Goal: Task Accomplishment & Management: Complete application form

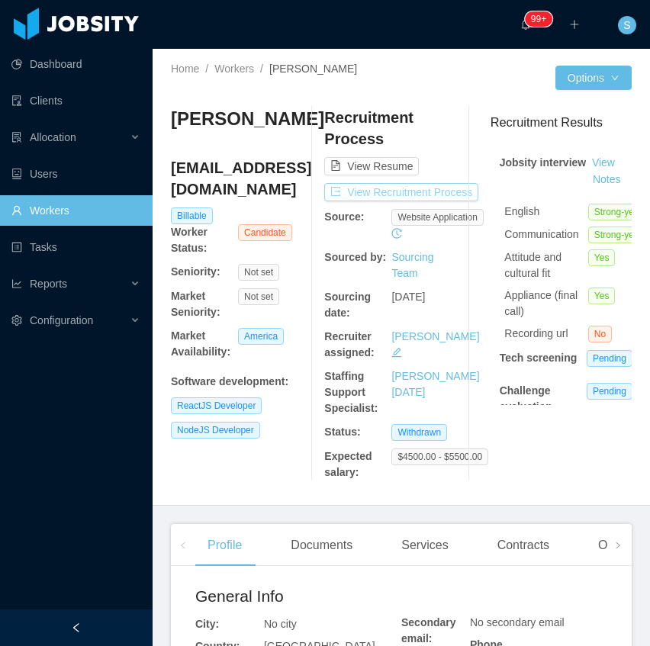
click at [425, 187] on button "View Recruitment Process" at bounding box center [401, 192] width 154 height 18
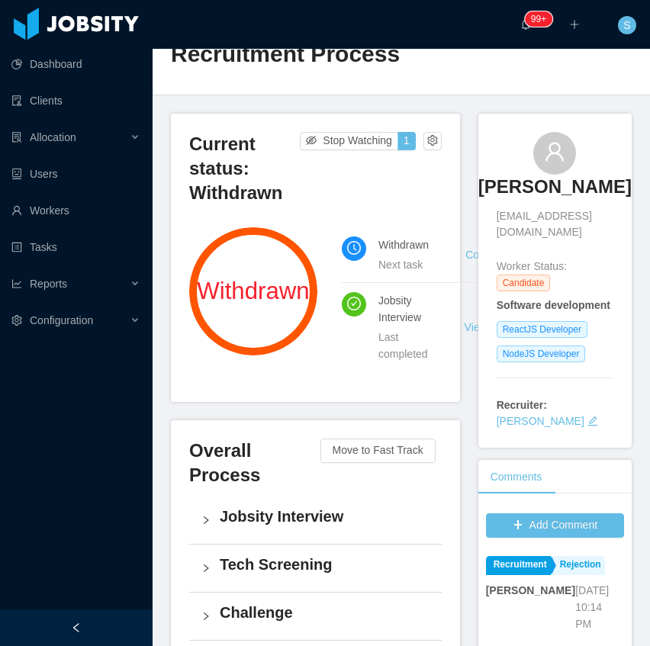
scroll to position [50, 0]
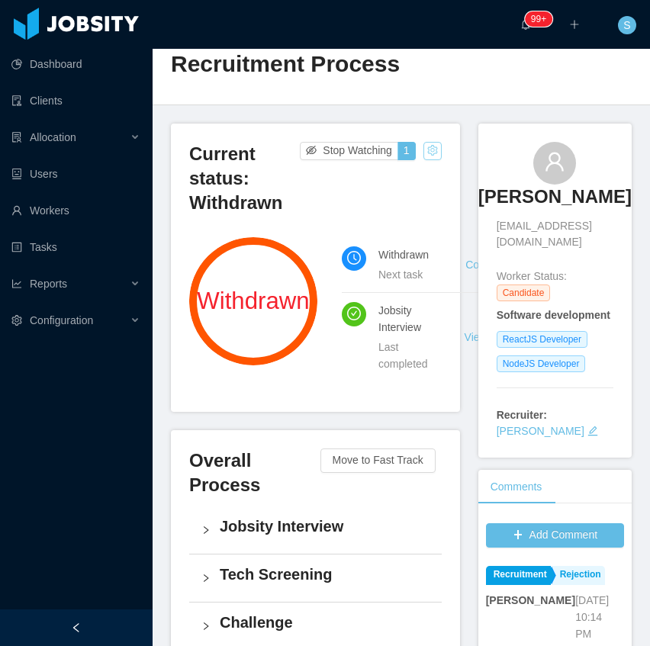
click at [427, 151] on button "button" at bounding box center [432, 151] width 18 height 18
click at [412, 199] on div "Change status" at bounding box center [394, 198] width 69 height 17
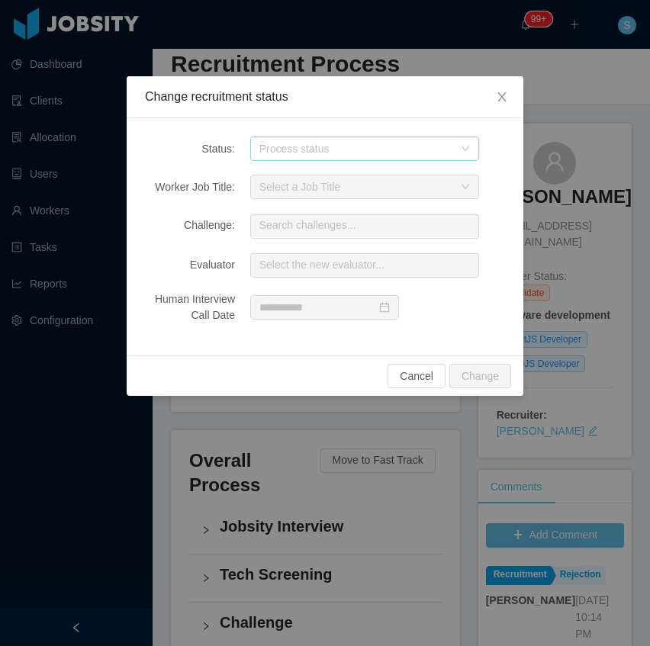
click at [430, 149] on div "Process status" at bounding box center [356, 148] width 194 height 15
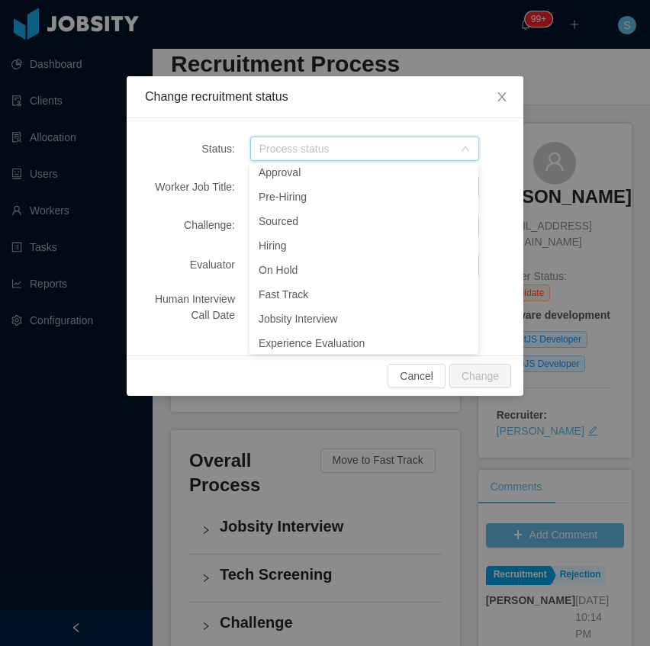
scroll to position [182, 0]
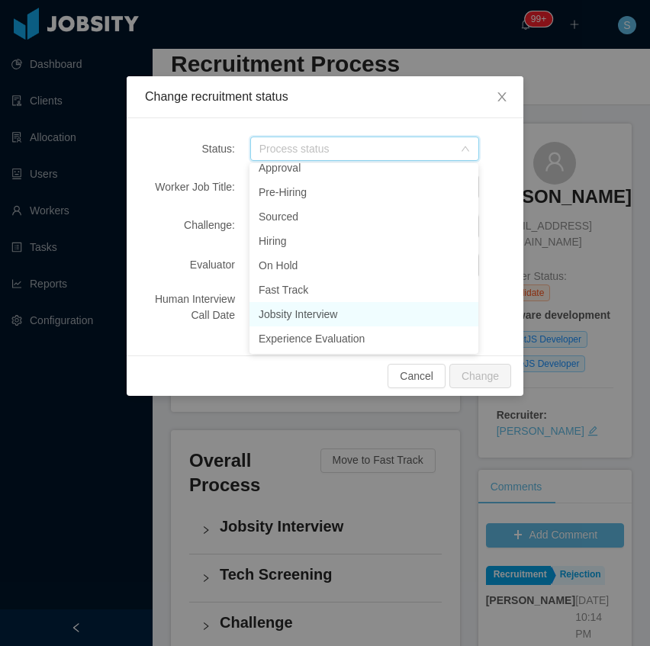
click at [343, 315] on li "Jobsity Interview" at bounding box center [364, 314] width 229 height 24
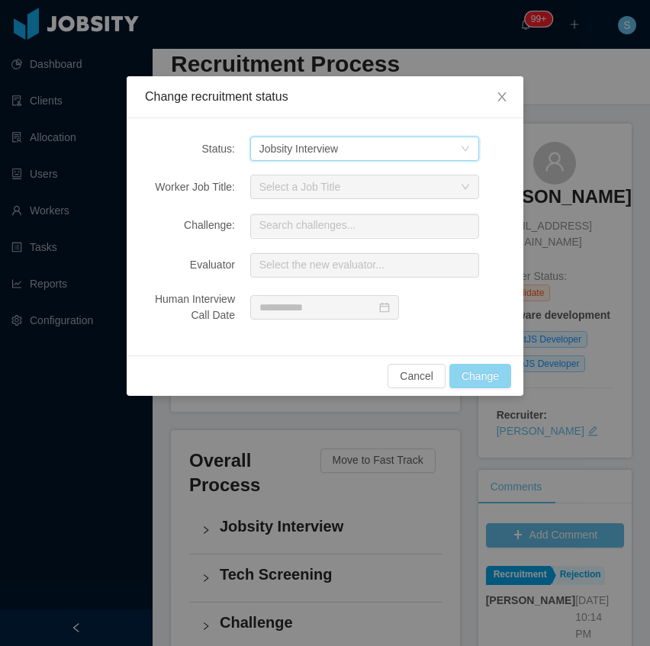
click at [468, 372] on button "Change" at bounding box center [480, 376] width 62 height 24
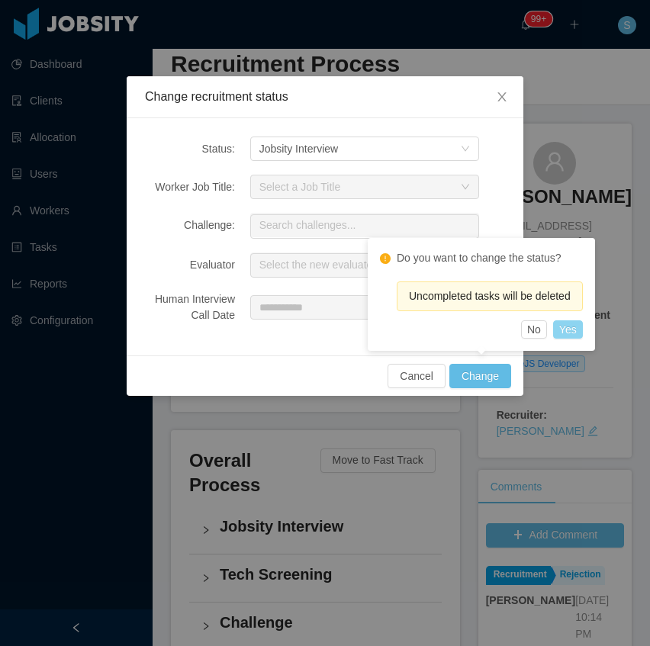
click at [577, 327] on button "Yes" at bounding box center [568, 329] width 30 height 18
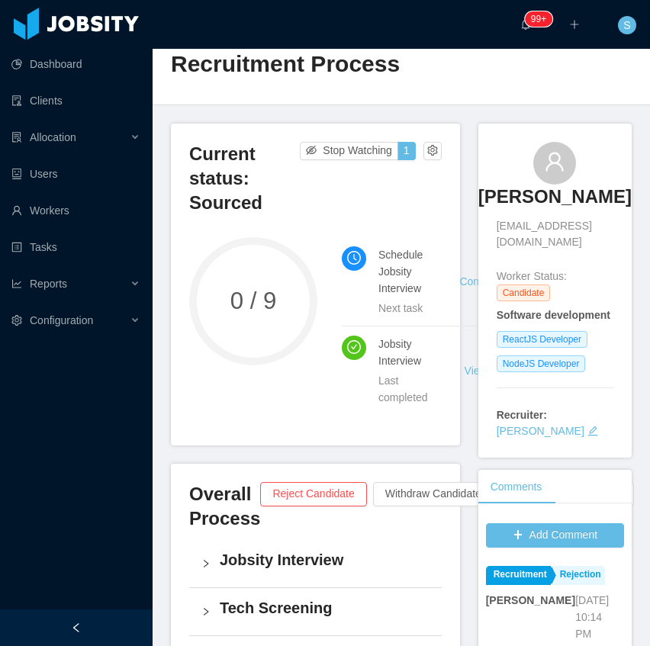
click at [65, 613] on div at bounding box center [76, 628] width 153 height 37
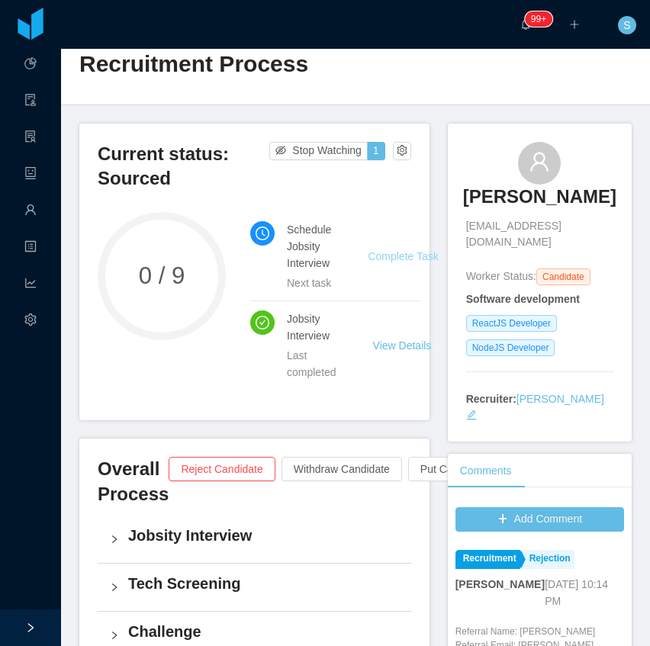
click at [406, 250] on link "Complete Task" at bounding box center [403, 256] width 70 height 12
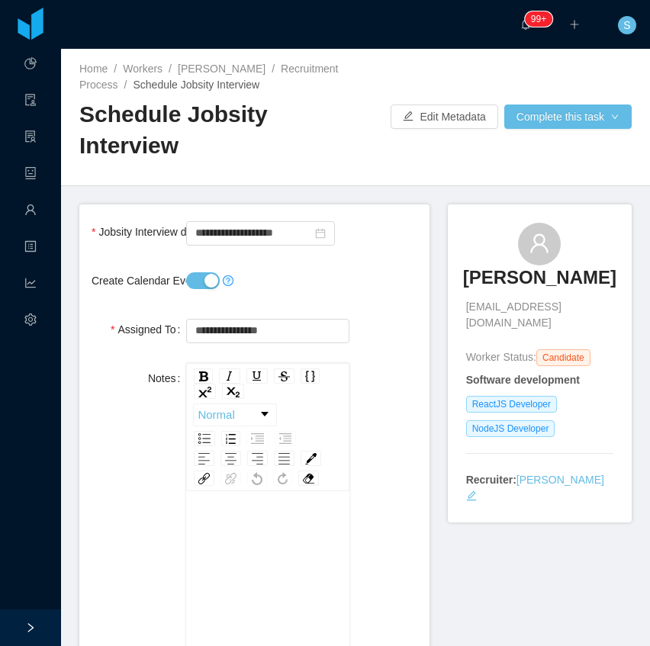
click at [209, 285] on button "Create Calendar Event?" at bounding box center [203, 280] width 34 height 17
click at [245, 238] on input "**********" at bounding box center [260, 233] width 149 height 24
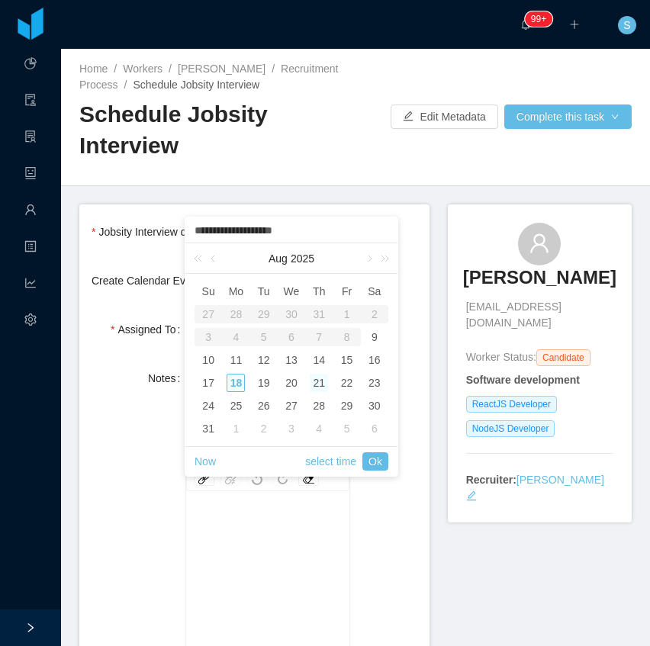
click at [230, 380] on div "18" at bounding box center [236, 383] width 18 height 18
type input "**********"
click at [372, 462] on link "Ok" at bounding box center [375, 461] width 26 height 18
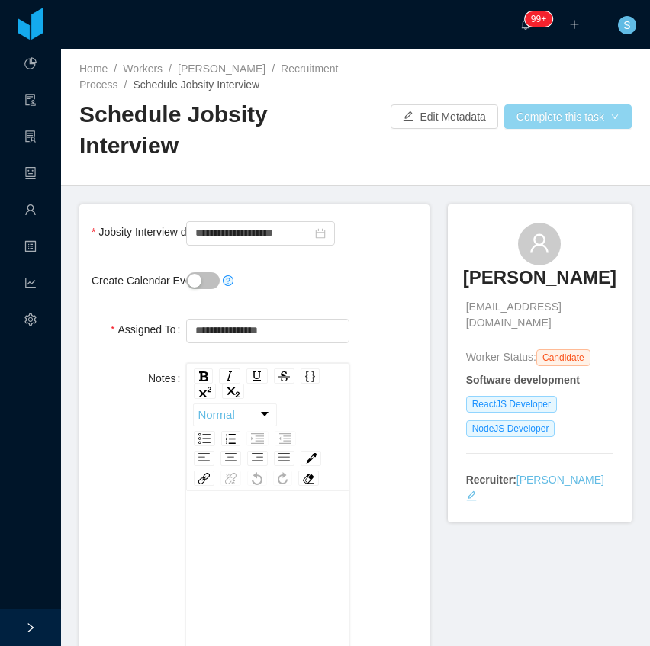
click at [539, 120] on button "Complete this task" at bounding box center [567, 117] width 127 height 24
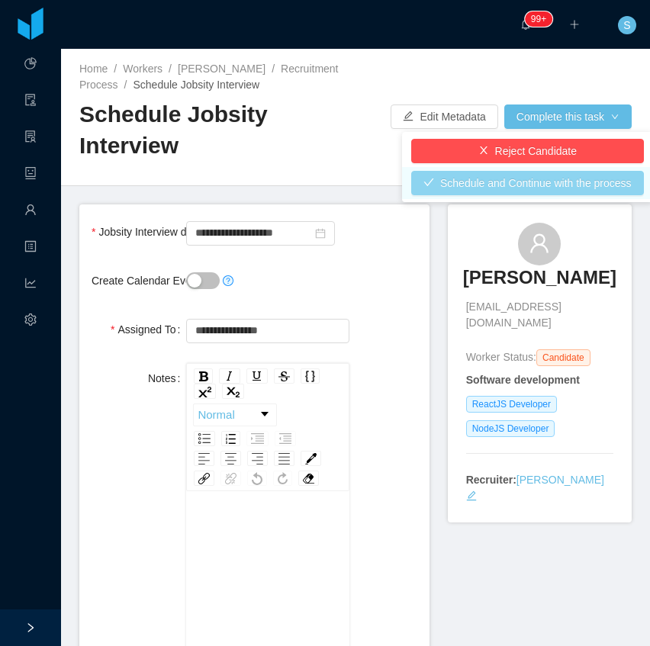
click at [523, 179] on button "Schedule and Continue with the process" at bounding box center [527, 183] width 233 height 24
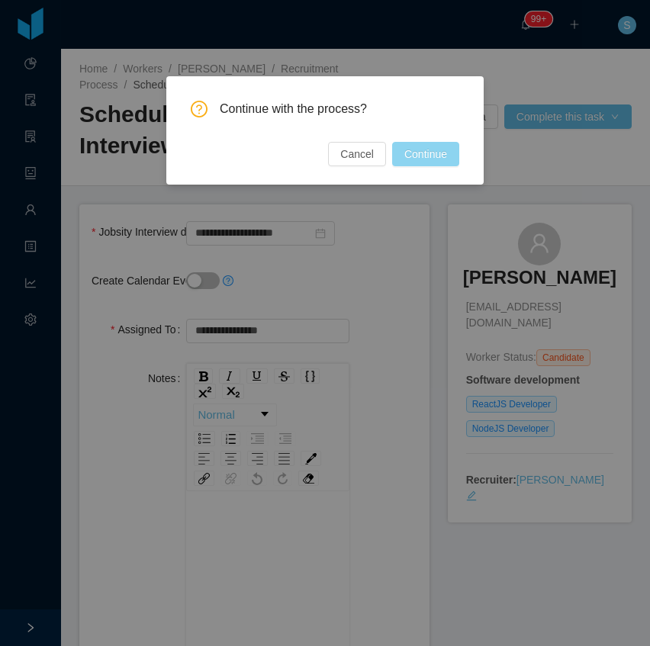
click at [417, 155] on button "Continue" at bounding box center [425, 154] width 67 height 24
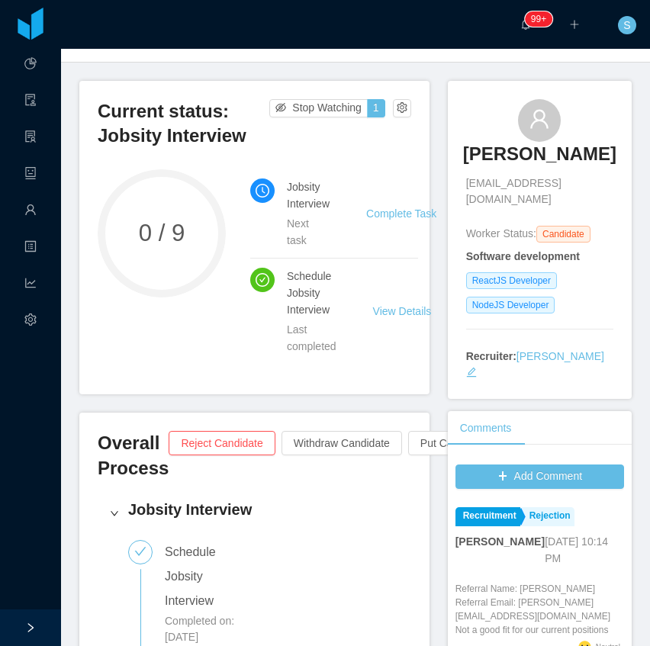
scroll to position [50, 0]
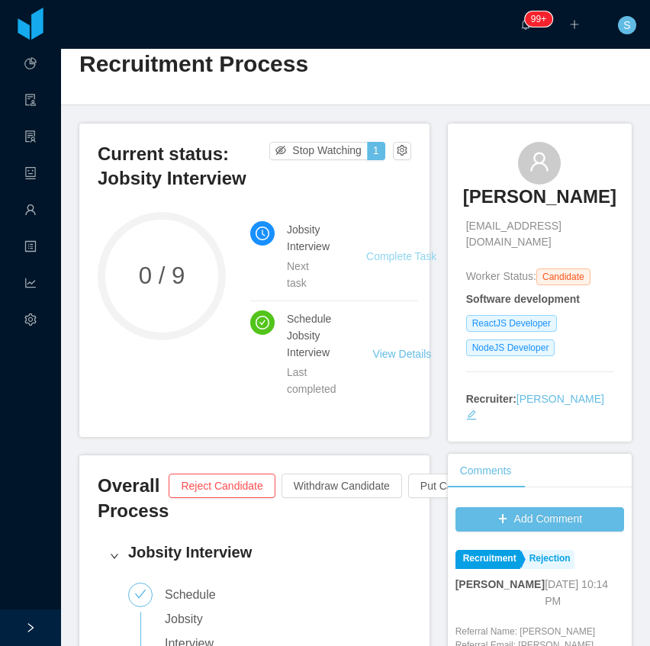
click at [392, 250] on link "Complete Task" at bounding box center [401, 256] width 70 height 12
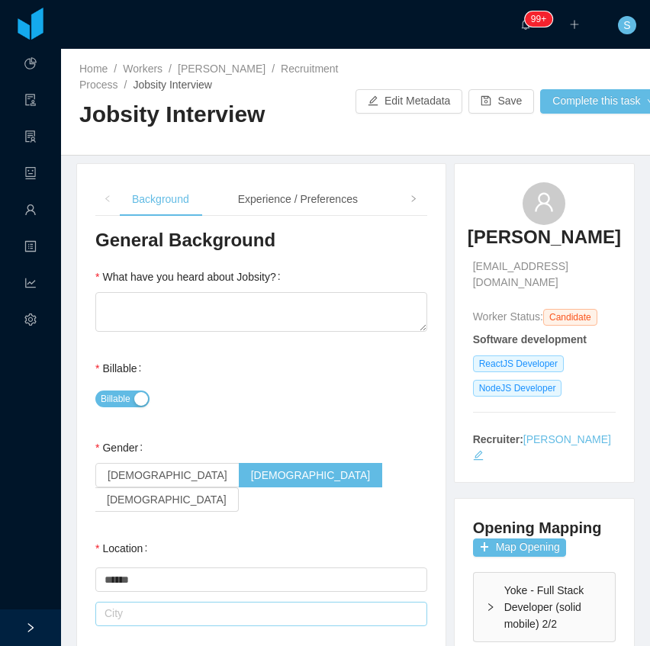
click at [145, 602] on input "text" at bounding box center [261, 614] width 332 height 24
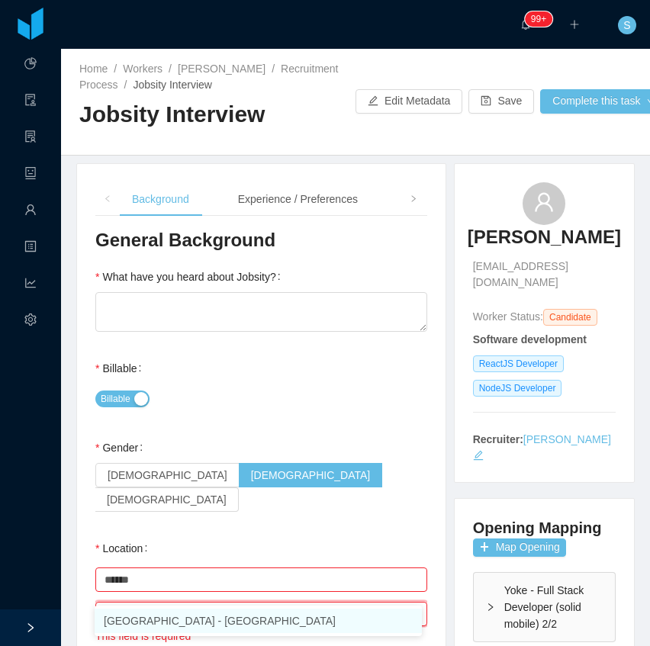
click at [177, 622] on li "[GEOGRAPHIC_DATA] - [GEOGRAPHIC_DATA]" at bounding box center [258, 621] width 327 height 24
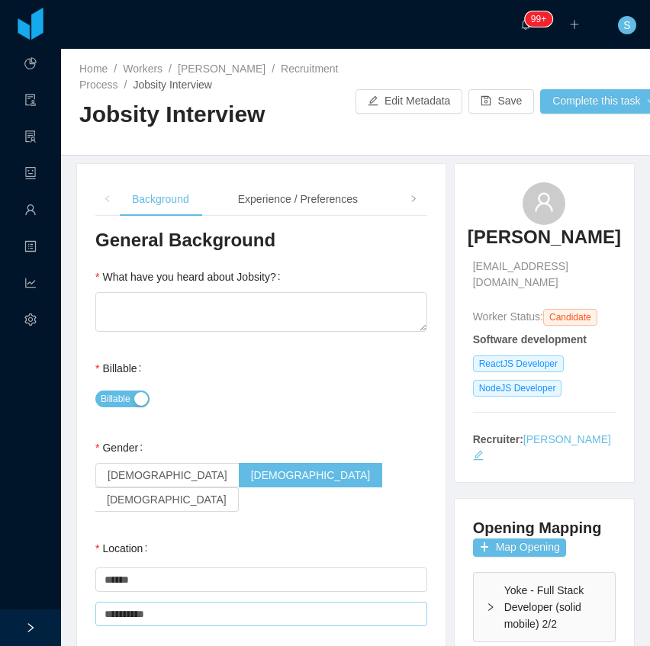
type input "**********"
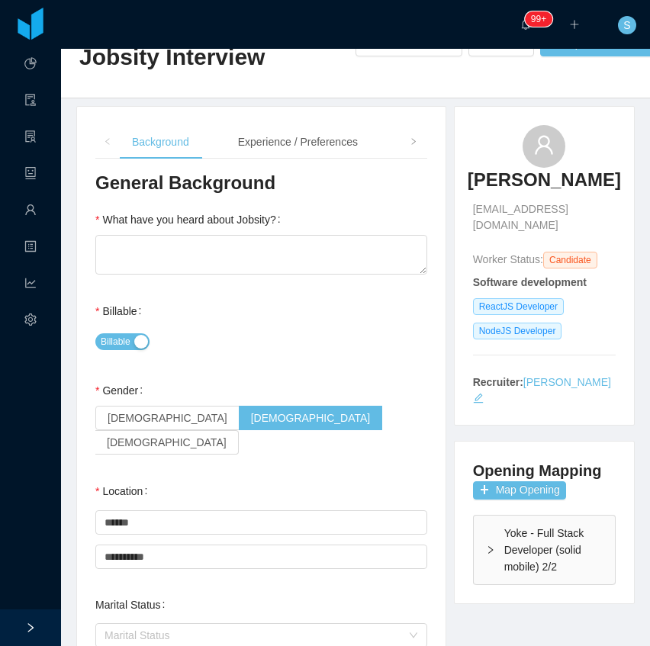
scroll to position [50, 0]
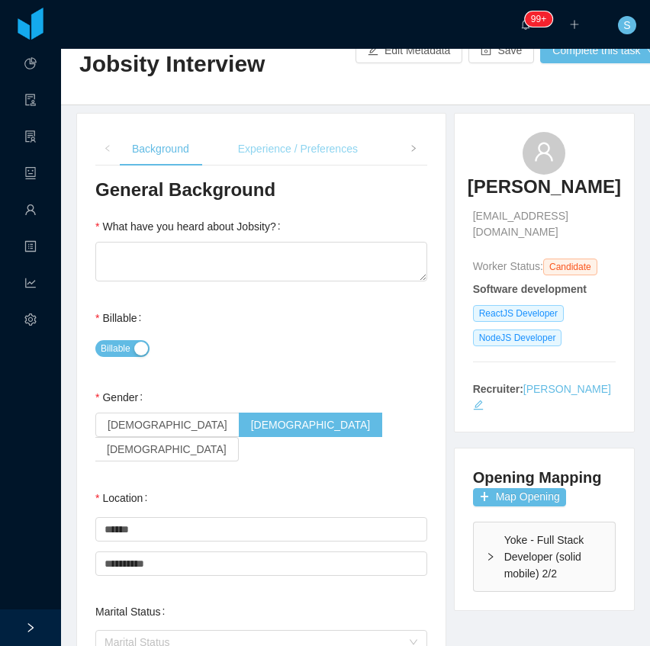
click at [271, 148] on div "Experience / Preferences" at bounding box center [298, 149] width 144 height 34
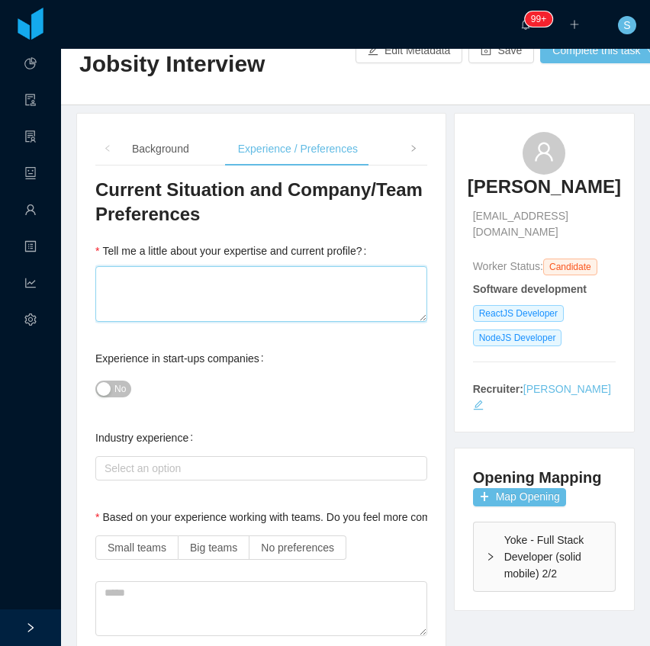
click at [217, 287] on textarea "Tell me a little about your expertise and current profile?" at bounding box center [261, 293] width 332 height 55
paste textarea "**********"
type textarea "**********"
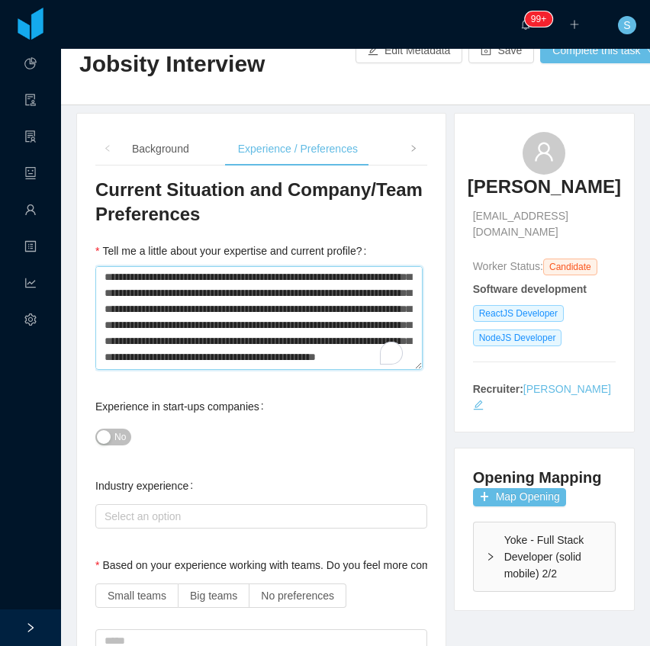
scroll to position [252, 0]
type textarea "**********"
click at [122, 430] on span "No" at bounding box center [119, 437] width 11 height 15
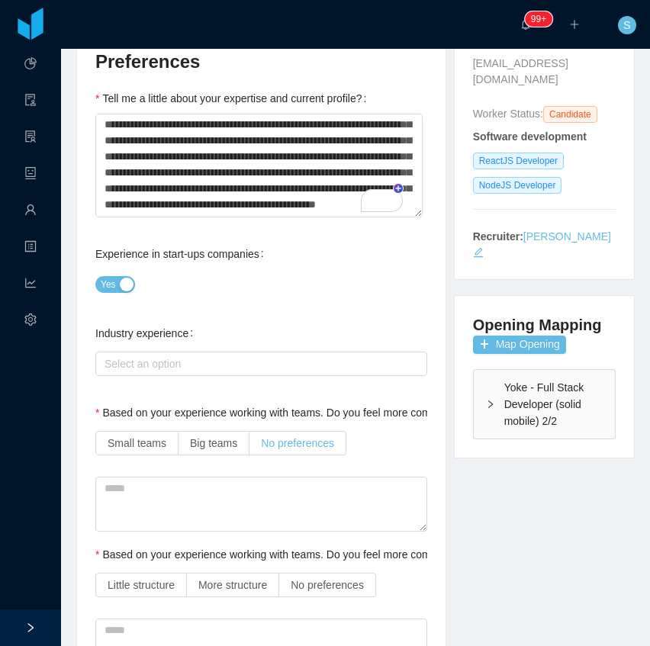
click at [317, 448] on span "No preferences" at bounding box center [297, 443] width 73 height 12
click at [333, 594] on label "No preferences" at bounding box center [327, 585] width 97 height 24
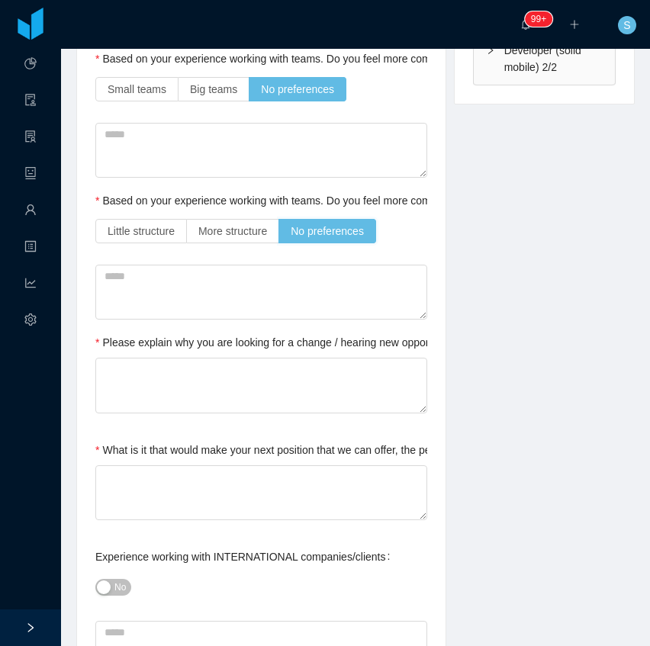
scroll to position [559, 0]
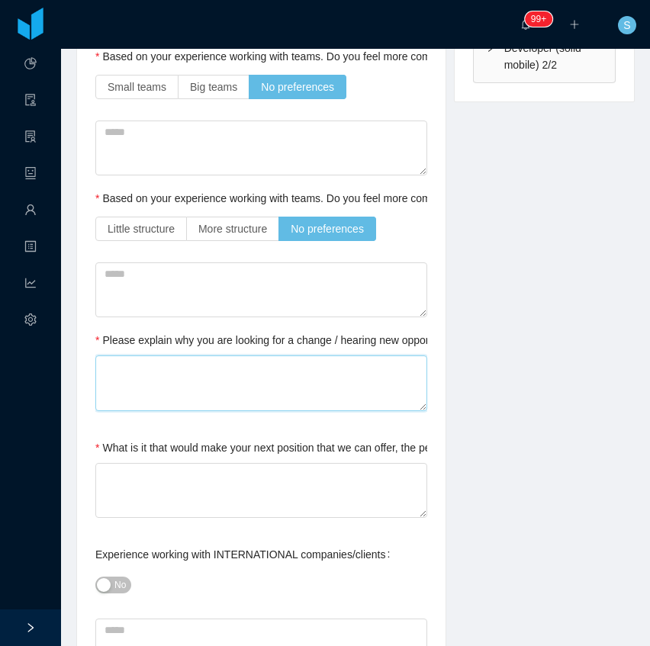
click at [327, 374] on textarea "Please explain why you are looking for a change / hearing new opportunities" at bounding box center [261, 383] width 332 height 55
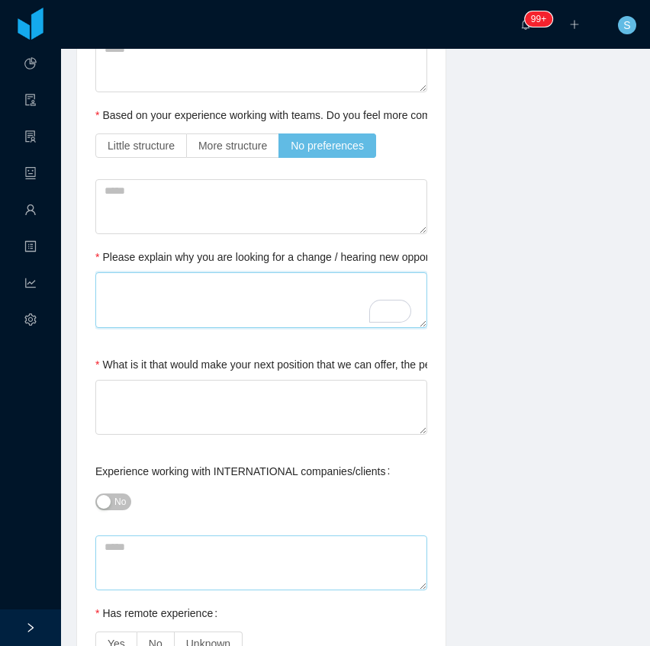
scroll to position [661, 0]
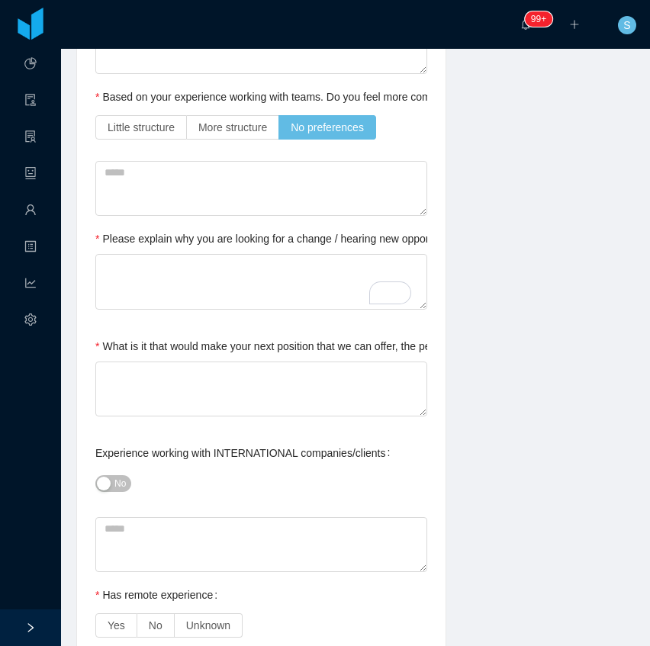
click at [116, 482] on span "No" at bounding box center [119, 483] width 11 height 15
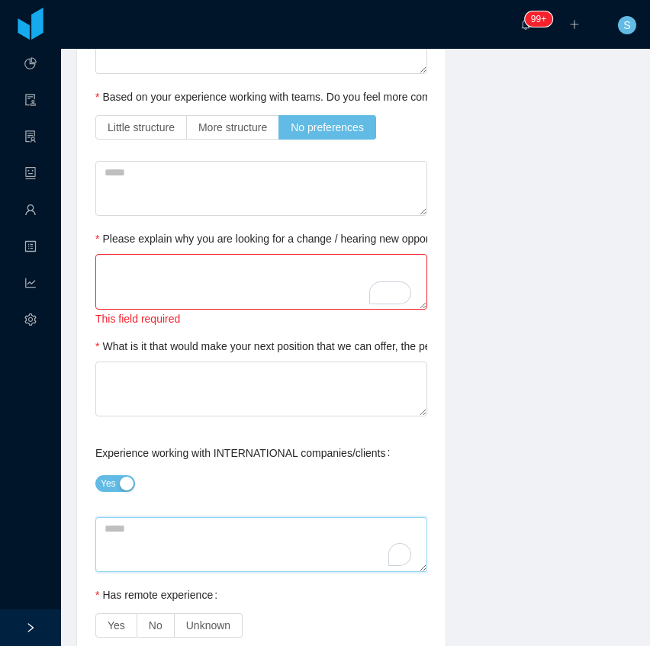
click at [146, 549] on textarea "To enrich screen reader interactions, please activate Accessibility in Grammarl…" at bounding box center [261, 544] width 332 height 55
type textarea "*"
type textarea "**"
type textarea "***"
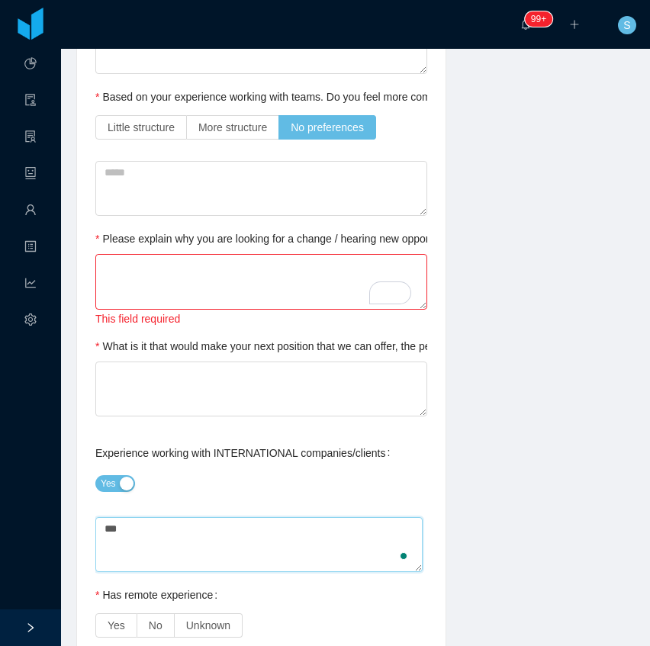
type textarea "****"
type textarea "******"
type textarea "*******"
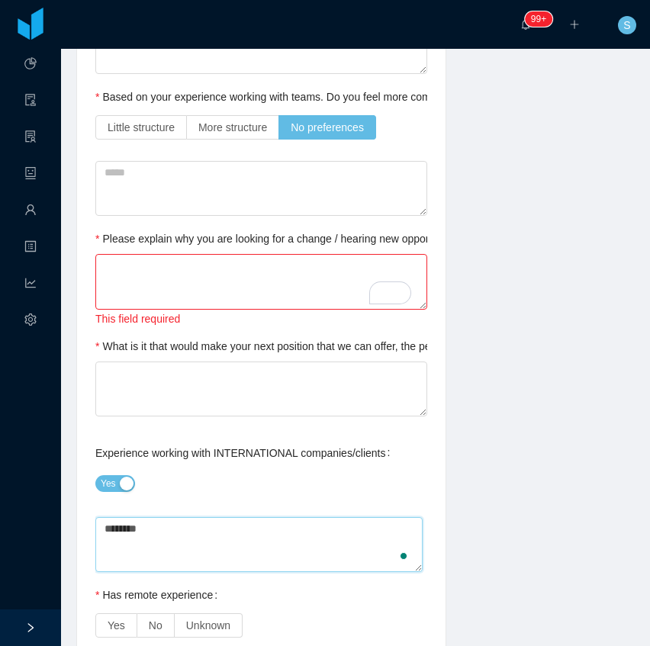
type textarea "*********"
type textarea "**********"
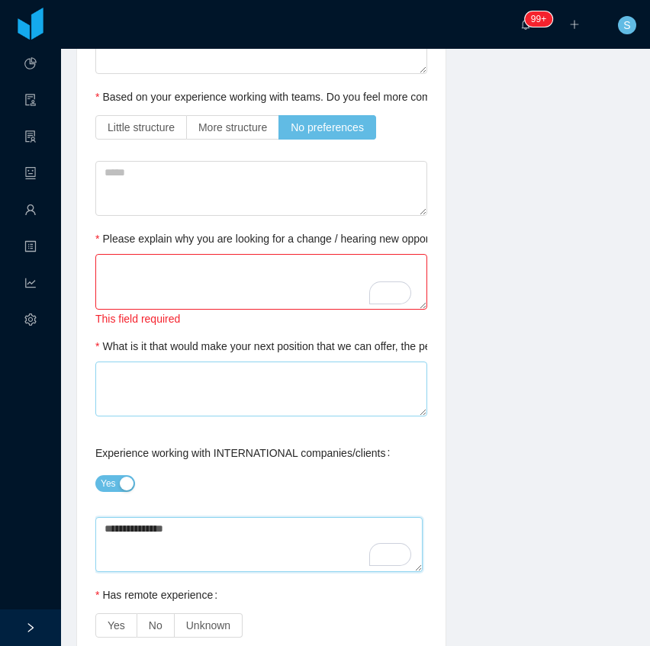
type textarea "**********"
click at [293, 381] on textarea "What is it that would make your next position that we can offer, the perfect on…" at bounding box center [261, 389] width 332 height 55
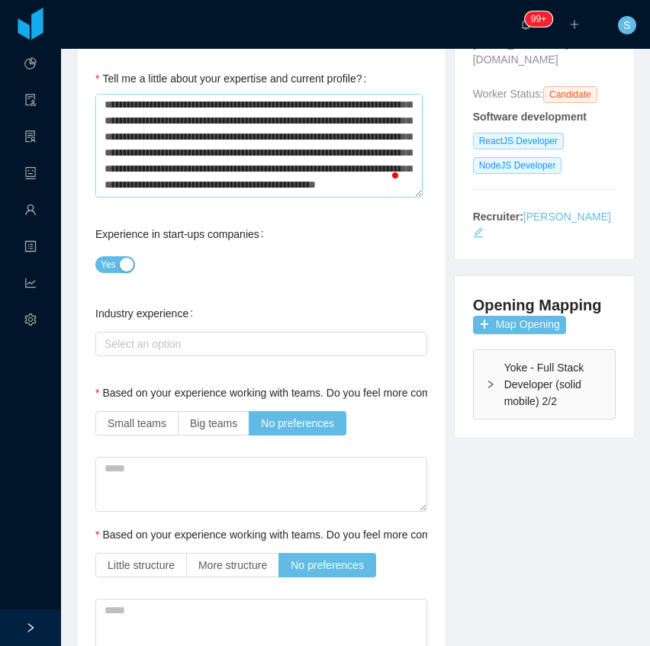
scroll to position [101, 0]
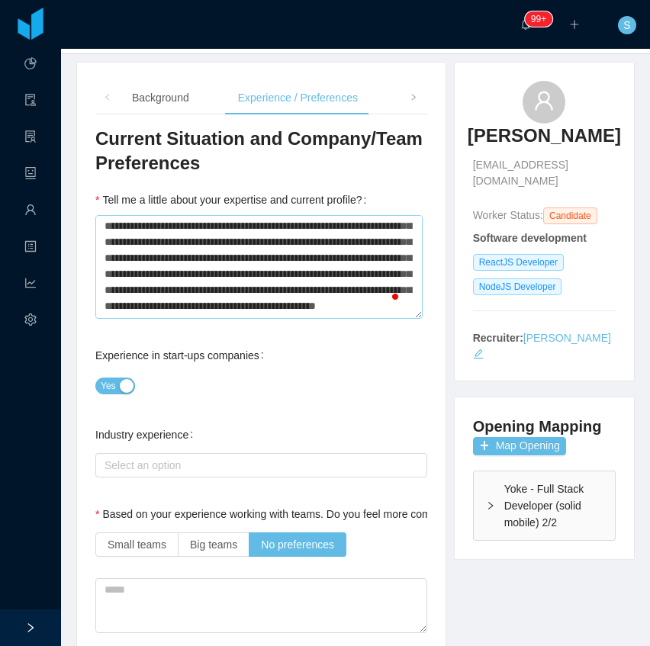
type textarea "*"
click at [208, 307] on textarea "Tell me a little about your expertise and current profile?" at bounding box center [258, 266] width 327 height 103
type textarea "**********"
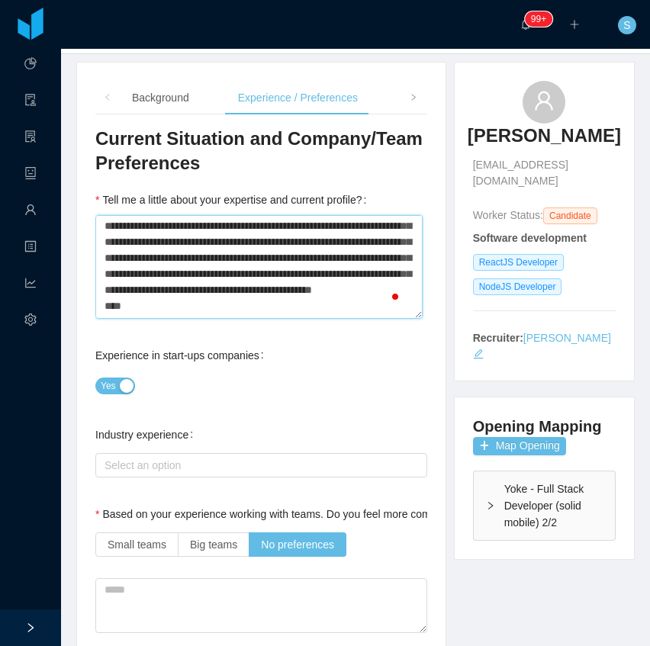
type textarea "**********"
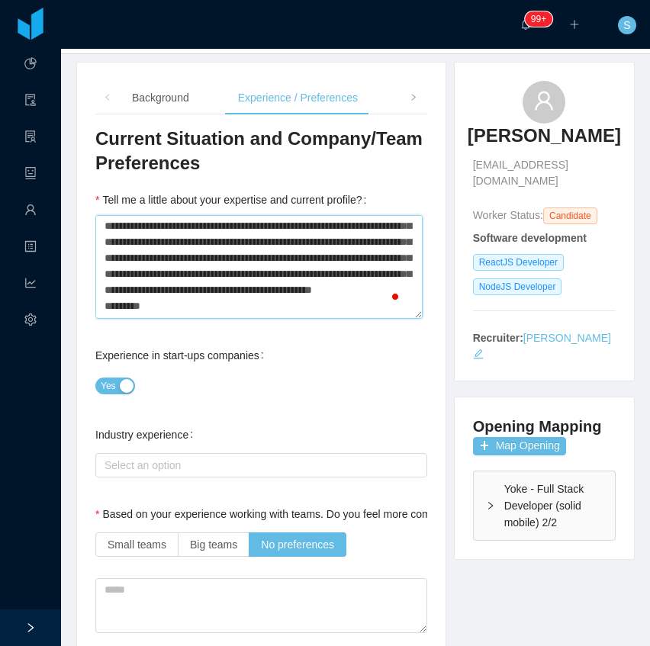
type textarea "**********"
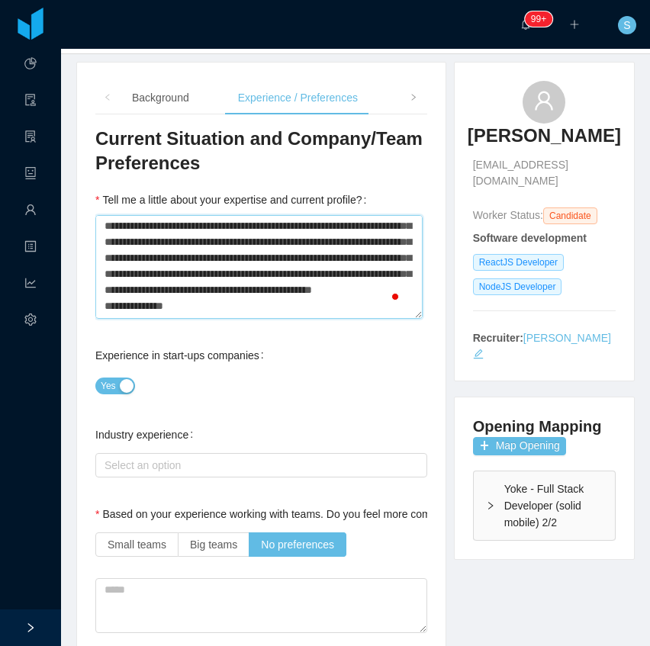
type textarea "**********"
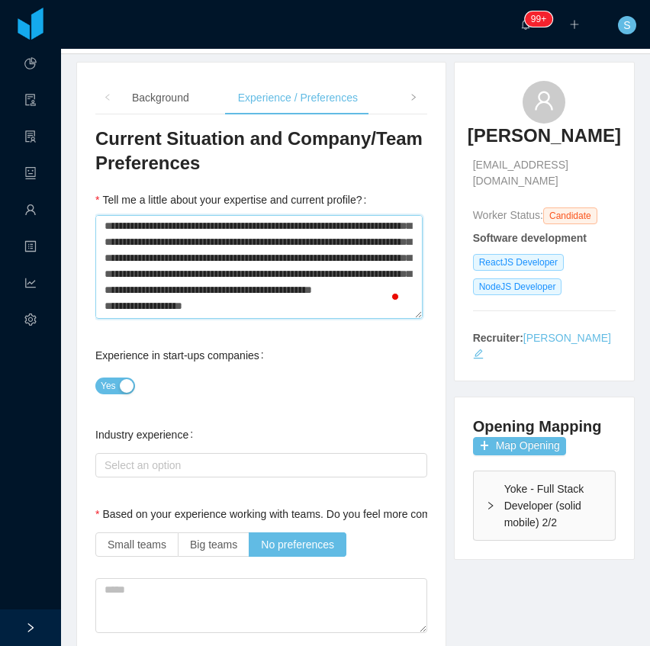
type textarea "**********"
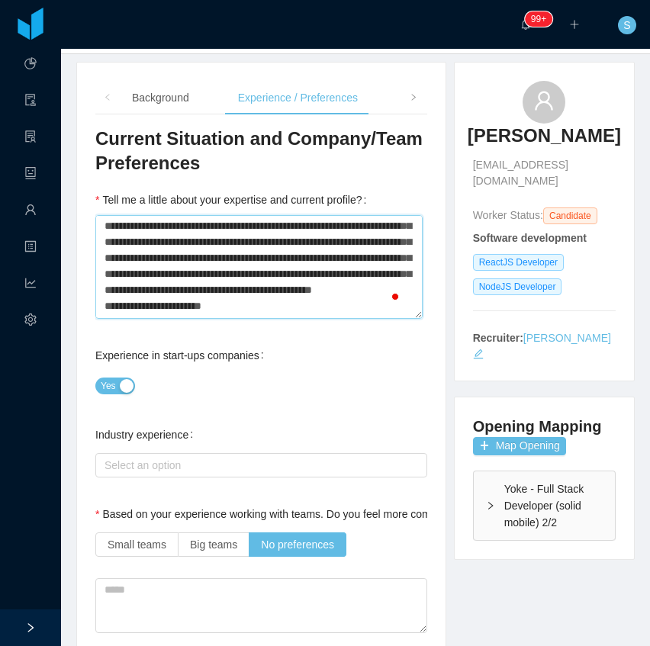
type textarea "**********"
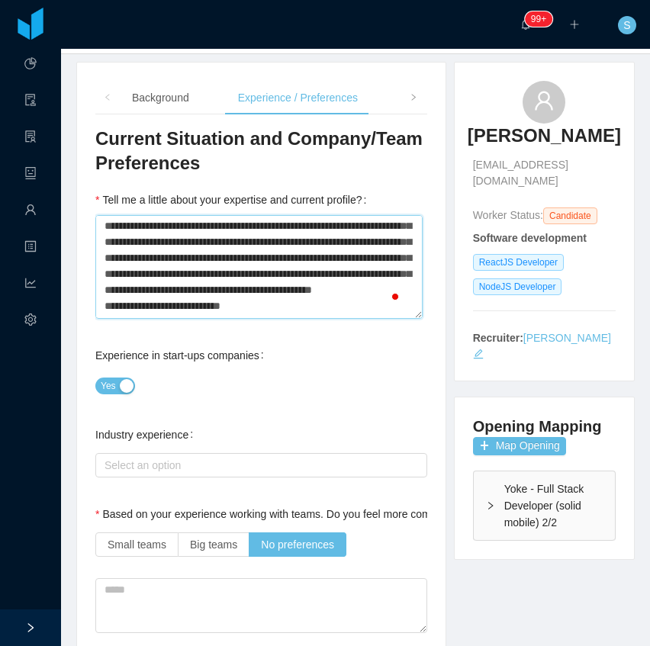
type textarea "**********"
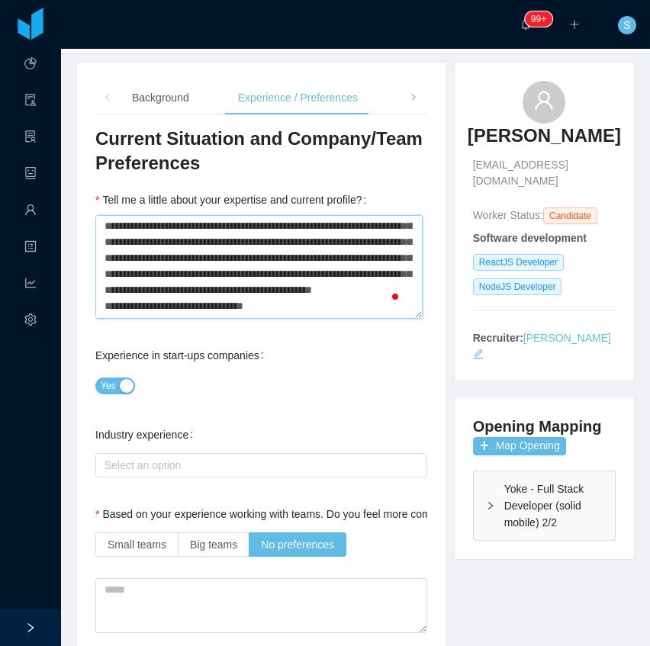
type textarea "**********"
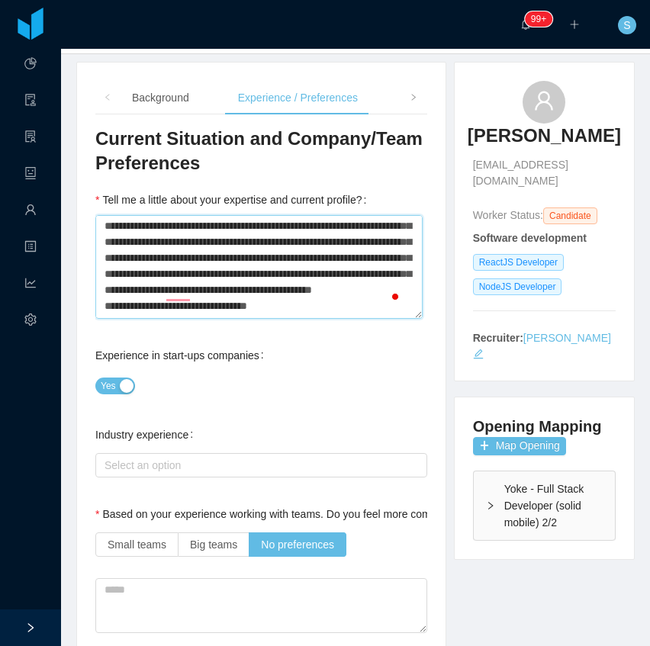
type textarea "**********"
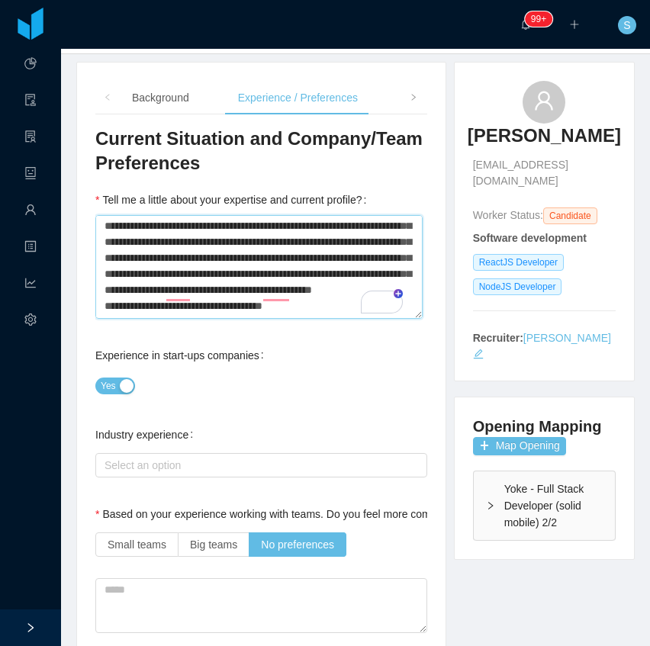
type textarea "**********"
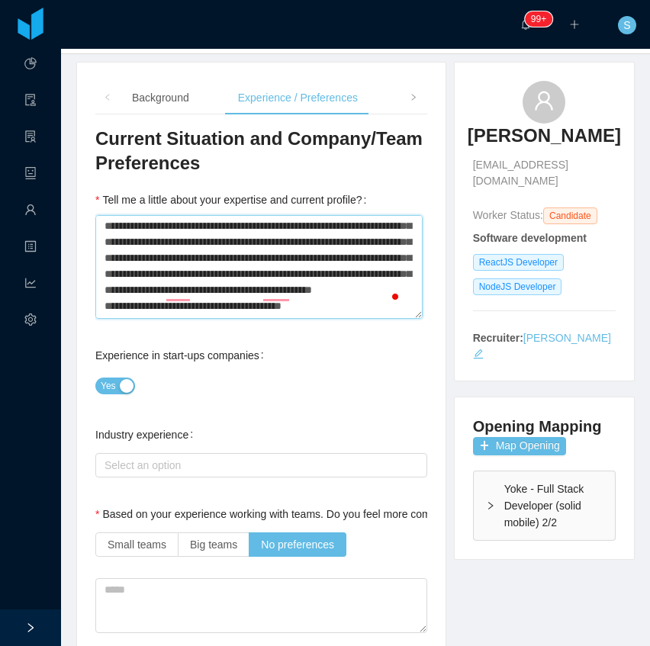
type textarea "**********"
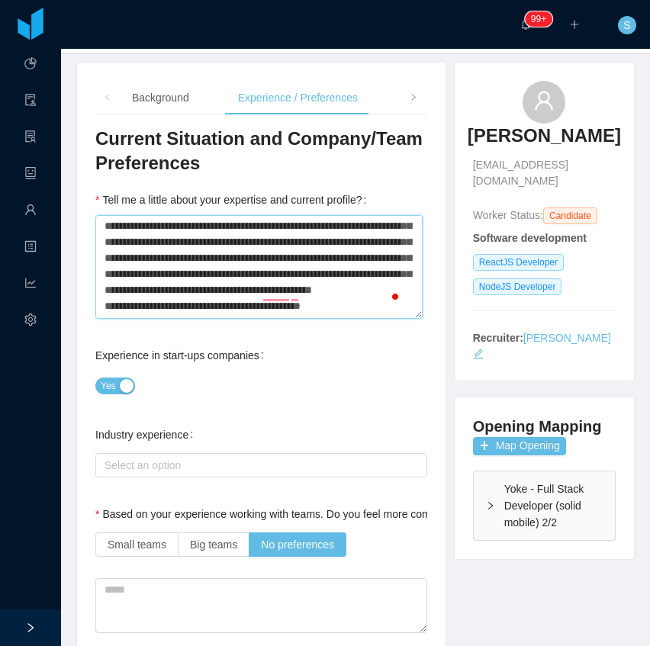
type textarea "**********"
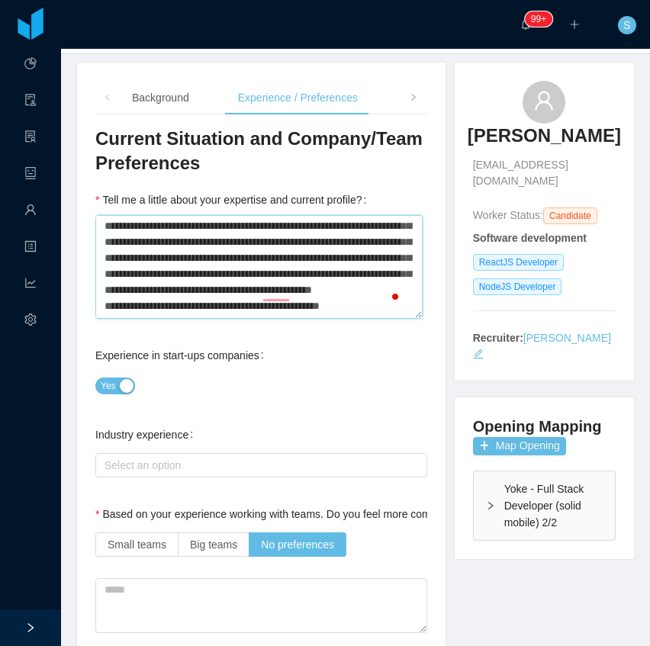
type textarea "**********"
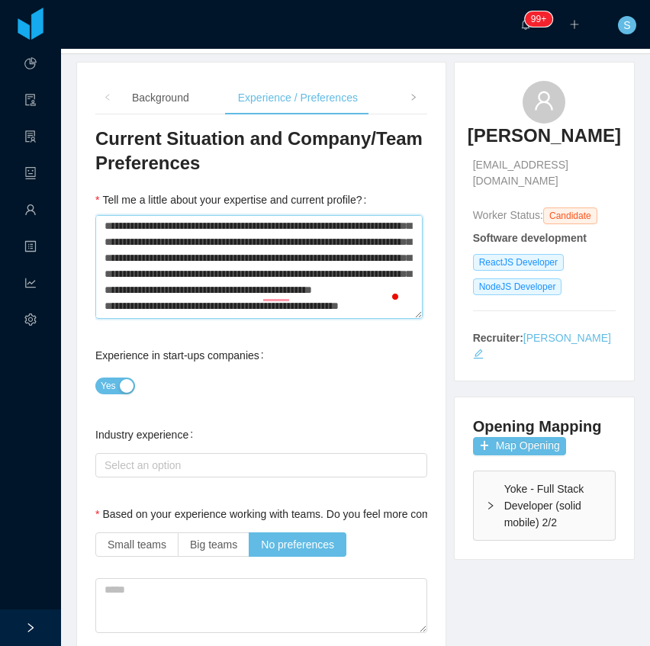
type textarea "**********"
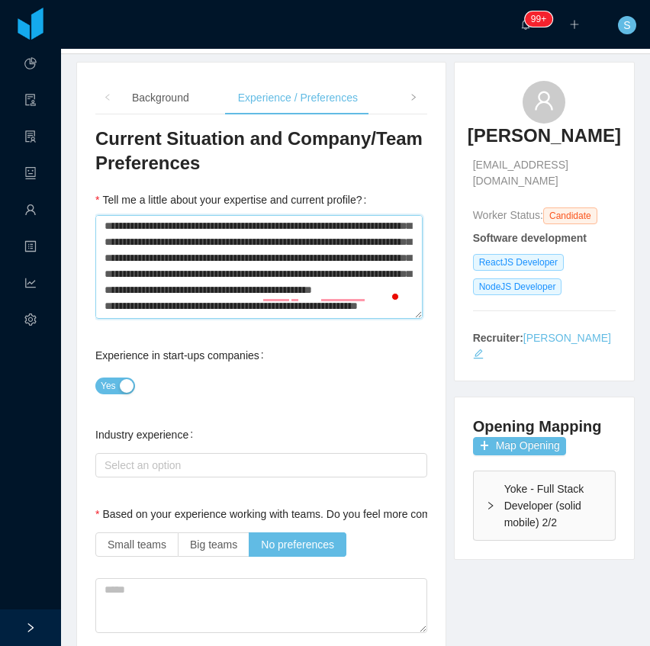
type textarea "**********"
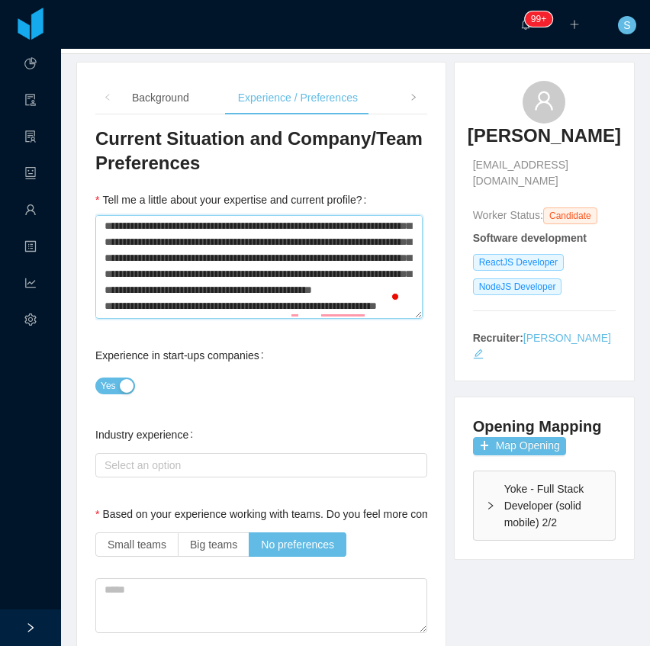
type textarea "**********"
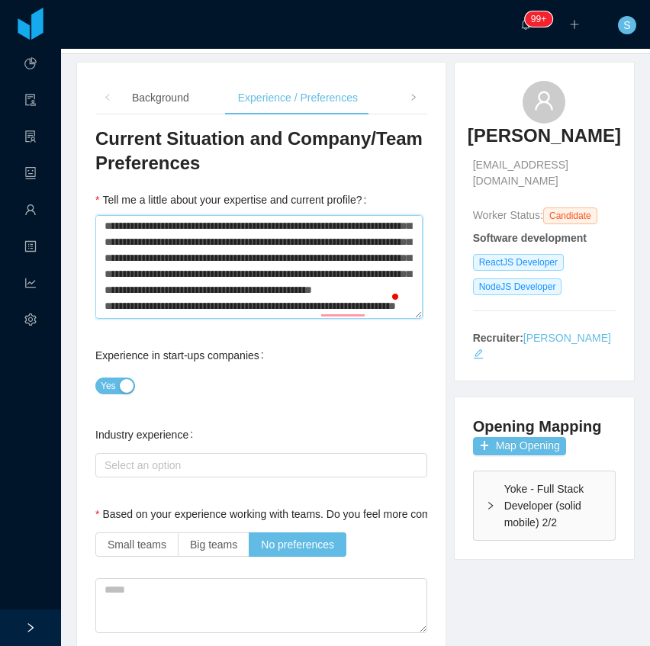
type textarea "**********"
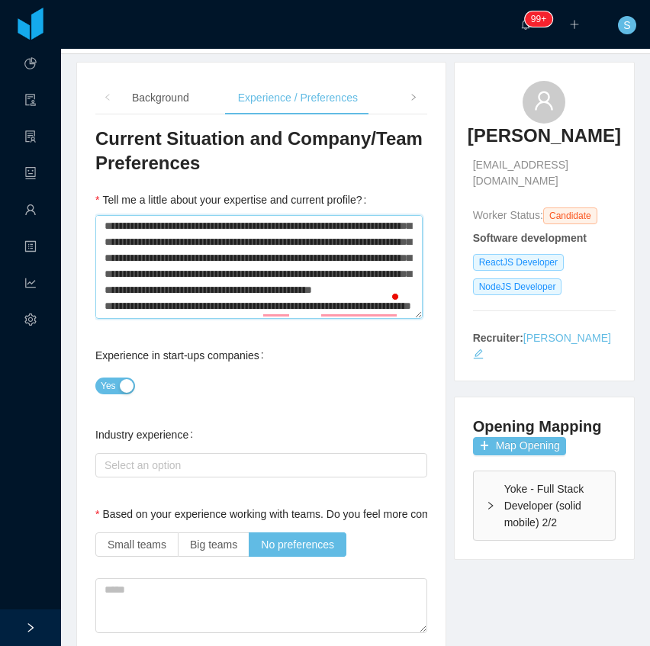
type textarea "**********"
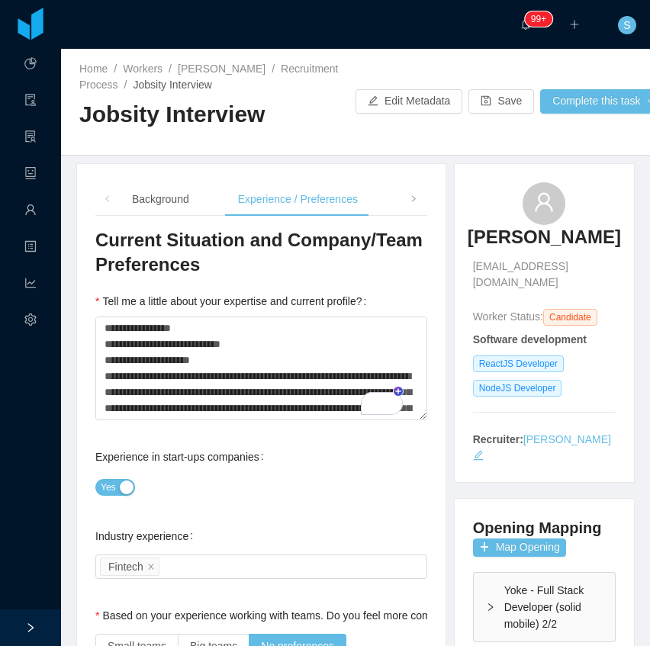
drag, startPoint x: 0, startPoint y: 0, endPoint x: 136, endPoint y: 341, distance: 367.1
type input "*******"
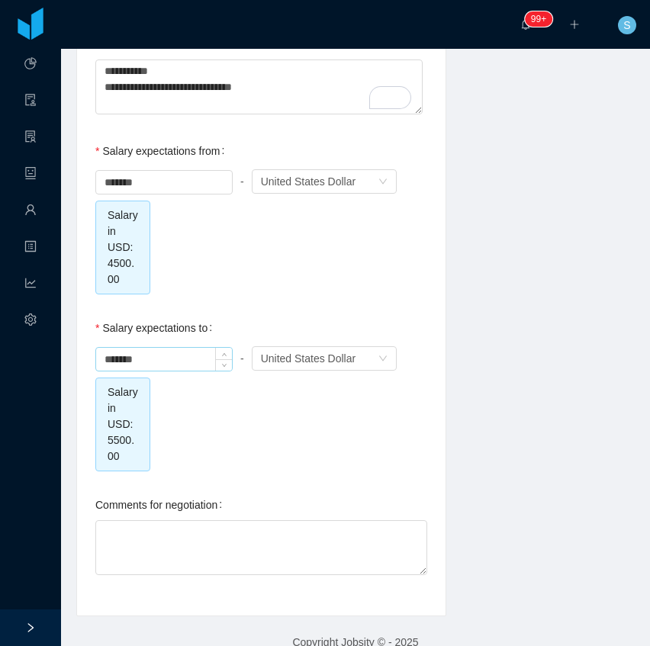
click at [136, 348] on input "*******" at bounding box center [164, 359] width 136 height 23
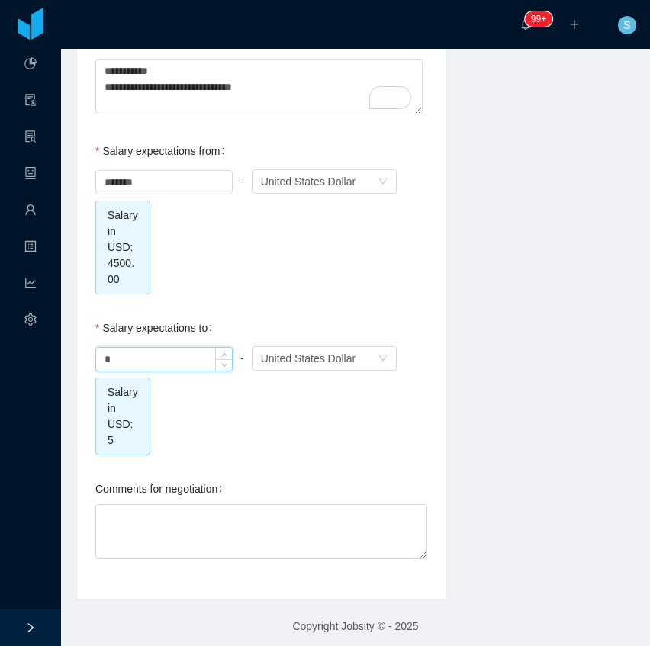
scroll to position [1775, 0]
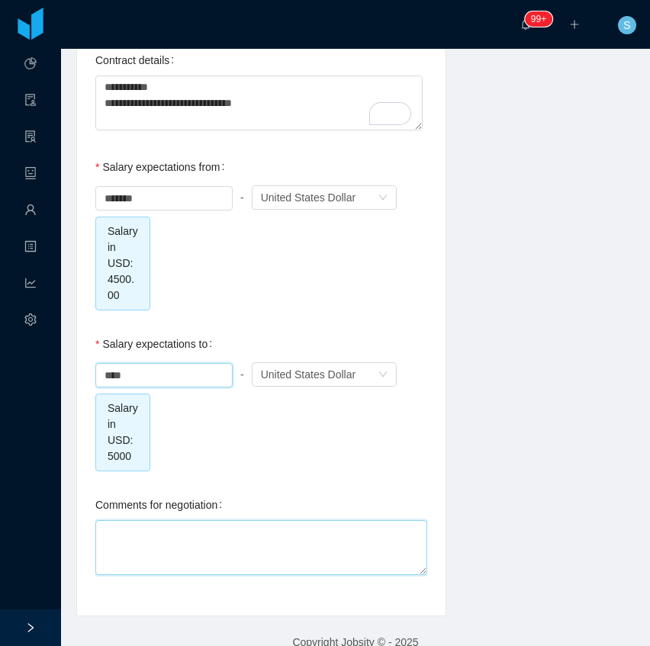
type input "*******"
click at [178, 530] on textarea "Comments for negotiation" at bounding box center [261, 547] width 332 height 55
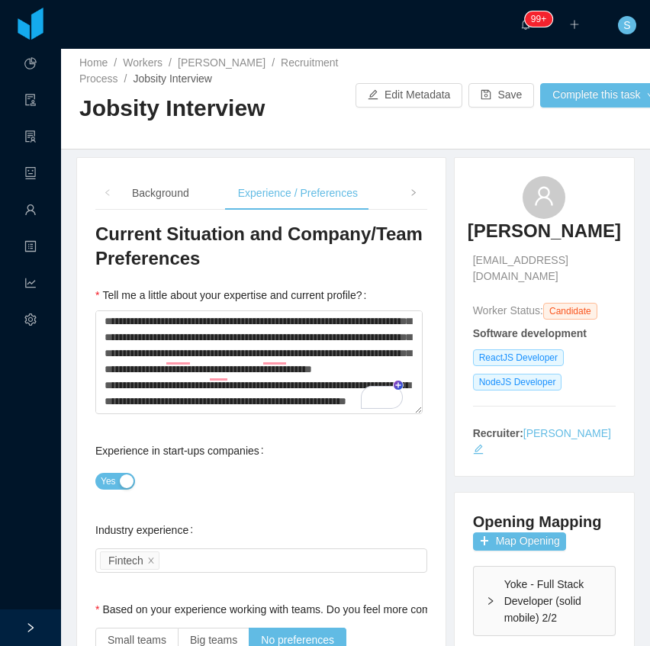
scroll to position [0, 0]
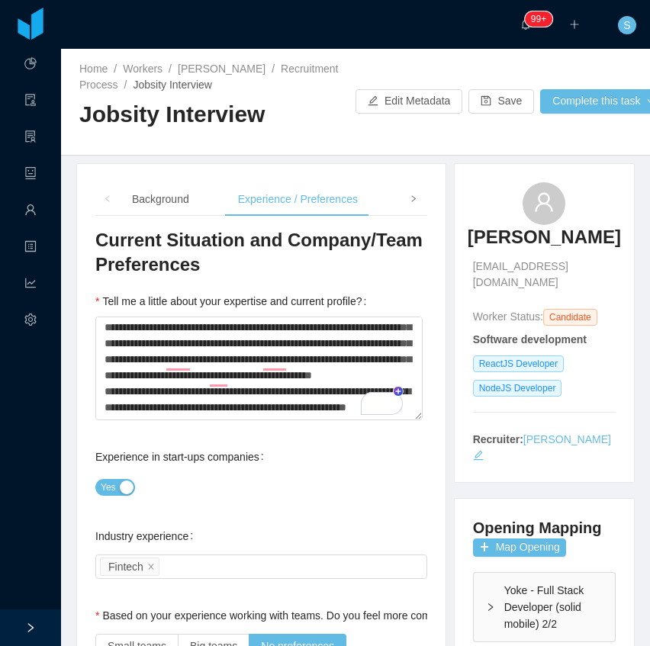
click at [411, 197] on icon "icon: right" at bounding box center [413, 198] width 4 height 6
click at [122, 196] on div "Profile" at bounding box center [107, 199] width 55 height 34
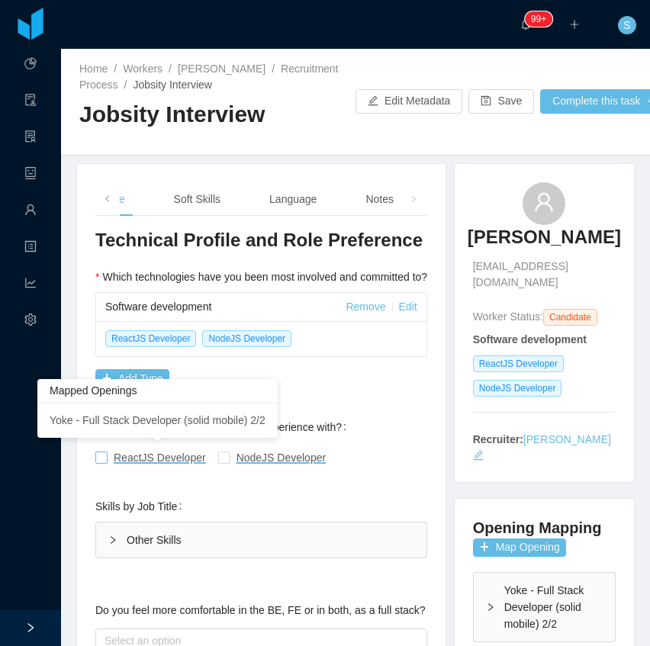
drag, startPoint x: 151, startPoint y: 459, endPoint x: 183, endPoint y: 461, distance: 32.1
click at [153, 459] on span "ReactJS Developer" at bounding box center [160, 458] width 92 height 12
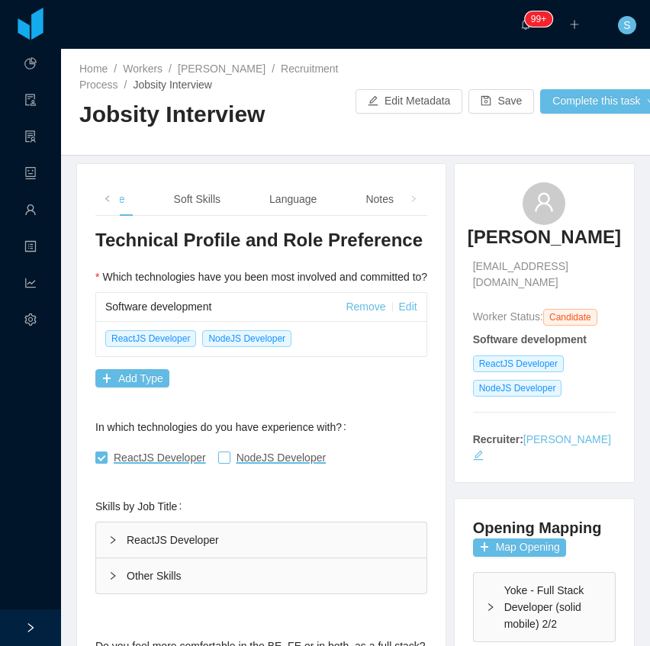
click at [218, 462] on span at bounding box center [224, 458] width 12 height 12
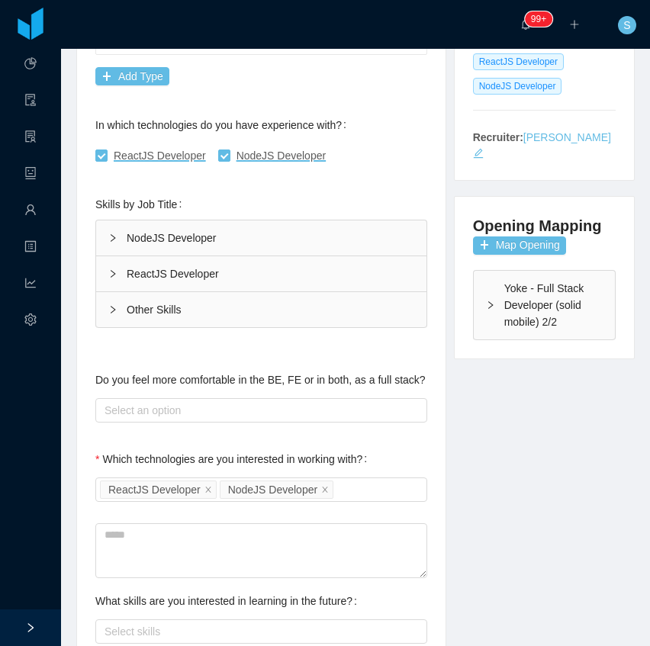
scroll to position [305, 0]
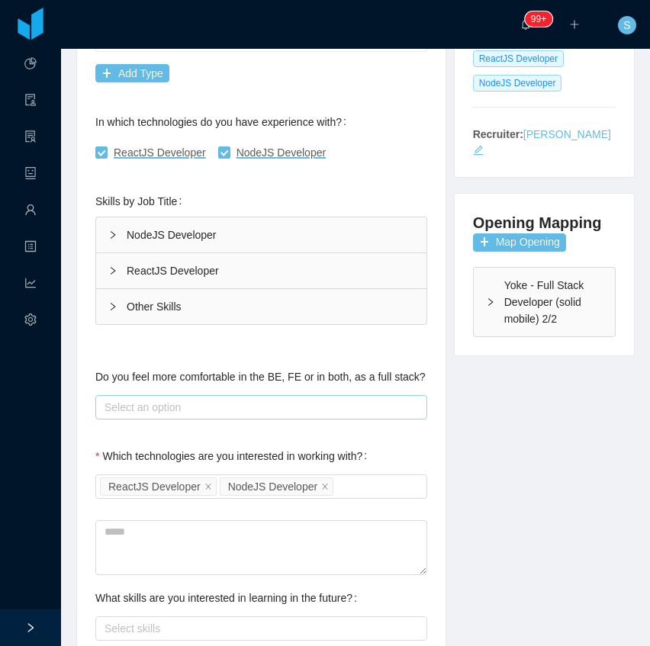
click at [307, 400] on div "Select an option" at bounding box center [258, 407] width 307 height 15
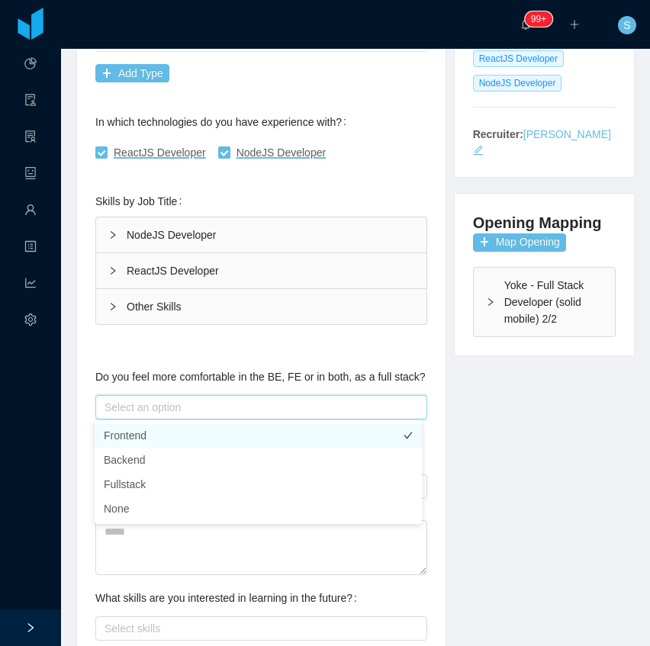
click at [139, 436] on li "Frontend" at bounding box center [258, 435] width 327 height 24
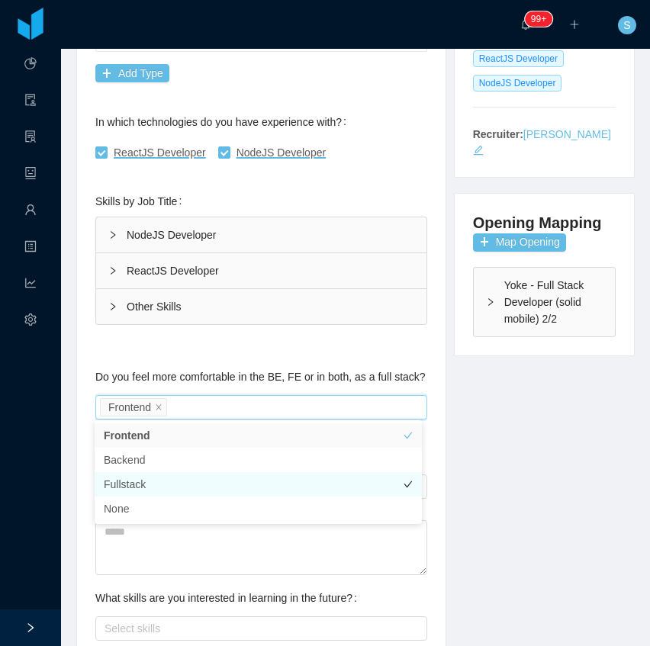
click at [148, 481] on li "Fullstack" at bounding box center [258, 484] width 327 height 24
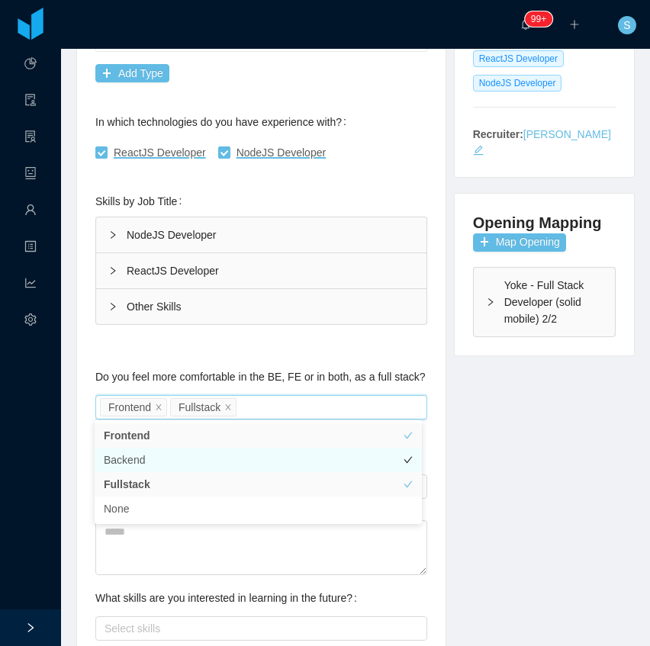
click at [151, 462] on li "Backend" at bounding box center [258, 460] width 327 height 24
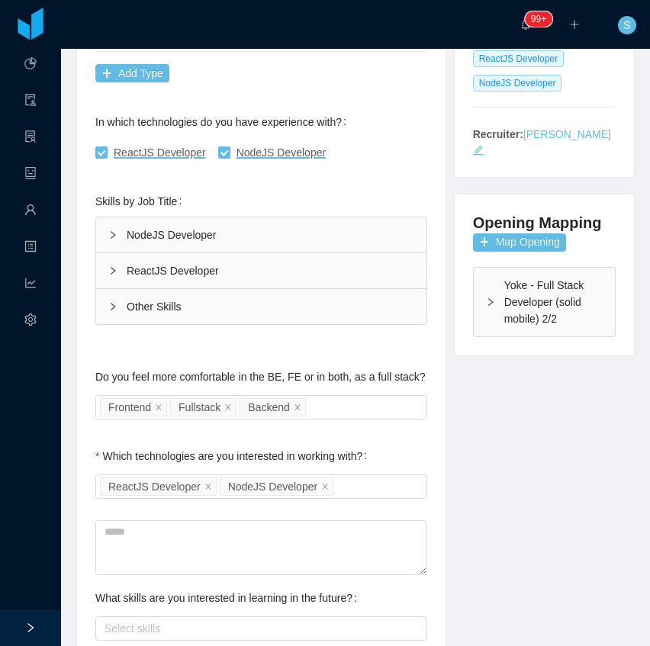
click at [299, 345] on div "Technical Profile and Role Preference Which technologies have you been most inv…" at bounding box center [261, 467] width 332 height 1088
click at [140, 223] on div "NodeJS Developer" at bounding box center [261, 234] width 330 height 35
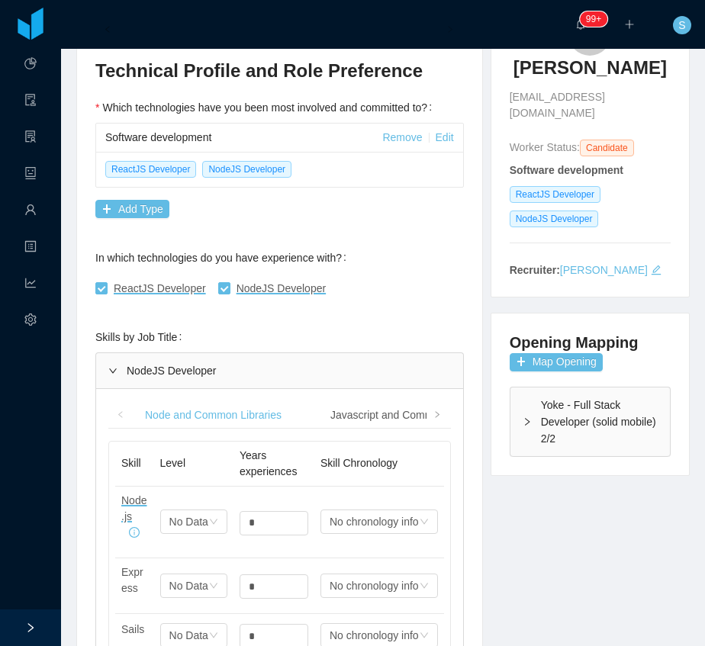
scroll to position [254, 0]
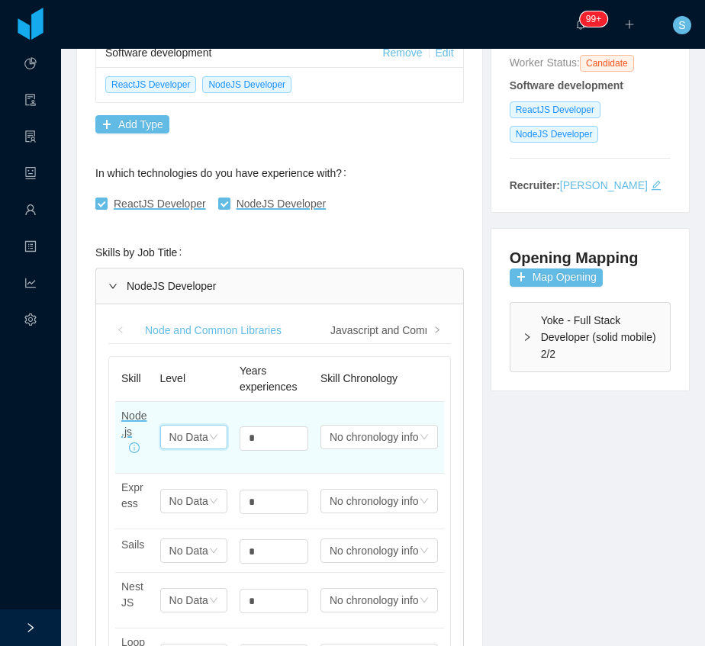
click at [197, 438] on div "No Data" at bounding box center [188, 437] width 39 height 23
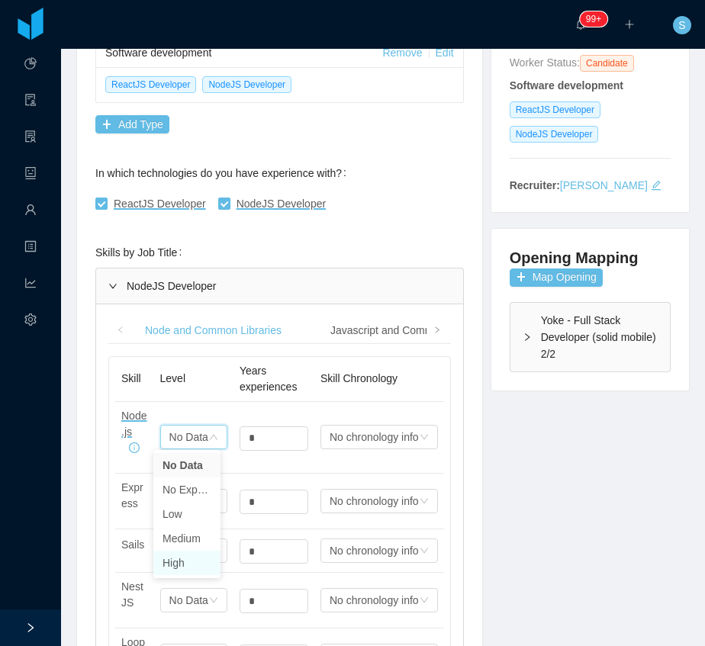
click at [173, 572] on li "High" at bounding box center [186, 563] width 67 height 24
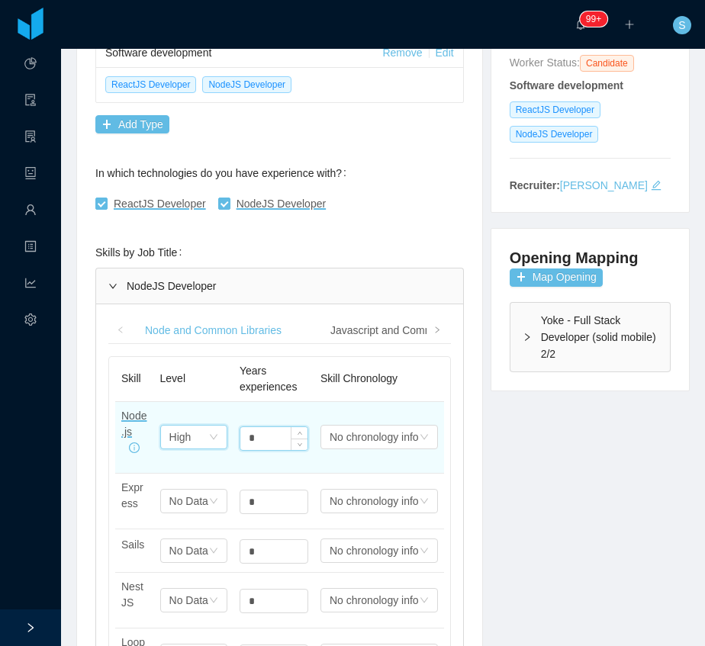
click at [250, 436] on input "*" at bounding box center [273, 438] width 67 height 23
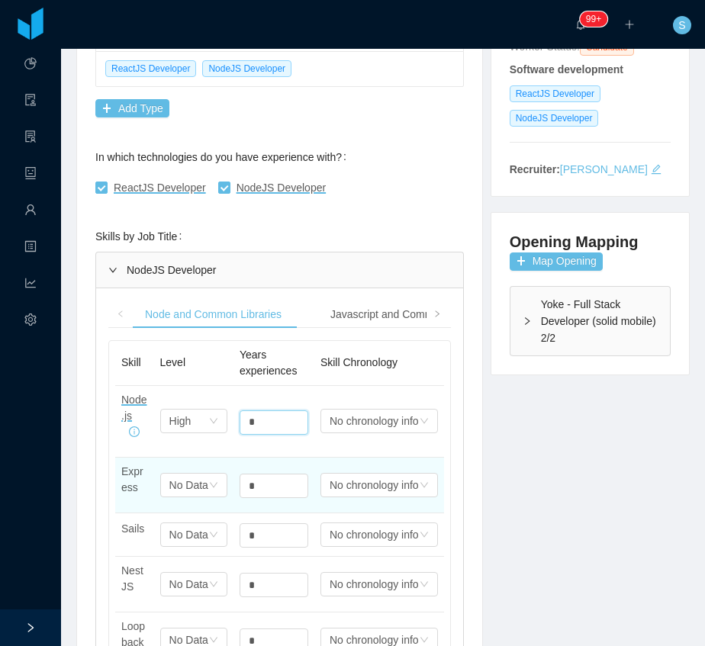
scroll to position [305, 0]
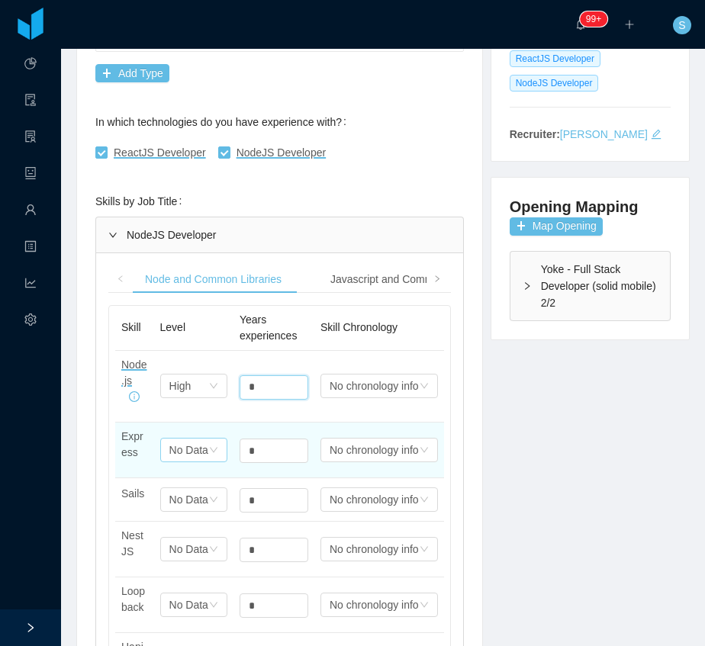
type input "*"
click at [208, 439] on div "Select one No Data" at bounding box center [193, 450] width 67 height 24
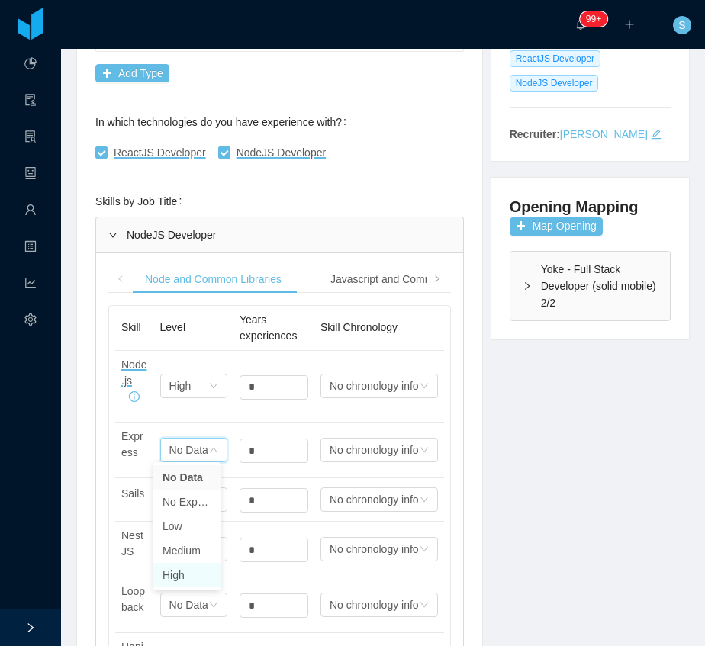
click at [188, 578] on li "High" at bounding box center [186, 575] width 67 height 24
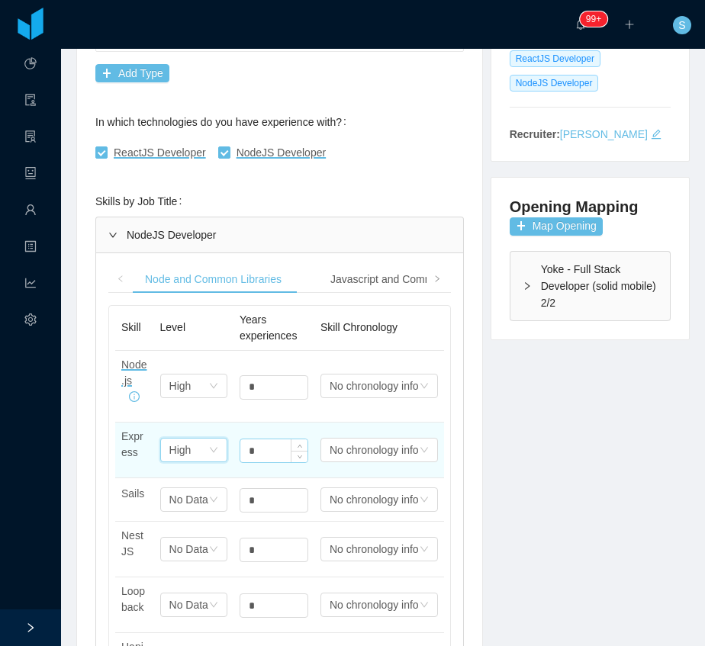
click at [256, 399] on input "*" at bounding box center [273, 387] width 67 height 23
click at [256, 445] on input "*" at bounding box center [273, 450] width 67 height 23
type input "*"
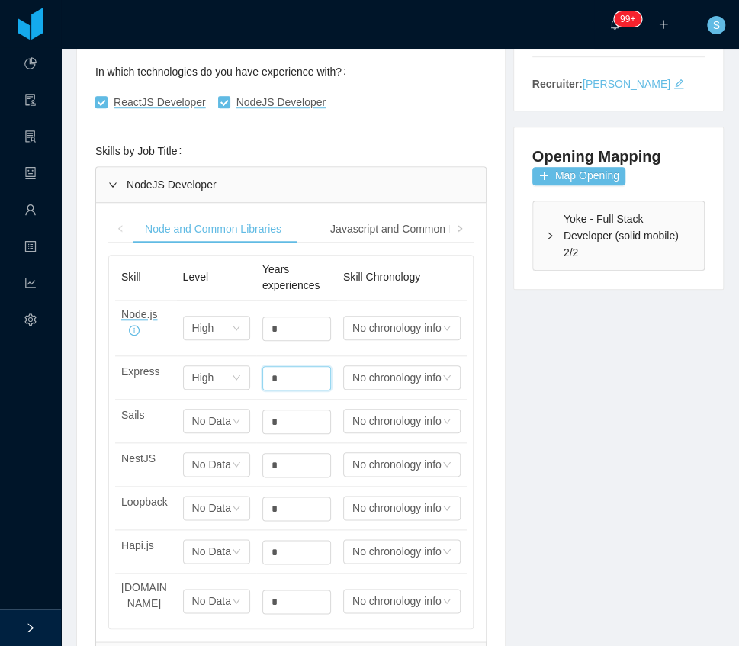
scroll to position [256, 0]
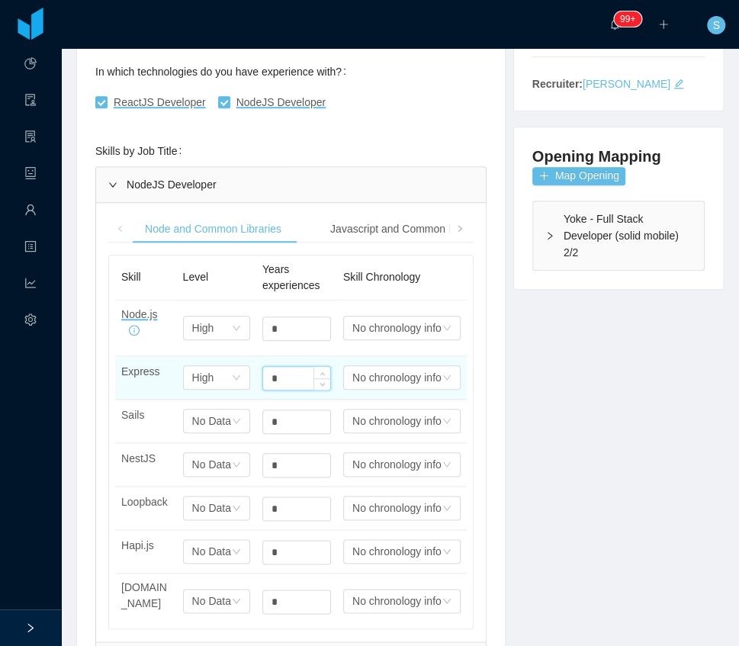
click at [273, 383] on input "*" at bounding box center [296, 378] width 67 height 23
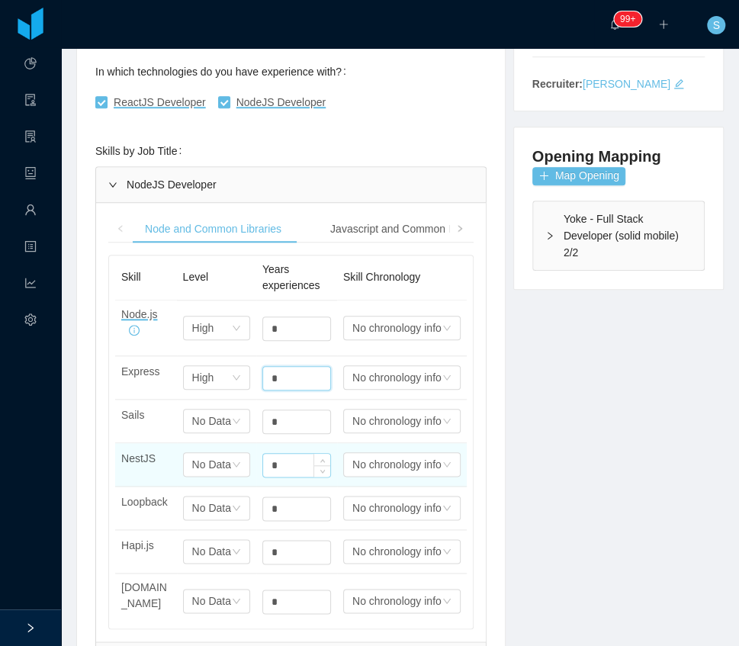
type input "*"
click at [263, 340] on input "*" at bounding box center [296, 328] width 67 height 23
click at [279, 456] on input "*" at bounding box center [296, 465] width 67 height 23
click at [280, 459] on input "*" at bounding box center [296, 465] width 67 height 23
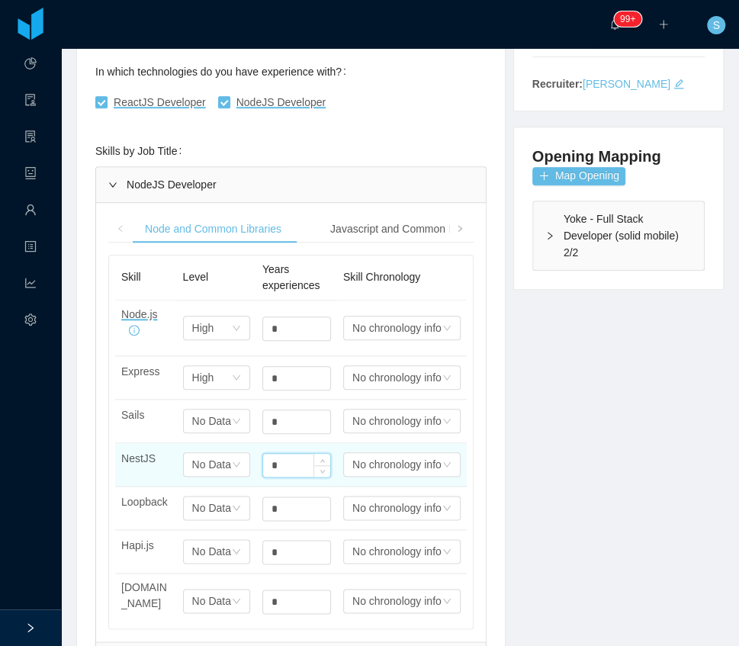
click at [280, 459] on input "*" at bounding box center [296, 465] width 67 height 23
type input "*"
click at [233, 330] on icon "icon: down" at bounding box center [237, 327] width 8 height 5
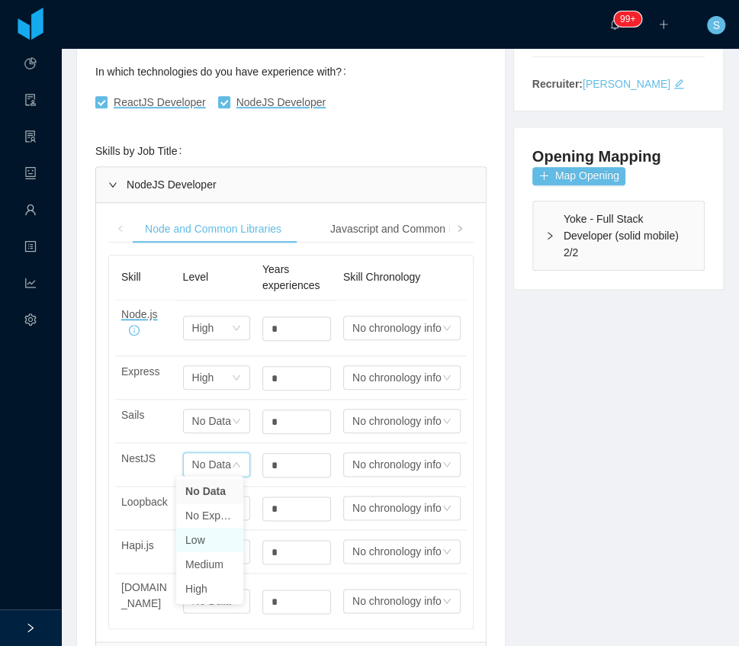
click at [205, 539] on li "Low" at bounding box center [209, 540] width 67 height 24
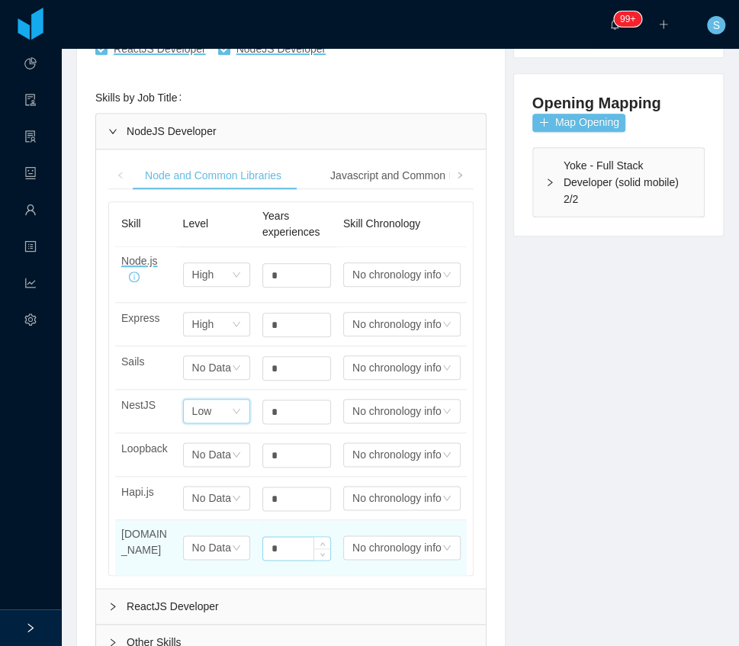
scroll to position [458, 0]
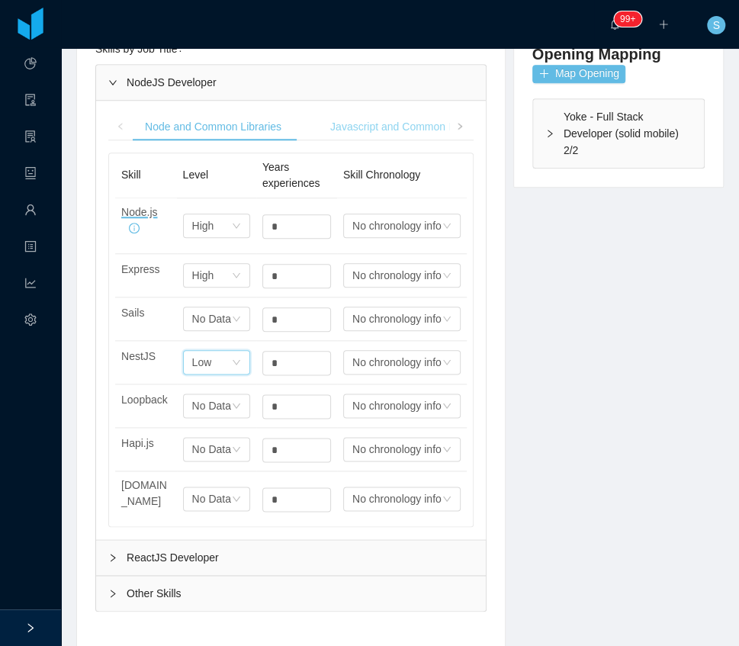
click at [391, 127] on div "Javascript and Common Libraries" at bounding box center [410, 127] width 184 height 28
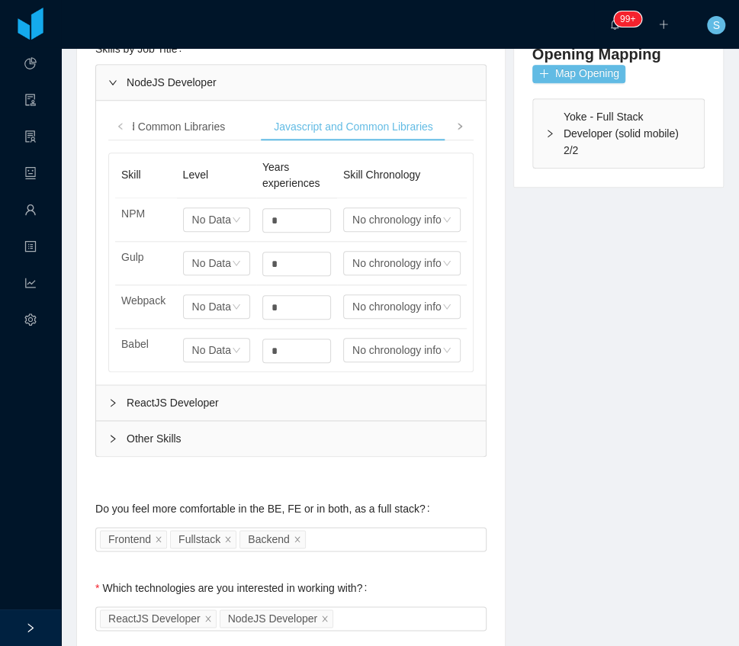
click at [456, 127] on span at bounding box center [460, 126] width 9 height 16
click at [226, 127] on div "Javascript Testing" at bounding box center [212, 127] width 109 height 28
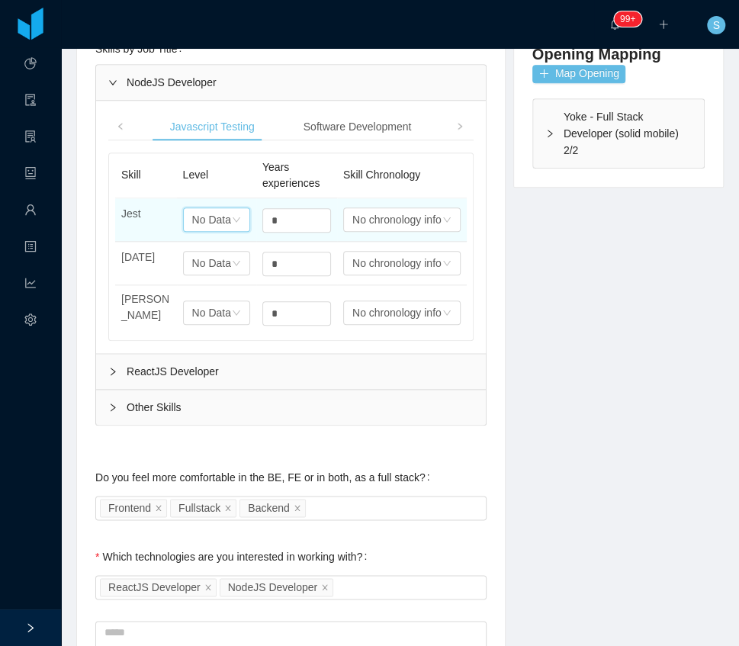
click at [204, 212] on div "No Data" at bounding box center [211, 219] width 39 height 23
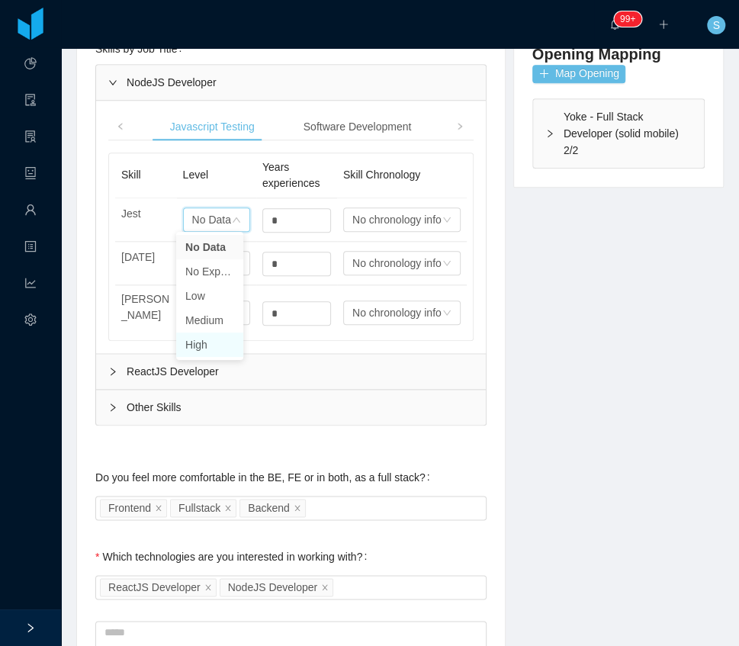
click at [217, 348] on li "High" at bounding box center [209, 345] width 67 height 24
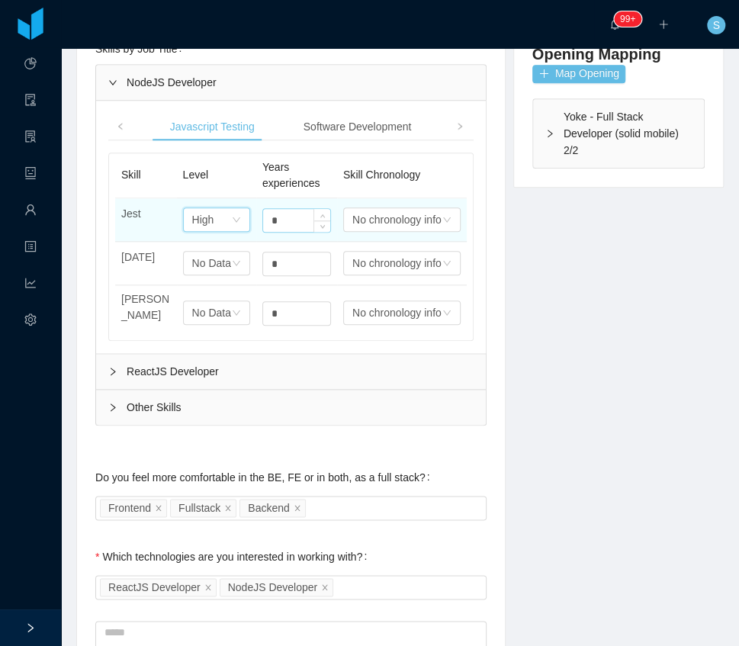
click at [270, 222] on input "*" at bounding box center [296, 220] width 67 height 23
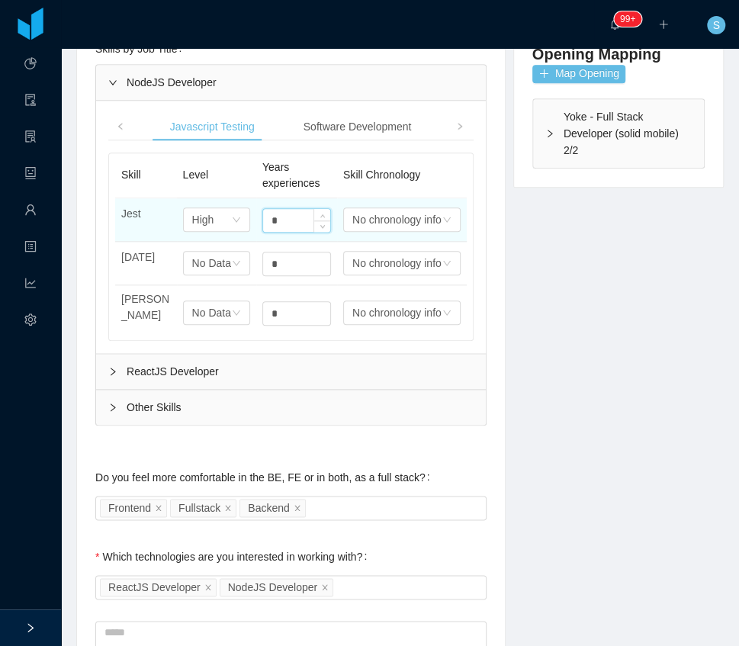
click at [270, 222] on input "*" at bounding box center [296, 220] width 67 height 23
click at [277, 218] on input "*" at bounding box center [296, 220] width 67 height 23
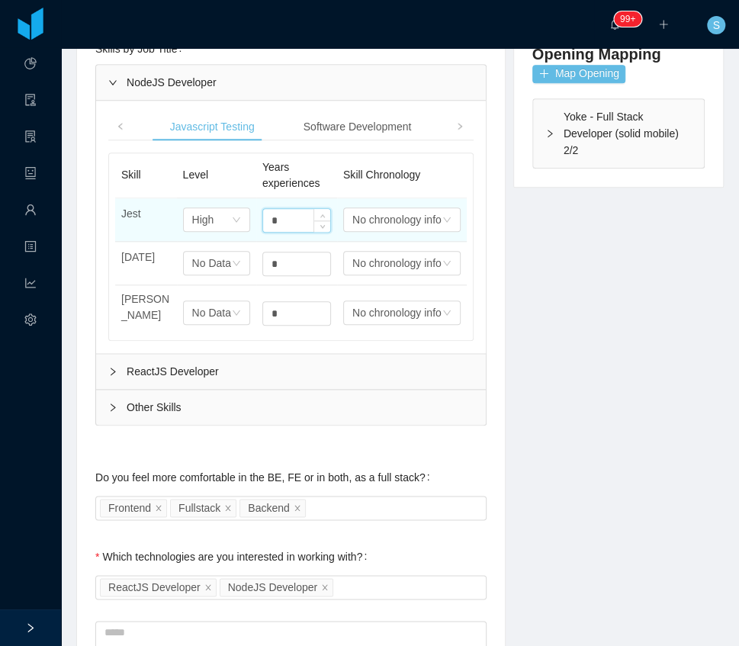
click at [277, 218] on input "*" at bounding box center [296, 220] width 67 height 23
click at [275, 218] on input "*" at bounding box center [296, 220] width 67 height 23
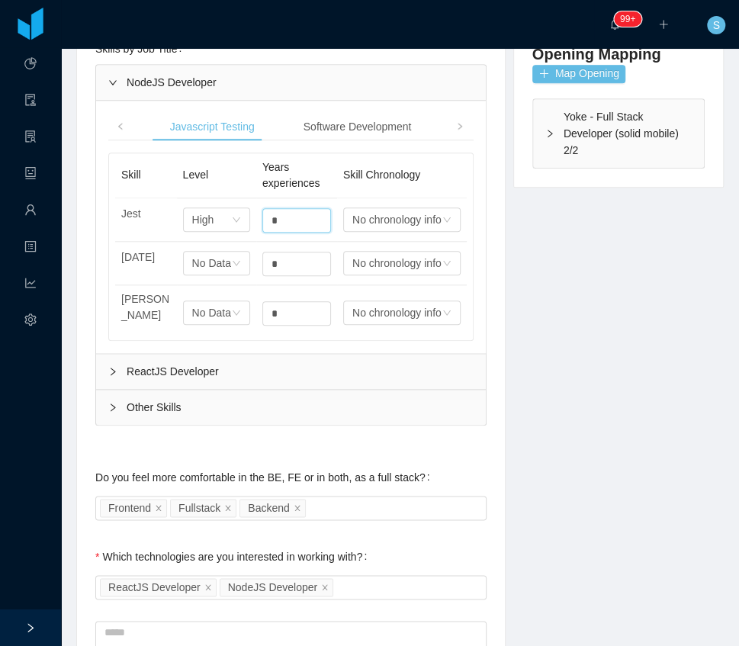
type input "*"
click at [122, 395] on div "Other Skills" at bounding box center [291, 407] width 390 height 35
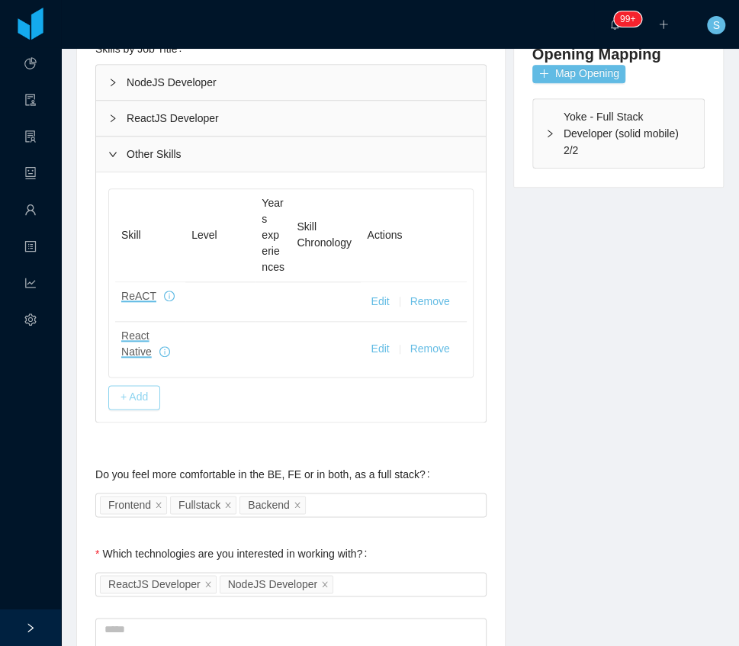
click at [153, 396] on button "+ Add" at bounding box center [134, 397] width 52 height 24
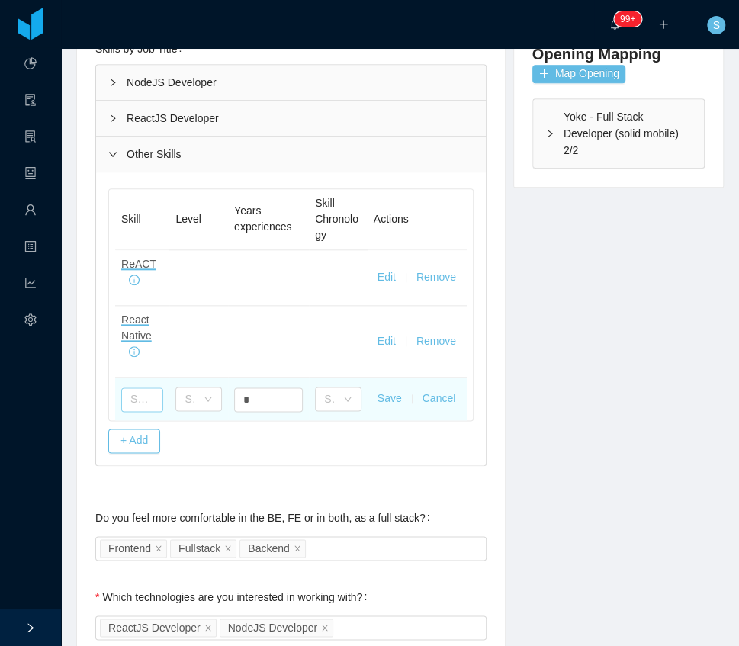
click at [143, 397] on input "text" at bounding box center [142, 400] width 42 height 24
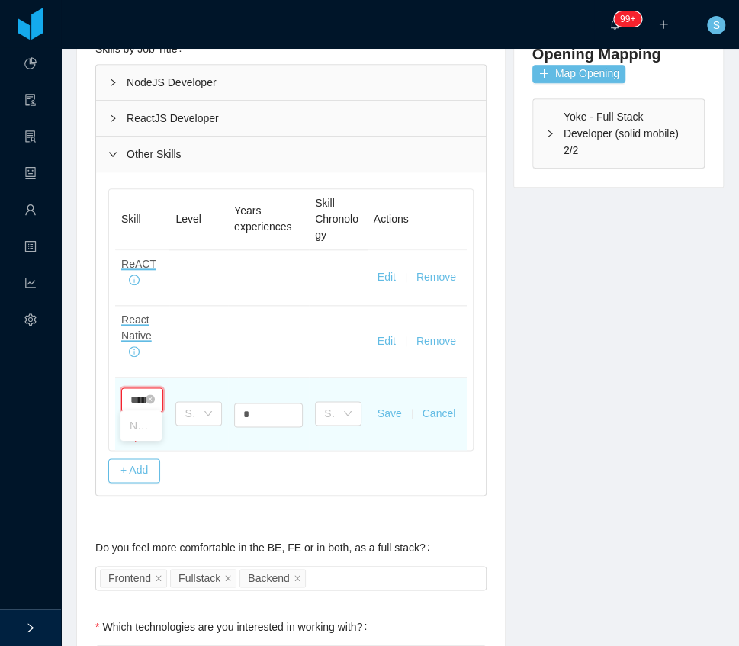
scroll to position [0, 6]
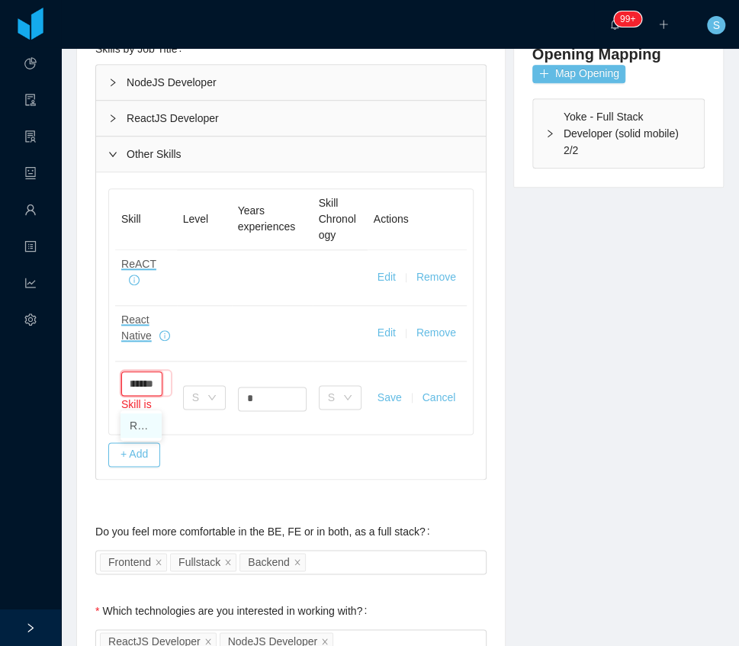
click at [145, 427] on li "React Testing Library" at bounding box center [141, 426] width 41 height 24
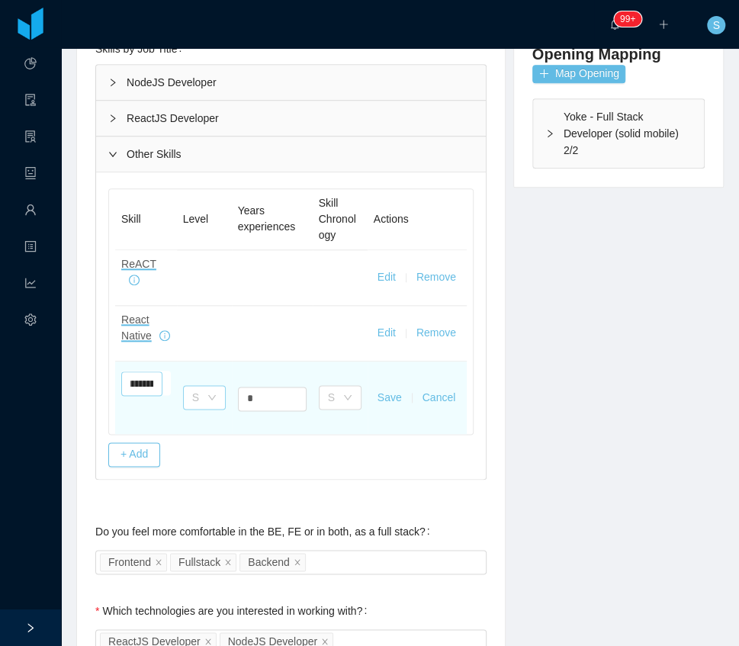
type input "**********"
click at [199, 402] on div "Select one" at bounding box center [199, 397] width 14 height 23
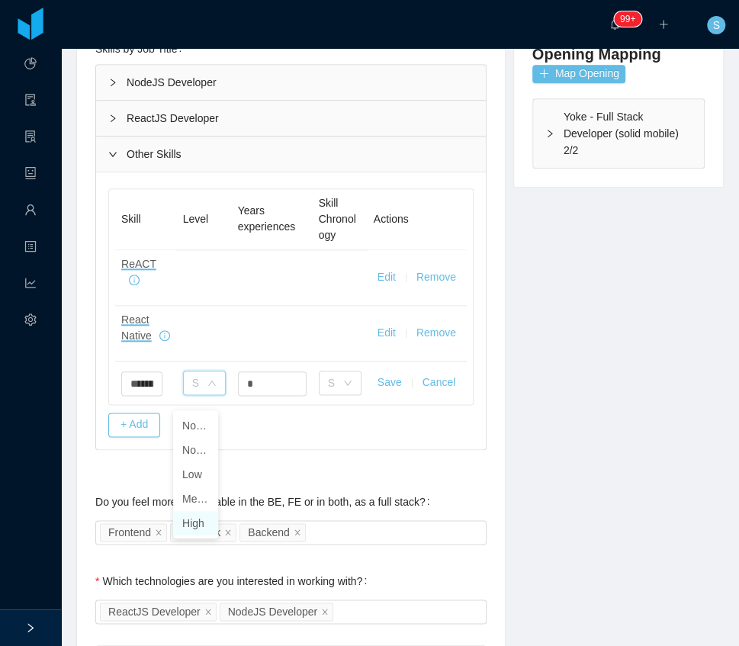
drag, startPoint x: 200, startPoint y: 525, endPoint x: 230, endPoint y: 459, distance: 72.4
click at [200, 525] on li "High" at bounding box center [195, 523] width 45 height 24
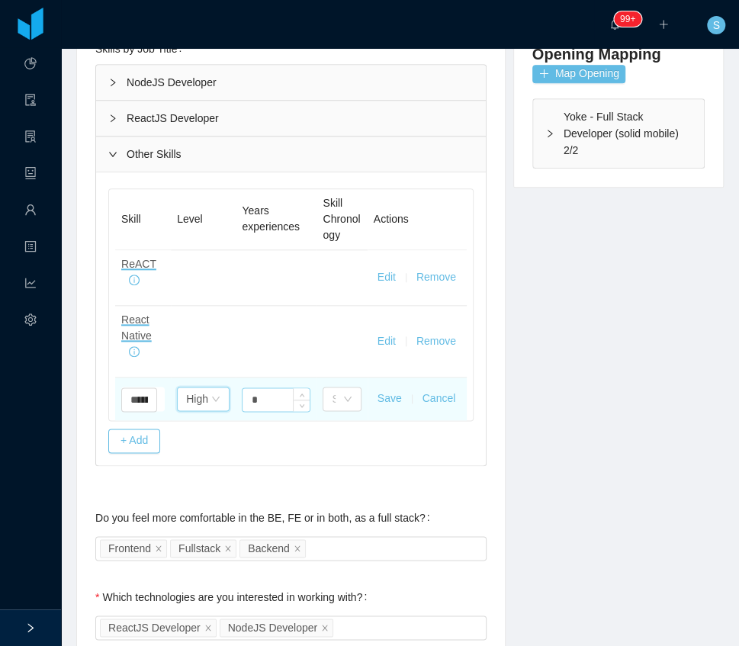
click at [261, 398] on input "*" at bounding box center [276, 399] width 67 height 23
type input "*"
click at [391, 394] on button "Save" at bounding box center [390, 399] width 24 height 16
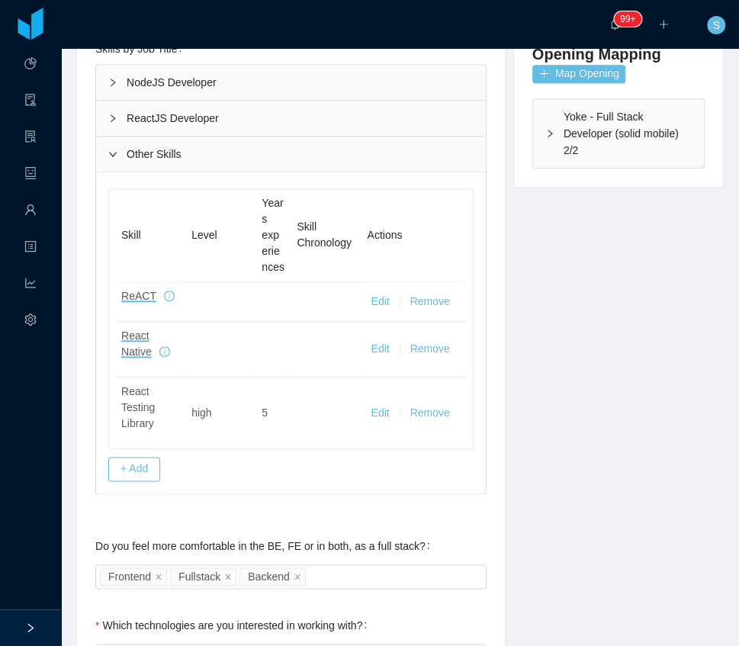
click at [166, 76] on div "NodeJS Developer" at bounding box center [291, 82] width 390 height 35
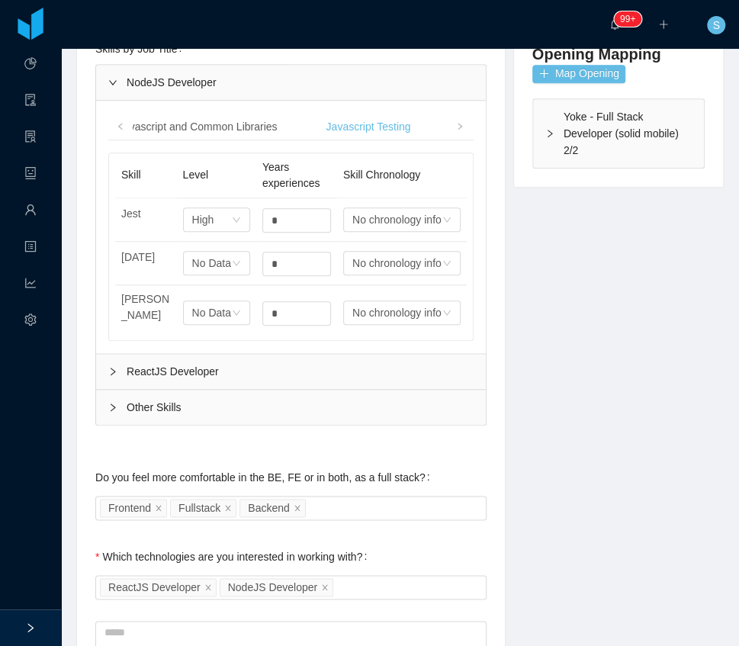
drag, startPoint x: 456, startPoint y: 124, endPoint x: 442, endPoint y: 129, distance: 15.4
click at [457, 124] on icon "icon: right" at bounding box center [460, 127] width 8 height 8
click at [197, 127] on div "Software Development" at bounding box center [175, 127] width 133 height 28
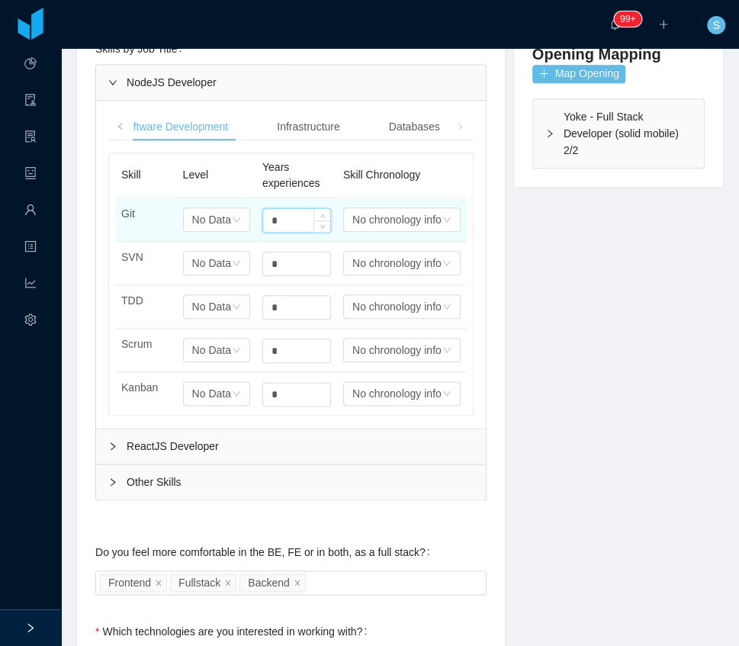
click at [280, 218] on input "*" at bounding box center [296, 220] width 67 height 23
type input "*"
click at [224, 219] on div "No Data" at bounding box center [211, 219] width 39 height 23
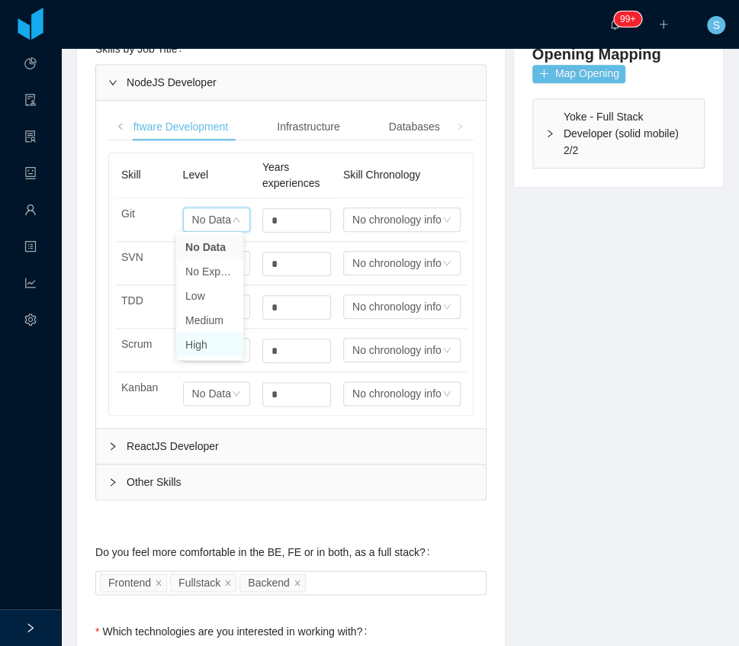
click at [191, 349] on li "High" at bounding box center [209, 345] width 67 height 24
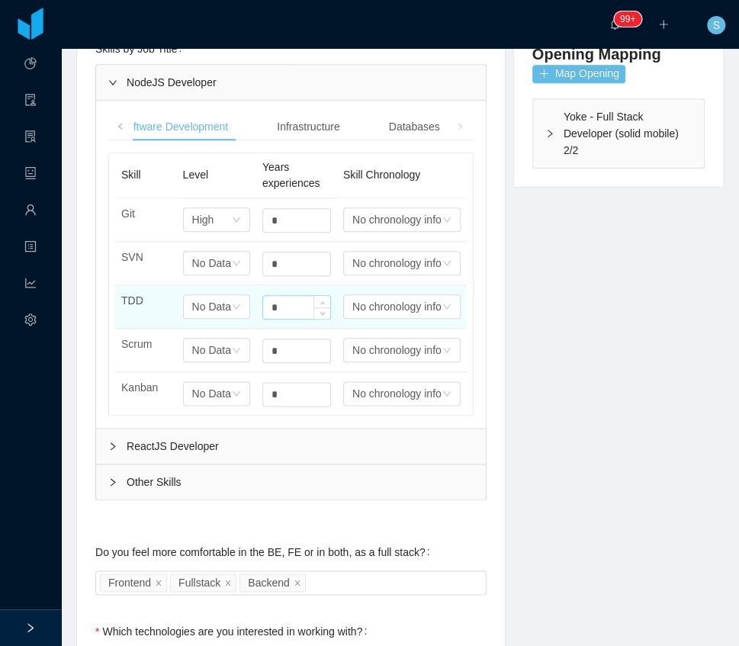
click at [296, 232] on input "*" at bounding box center [296, 220] width 67 height 23
click at [296, 297] on input "*" at bounding box center [296, 307] width 67 height 23
type input "*"
click at [204, 231] on div "No Data" at bounding box center [203, 219] width 22 height 23
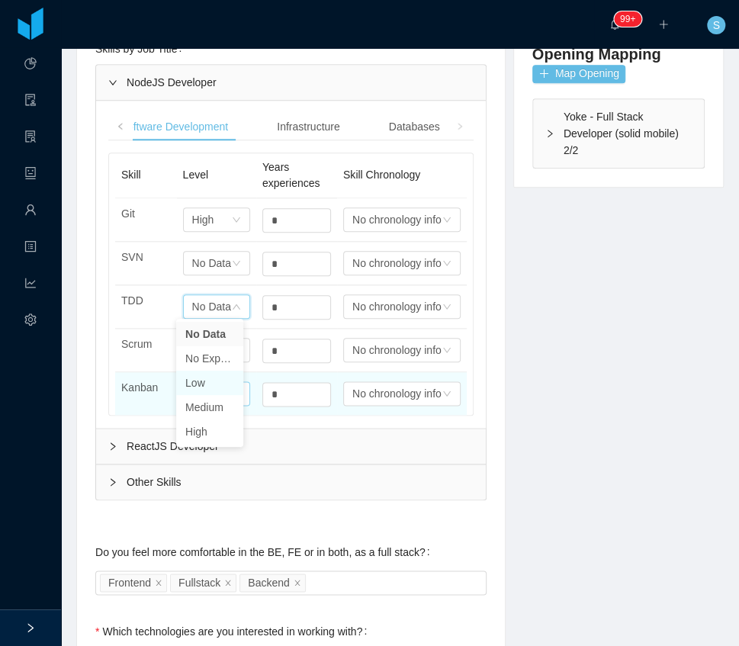
click at [217, 388] on li "Low" at bounding box center [209, 383] width 67 height 24
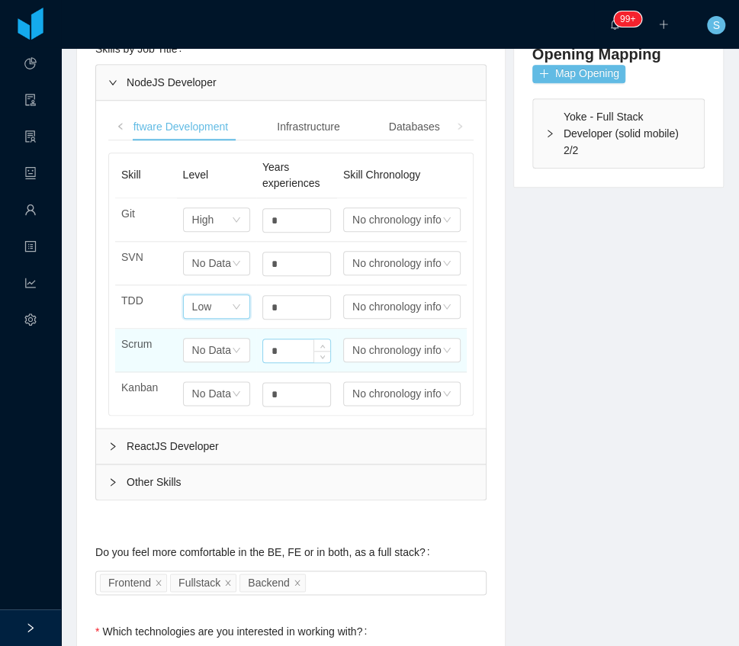
click at [301, 232] on input "*" at bounding box center [296, 220] width 67 height 23
click at [301, 343] on input "*" at bounding box center [296, 351] width 67 height 23
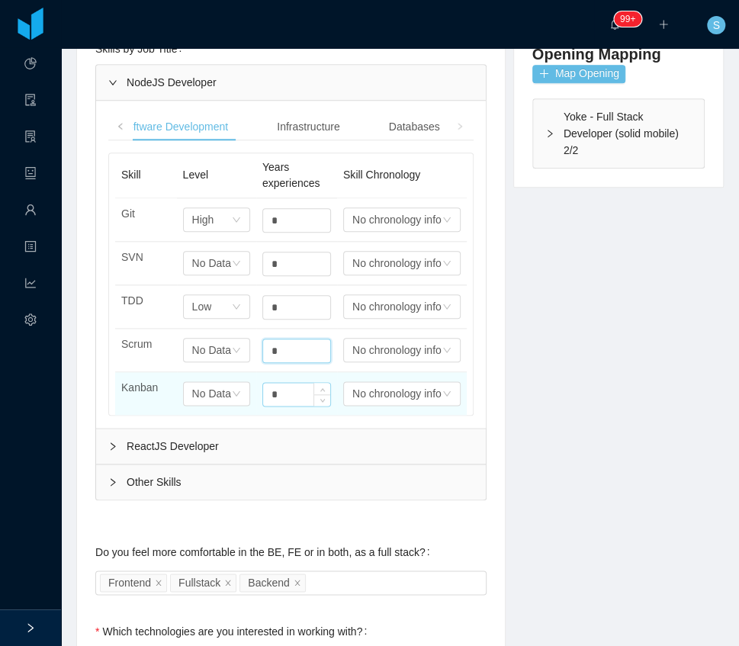
type input "*"
click at [278, 232] on input "*" at bounding box center [296, 220] width 67 height 23
click at [278, 391] on input "*" at bounding box center [296, 394] width 67 height 23
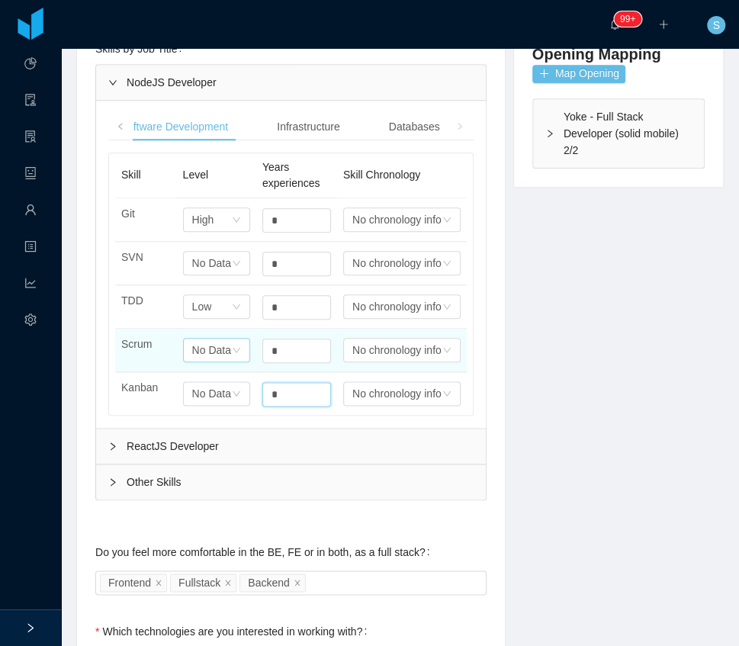
type input "*"
click at [232, 224] on icon "icon: down" at bounding box center [236, 219] width 9 height 9
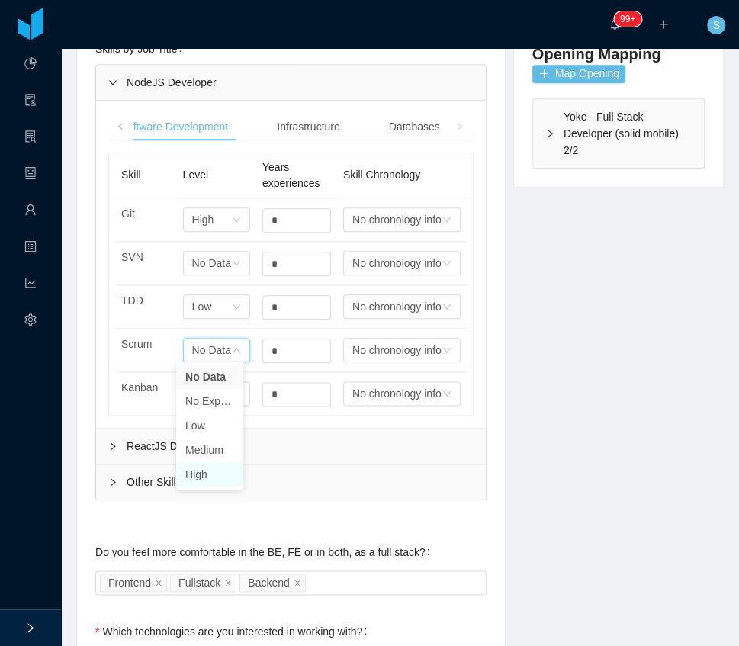
drag, startPoint x: 229, startPoint y: 474, endPoint x: 231, endPoint y: 462, distance: 11.7
click at [229, 473] on li "High" at bounding box center [209, 474] width 67 height 24
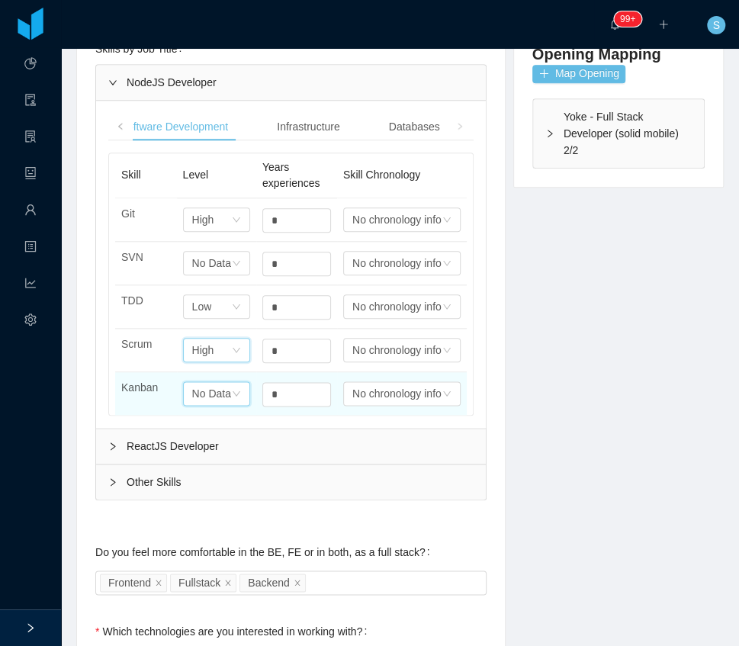
click at [232, 224] on icon "icon: down" at bounding box center [236, 219] width 9 height 9
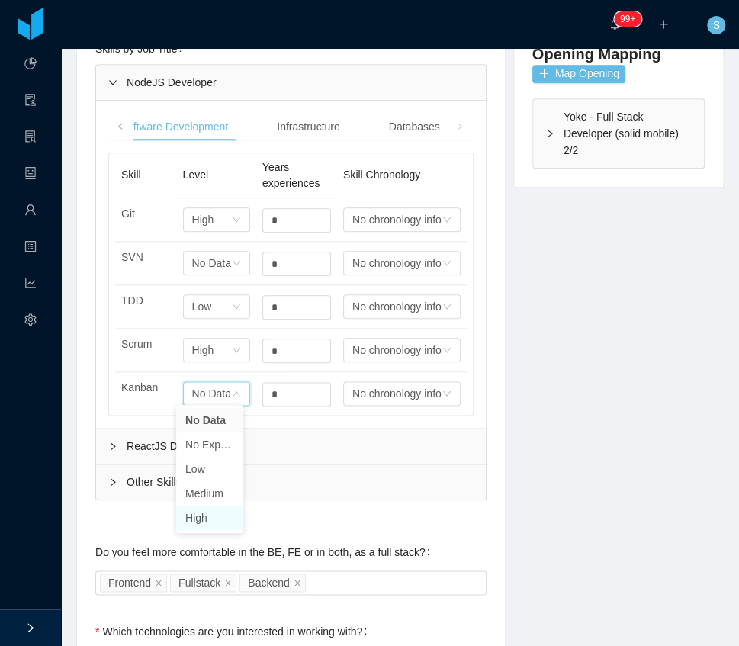
click at [202, 517] on li "High" at bounding box center [209, 518] width 67 height 24
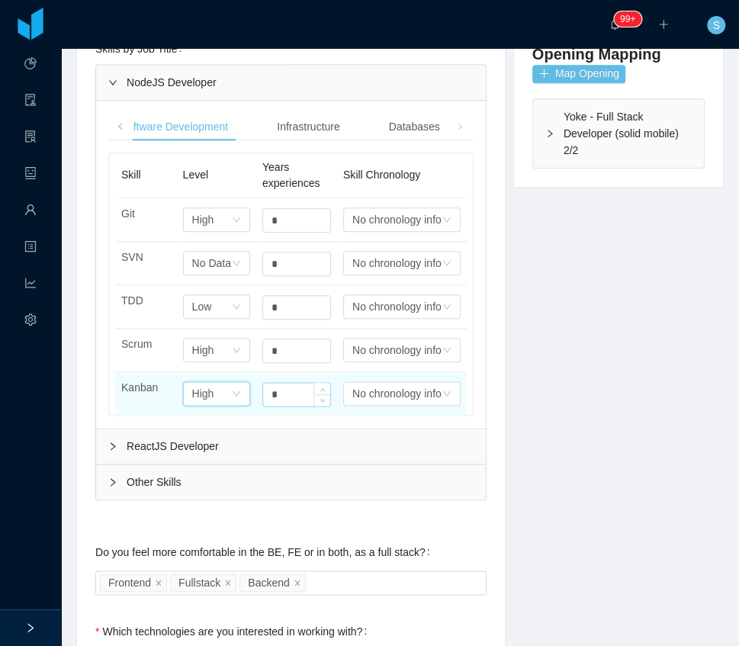
click at [293, 232] on input "*" at bounding box center [296, 220] width 67 height 23
click at [293, 395] on input "*" at bounding box center [296, 394] width 67 height 23
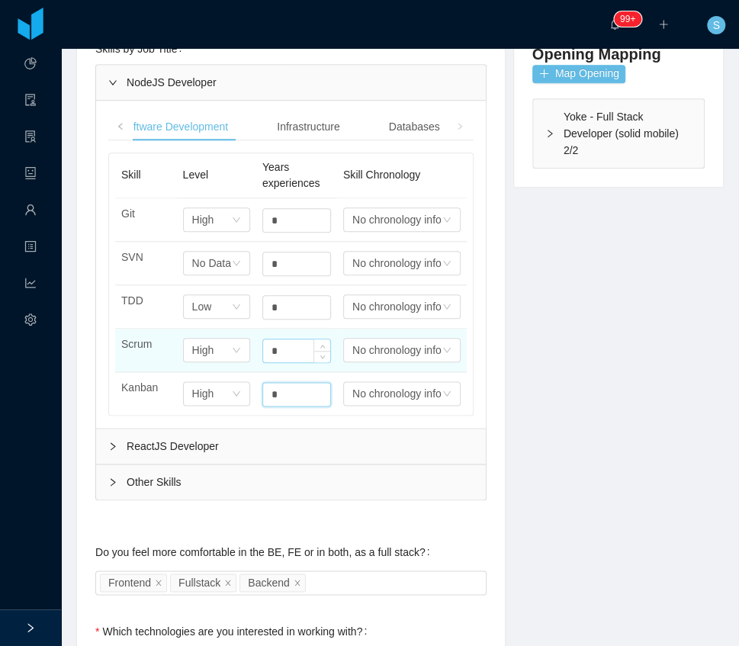
click at [282, 232] on input "*" at bounding box center [296, 220] width 67 height 23
click at [282, 345] on input "*" at bounding box center [296, 351] width 67 height 23
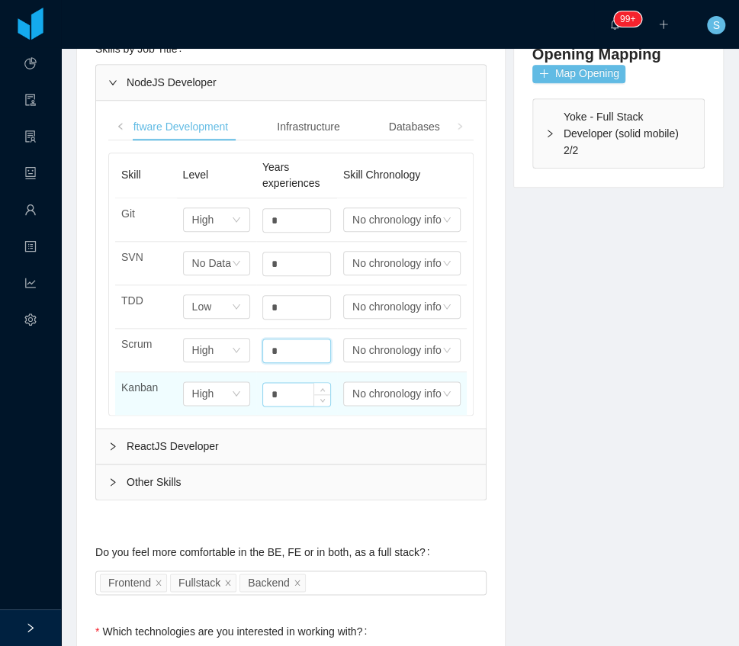
type input "*"
click at [285, 232] on input "*" at bounding box center [296, 220] width 67 height 23
click at [285, 383] on input "*" at bounding box center [296, 394] width 67 height 23
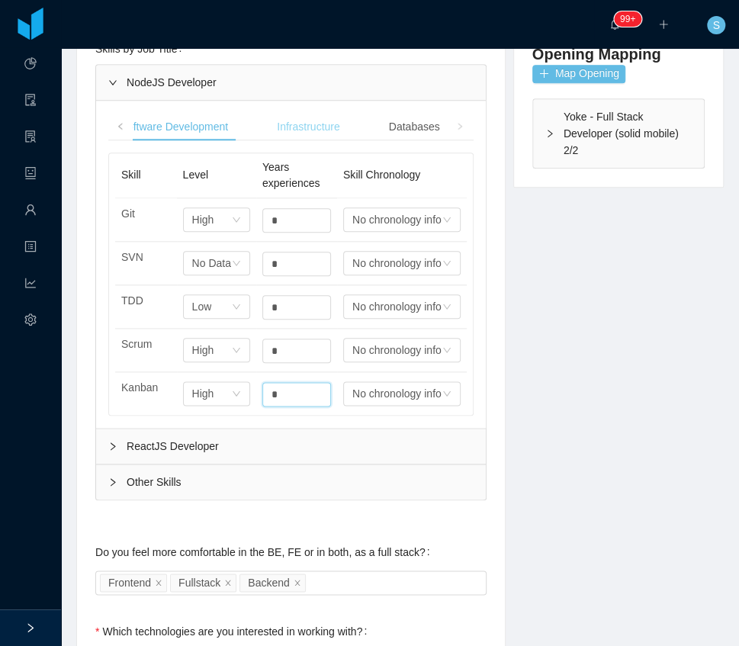
type input "*"
click at [311, 130] on div "Infrastructure" at bounding box center [308, 127] width 87 height 28
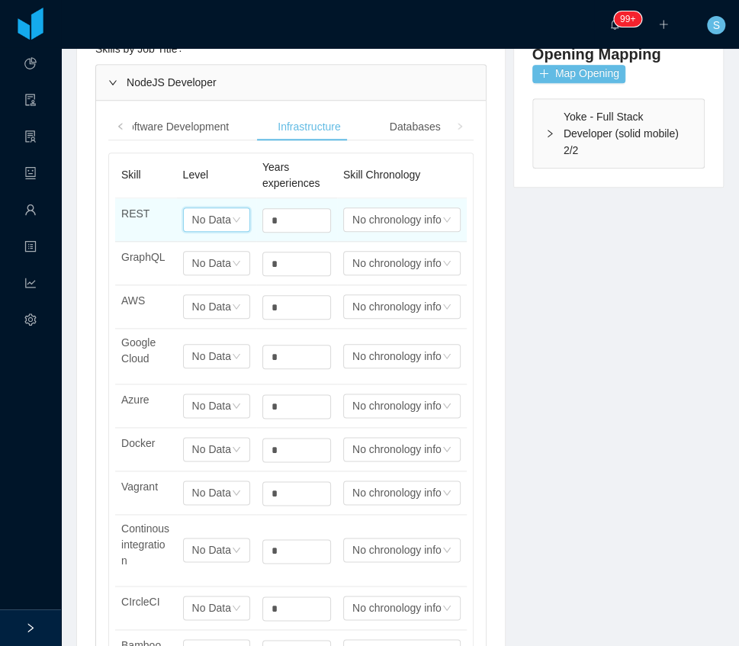
click at [233, 211] on div "Select one No Data" at bounding box center [216, 220] width 67 height 24
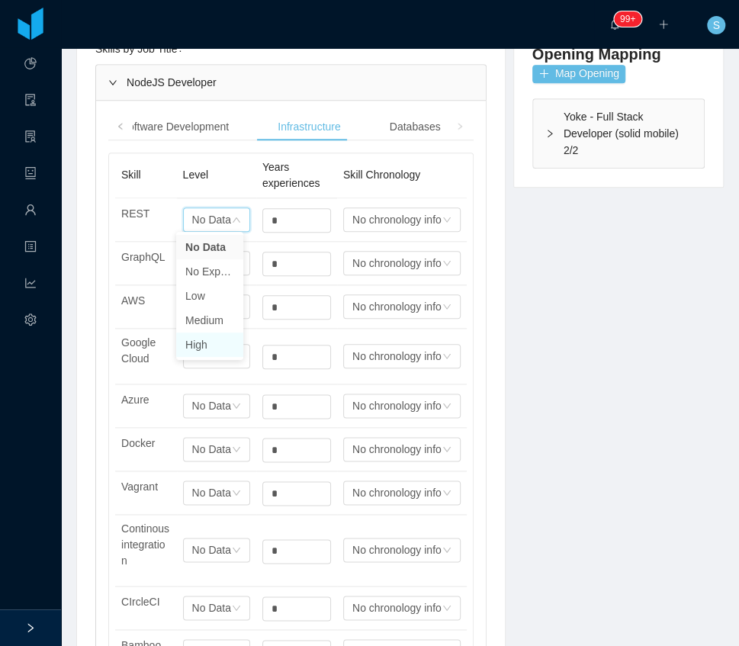
click at [194, 348] on li "High" at bounding box center [209, 345] width 67 height 24
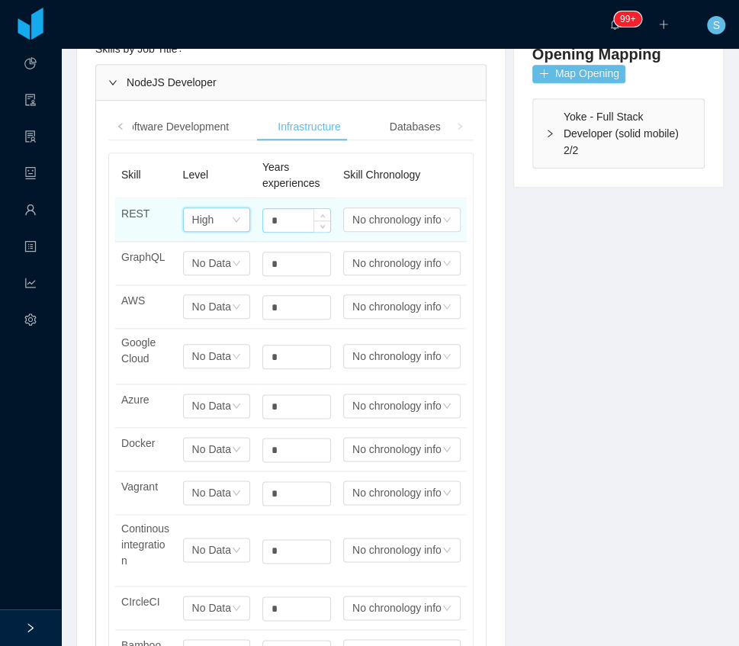
click at [299, 215] on input "*" at bounding box center [296, 220] width 67 height 23
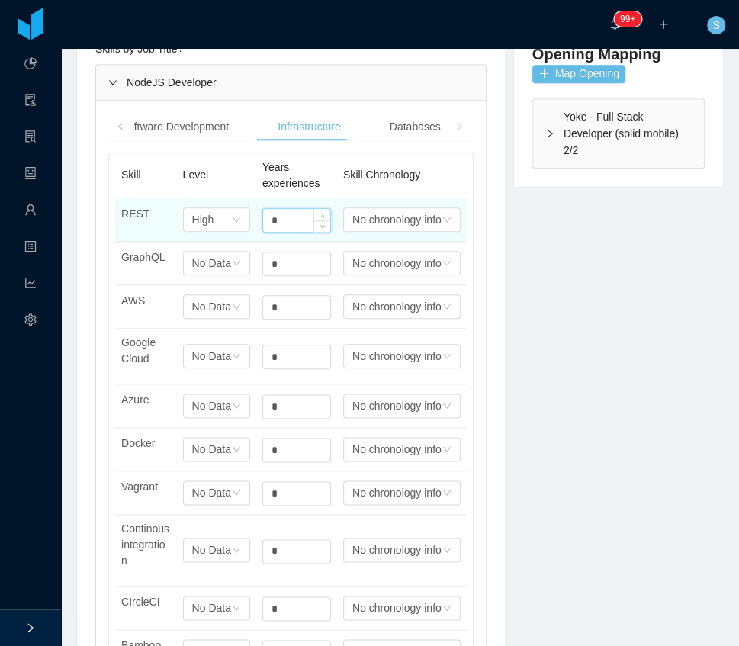
click at [297, 220] on input "*" at bounding box center [296, 220] width 67 height 23
click at [297, 218] on input "*" at bounding box center [296, 220] width 67 height 23
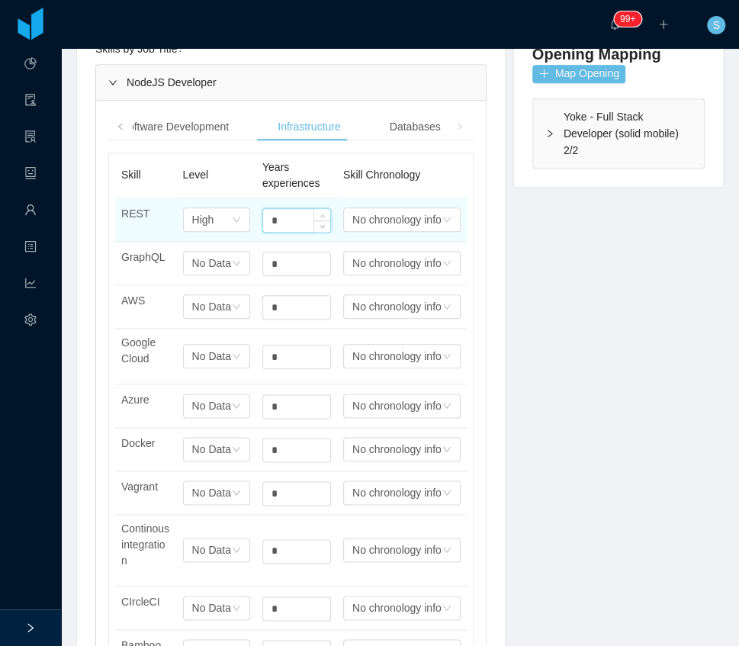
click at [297, 218] on input "*" at bounding box center [296, 220] width 67 height 23
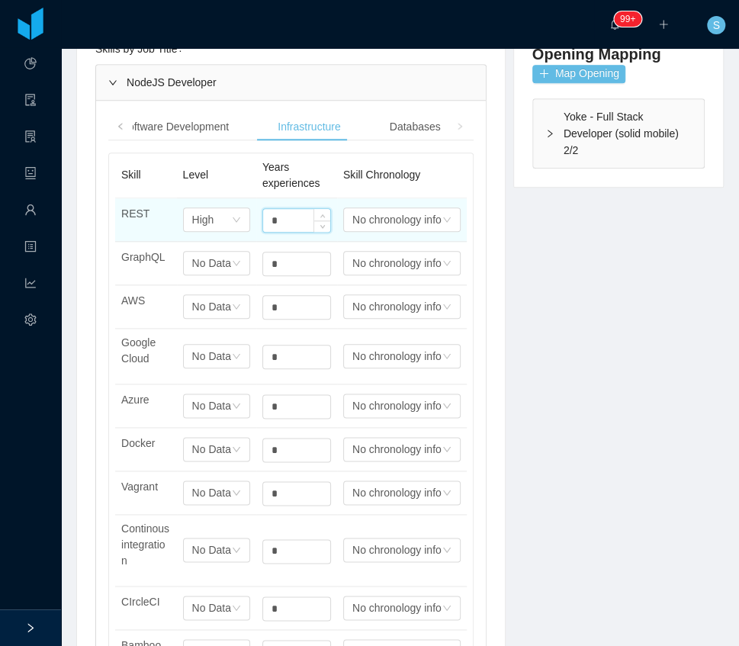
click at [297, 218] on input "*" at bounding box center [296, 220] width 67 height 23
click at [290, 218] on input "*" at bounding box center [296, 220] width 67 height 23
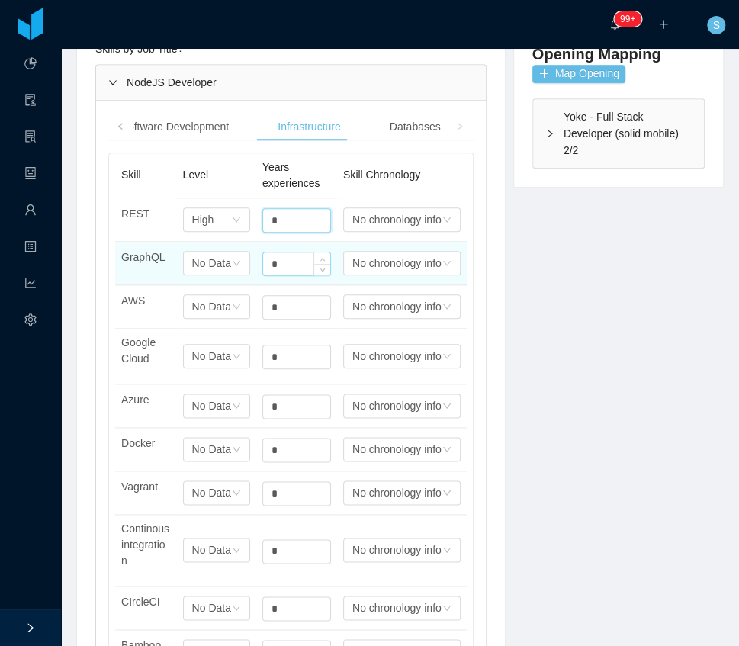
type input "*"
click at [268, 232] on input "*" at bounding box center [296, 220] width 67 height 23
click at [268, 263] on input "*" at bounding box center [296, 264] width 67 height 23
type input "*"
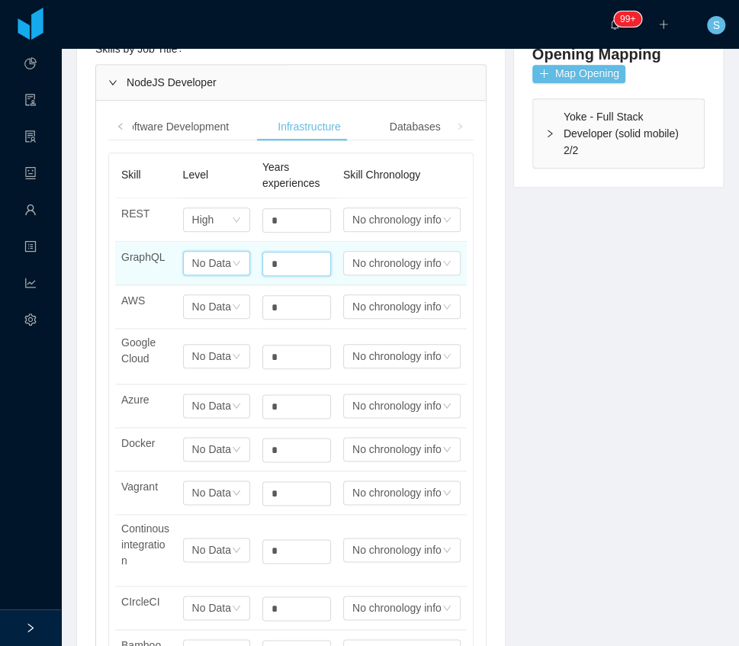
click at [201, 231] on div "No Data" at bounding box center [203, 219] width 22 height 23
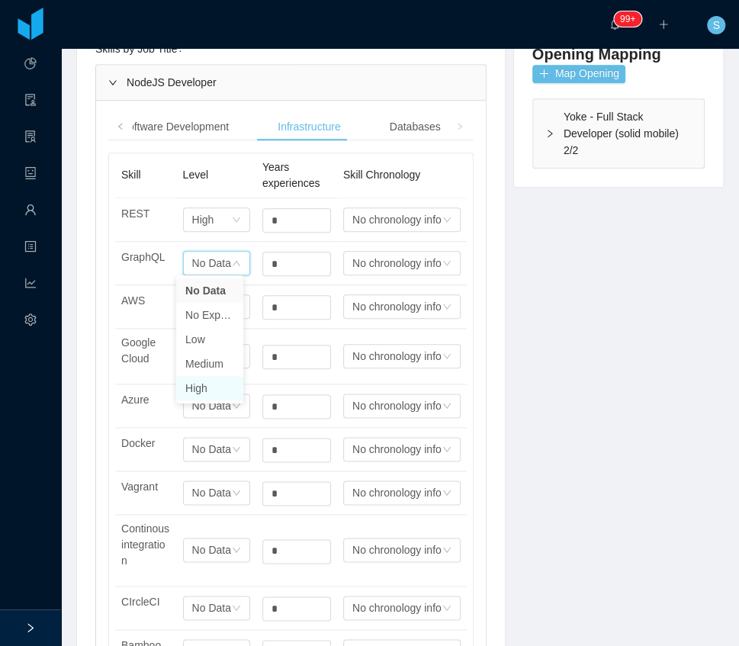
click at [216, 383] on li "High" at bounding box center [209, 388] width 67 height 24
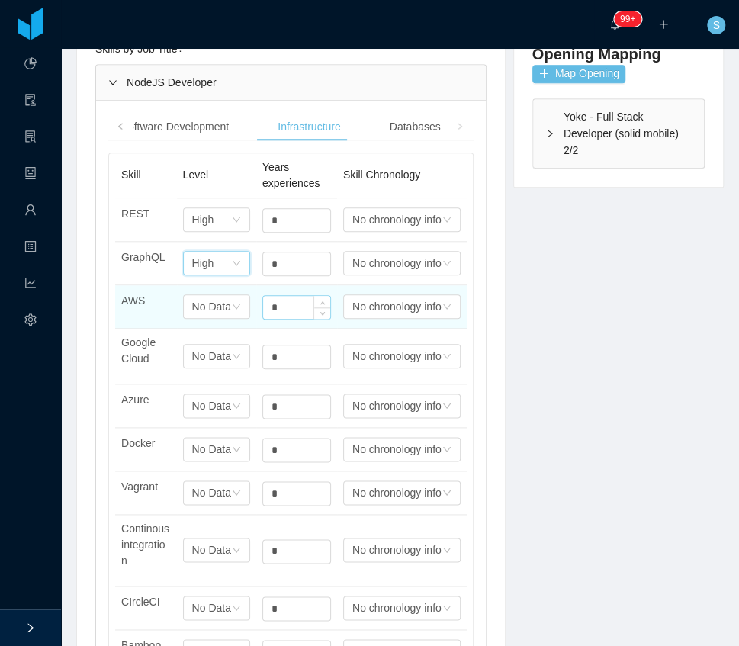
click at [280, 232] on input "*" at bounding box center [296, 220] width 67 height 23
click at [280, 308] on input "*" at bounding box center [296, 307] width 67 height 23
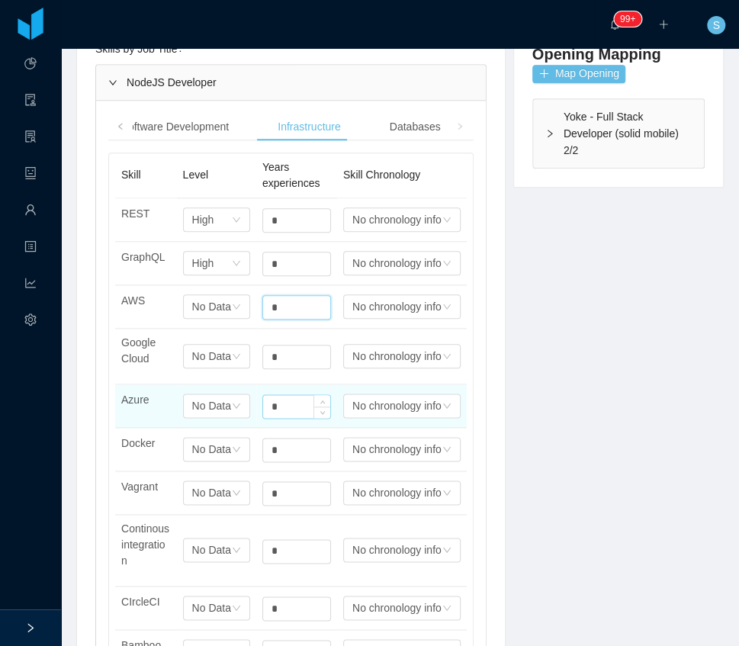
click at [275, 232] on input "*" at bounding box center [296, 220] width 67 height 23
click at [275, 407] on input "*" at bounding box center [296, 406] width 67 height 23
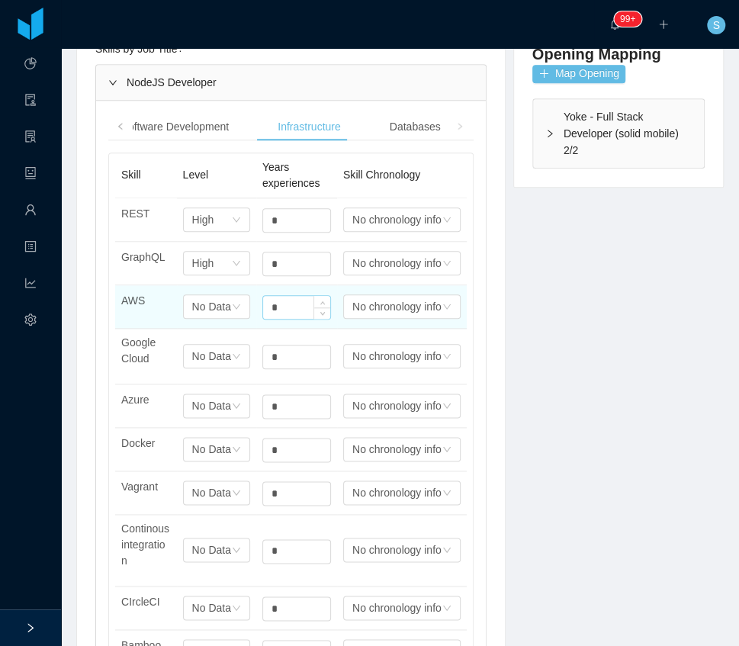
click at [287, 232] on input "*" at bounding box center [296, 220] width 67 height 23
click at [287, 298] on input "*" at bounding box center [296, 307] width 67 height 23
type input "*"
click at [203, 231] on div "No Data" at bounding box center [203, 219] width 22 height 23
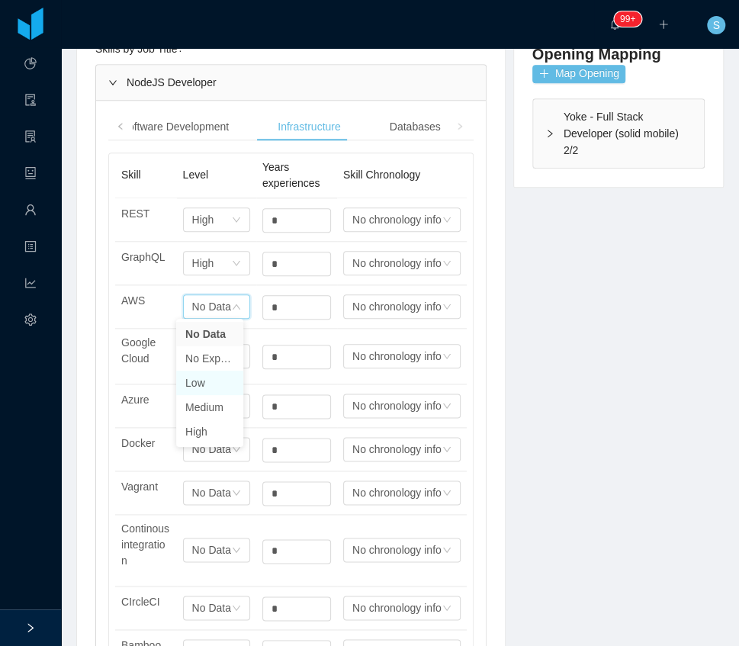
click at [214, 387] on li "Low" at bounding box center [209, 383] width 67 height 24
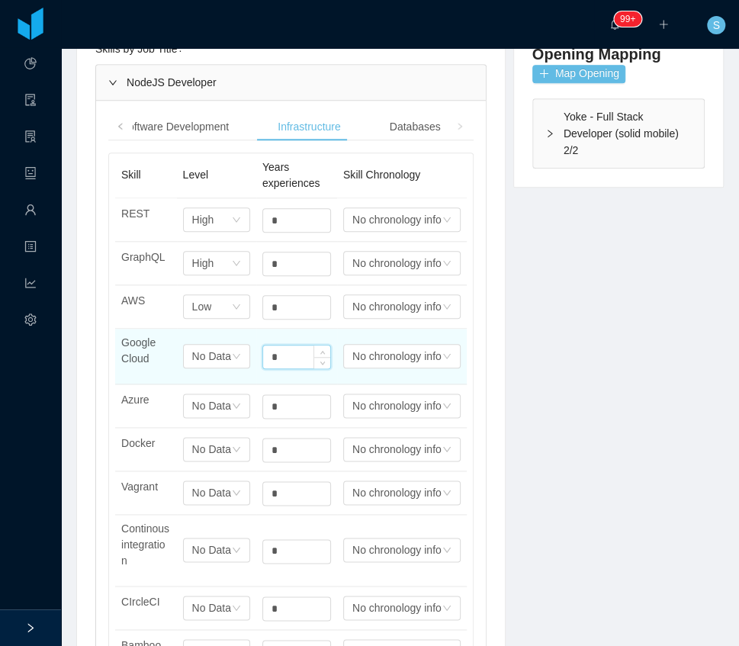
click at [295, 355] on input "*" at bounding box center [296, 357] width 67 height 23
type input "*"
click at [234, 232] on div "Select one No Data" at bounding box center [216, 220] width 67 height 24
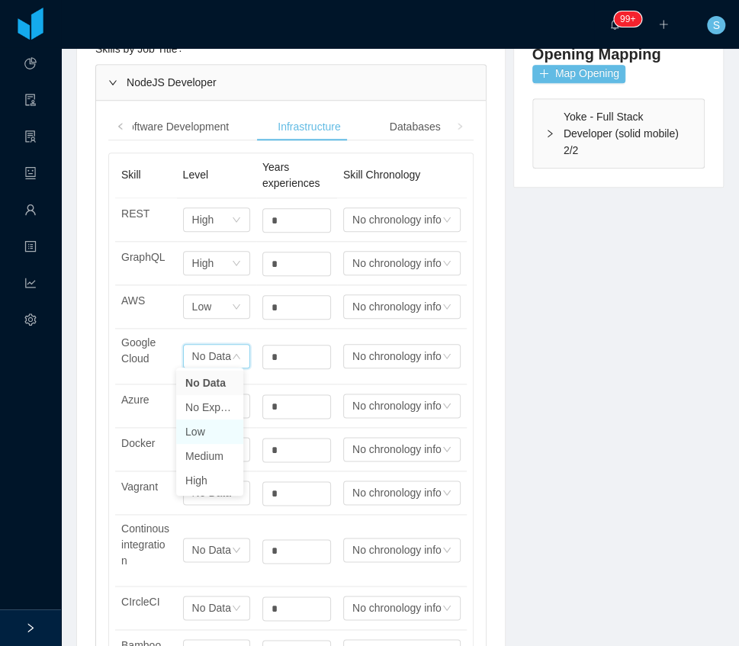
click at [212, 430] on li "Low" at bounding box center [209, 432] width 67 height 24
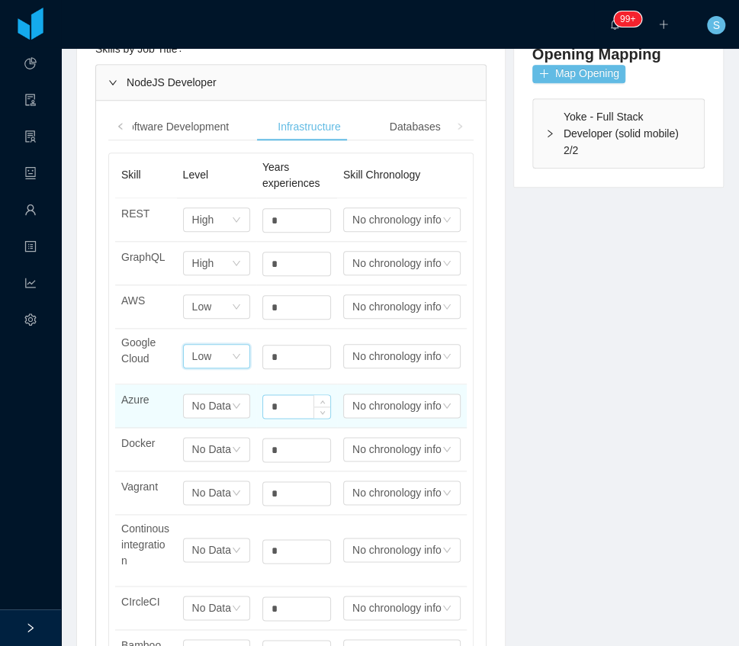
click at [285, 232] on input "*" at bounding box center [296, 220] width 67 height 23
click at [285, 399] on input "*" at bounding box center [296, 406] width 67 height 23
type input "*"
click at [202, 231] on div "No Data" at bounding box center [203, 219] width 22 height 23
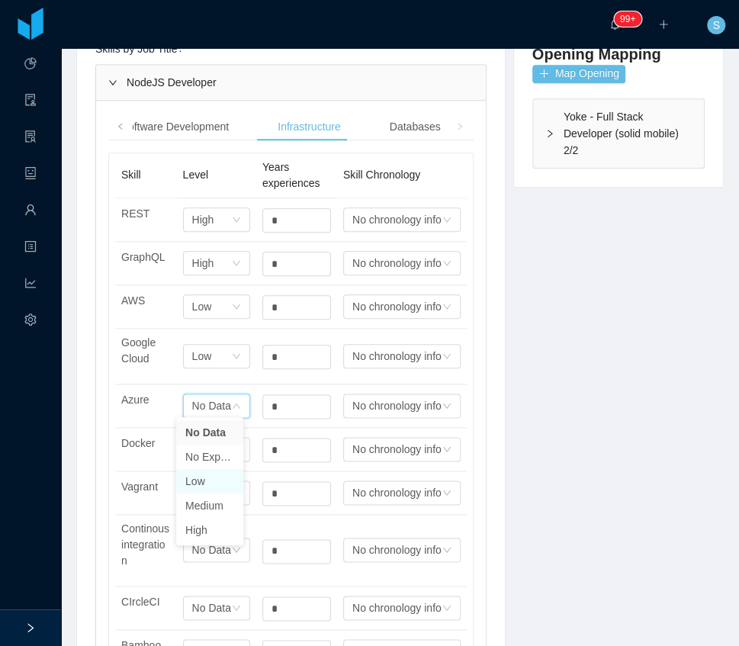
click at [213, 479] on li "Low" at bounding box center [209, 481] width 67 height 24
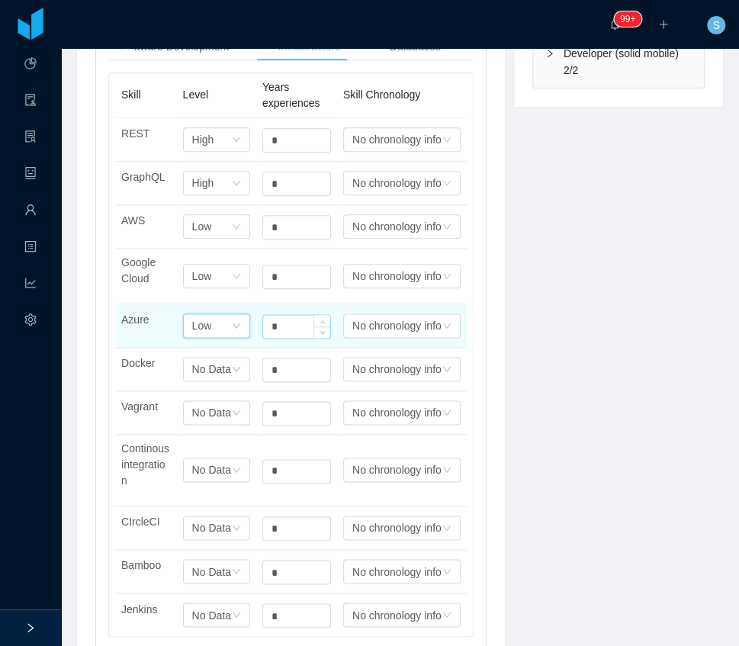
scroll to position [559, 0]
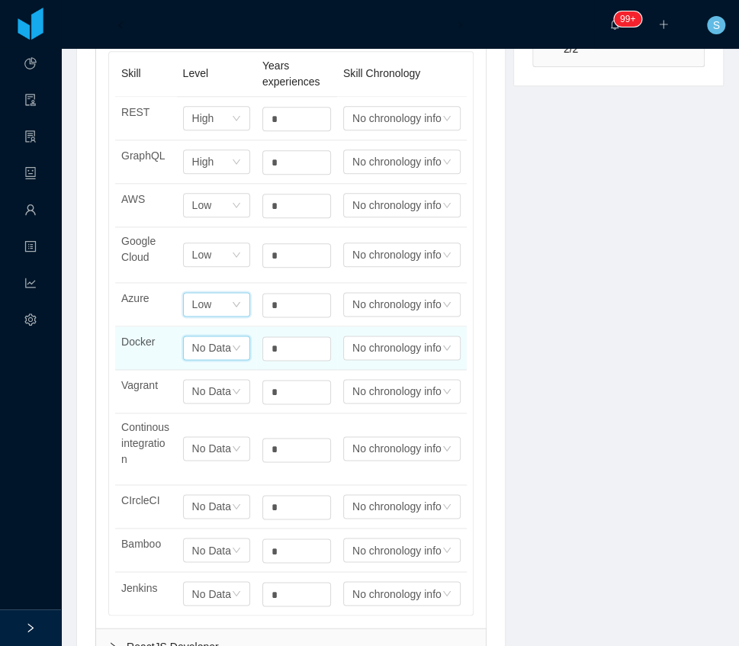
click at [203, 130] on div "No Data" at bounding box center [203, 118] width 22 height 23
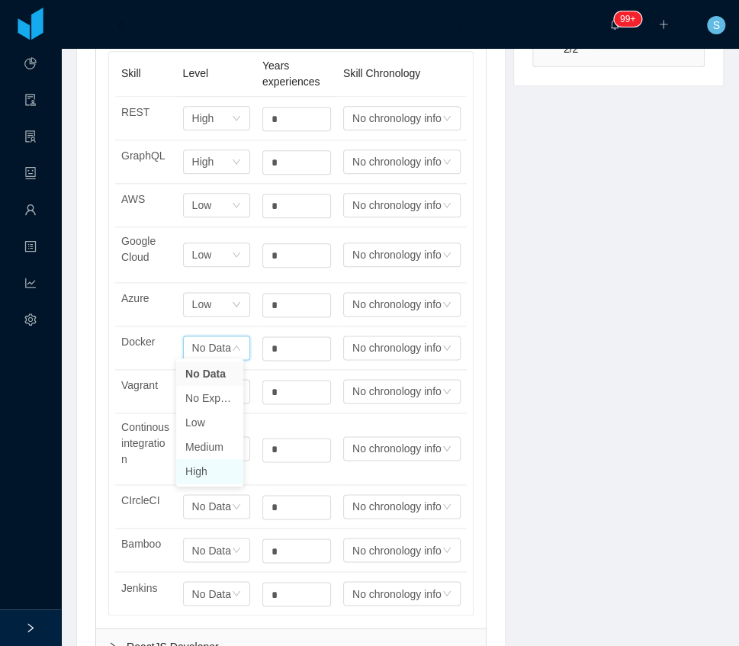
click at [219, 467] on li "High" at bounding box center [209, 471] width 67 height 24
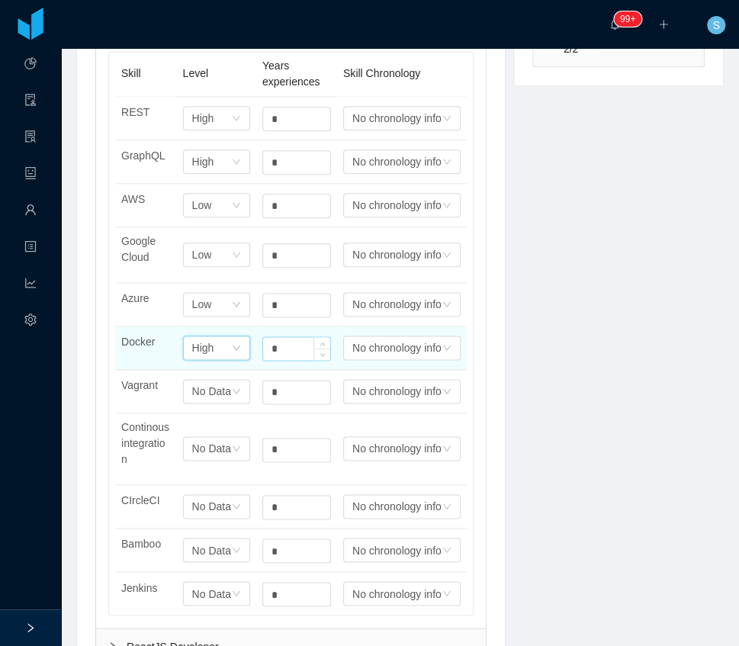
click at [299, 130] on input "*" at bounding box center [296, 119] width 67 height 23
click at [299, 343] on input "*" at bounding box center [296, 348] width 67 height 23
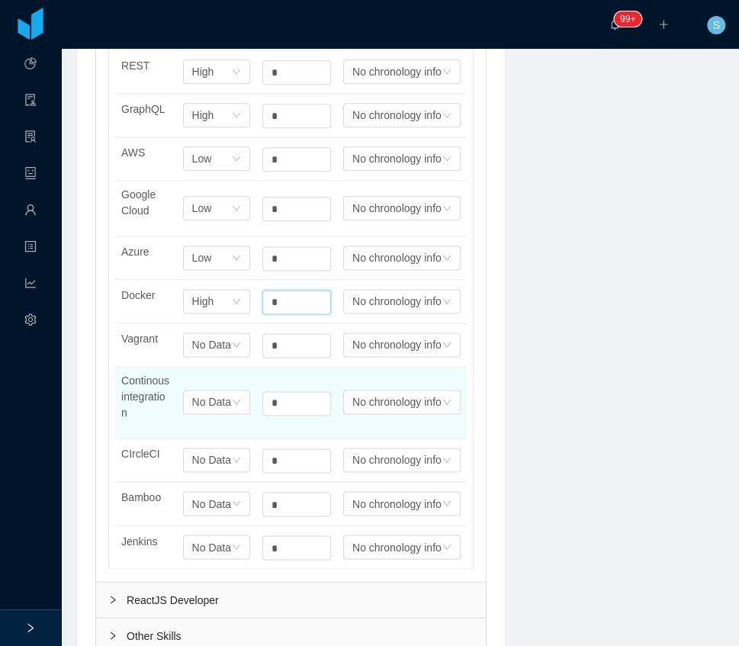
scroll to position [610, 0]
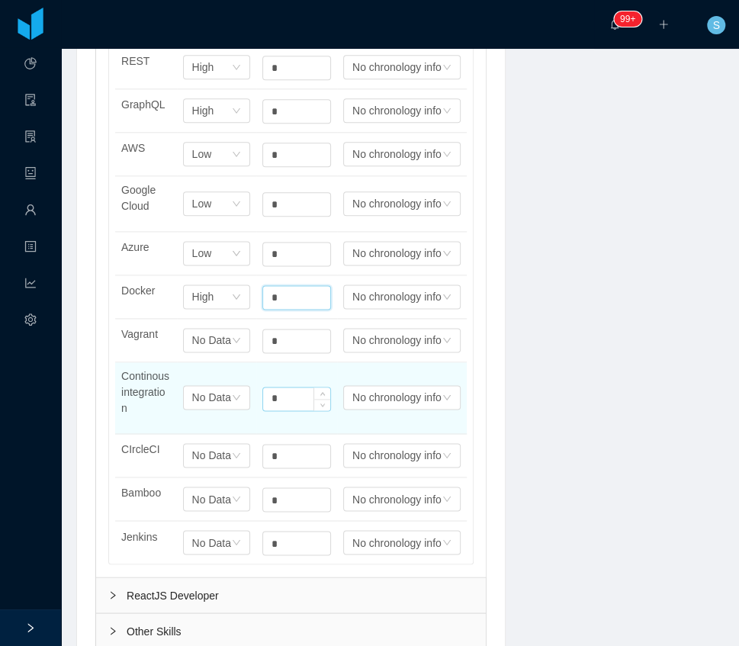
type input "*"
click at [279, 402] on input "*" at bounding box center [296, 399] width 67 height 23
click at [279, 401] on input "*" at bounding box center [296, 399] width 67 height 23
type input "*"
click at [208, 79] on div "No Data" at bounding box center [203, 67] width 22 height 23
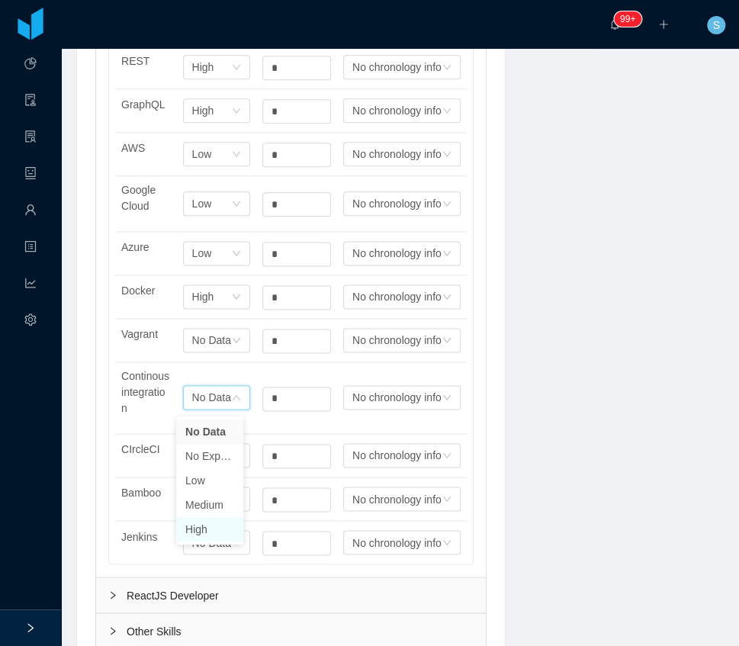
click at [208, 526] on li "High" at bounding box center [209, 529] width 67 height 24
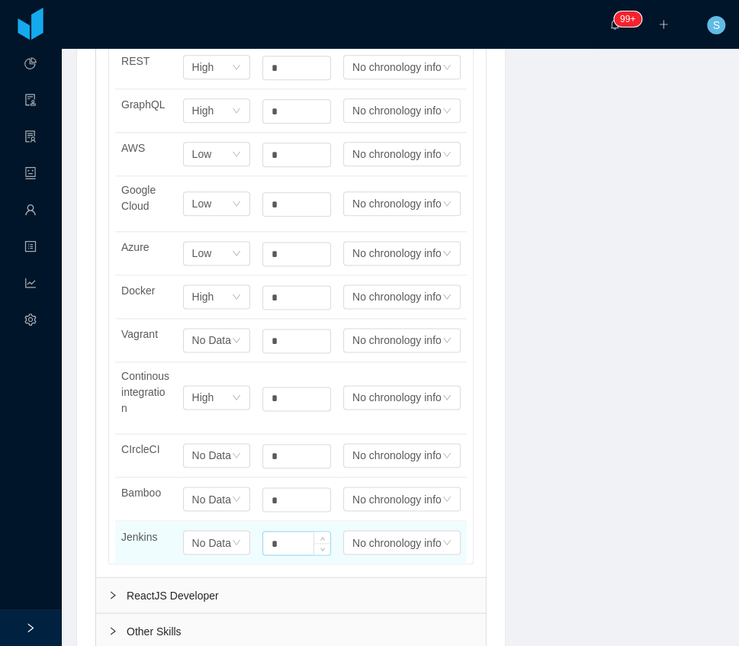
click at [280, 79] on input "*" at bounding box center [296, 67] width 67 height 23
click at [280, 554] on input "*" at bounding box center [296, 543] width 67 height 23
click at [205, 554] on div "No Data" at bounding box center [211, 542] width 39 height 23
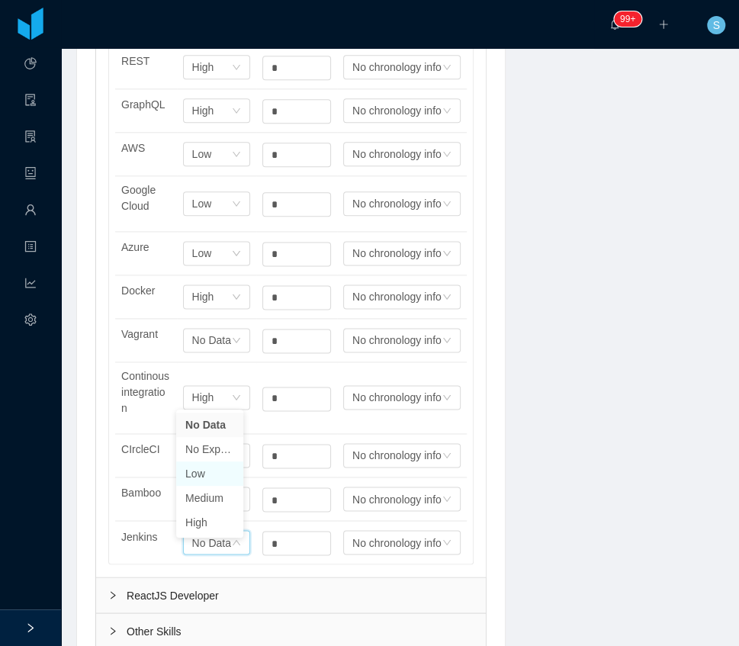
click at [208, 474] on li "Low" at bounding box center [209, 474] width 67 height 24
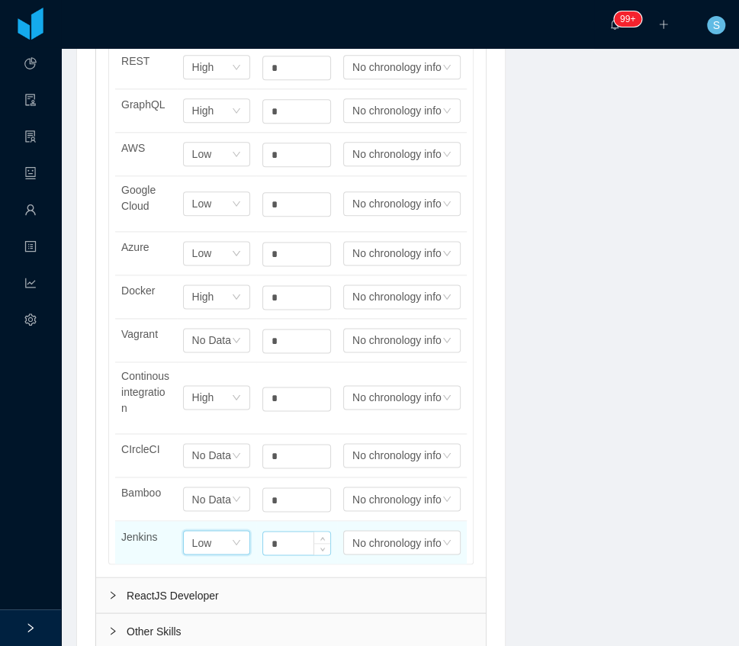
click at [273, 79] on input "*" at bounding box center [296, 67] width 67 height 23
click at [273, 553] on input "*" at bounding box center [296, 543] width 67 height 23
type input "*"
click at [208, 554] on div "Select one Low" at bounding box center [211, 542] width 39 height 23
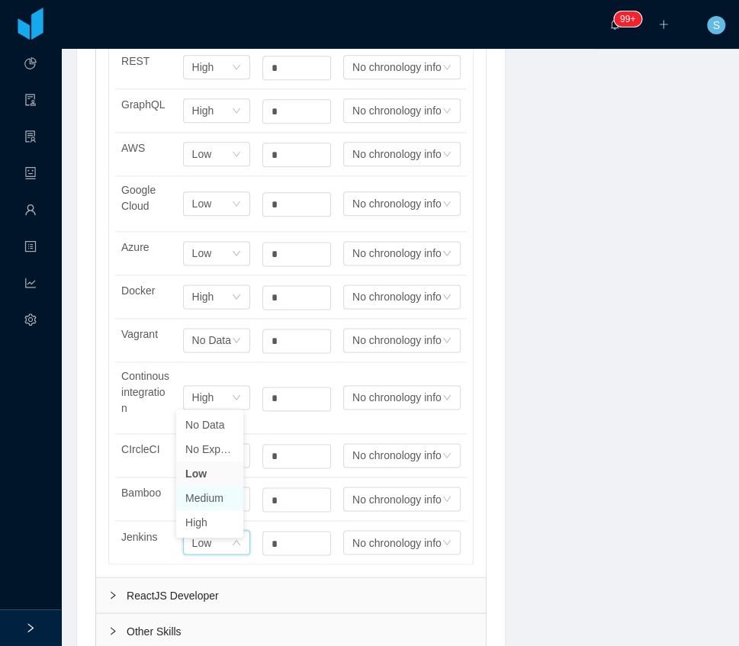
click at [211, 494] on li "Medium" at bounding box center [209, 498] width 67 height 24
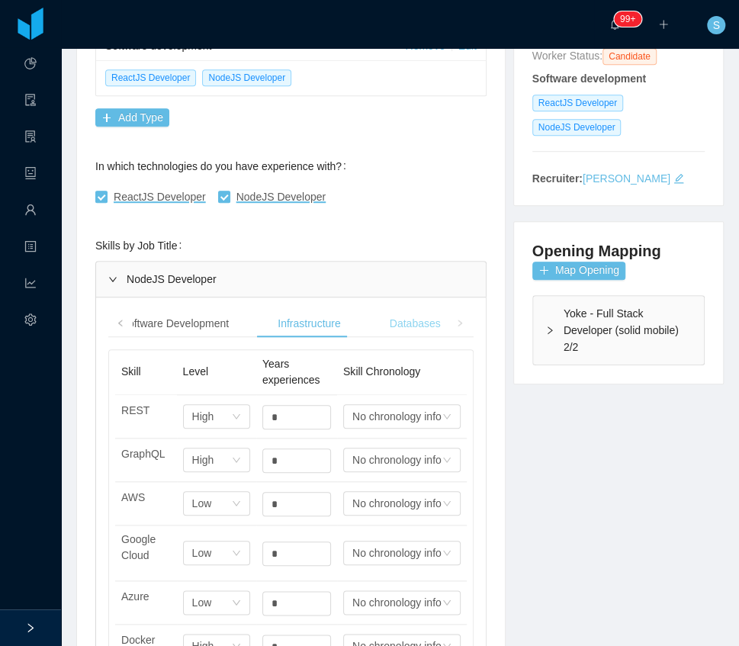
scroll to position [254, 0]
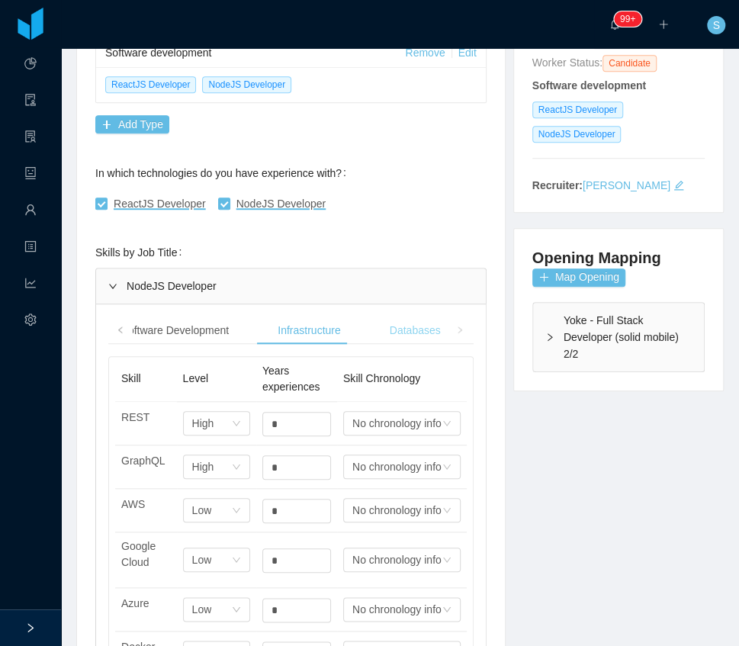
click at [396, 327] on div "Databases" at bounding box center [416, 331] width 76 height 28
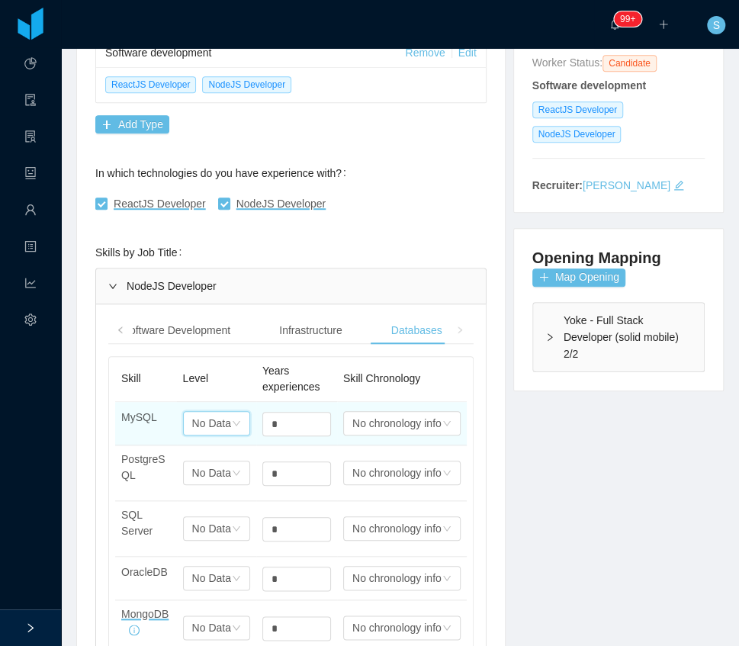
click at [204, 427] on div "No Data" at bounding box center [211, 423] width 39 height 23
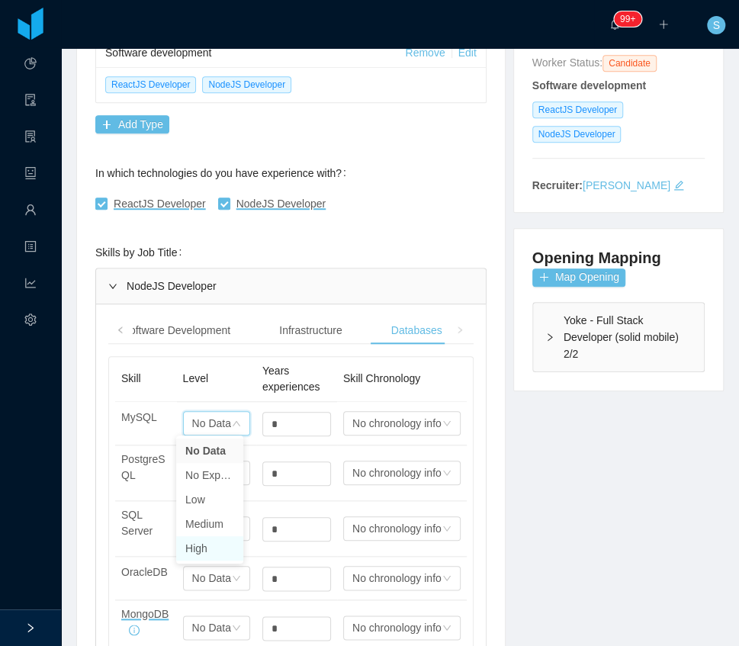
click at [205, 550] on li "High" at bounding box center [209, 548] width 67 height 24
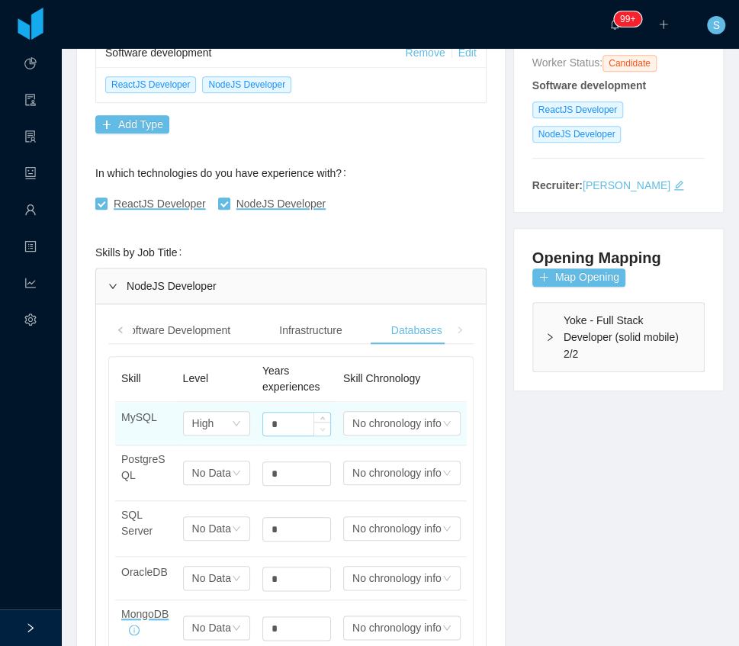
click at [314, 423] on span "Decrease Value" at bounding box center [322, 429] width 16 height 14
click at [274, 421] on input "*" at bounding box center [296, 424] width 67 height 23
click at [282, 423] on input "*" at bounding box center [296, 424] width 67 height 23
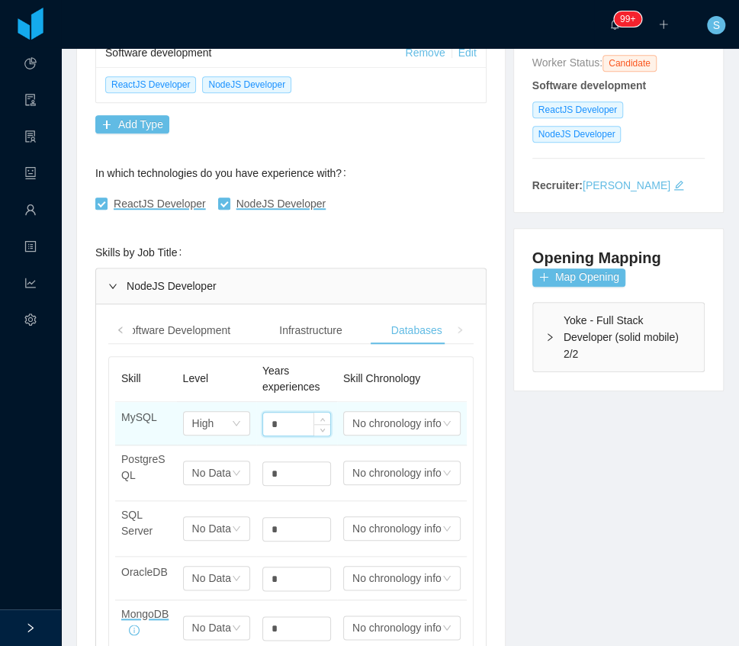
click at [282, 423] on input "*" at bounding box center [296, 424] width 67 height 23
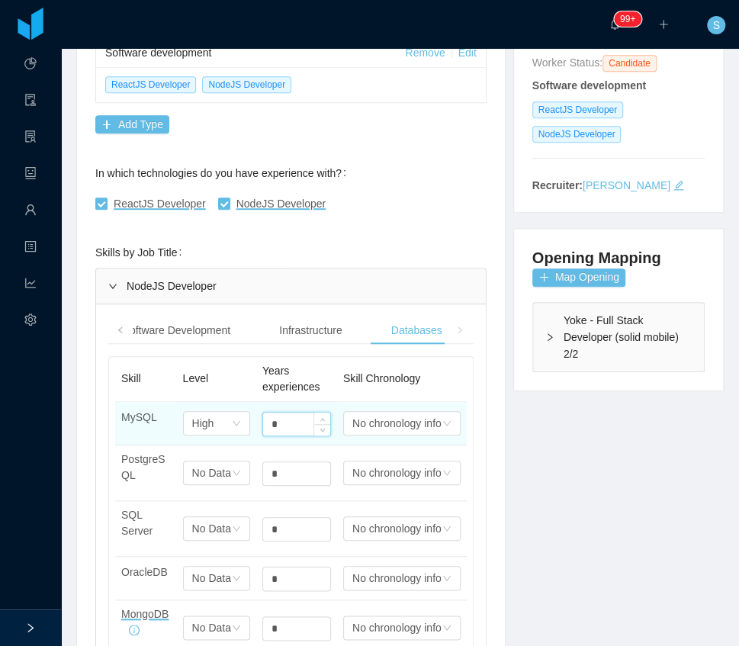
click at [286, 422] on input "*" at bounding box center [296, 424] width 67 height 23
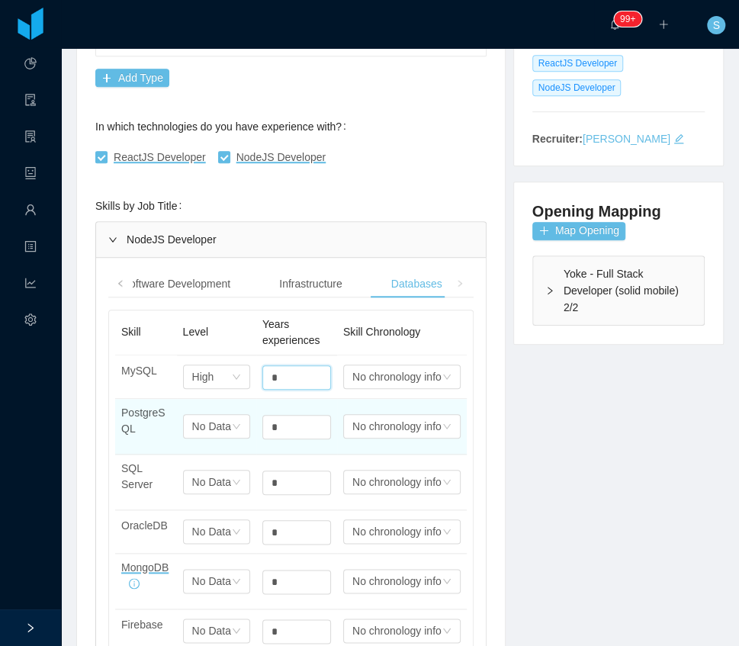
scroll to position [305, 0]
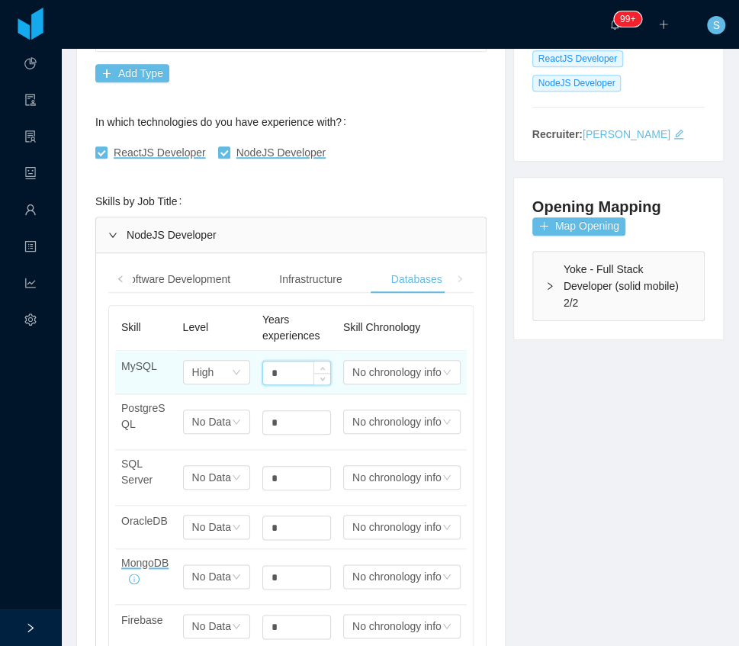
click at [281, 373] on input "*" at bounding box center [296, 373] width 67 height 23
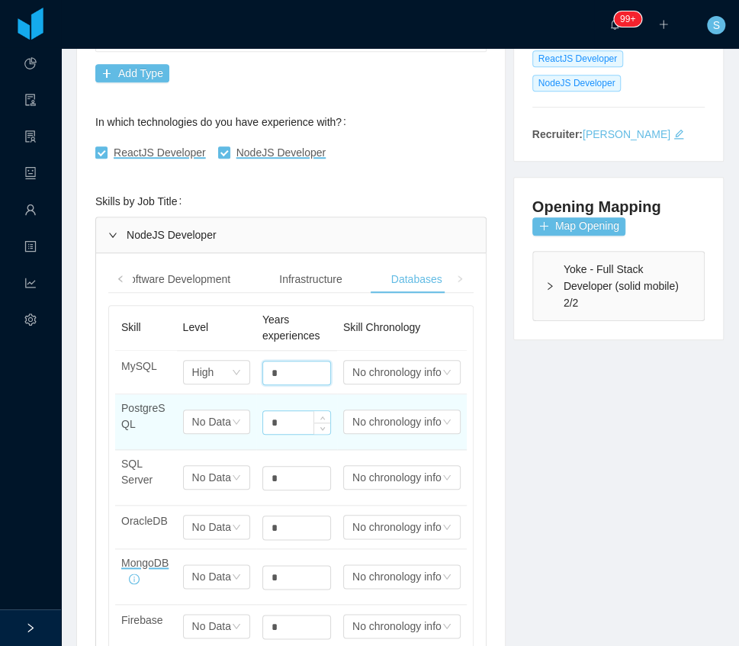
type input "*"
click at [285, 385] on input "*" at bounding box center [296, 373] width 67 height 23
click at [285, 411] on input "*" at bounding box center [296, 422] width 67 height 23
type input "*"
click at [214, 384] on div "No Data" at bounding box center [203, 372] width 22 height 23
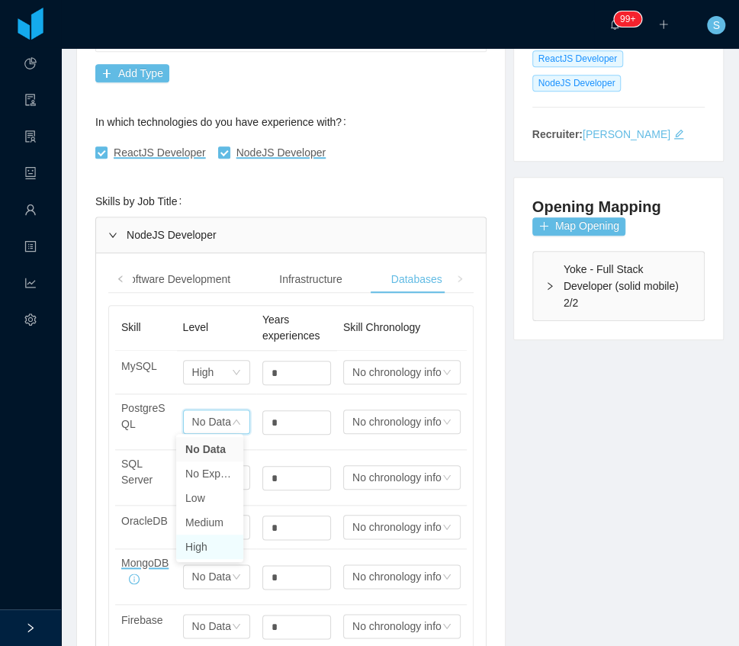
click at [207, 554] on li "High" at bounding box center [209, 547] width 67 height 24
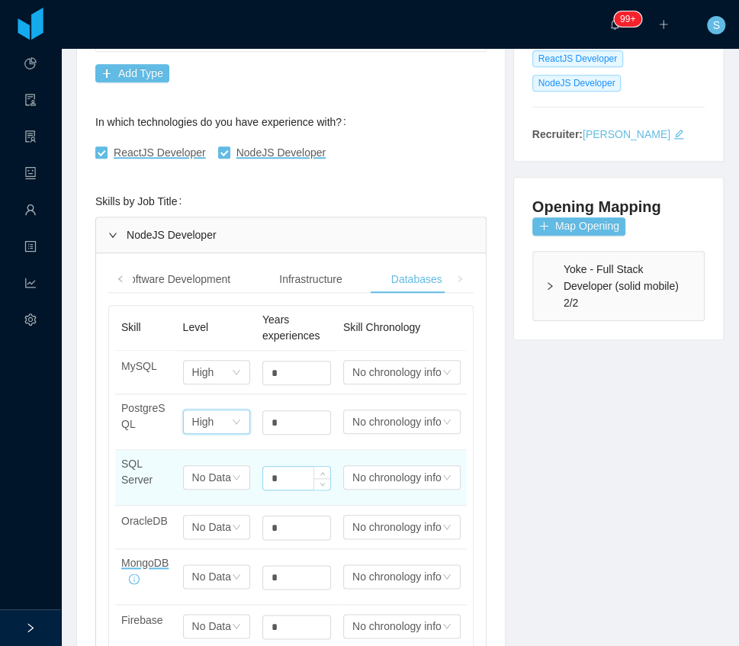
click at [272, 385] on input "*" at bounding box center [296, 373] width 67 height 23
click at [272, 470] on input "*" at bounding box center [296, 478] width 67 height 23
type input "*"
click at [214, 384] on div "No Data" at bounding box center [203, 372] width 22 height 23
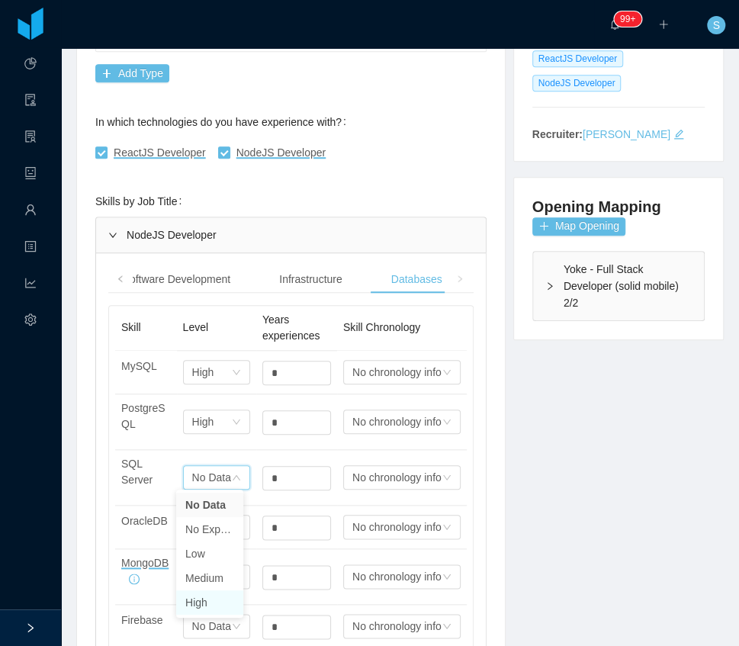
click at [195, 603] on li "High" at bounding box center [209, 603] width 67 height 24
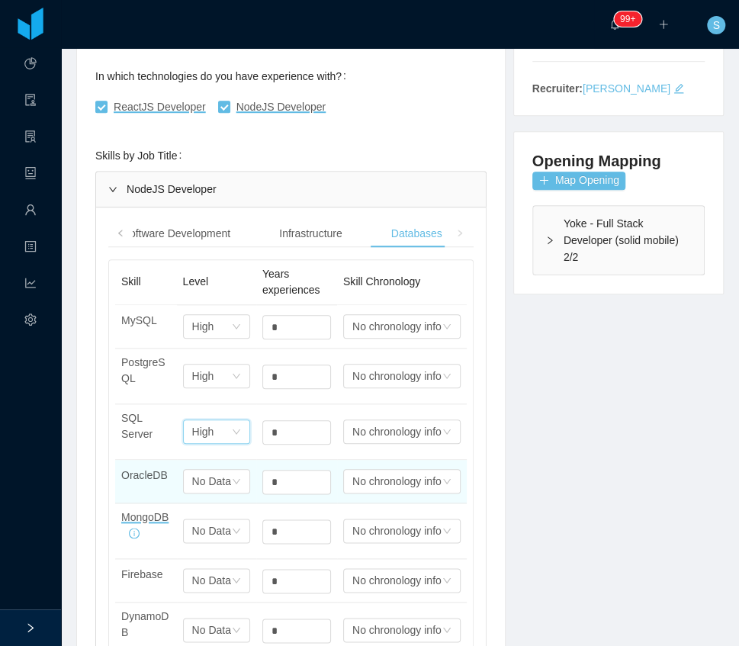
scroll to position [356, 0]
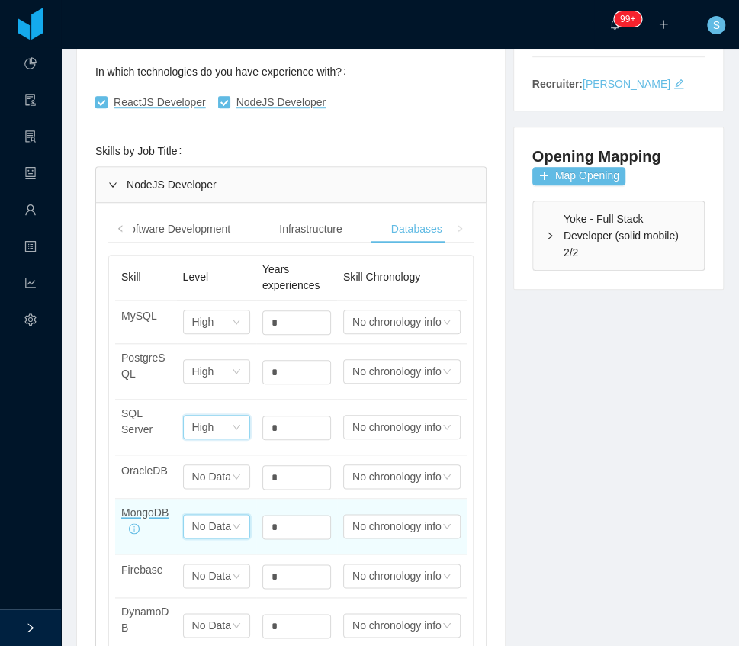
click at [204, 333] on div "No Data" at bounding box center [203, 322] width 22 height 23
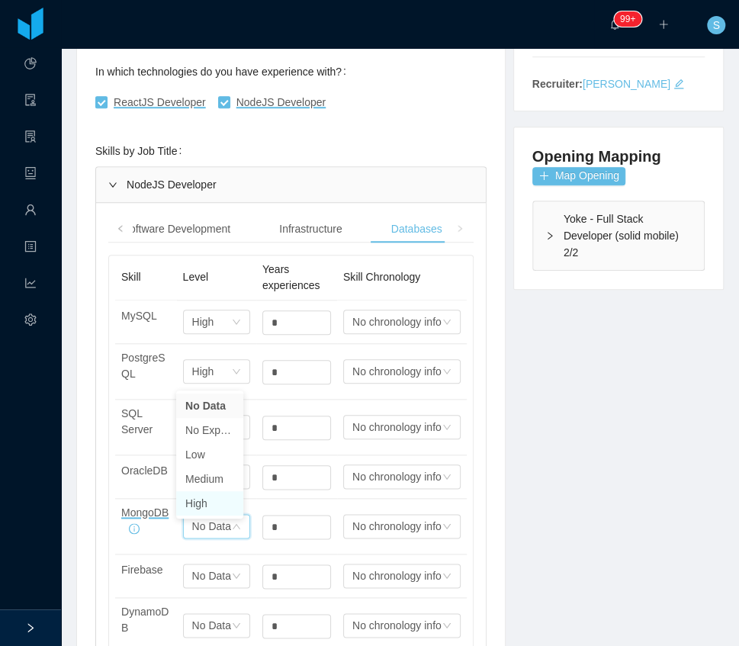
drag, startPoint x: 206, startPoint y: 499, endPoint x: 267, endPoint y: 530, distance: 68.6
click at [206, 499] on li "High" at bounding box center [209, 503] width 67 height 24
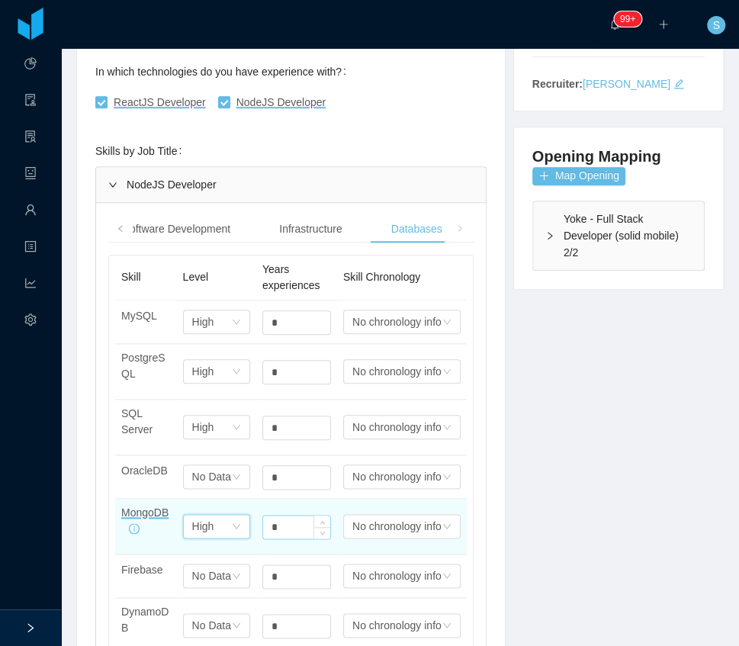
click at [267, 334] on input "*" at bounding box center [296, 322] width 67 height 23
click at [267, 531] on input "*" at bounding box center [296, 527] width 67 height 23
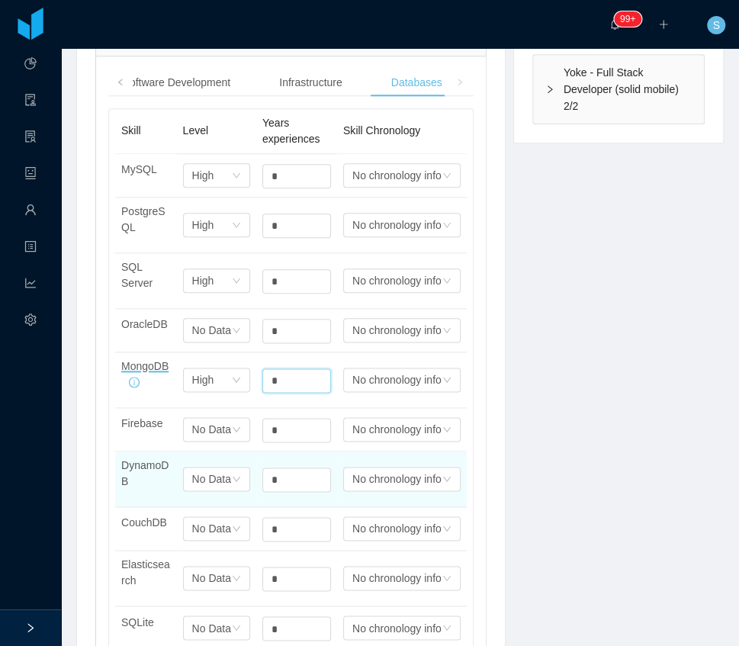
scroll to position [508, 0]
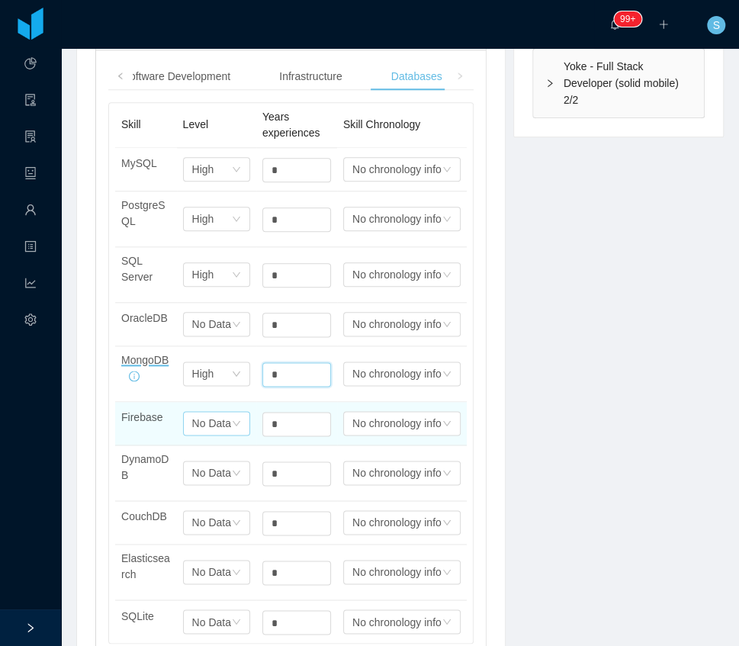
type input "*"
click at [221, 435] on div "No Data" at bounding box center [211, 423] width 39 height 23
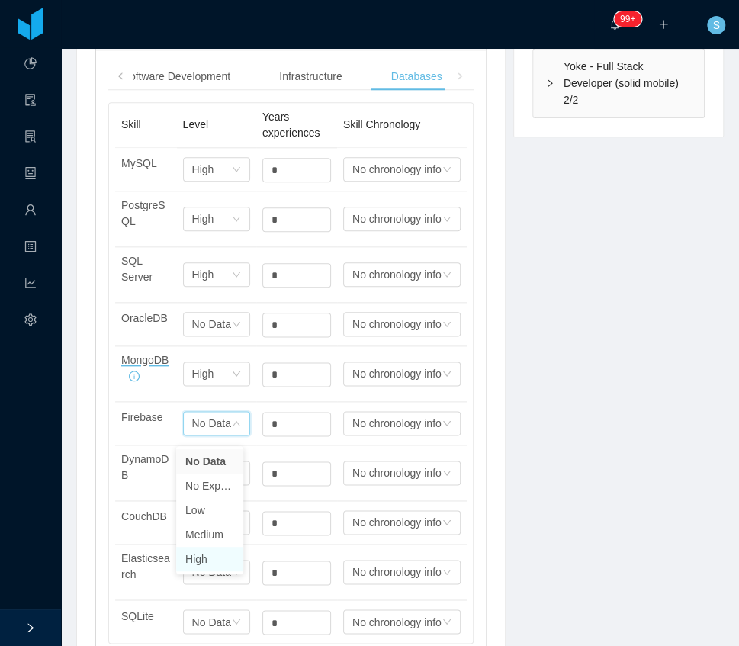
click at [212, 551] on li "High" at bounding box center [209, 559] width 67 height 24
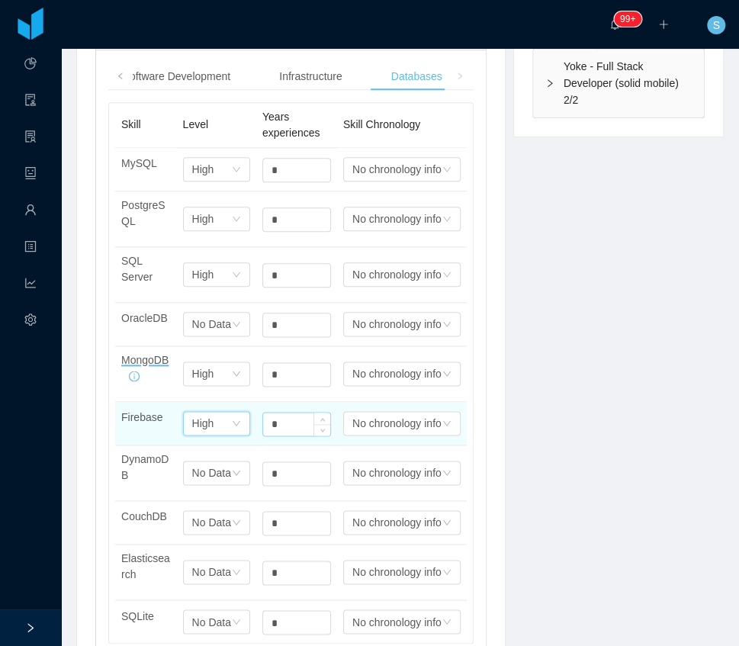
click at [288, 182] on input "*" at bounding box center [296, 170] width 67 height 23
click at [288, 429] on input "*" at bounding box center [296, 424] width 67 height 23
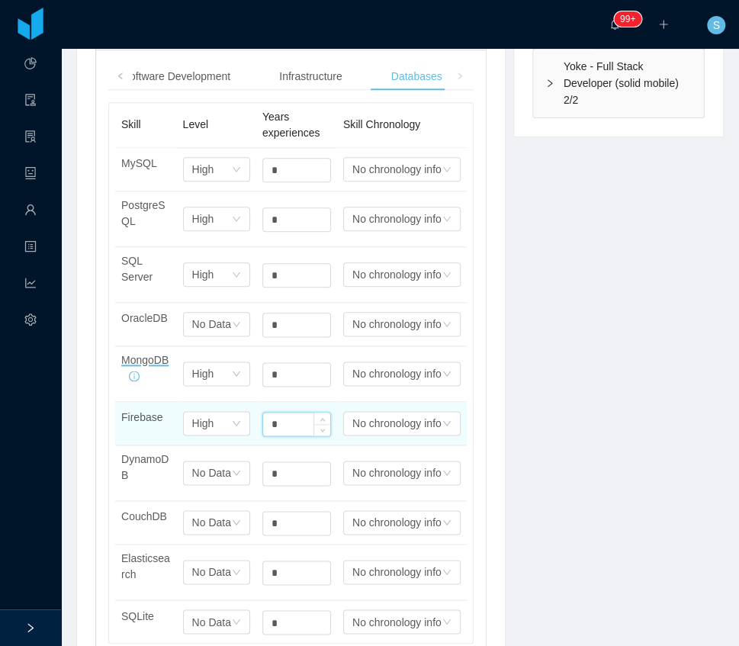
click at [288, 429] on input "*" at bounding box center [296, 424] width 67 height 23
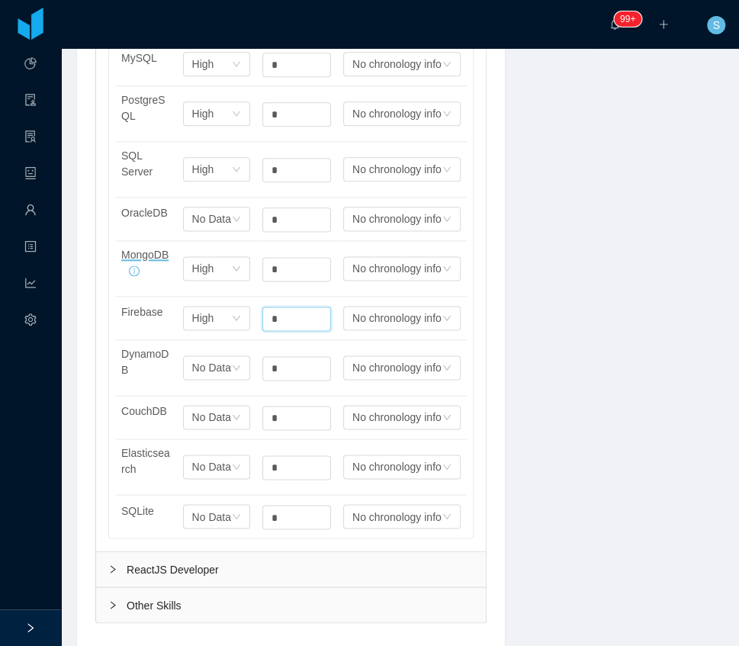
scroll to position [661, 0]
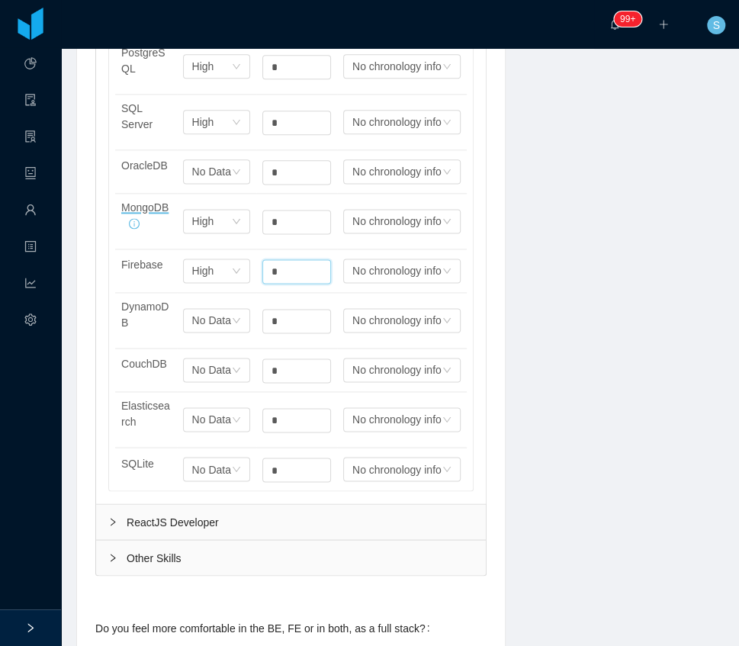
type input "*"
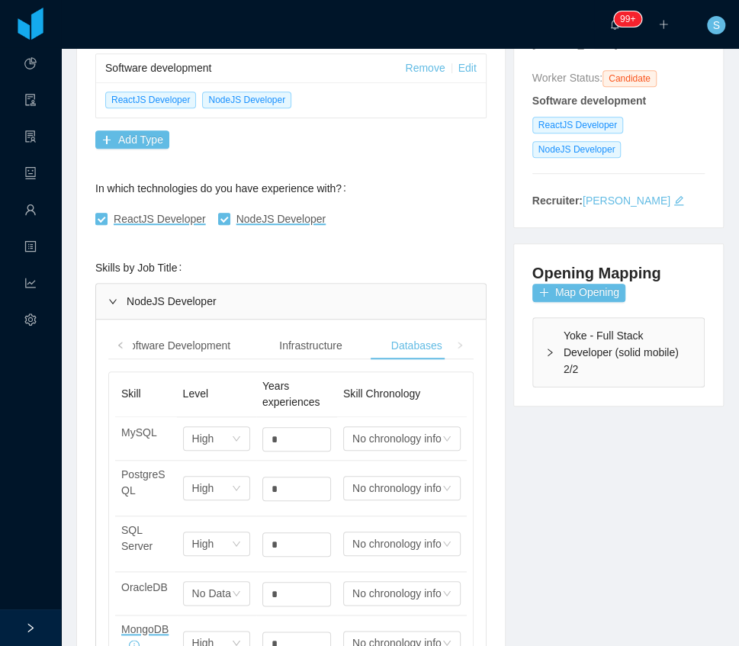
scroll to position [254, 0]
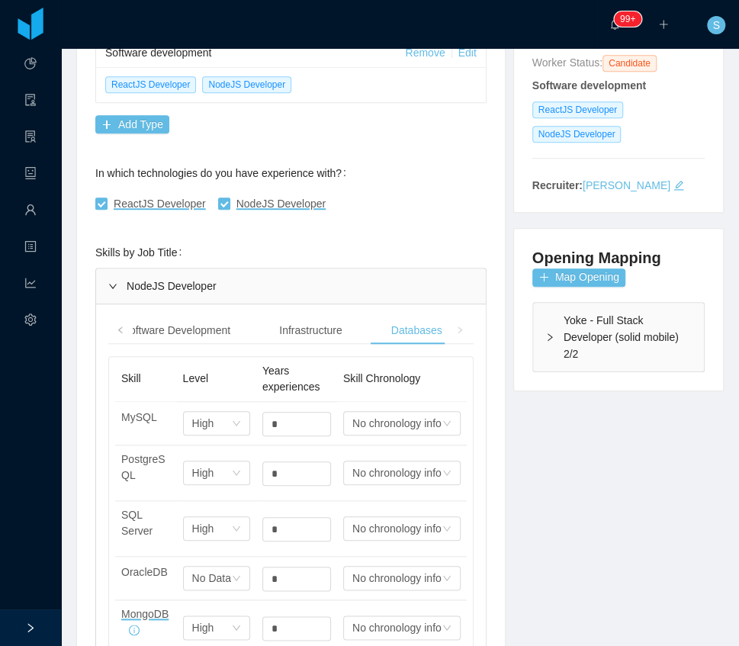
click at [456, 333] on span at bounding box center [460, 330] width 9 height 16
click at [200, 284] on div "NodeJS Developer" at bounding box center [291, 286] width 390 height 35
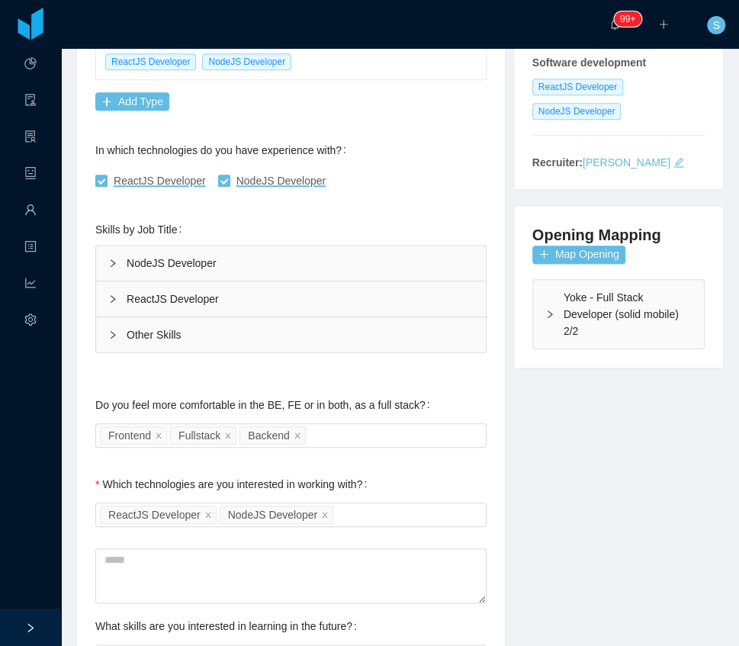
scroll to position [356, 0]
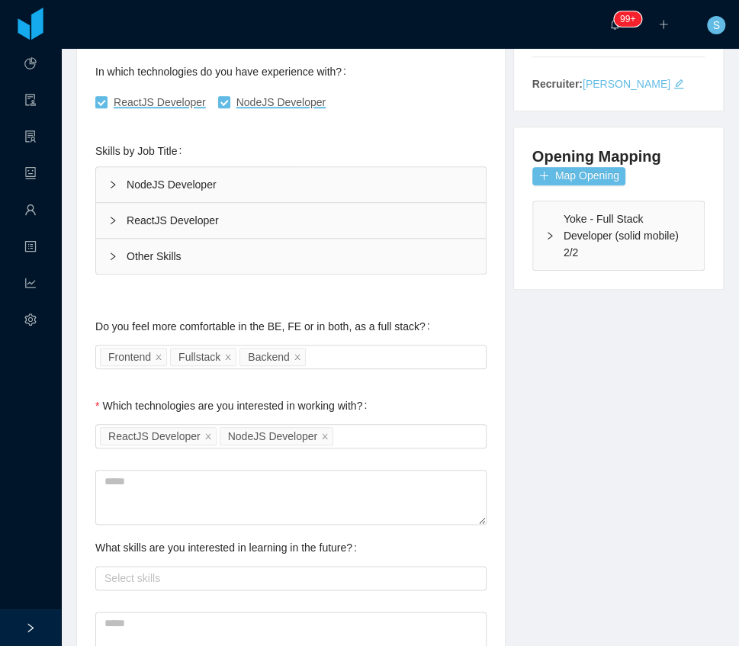
click at [130, 224] on div "ReactJS Developer" at bounding box center [291, 220] width 390 height 35
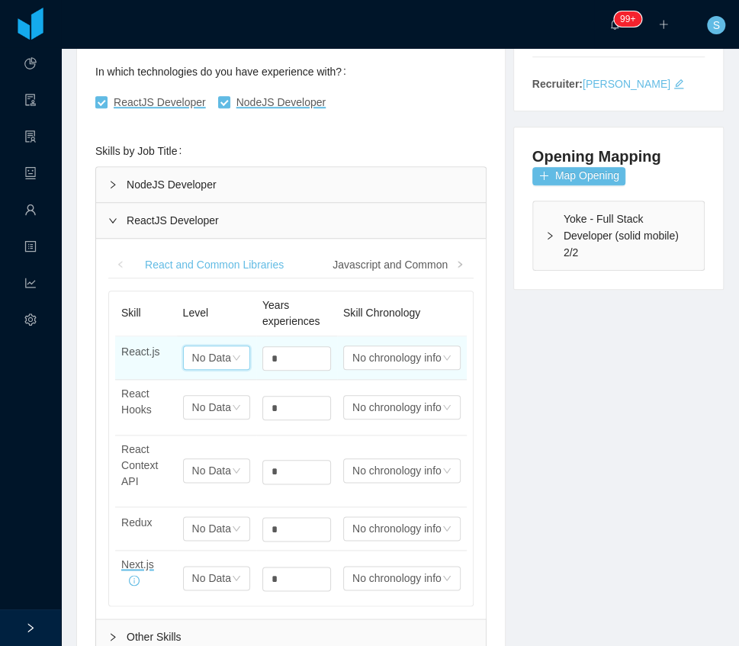
click at [210, 352] on div "No Data" at bounding box center [211, 357] width 39 height 23
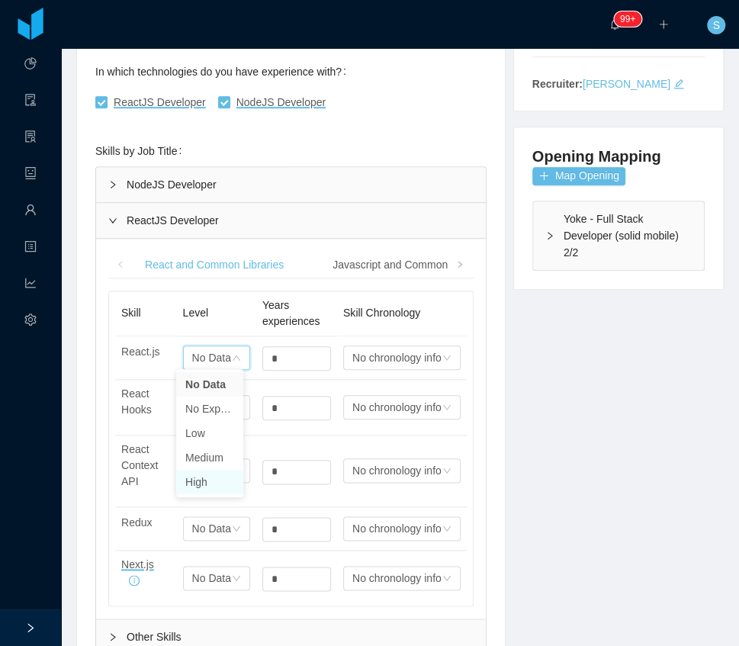
click at [204, 482] on li "High" at bounding box center [209, 482] width 67 height 24
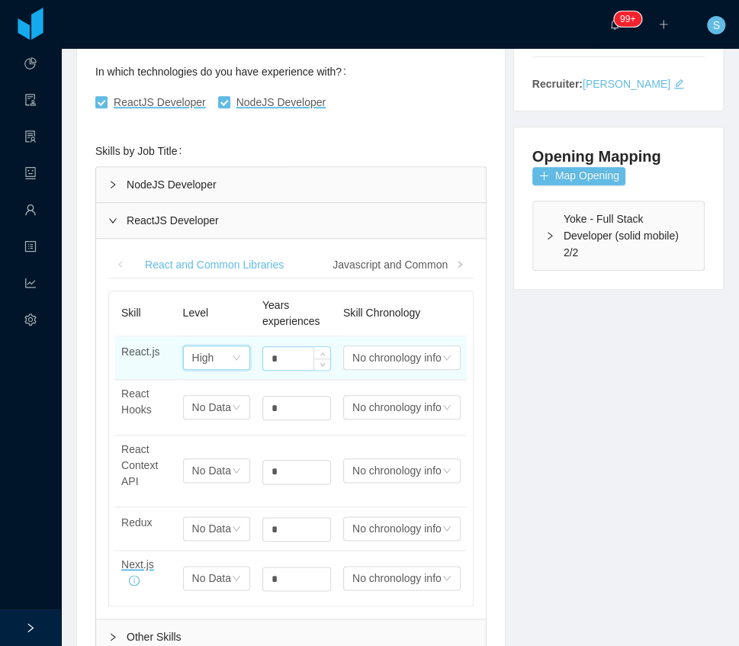
click at [288, 360] on input "*" at bounding box center [296, 358] width 67 height 23
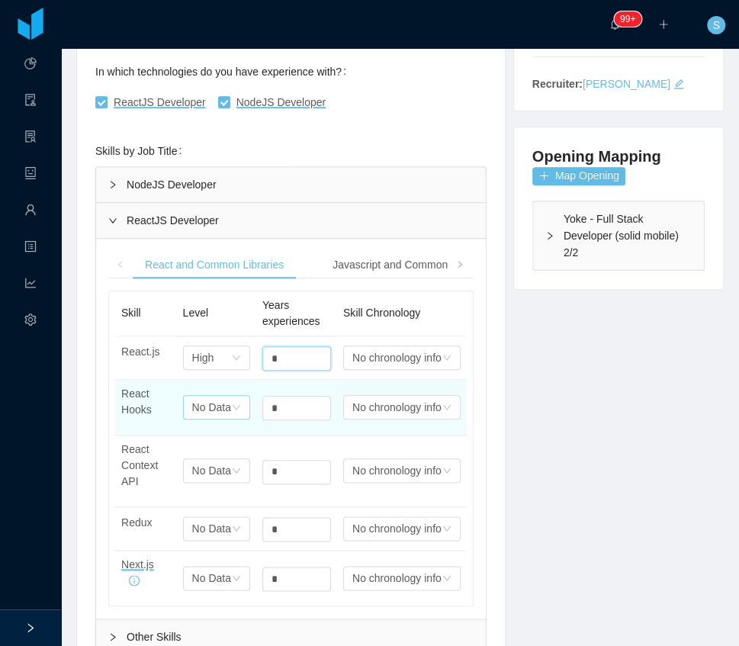
type input "*"
click at [203, 369] on div "No Data" at bounding box center [203, 357] width 22 height 23
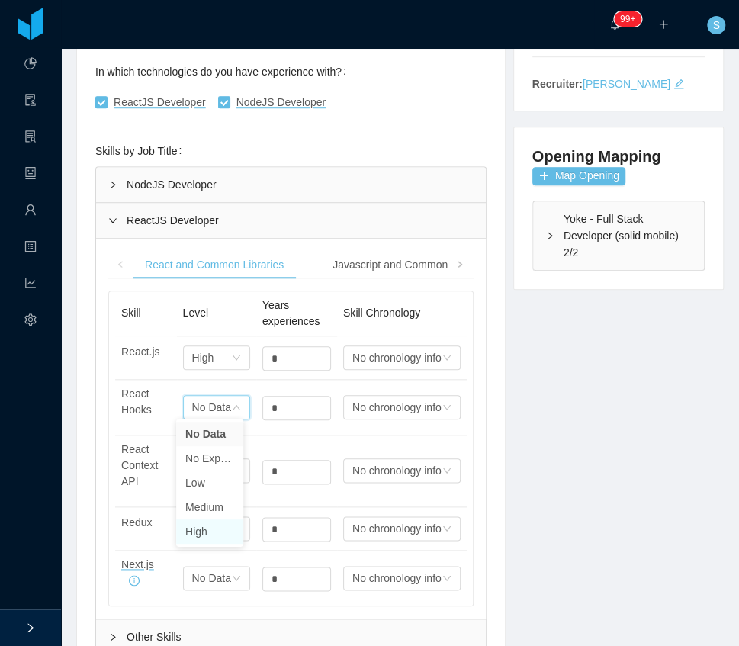
click at [212, 526] on li "High" at bounding box center [209, 532] width 67 height 24
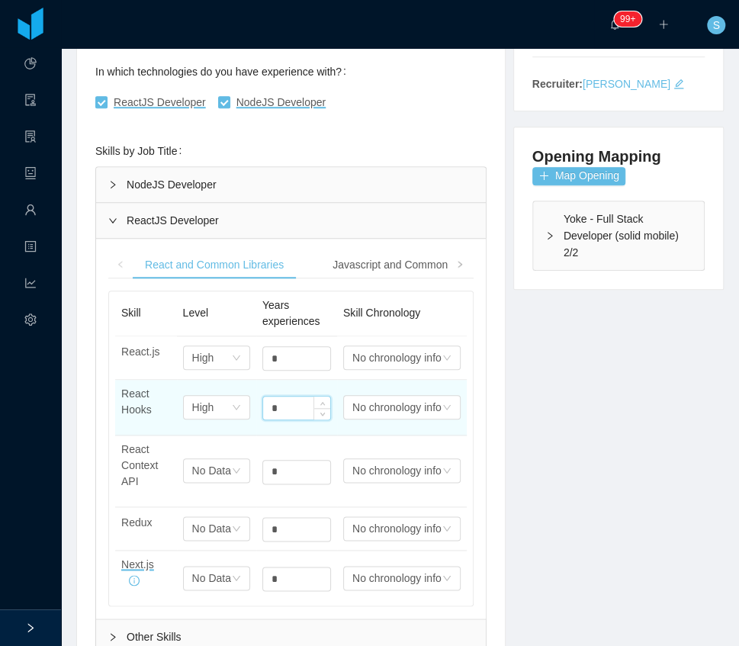
click at [291, 404] on input "*" at bounding box center [296, 408] width 67 height 23
click at [280, 401] on input "*" at bounding box center [296, 408] width 67 height 23
click at [280, 400] on input "*" at bounding box center [296, 408] width 67 height 23
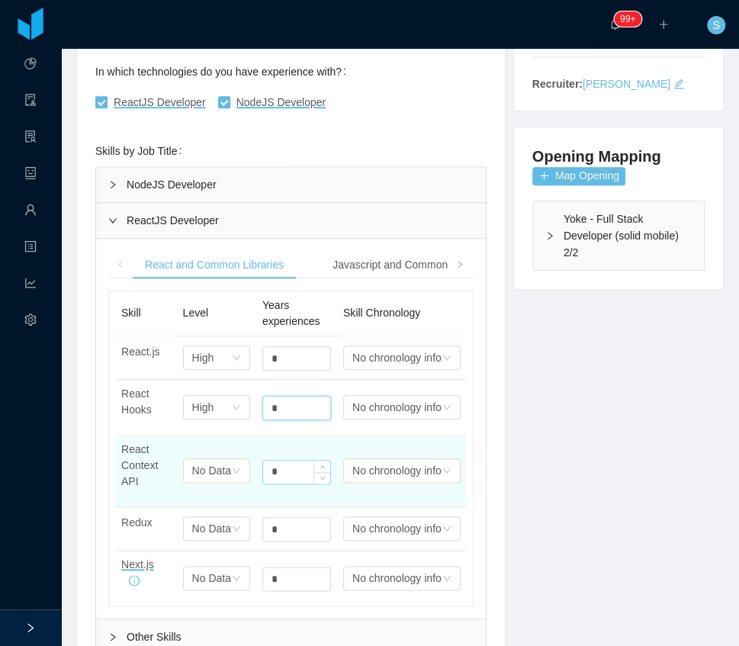
type input "*"
click at [269, 370] on input "*" at bounding box center [296, 358] width 67 height 23
click at [269, 471] on input "*" at bounding box center [296, 472] width 67 height 23
type input "*"
click at [201, 369] on div "No Data" at bounding box center [203, 357] width 22 height 23
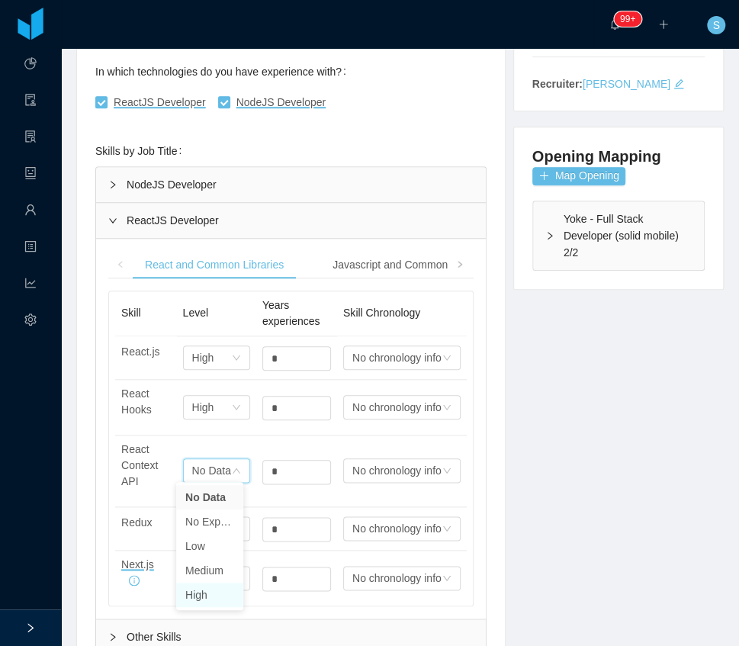
click at [215, 602] on li "High" at bounding box center [209, 595] width 67 height 24
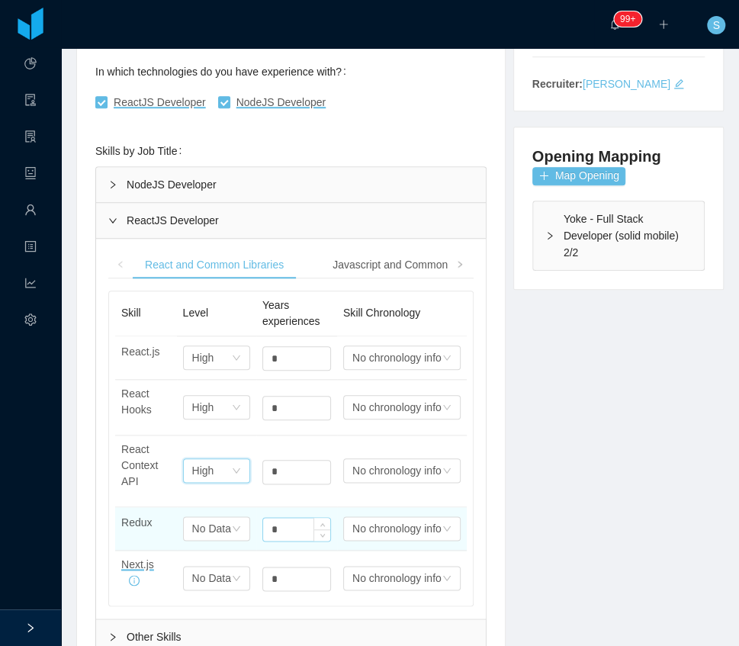
click at [290, 370] on input "*" at bounding box center [296, 358] width 67 height 23
click at [290, 526] on input "*" at bounding box center [296, 529] width 67 height 23
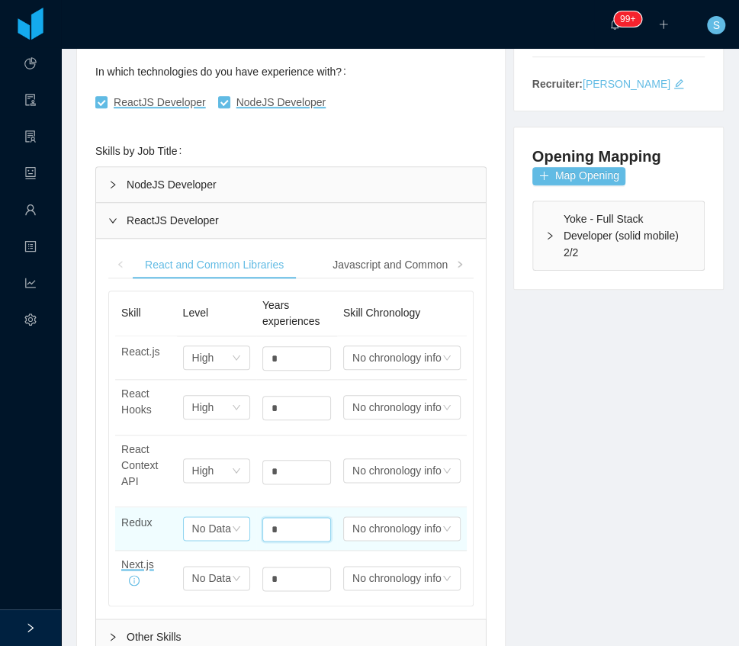
type input "*"
click at [194, 527] on div "No Data" at bounding box center [211, 528] width 39 height 23
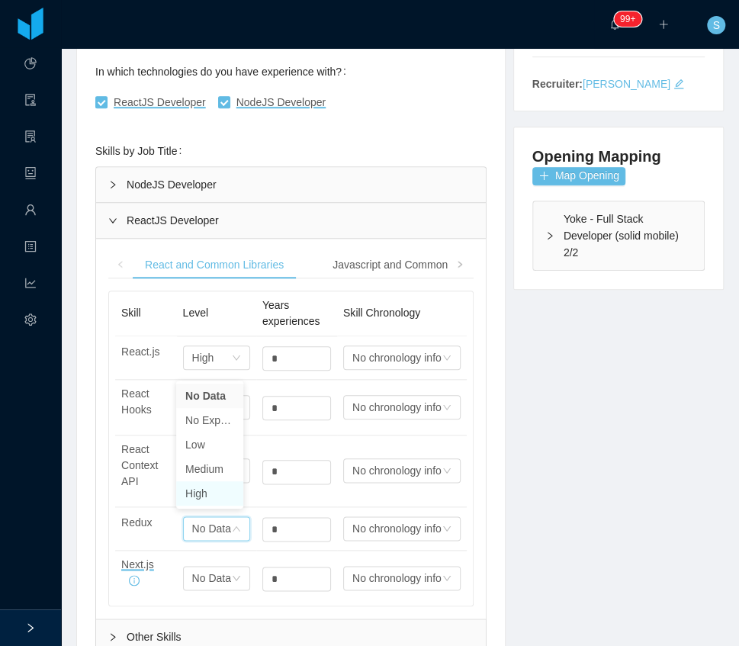
click at [198, 502] on li "High" at bounding box center [209, 493] width 67 height 24
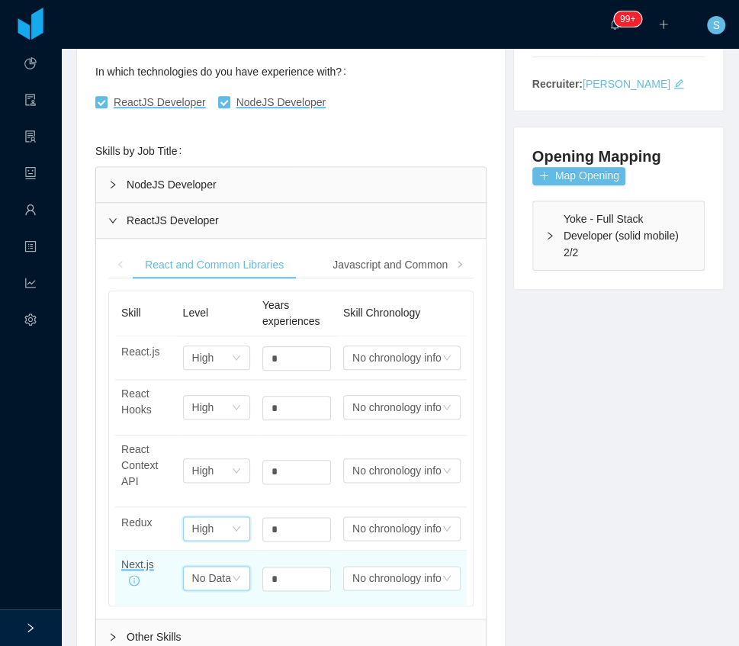
click at [209, 369] on div "No Data" at bounding box center [203, 357] width 22 height 23
click at [289, 579] on input "*" at bounding box center [296, 579] width 67 height 23
type input "*"
click at [221, 578] on div "No Data" at bounding box center [211, 578] width 39 height 23
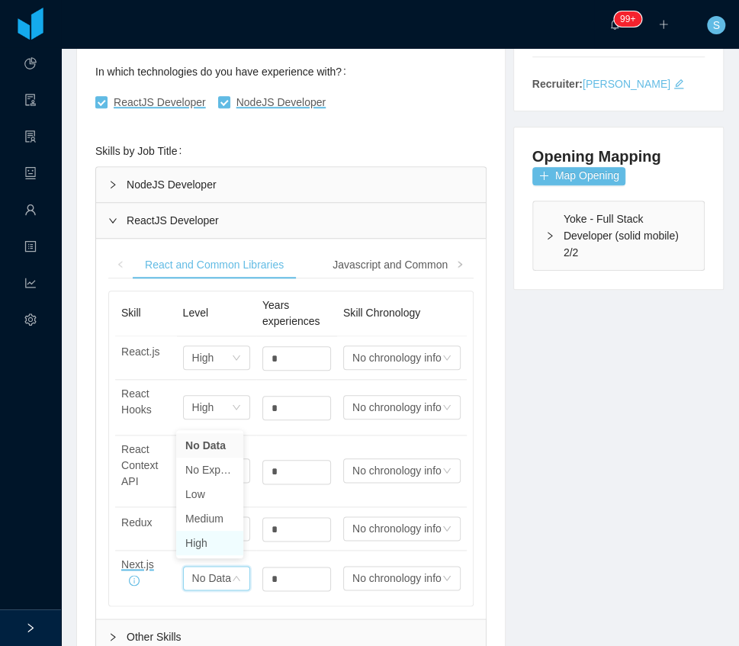
click at [211, 547] on li "High" at bounding box center [209, 543] width 67 height 24
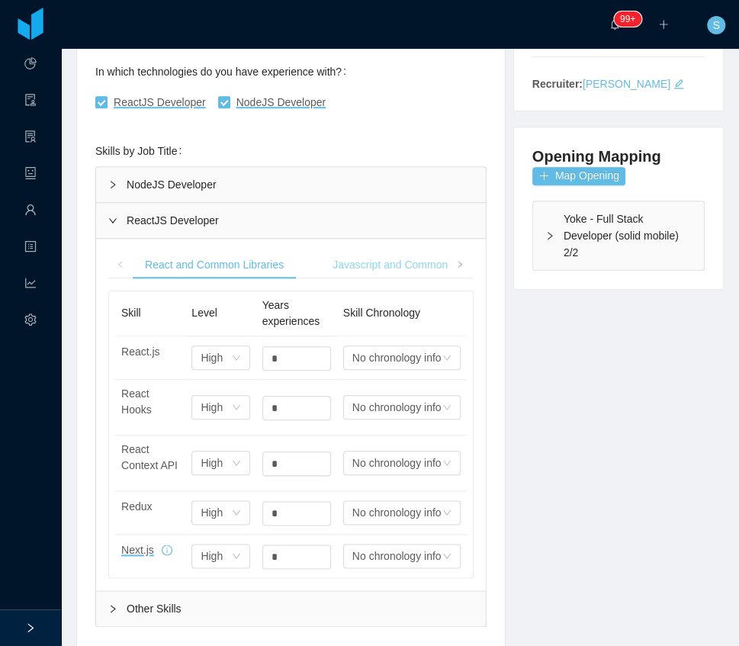
click at [360, 273] on div "Javascript and Common Libraries" at bounding box center [412, 265] width 184 height 28
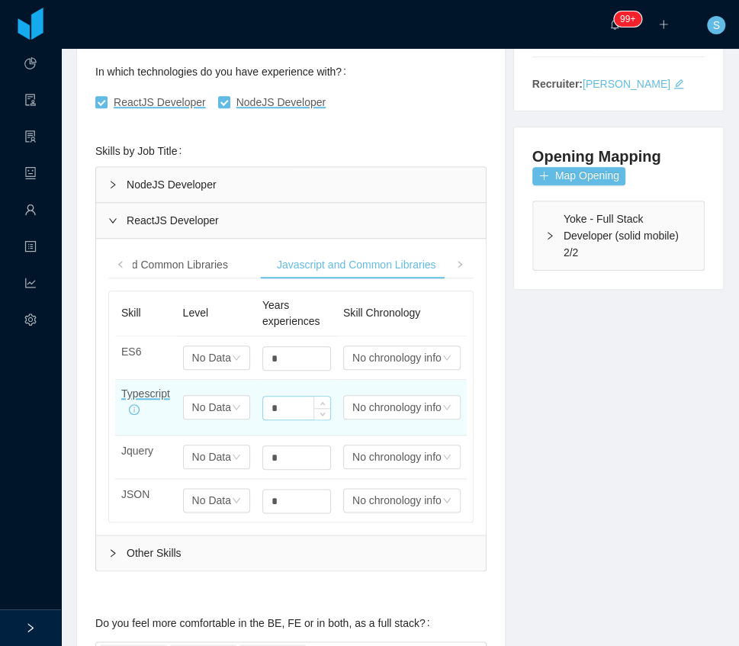
click at [287, 370] on input "*" at bounding box center [296, 358] width 67 height 23
click at [287, 404] on input "*" at bounding box center [296, 408] width 67 height 23
type input "*"
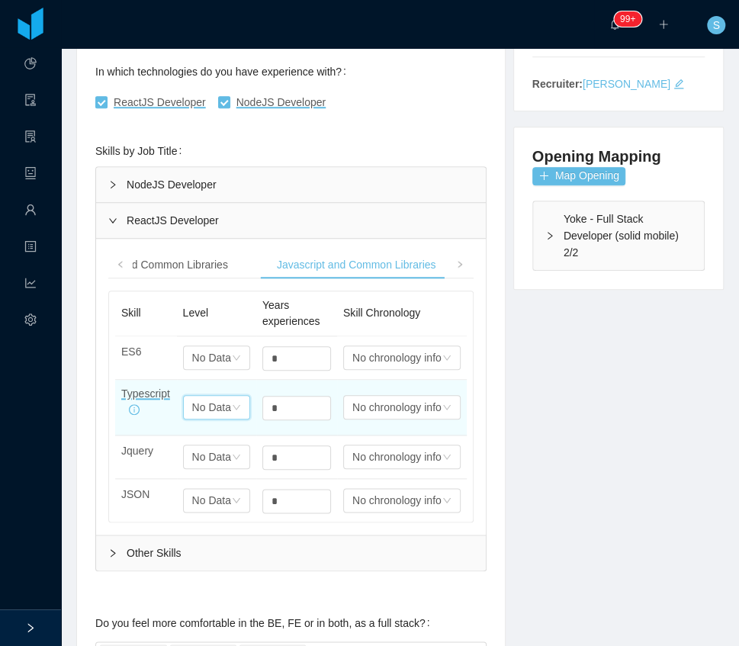
click at [217, 408] on div "No Data" at bounding box center [211, 407] width 39 height 23
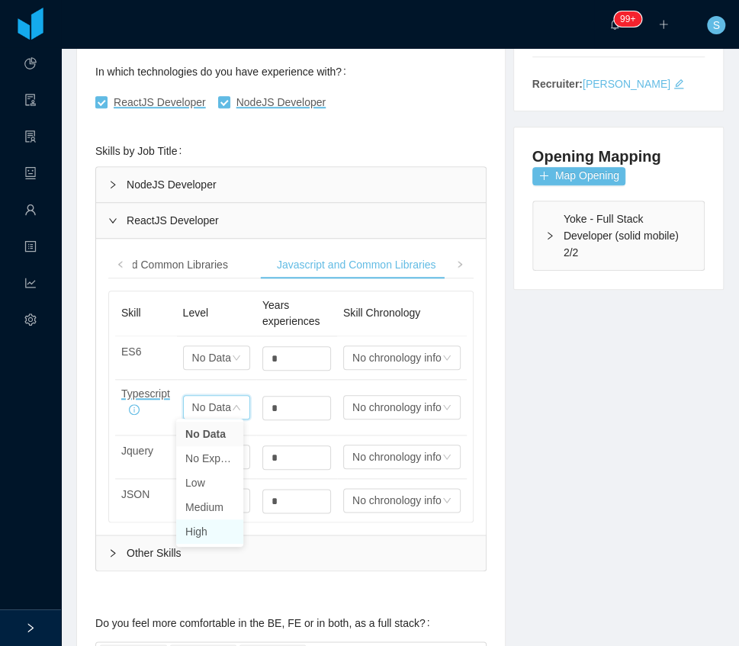
click at [217, 544] on ul "No Data No Experience Low Medium High" at bounding box center [209, 483] width 67 height 128
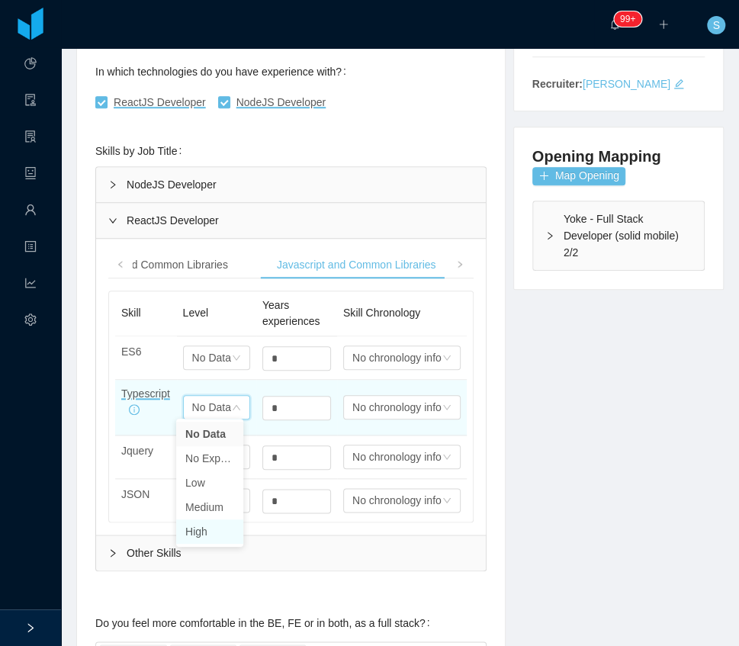
drag, startPoint x: 202, startPoint y: 534, endPoint x: 262, endPoint y: 389, distance: 157.0
click at [203, 533] on li "High" at bounding box center [209, 532] width 67 height 24
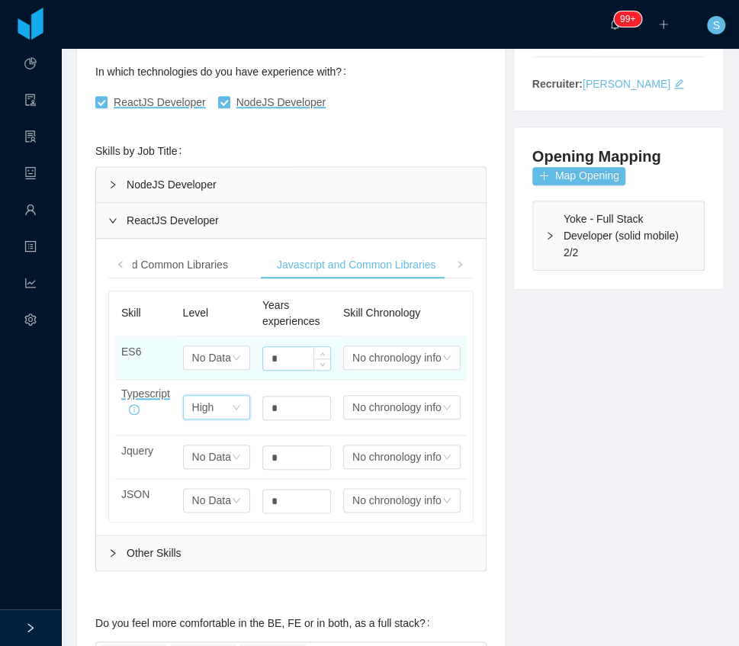
click at [275, 356] on input "*" at bounding box center [296, 358] width 67 height 23
type input "*"
click at [203, 350] on div "No Data" at bounding box center [211, 357] width 39 height 23
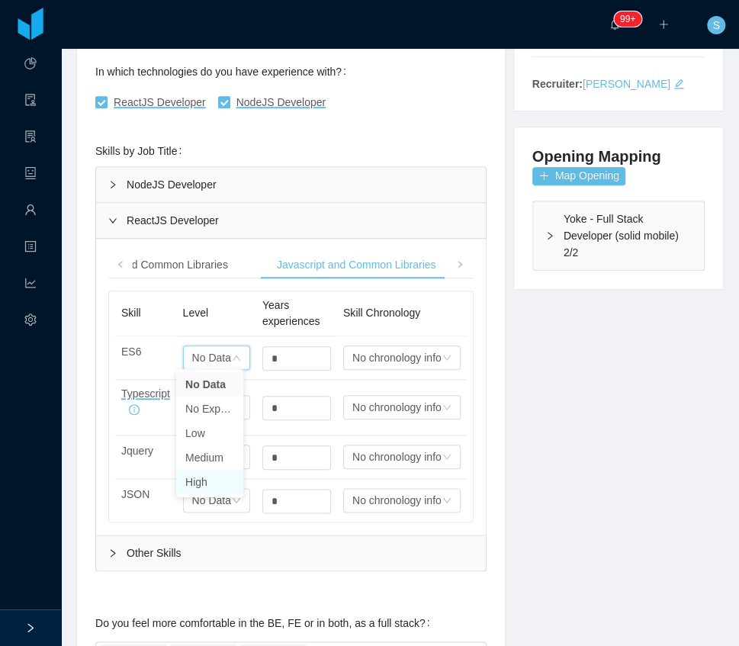
click at [201, 486] on li "High" at bounding box center [209, 482] width 67 height 24
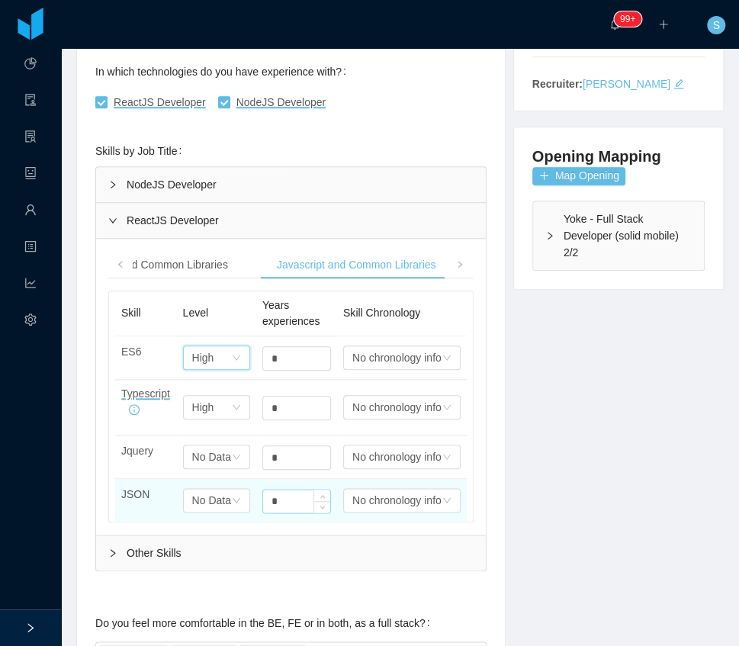
click at [282, 370] on input "*" at bounding box center [296, 358] width 67 height 23
click at [282, 496] on input "*" at bounding box center [296, 501] width 67 height 23
type input "*"
click at [221, 501] on div "No Data" at bounding box center [211, 500] width 39 height 23
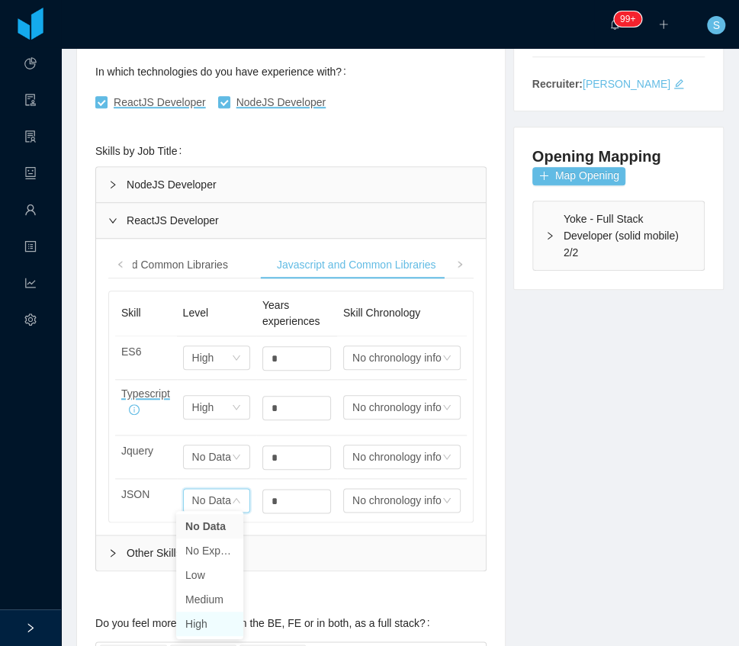
click at [220, 628] on li "High" at bounding box center [209, 624] width 67 height 24
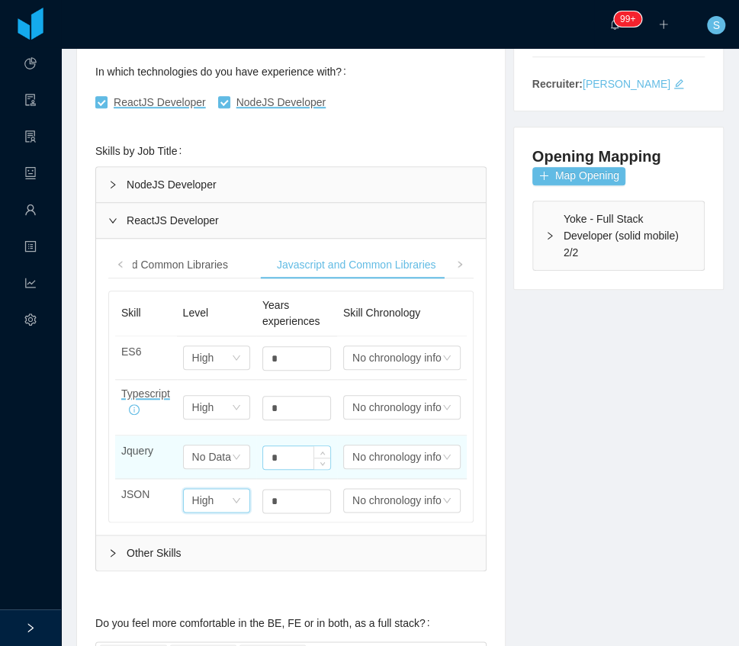
click at [292, 370] on input "*" at bounding box center [296, 358] width 67 height 23
click at [292, 454] on input "*" at bounding box center [296, 457] width 67 height 23
type input "*"
click at [211, 369] on div "No Data" at bounding box center [203, 357] width 22 height 23
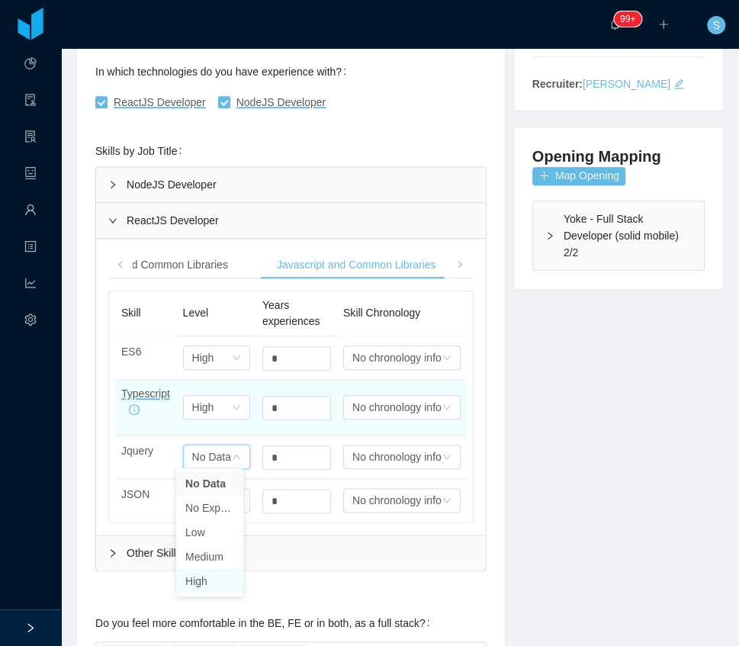
drag, startPoint x: 203, startPoint y: 580, endPoint x: 328, endPoint y: 384, distance: 232.6
click at [204, 578] on li "High" at bounding box center [209, 581] width 67 height 24
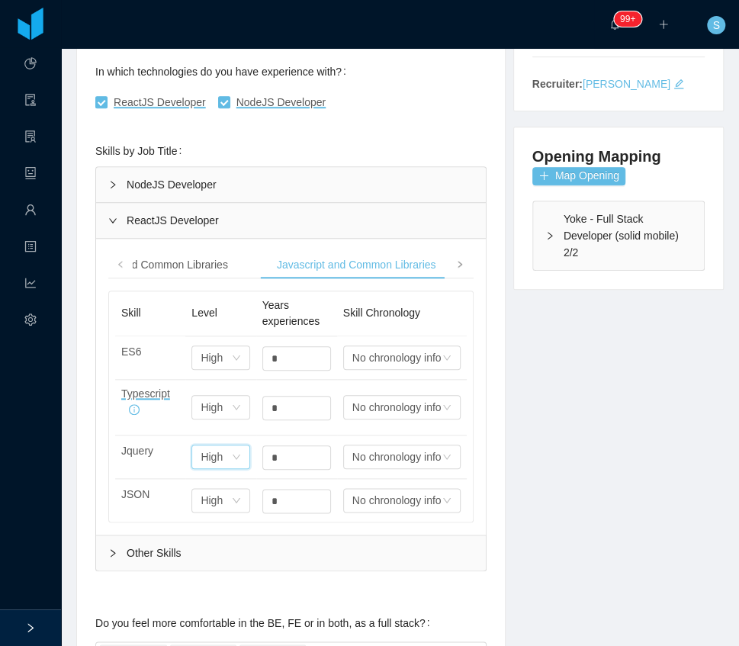
click at [458, 262] on icon "icon: right" at bounding box center [460, 265] width 4 height 6
click at [228, 265] on div "Software Development" at bounding box center [226, 265] width 133 height 28
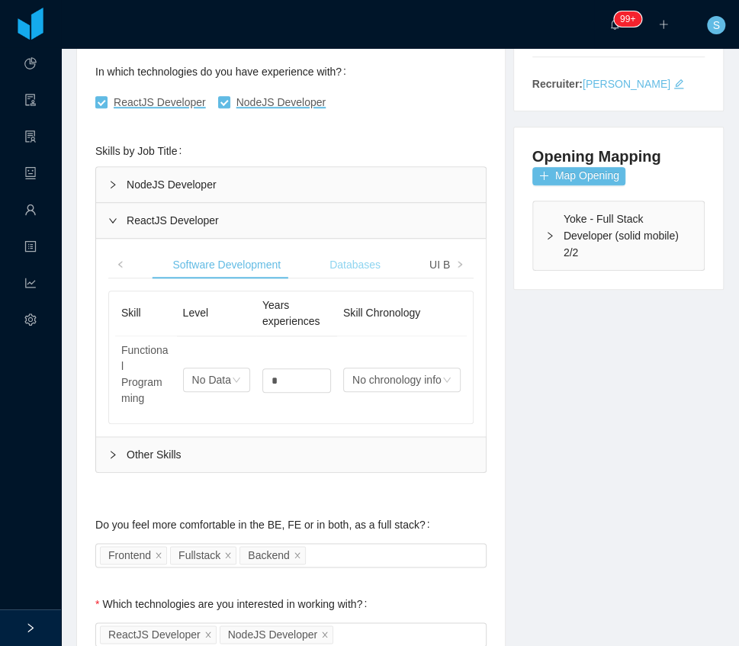
click at [337, 256] on div "Databases" at bounding box center [355, 265] width 76 height 28
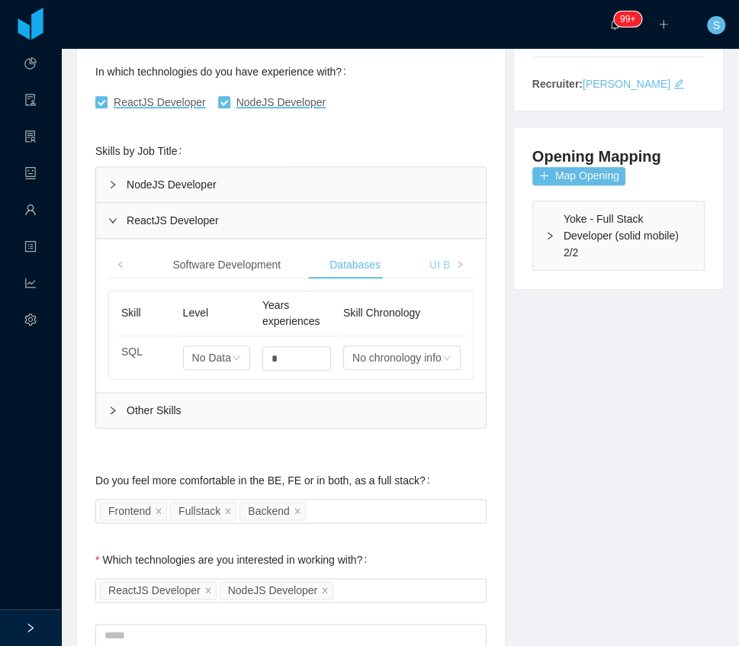
click at [430, 259] on div "UI Building" at bounding box center [455, 265] width 76 height 28
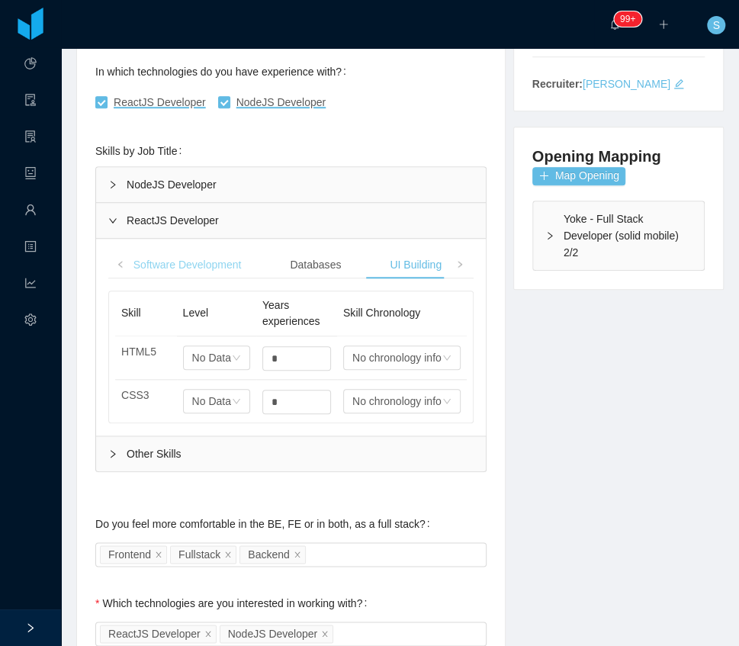
click at [215, 269] on div "Software Development" at bounding box center [187, 265] width 133 height 28
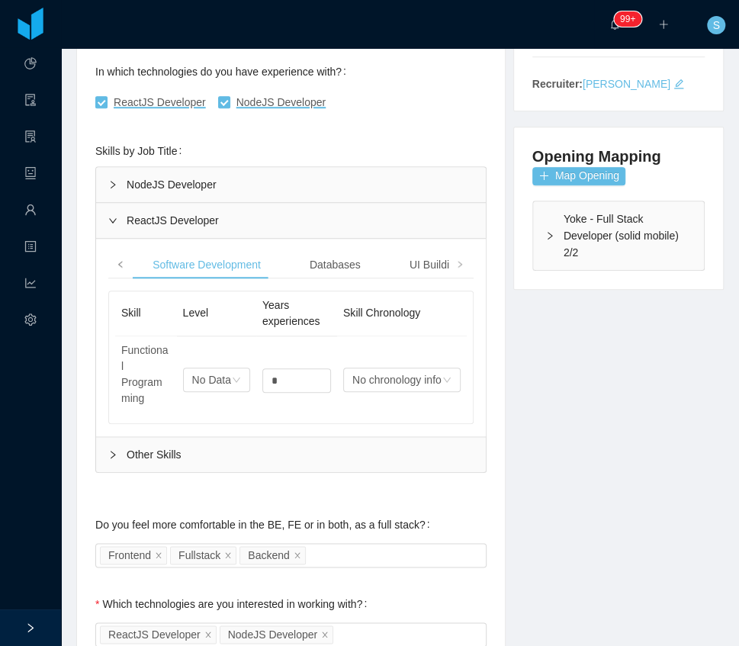
click at [131, 259] on span at bounding box center [120, 264] width 24 height 27
click at [391, 269] on div "Javascript and Common Libraries" at bounding box center [337, 265] width 184 height 28
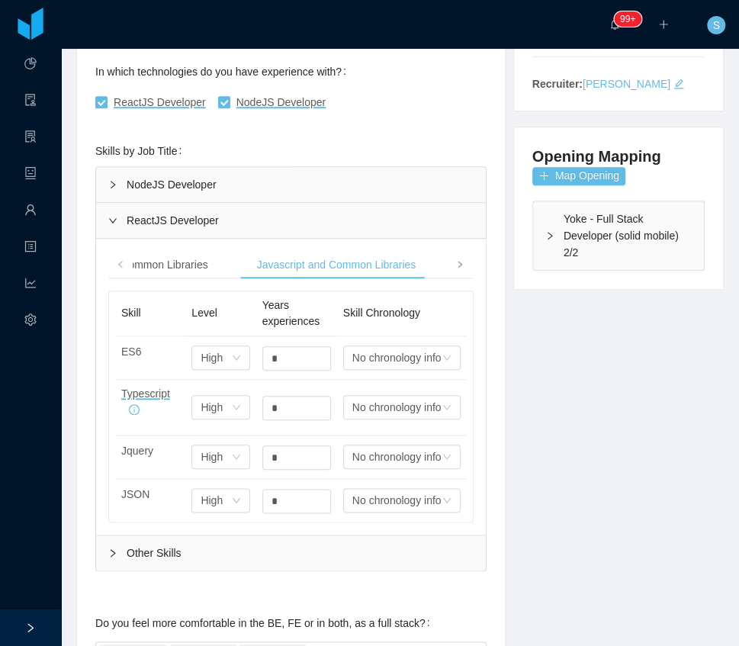
click at [458, 264] on icon "icon: right" at bounding box center [460, 265] width 8 height 8
drag, startPoint x: 224, startPoint y: 264, endPoint x: 325, endPoint y: 262, distance: 100.7
click at [225, 264] on div "Software Development" at bounding box center [206, 265] width 133 height 28
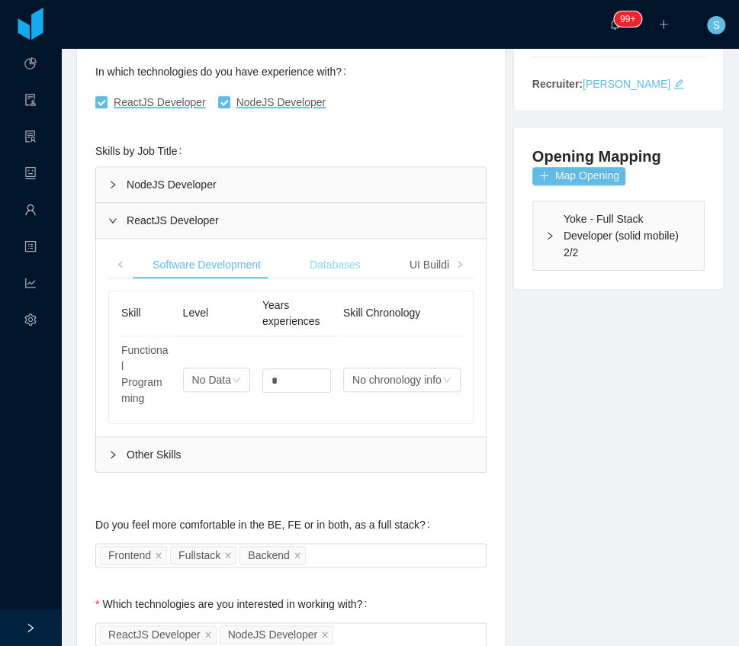
click at [330, 262] on div "Databases" at bounding box center [336, 265] width 76 height 28
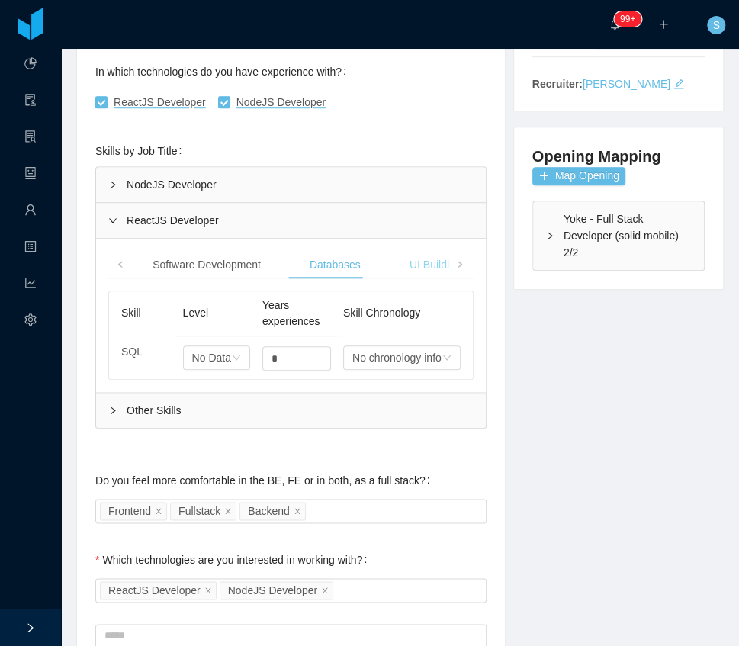
click at [398, 261] on div "UI Building" at bounding box center [436, 265] width 76 height 28
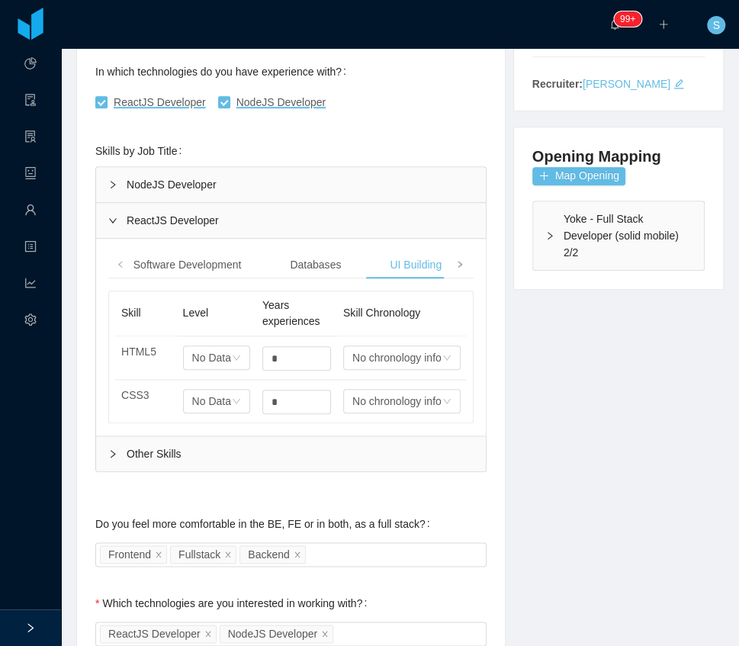
click at [449, 264] on span at bounding box center [460, 264] width 24 height 27
click at [315, 259] on div "UX/UI" at bounding box center [305, 265] width 53 height 28
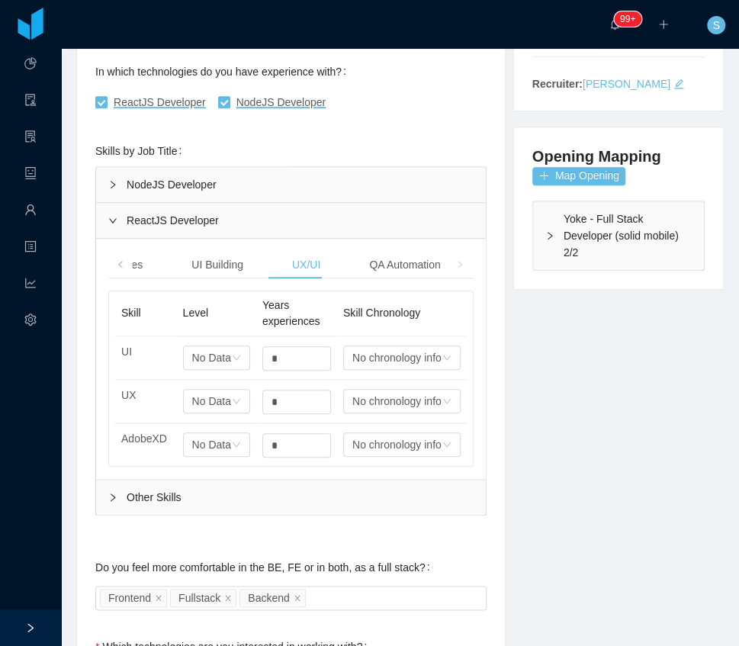
click at [128, 507] on div "Other Skills" at bounding box center [291, 497] width 390 height 35
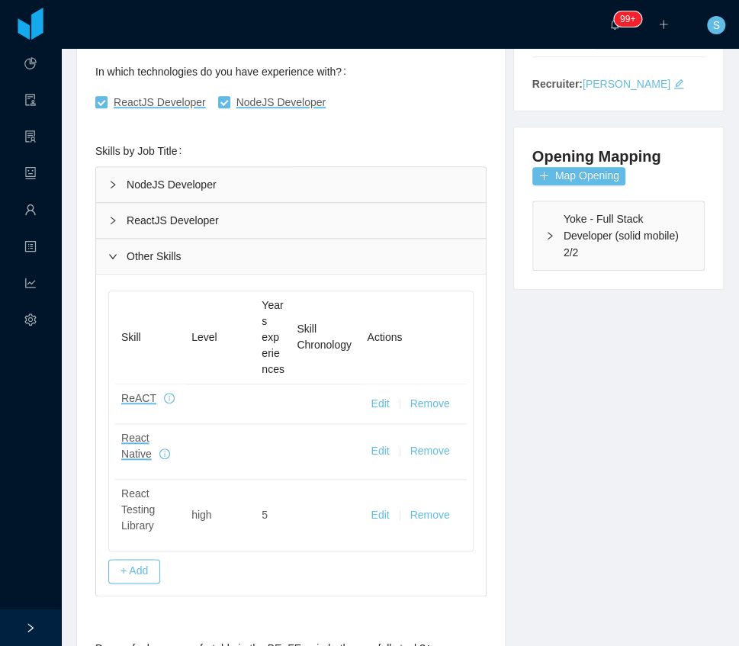
click at [143, 552] on div "Skill Level Years experiences Skill Chronology Actions ReACT Edit Remove React …" at bounding box center [290, 423] width 365 height 272
click at [146, 568] on button "+ Add" at bounding box center [134, 571] width 52 height 24
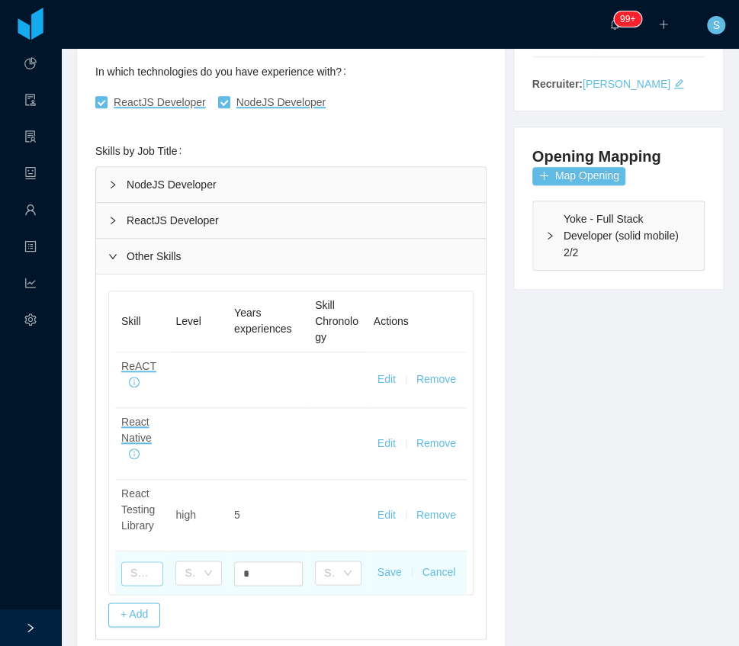
click at [150, 571] on input "text" at bounding box center [142, 574] width 42 height 24
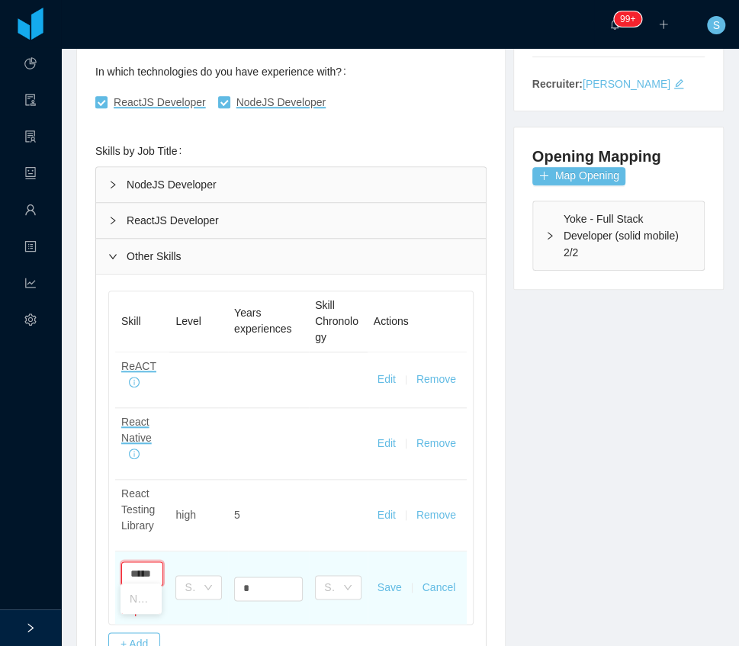
scroll to position [0, 3]
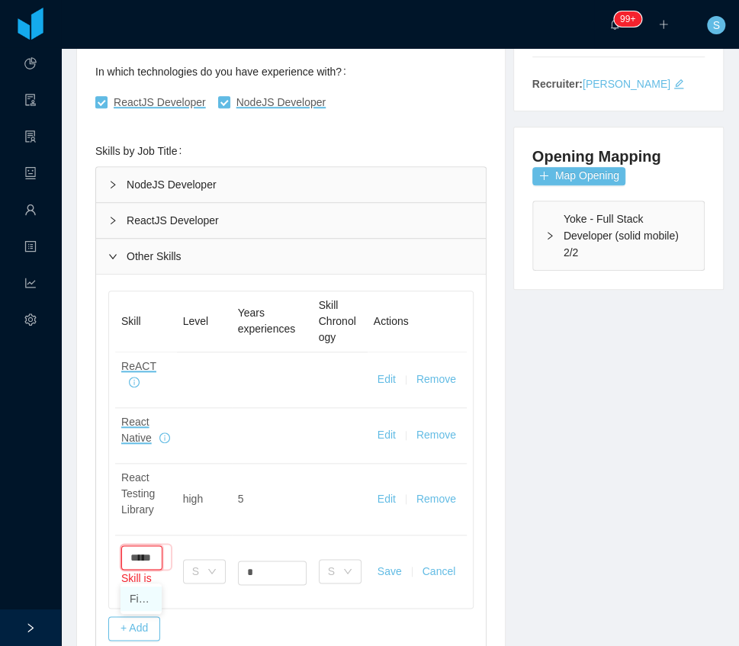
click at [139, 603] on li "Figma" at bounding box center [141, 599] width 41 height 24
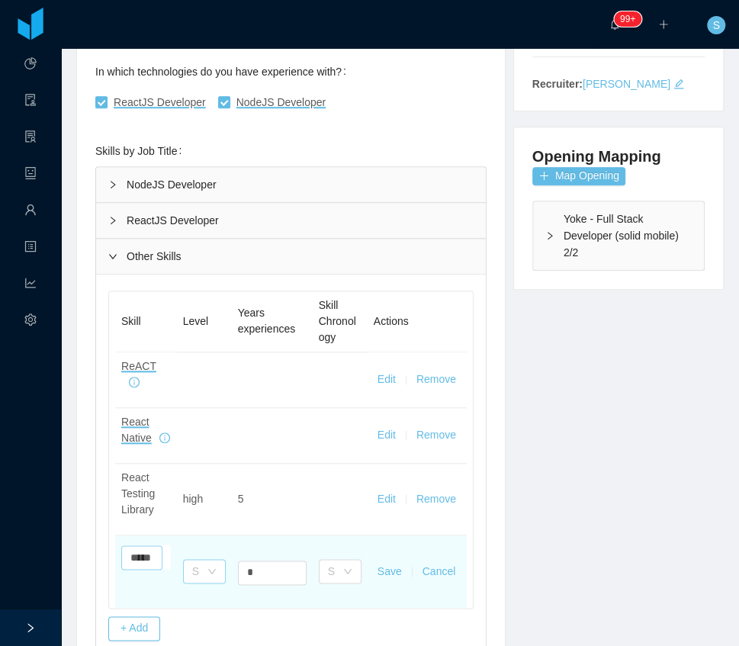
click at [192, 577] on div "Select one" at bounding box center [199, 571] width 14 height 23
type input "*****"
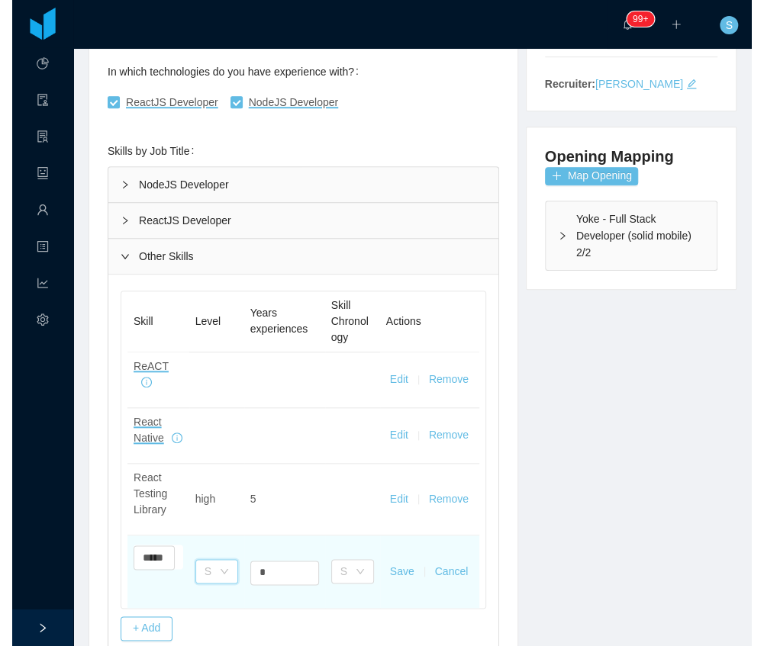
scroll to position [0, 0]
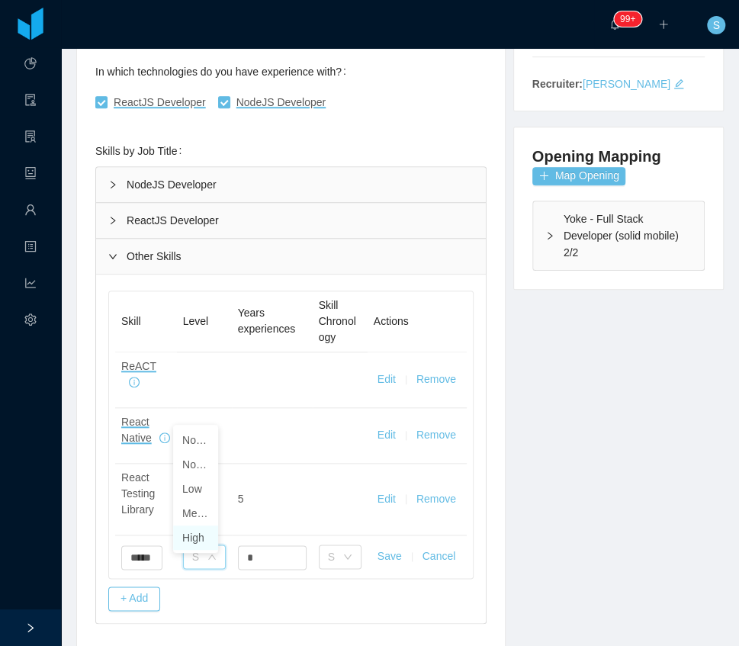
click at [198, 542] on li "High" at bounding box center [195, 538] width 45 height 24
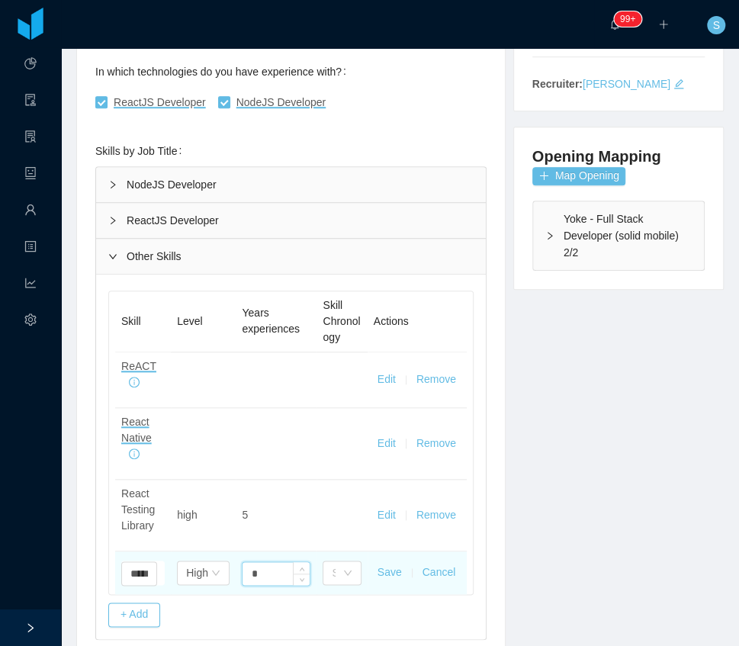
click at [259, 565] on input "*" at bounding box center [276, 573] width 67 height 23
type input "*"
click at [383, 572] on button "Save" at bounding box center [390, 573] width 24 height 16
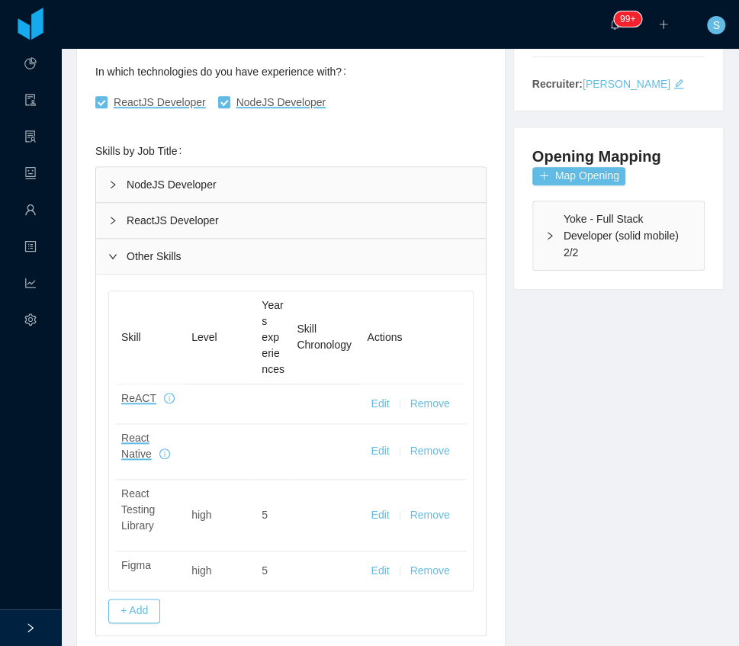
click at [198, 233] on div "ReactJS Developer" at bounding box center [291, 220] width 390 height 35
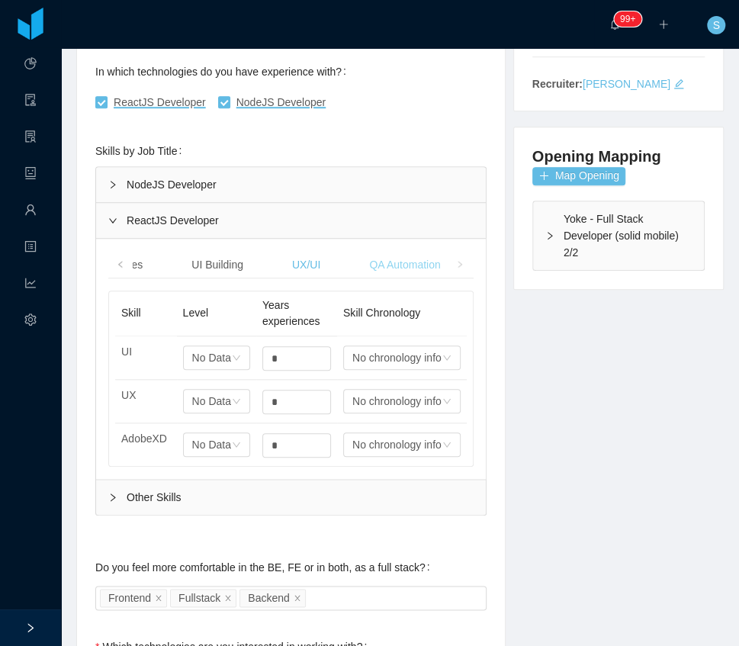
click at [384, 259] on div "QA Automation" at bounding box center [404, 265] width 95 height 28
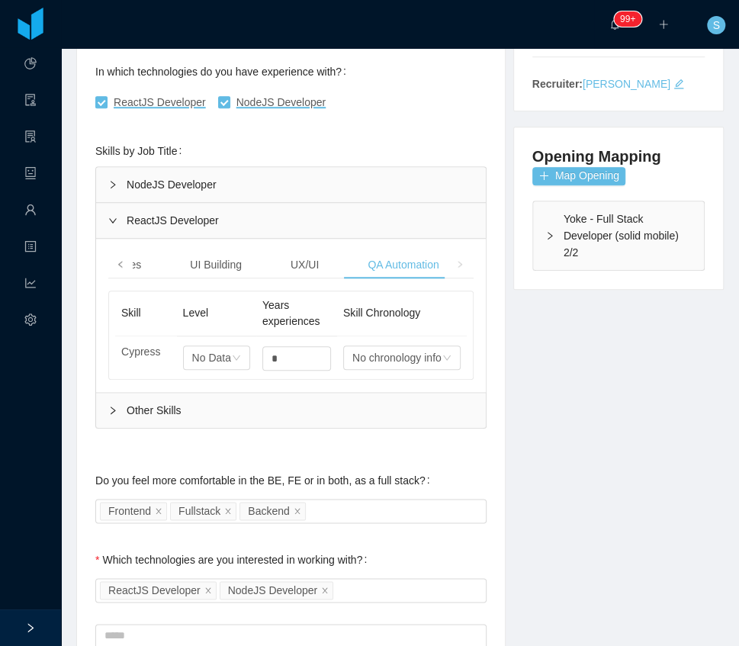
click at [123, 256] on span at bounding box center [120, 264] width 9 height 16
click at [114, 260] on span at bounding box center [120, 264] width 24 height 27
click at [195, 264] on div "React and Common Libraries" at bounding box center [214, 265] width 163 height 28
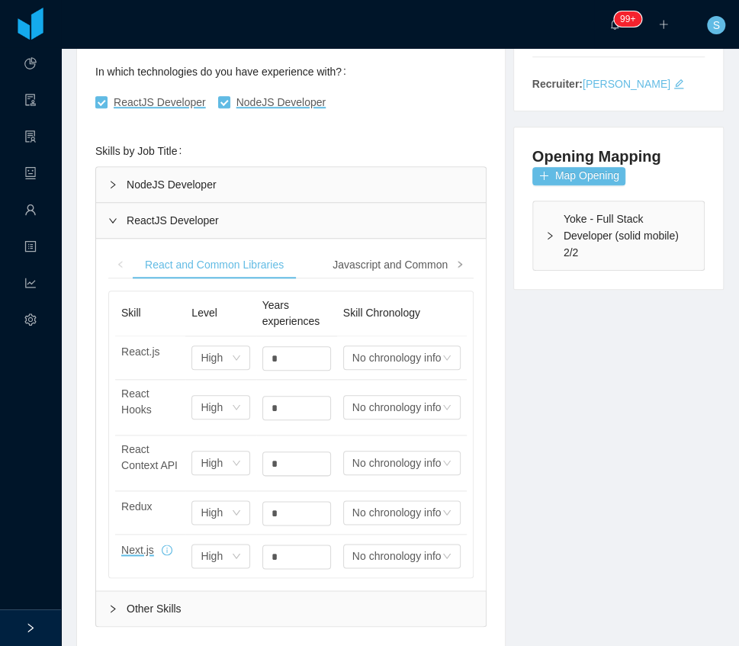
click at [459, 263] on icon "icon: right" at bounding box center [460, 265] width 8 height 8
click at [405, 264] on div "QA Automation" at bounding box center [401, 265] width 95 height 28
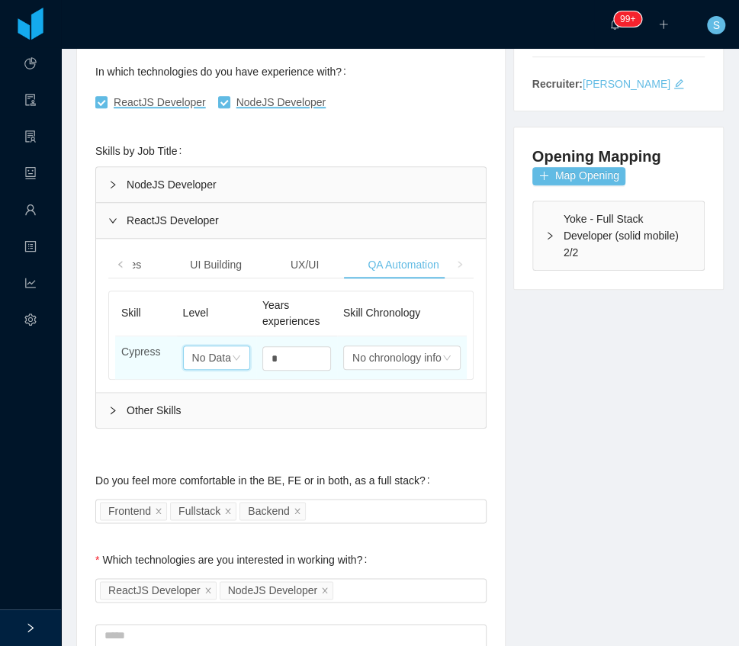
click at [229, 349] on div "Select one No Data" at bounding box center [216, 358] width 67 height 24
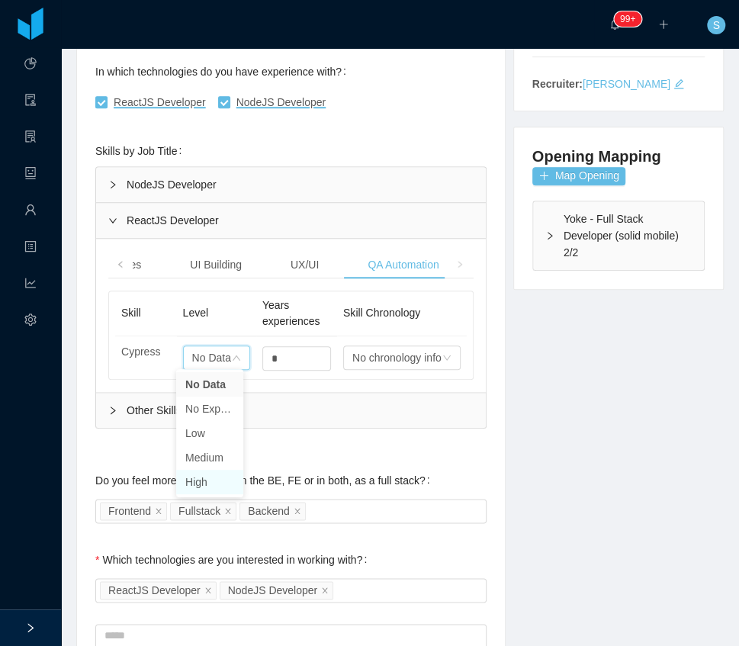
click at [204, 475] on li "High" at bounding box center [209, 482] width 67 height 24
click at [109, 400] on div "Other Skills" at bounding box center [291, 410] width 390 height 35
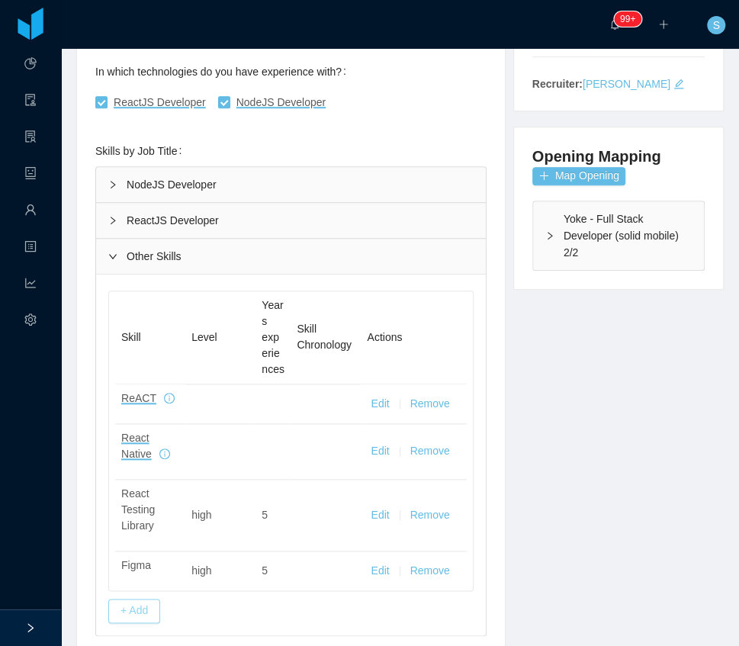
click at [145, 606] on button "+ Add" at bounding box center [134, 611] width 52 height 24
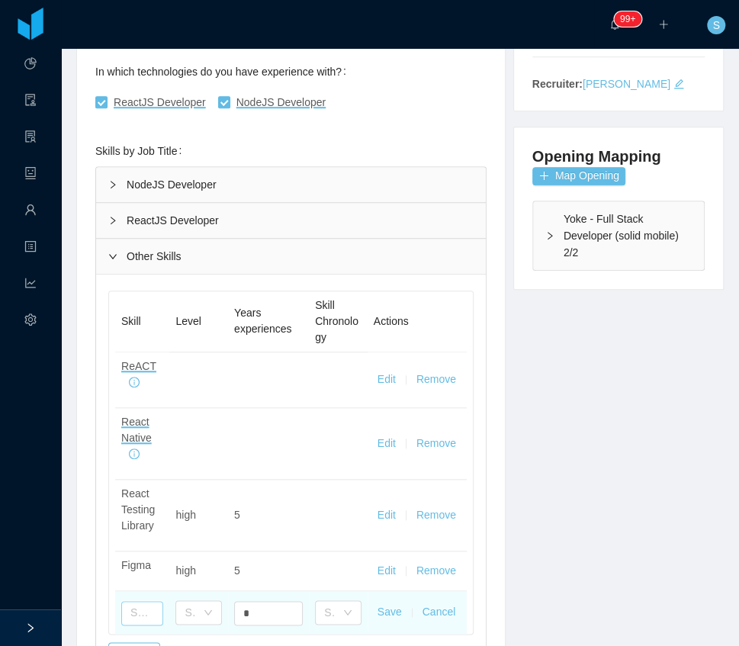
drag, startPoint x: 149, startPoint y: 612, endPoint x: 159, endPoint y: 604, distance: 13.6
click at [150, 612] on input "text" at bounding box center [142, 613] width 42 height 24
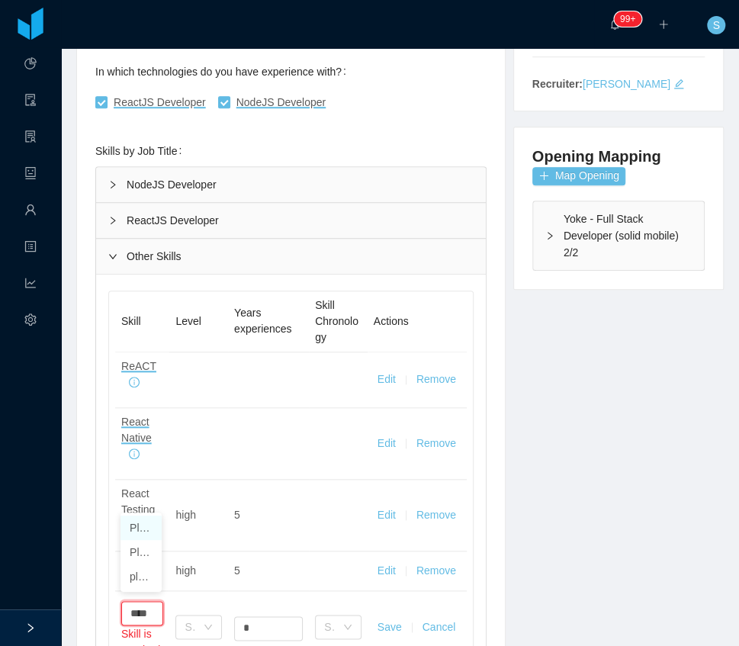
click at [146, 526] on li "Play Framework" at bounding box center [141, 528] width 41 height 24
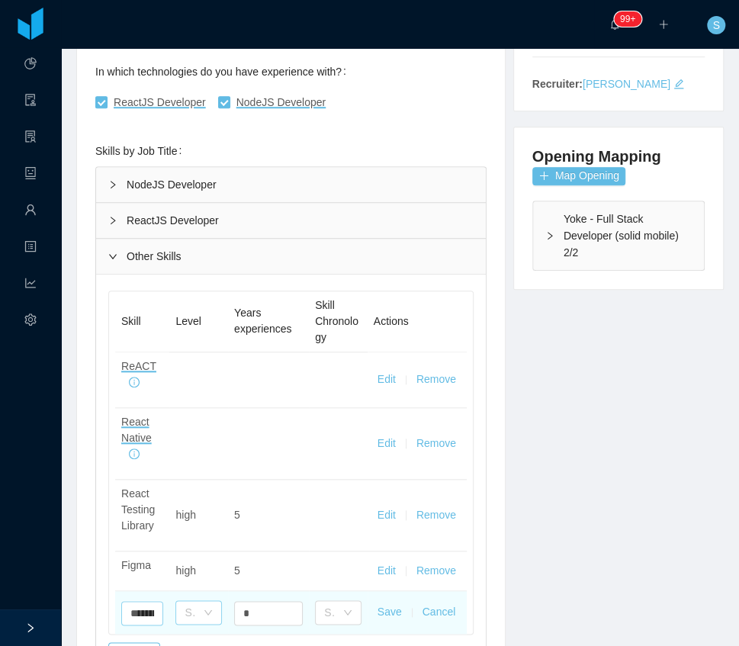
type input "**********"
drag, startPoint x: 217, startPoint y: 605, endPoint x: 209, endPoint y: 607, distance: 7.8
click at [215, 605] on div "Select one" at bounding box center [198, 612] width 47 height 24
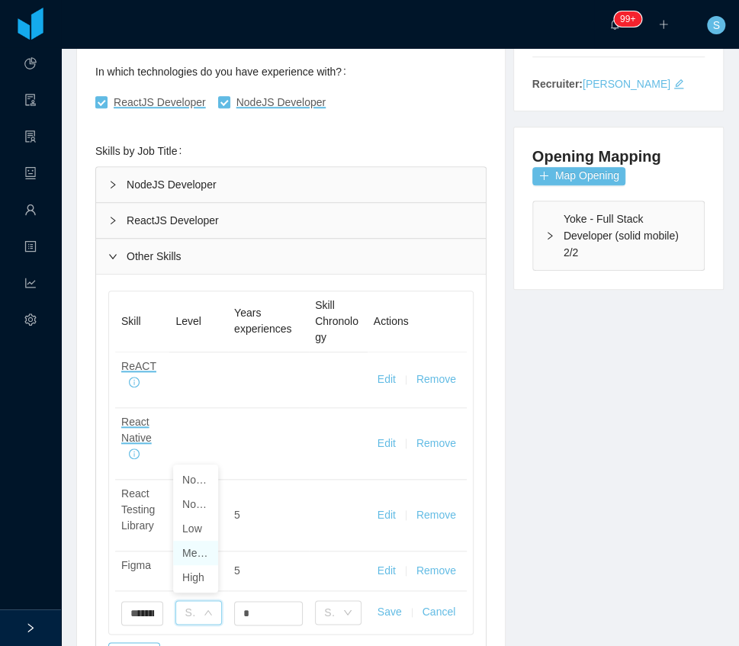
click at [197, 547] on li "Medium" at bounding box center [195, 553] width 45 height 24
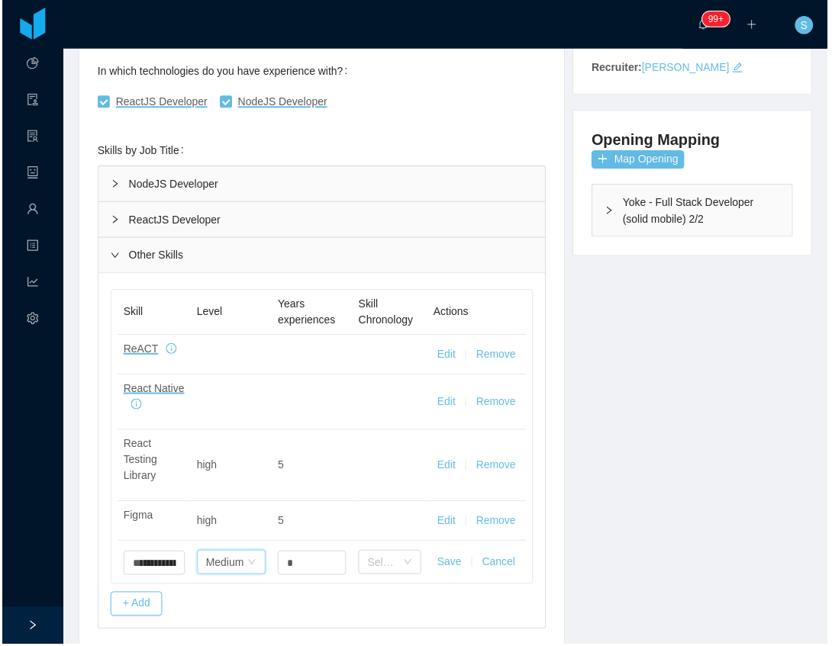
scroll to position [208, 0]
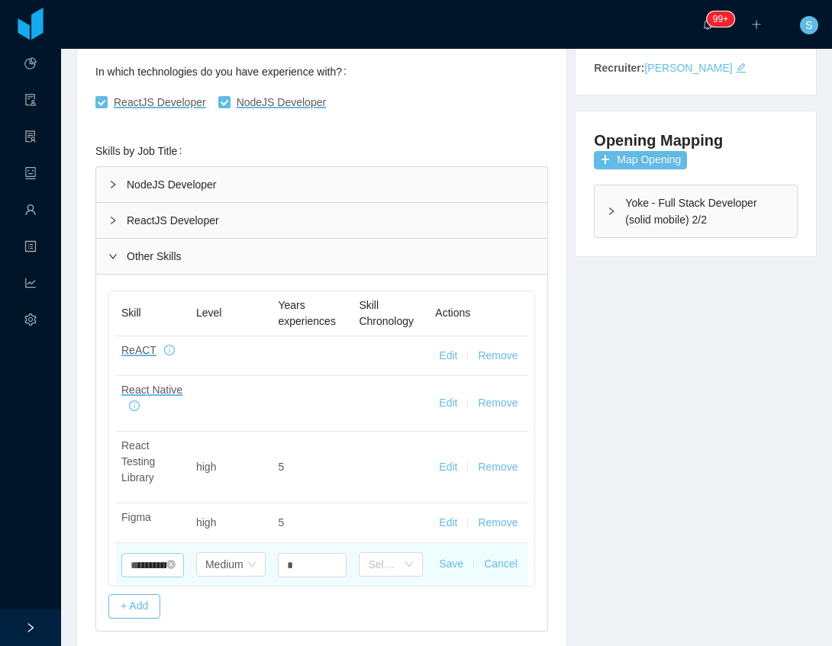
click at [163, 559] on input "**********" at bounding box center [152, 565] width 63 height 24
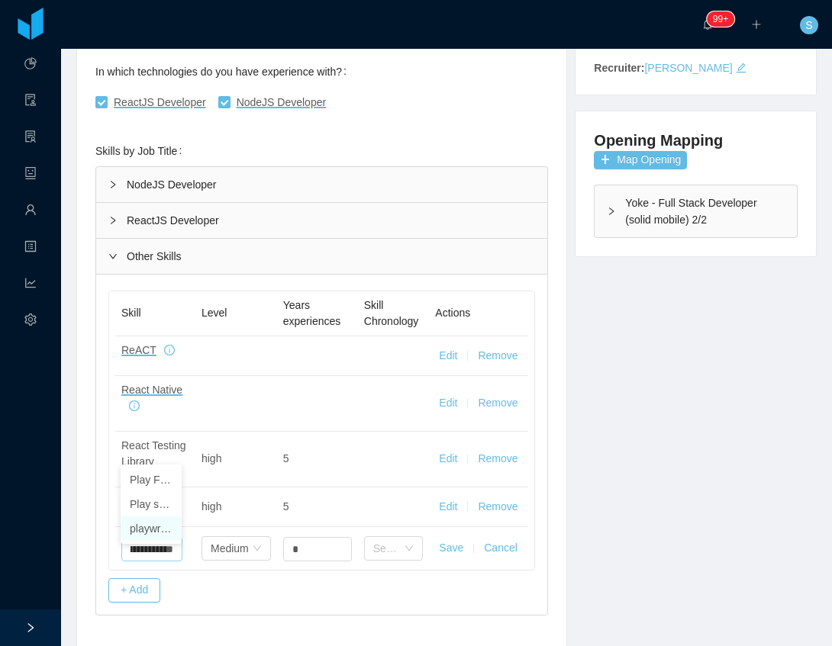
click at [146, 533] on li "playwright" at bounding box center [151, 529] width 61 height 24
type input "**********"
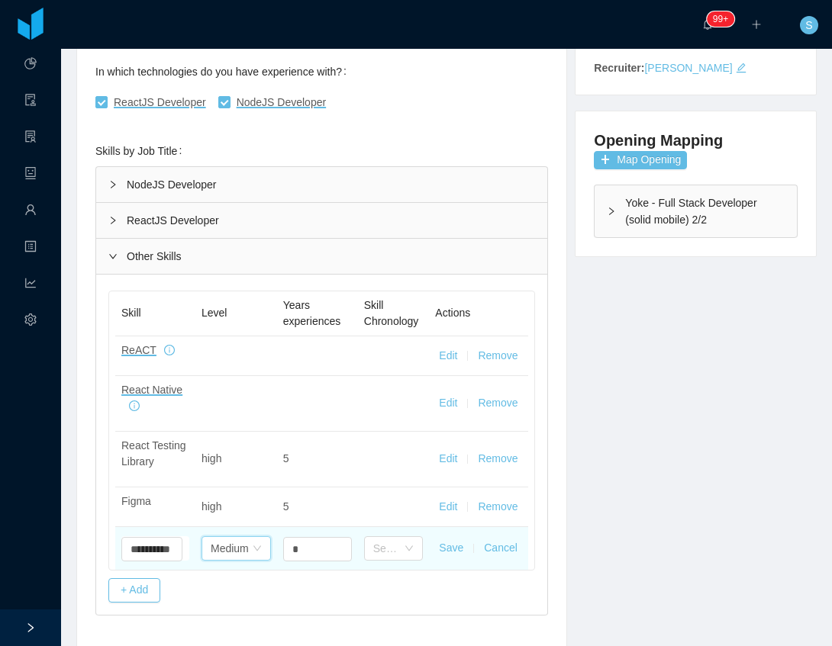
scroll to position [0, 0]
click at [224, 556] on div "Medium" at bounding box center [230, 548] width 38 height 23
click at [308, 559] on input "*" at bounding box center [317, 549] width 67 height 23
type input "*"
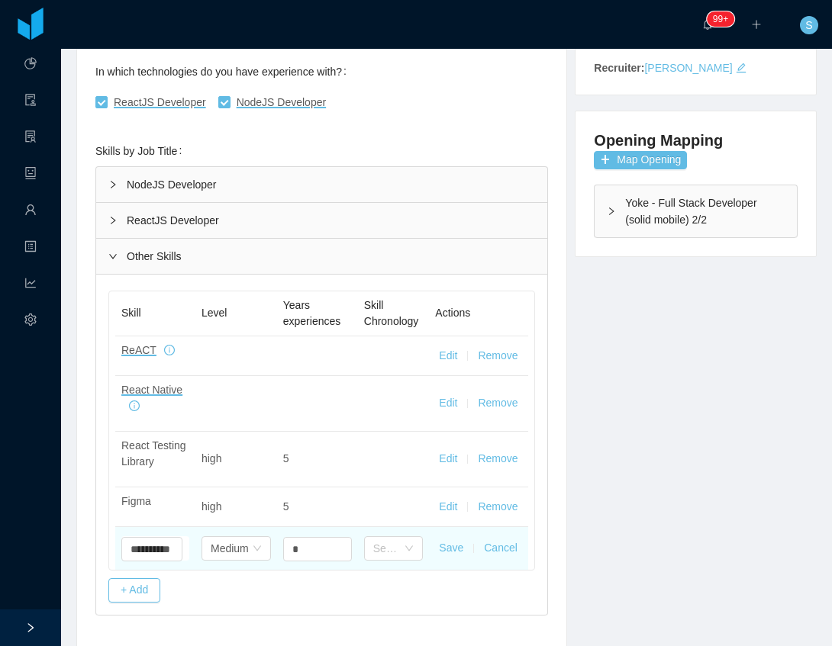
click at [440, 556] on button "Save" at bounding box center [451, 548] width 24 height 16
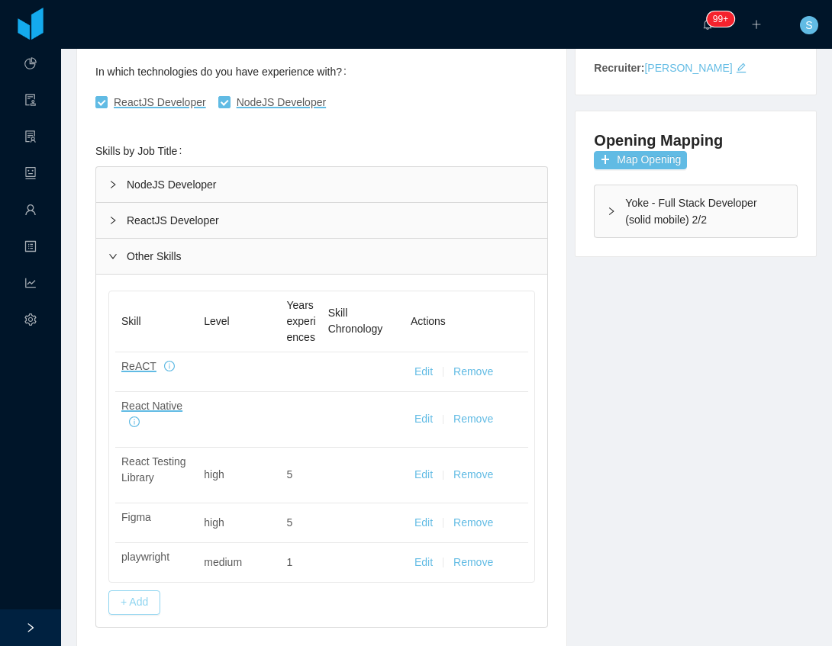
click at [134, 610] on button "+ Add" at bounding box center [134, 603] width 52 height 24
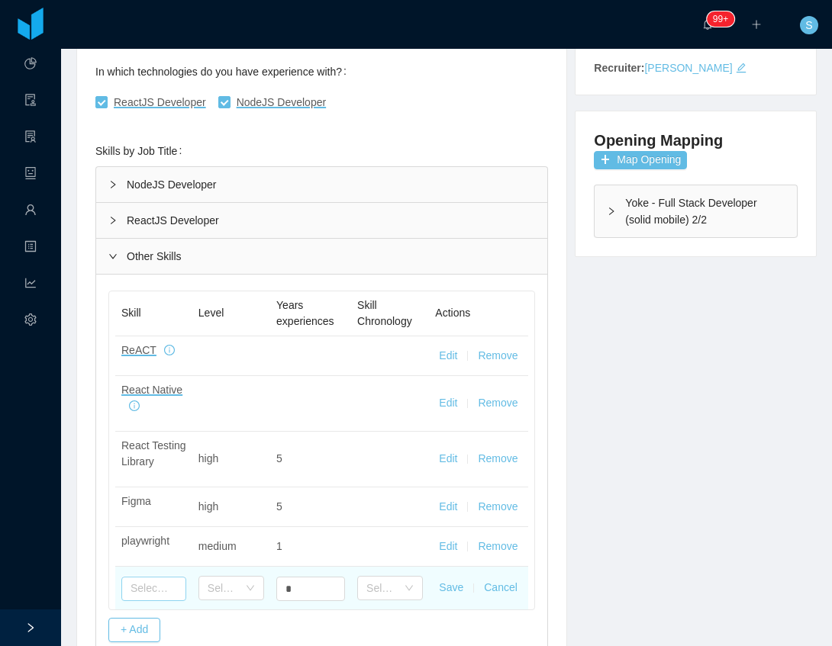
click at [136, 581] on input "text" at bounding box center [153, 589] width 65 height 24
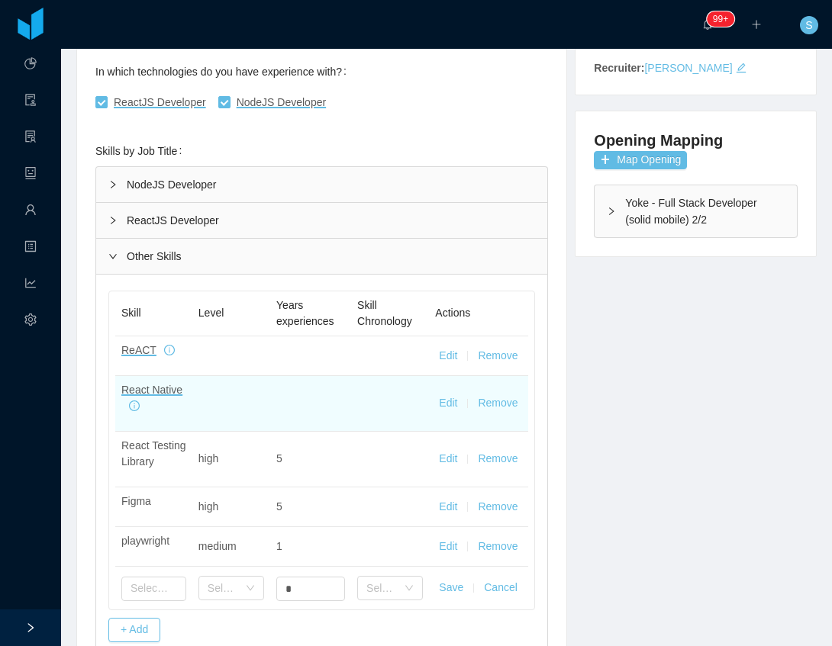
click at [451, 401] on button "Edit" at bounding box center [448, 403] width 18 height 16
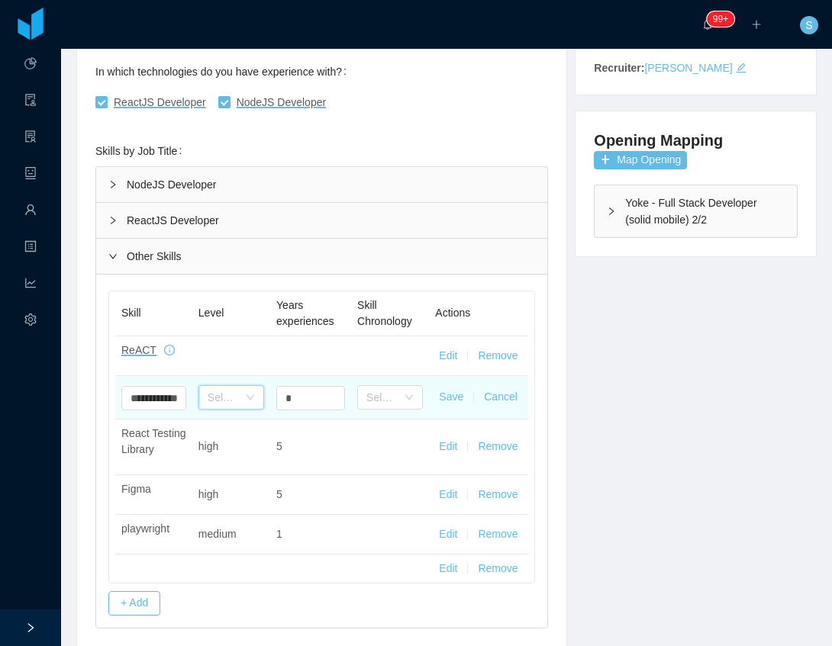
click at [235, 403] on div "Select one" at bounding box center [226, 397] width 37 height 23
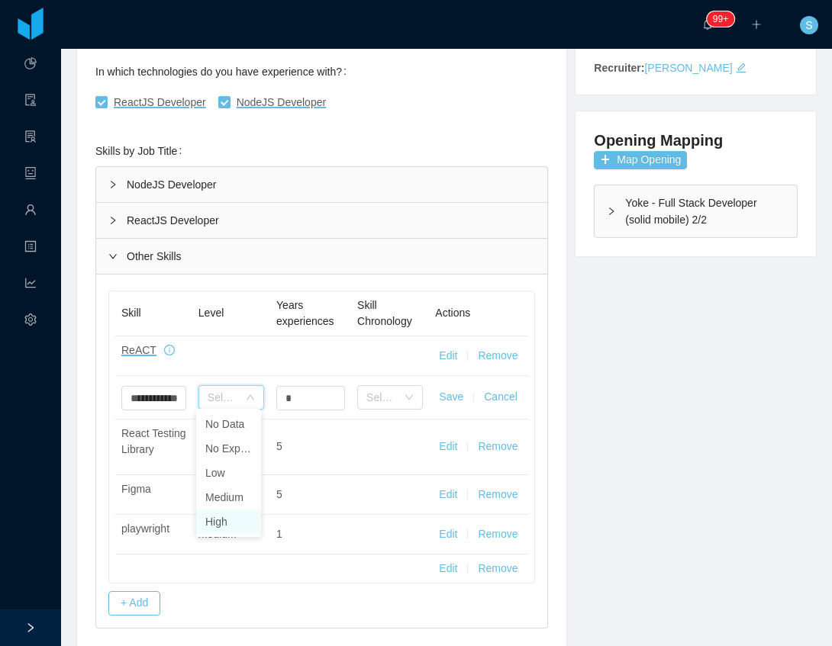
drag, startPoint x: 223, startPoint y: 505, endPoint x: 226, endPoint y: 516, distance: 11.1
click at [226, 516] on ul "No Data No Experience Low Medium High" at bounding box center [228, 473] width 65 height 128
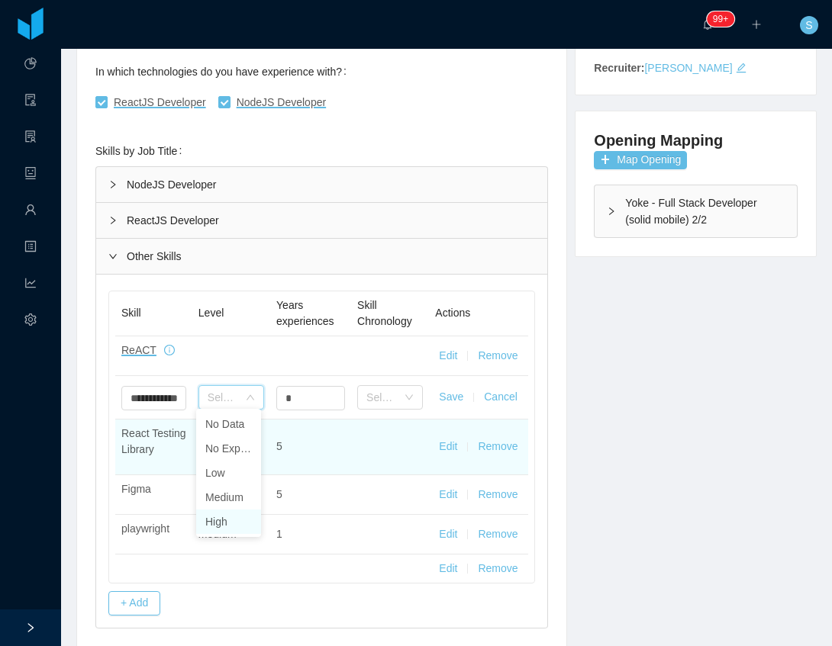
drag, startPoint x: 226, startPoint y: 516, endPoint x: 301, endPoint y: 417, distance: 124.2
click at [227, 514] on li "High" at bounding box center [228, 522] width 65 height 24
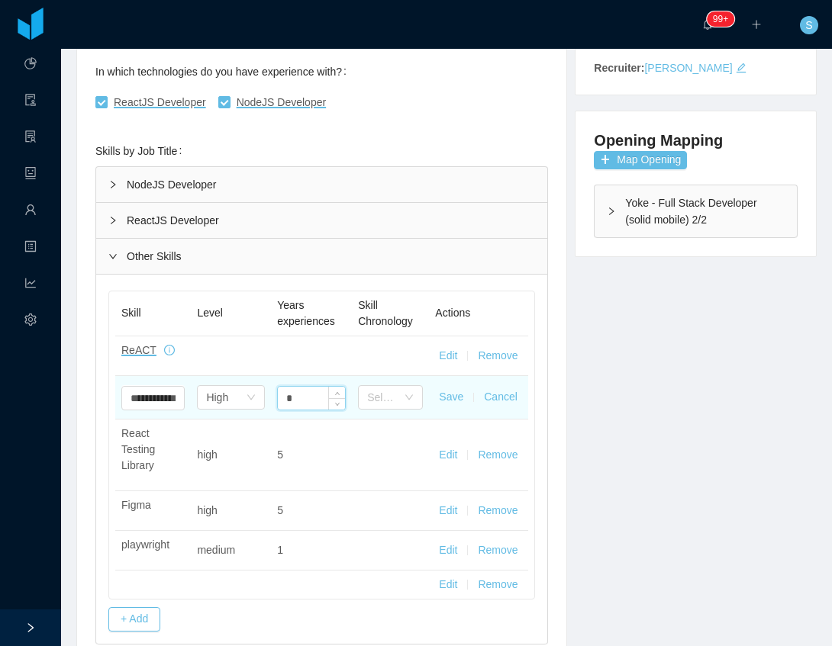
click at [313, 393] on input "*" at bounding box center [311, 398] width 67 height 23
click at [311, 394] on input "*" at bounding box center [311, 398] width 67 height 23
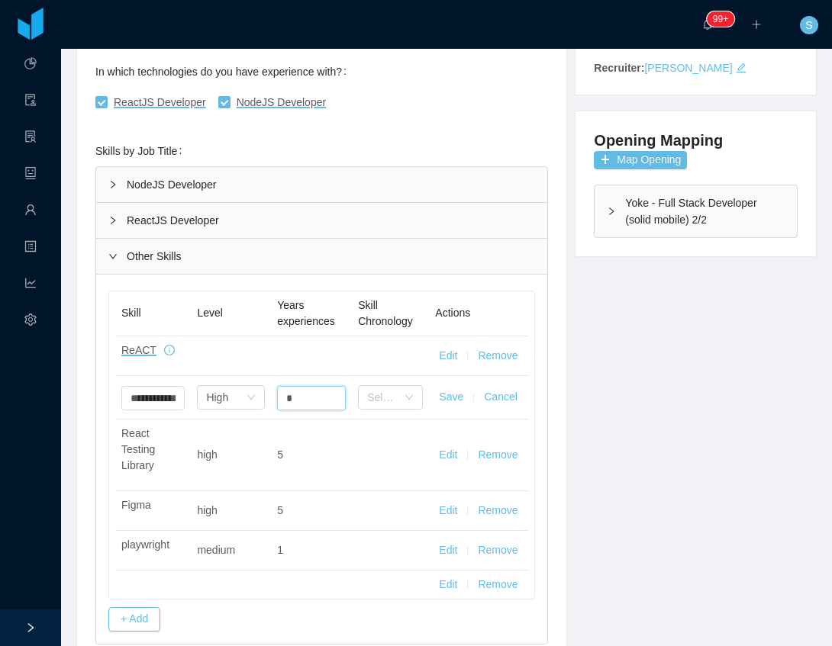
type input "*"
click at [444, 391] on button "Save" at bounding box center [451, 397] width 24 height 16
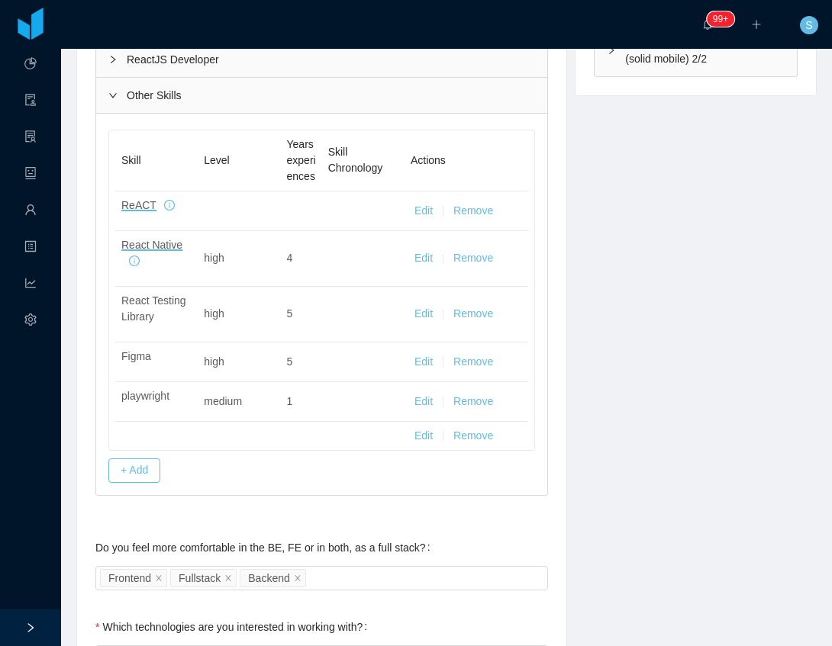
scroll to position [610, 0]
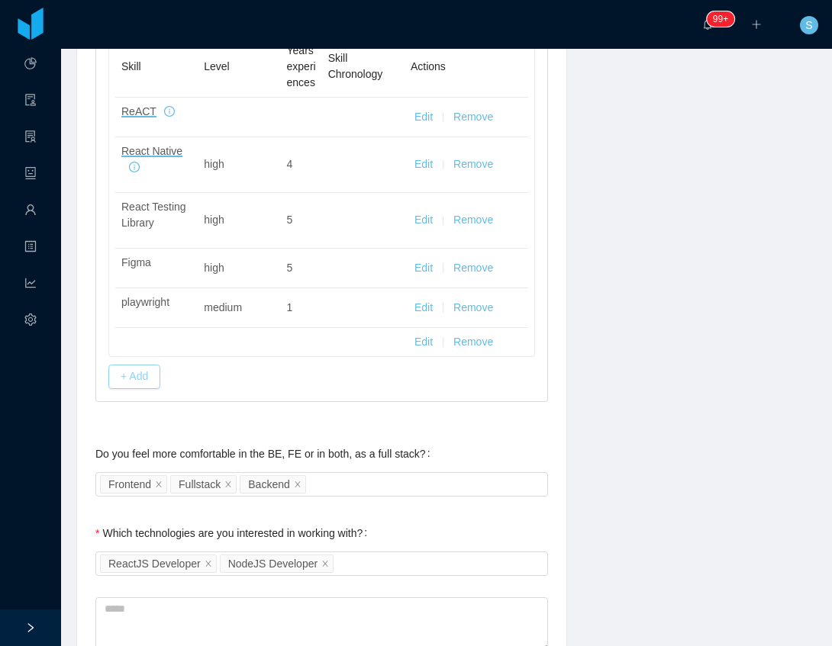
click at [129, 389] on button "+ Add" at bounding box center [134, 377] width 52 height 24
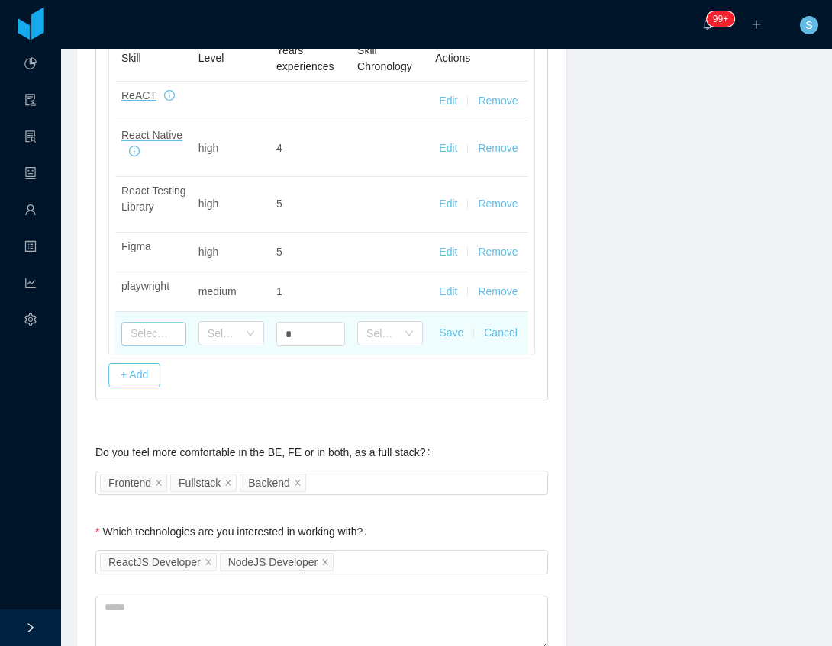
click at [162, 334] on input "text" at bounding box center [153, 334] width 65 height 24
click at [160, 324] on input "text" at bounding box center [153, 334] width 65 height 24
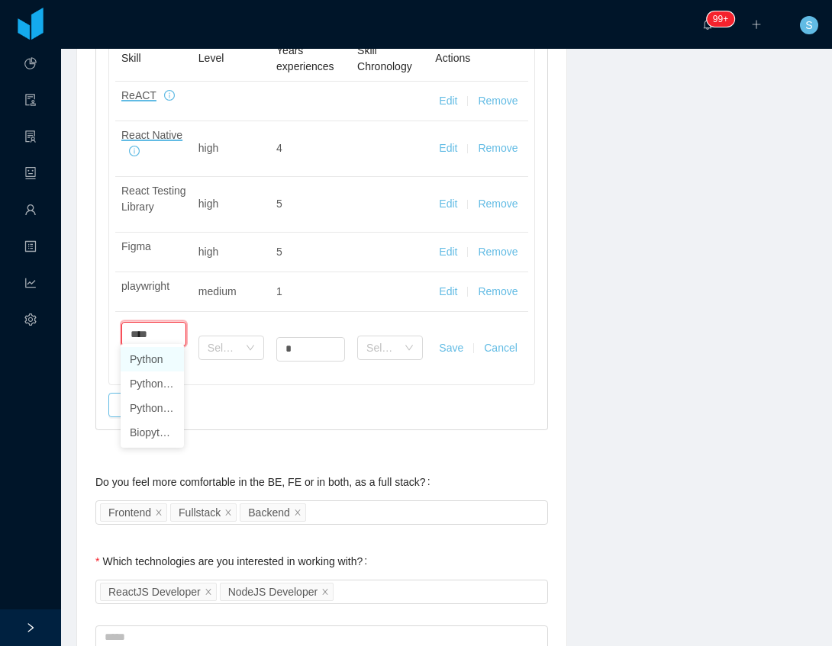
click at [152, 360] on li "Python" at bounding box center [152, 359] width 63 height 24
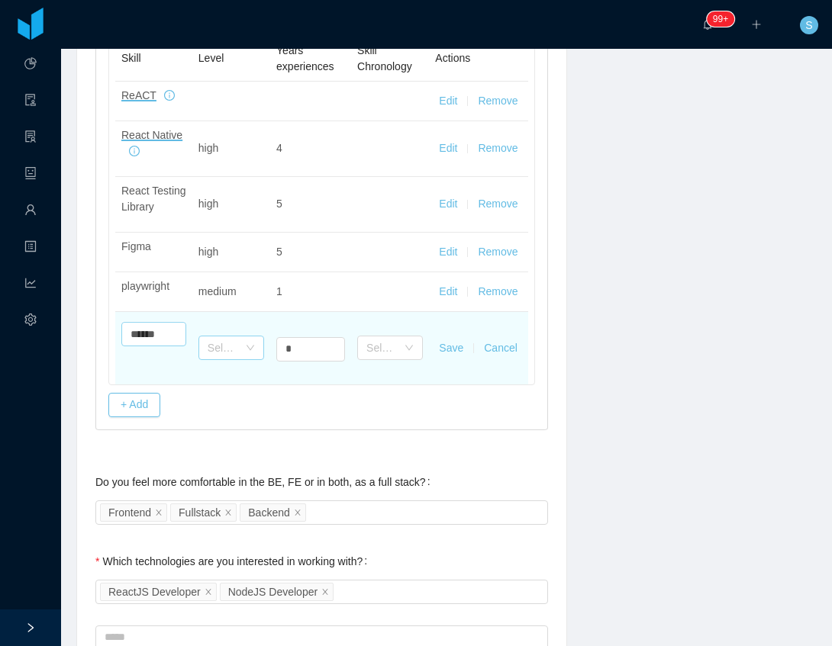
type input "******"
click at [249, 343] on div "Select one" at bounding box center [231, 348] width 66 height 31
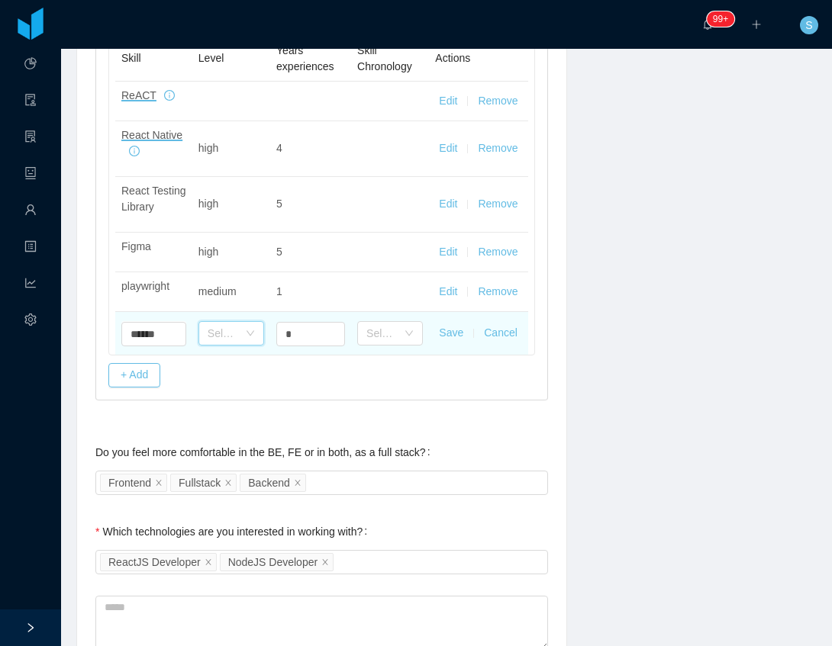
click at [227, 337] on div "Select one" at bounding box center [226, 333] width 37 height 23
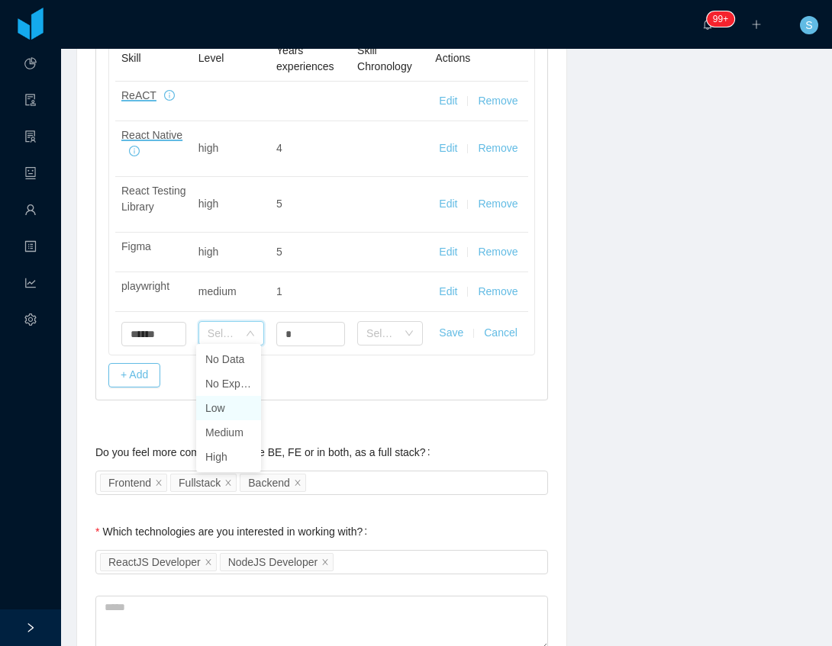
drag, startPoint x: 229, startPoint y: 414, endPoint x: 302, endPoint y: 366, distance: 87.2
click at [231, 413] on li "Low" at bounding box center [228, 408] width 65 height 24
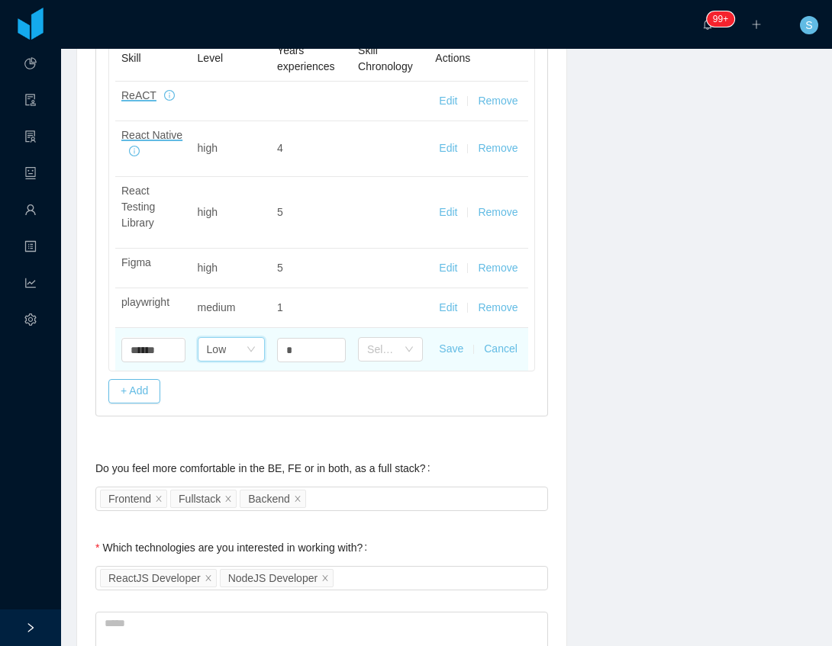
click at [305, 343] on div "*" at bounding box center [311, 349] width 69 height 31
click at [304, 339] on input "*" at bounding box center [311, 350] width 67 height 23
type input "*"
click at [453, 341] on button "Save" at bounding box center [451, 349] width 24 height 16
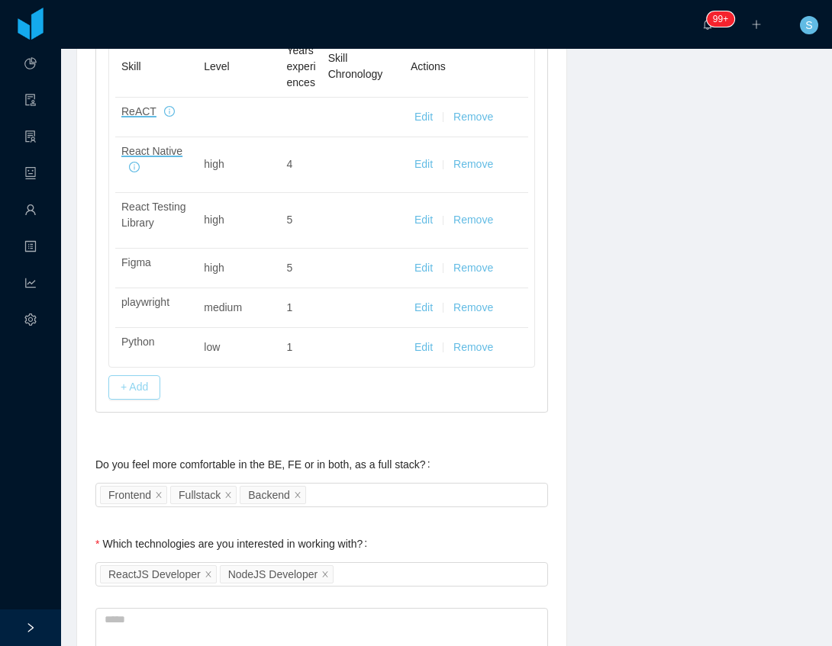
click at [138, 391] on button "+ Add" at bounding box center [134, 387] width 52 height 24
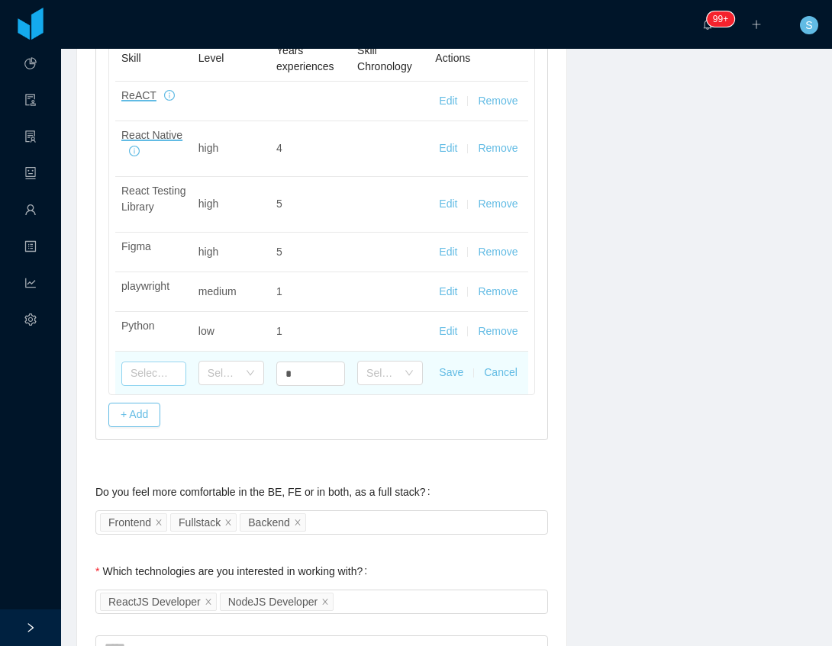
click at [150, 372] on input "text" at bounding box center [153, 374] width 65 height 24
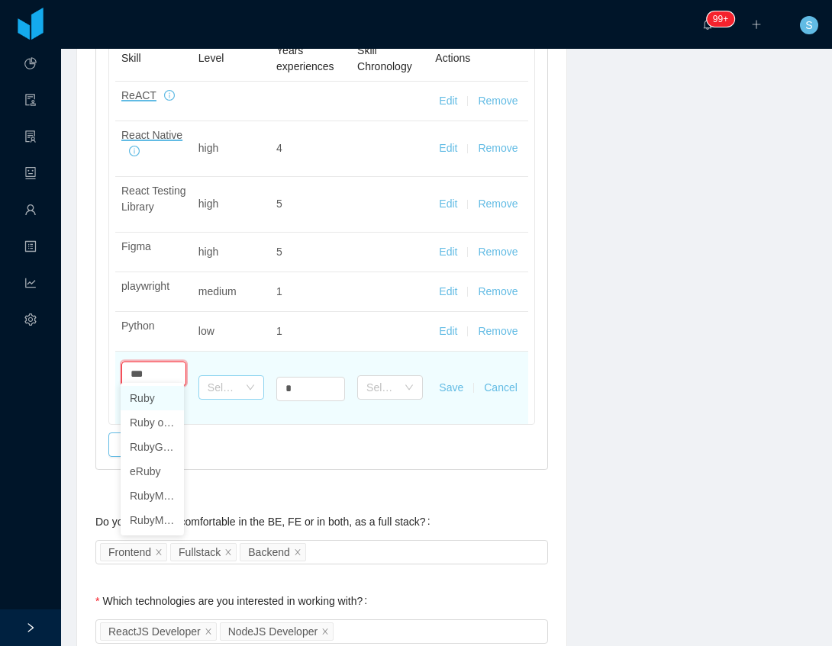
drag, startPoint x: 148, startPoint y: 398, endPoint x: 217, endPoint y: 373, distance: 73.6
click at [149, 398] on li "Ruby" at bounding box center [152, 398] width 63 height 24
type input "****"
click at [218, 376] on div "Select one" at bounding box center [226, 387] width 37 height 23
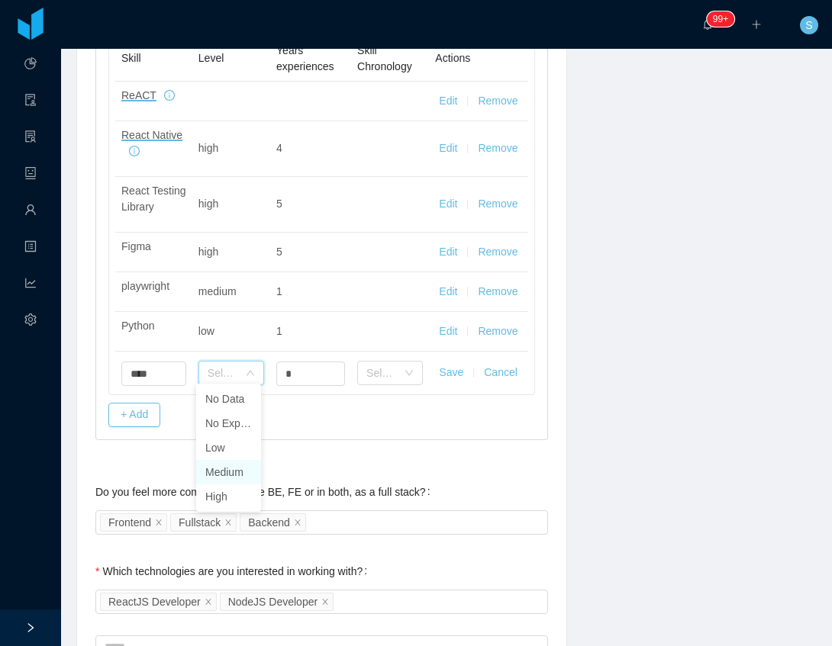
click at [227, 476] on li "Medium" at bounding box center [228, 472] width 65 height 24
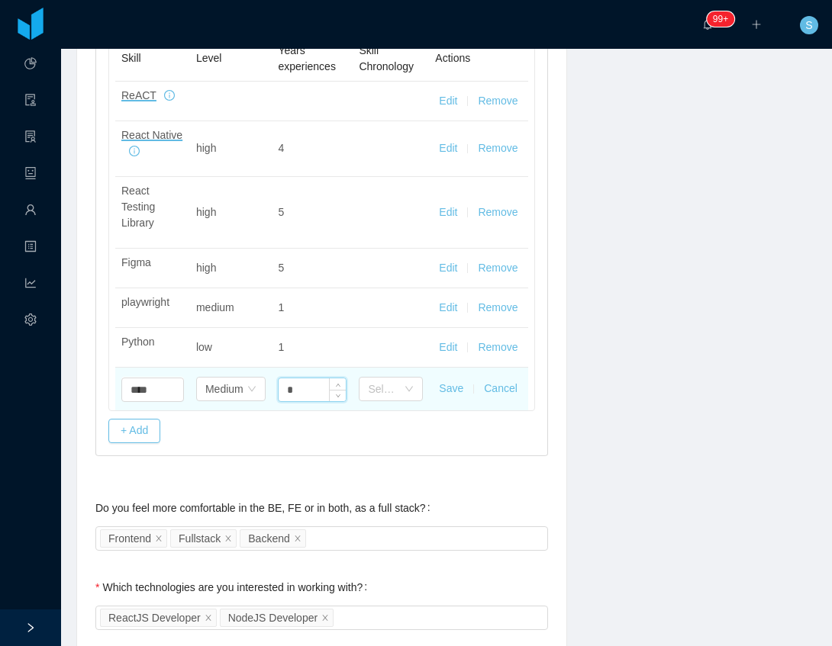
click at [298, 381] on input "*" at bounding box center [311, 389] width 67 height 23
type input "*"
click at [433, 385] on td "Save Cancel" at bounding box center [478, 389] width 99 height 43
click at [441, 386] on button "Save" at bounding box center [451, 389] width 24 height 16
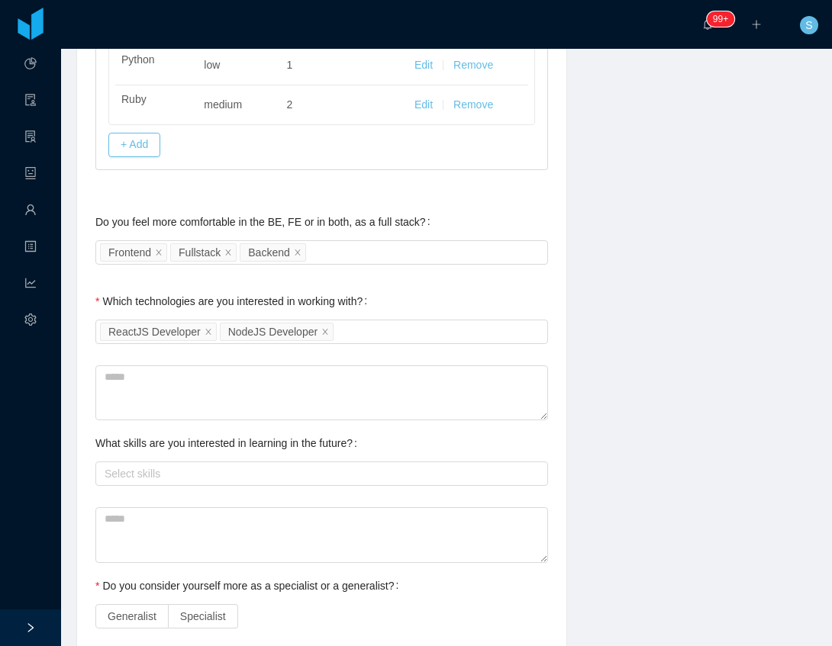
scroll to position [966, 0]
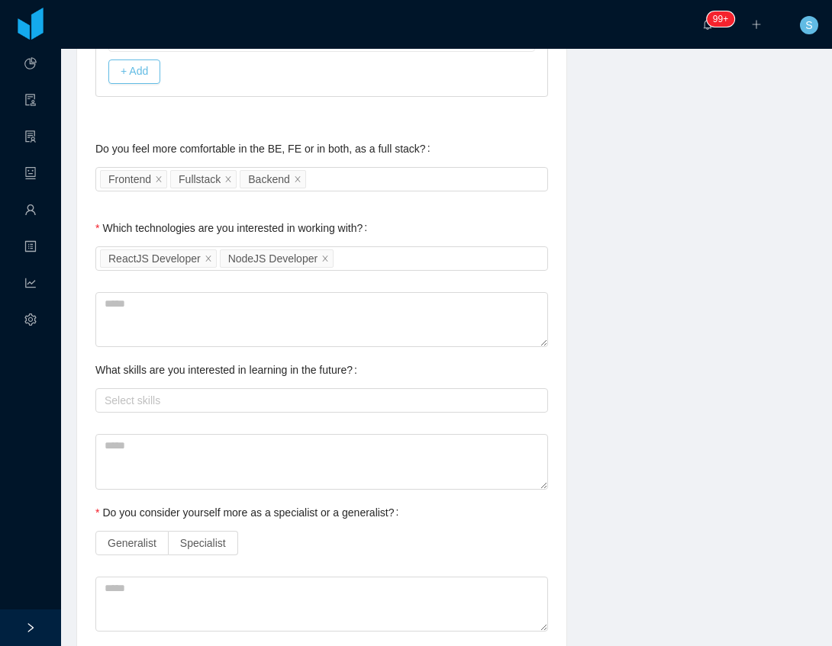
click at [219, 416] on div "Select skills" at bounding box center [321, 400] width 452 height 31
drag, startPoint x: 215, startPoint y: 411, endPoint x: 207, endPoint y: 420, distance: 11.9
click at [214, 408] on div "Select skills" at bounding box center [318, 400] width 427 height 15
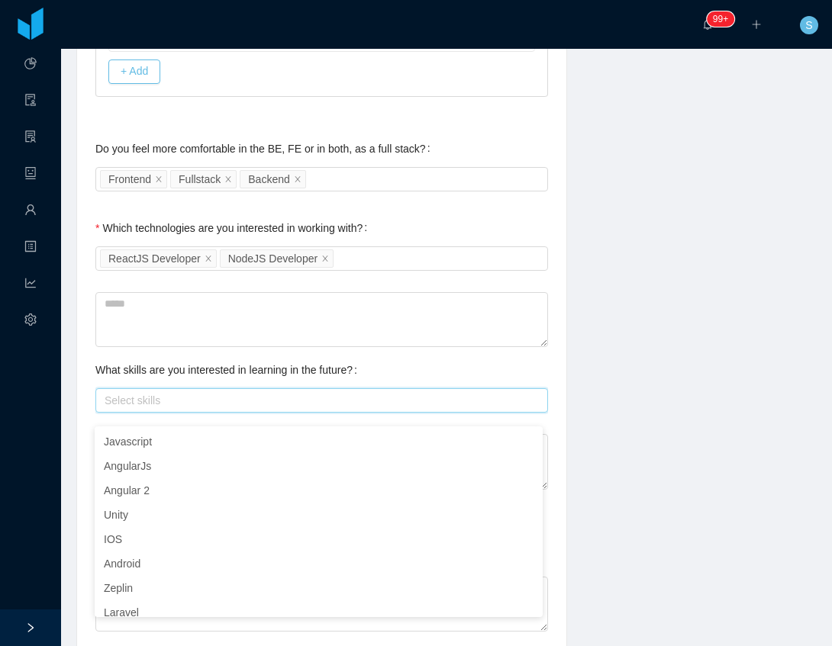
click at [212, 408] on div "Select skills" at bounding box center [318, 400] width 427 height 15
click at [586, 356] on div "**********" at bounding box center [446, -1] width 778 height 1605
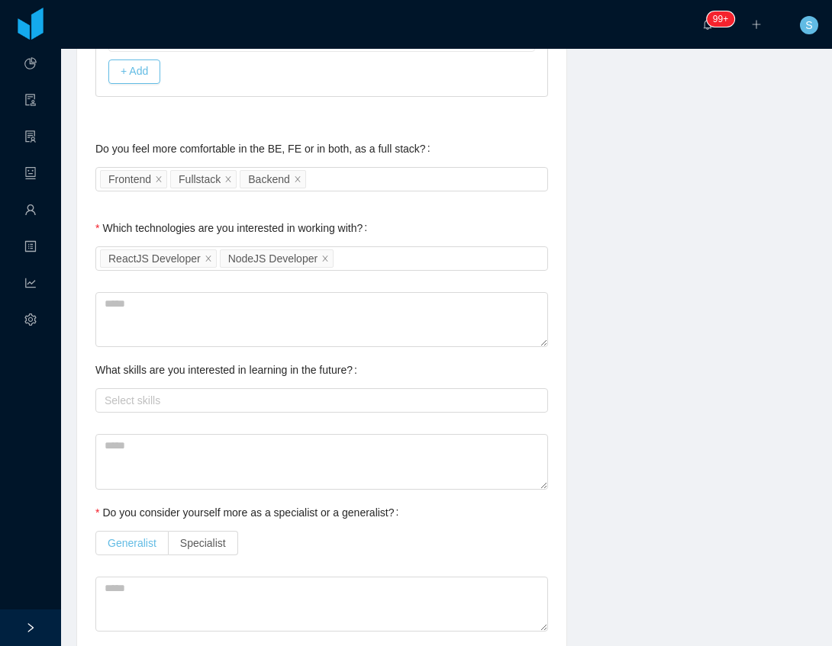
click at [131, 549] on span "Generalist" at bounding box center [132, 543] width 49 height 12
click at [150, 408] on div "Select skills" at bounding box center [318, 400] width 427 height 15
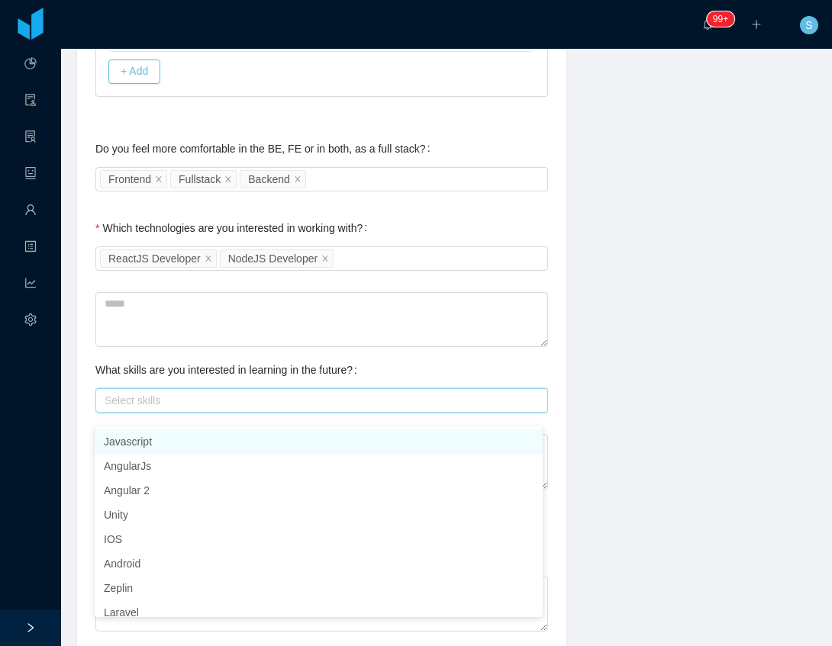
click at [150, 408] on div "Select skills" at bounding box center [318, 400] width 427 height 15
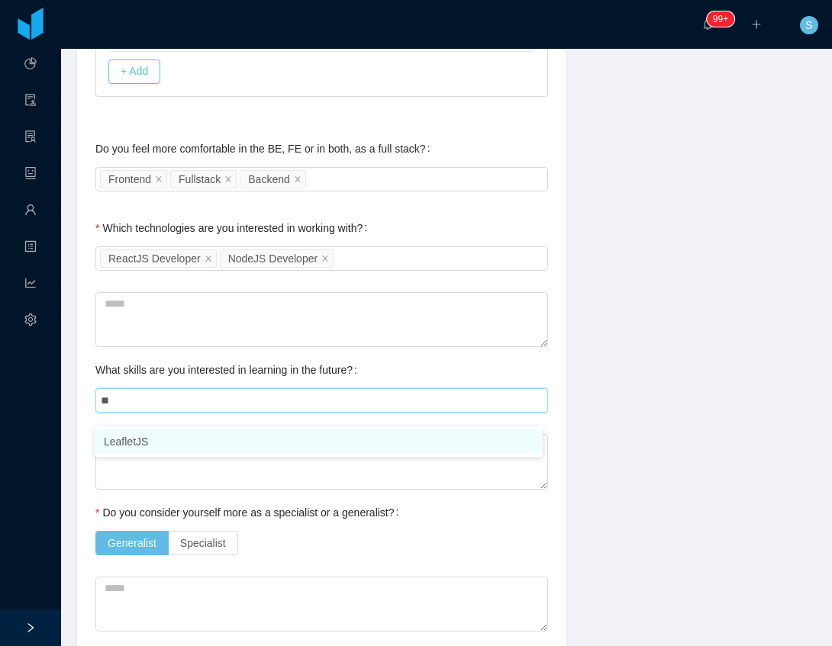
type input "*"
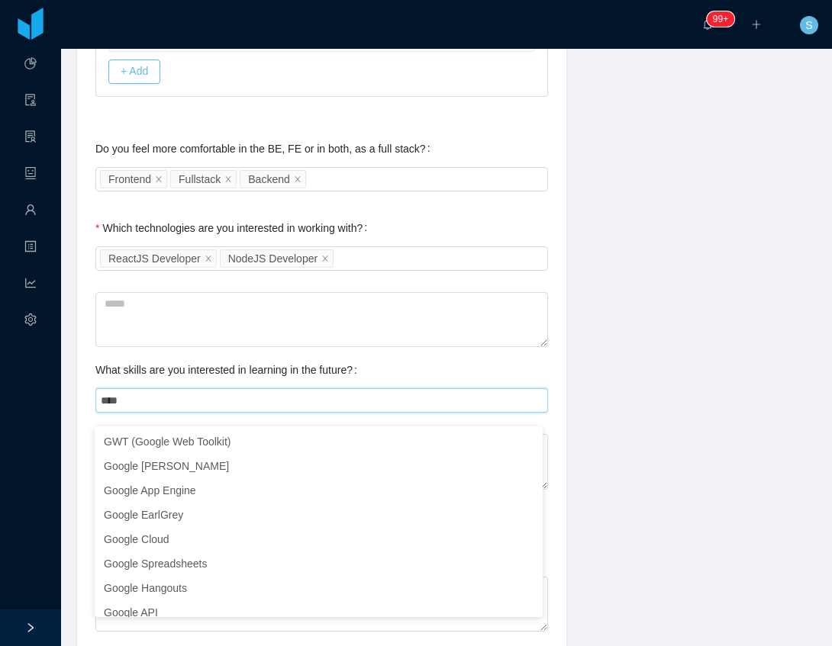
type input "****"
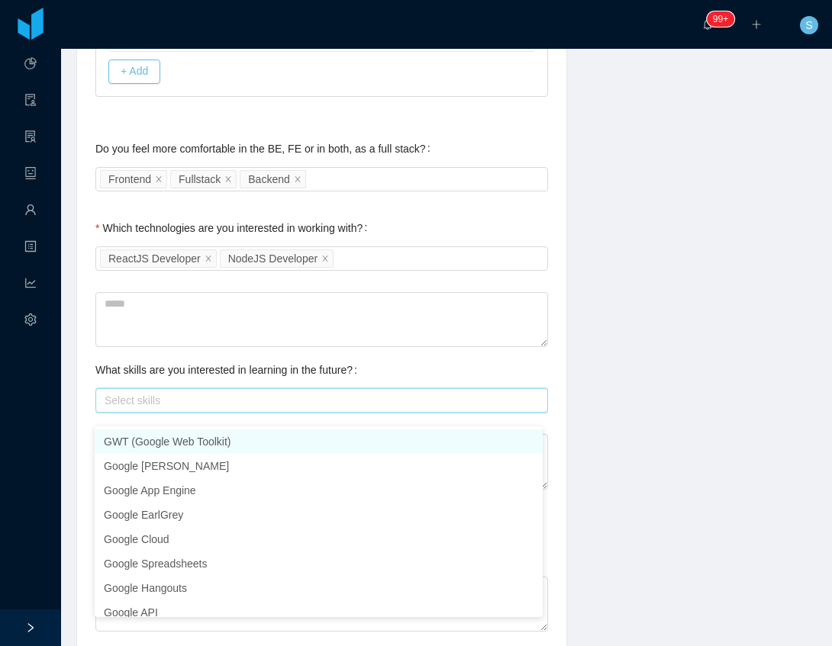
drag, startPoint x: 184, startPoint y: 415, endPoint x: 40, endPoint y: 410, distance: 144.3
click at [40, 410] on section "**********" at bounding box center [416, 323] width 832 height 646
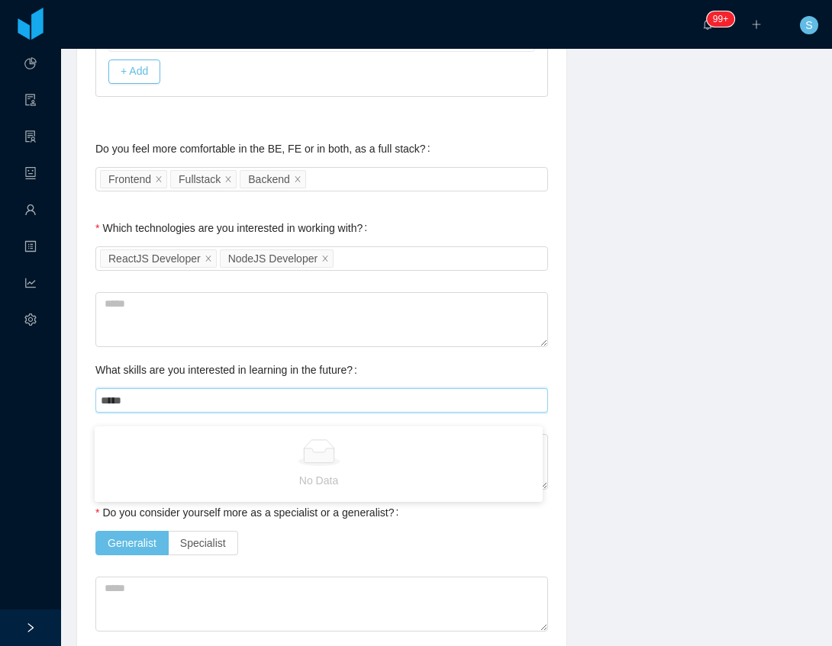
type input "*****"
click at [146, 412] on div "Select skills" at bounding box center [319, 400] width 439 height 23
drag, startPoint x: 146, startPoint y: 412, endPoint x: 430, endPoint y: 444, distance: 285.6
click at [146, 408] on div "Select skills" at bounding box center [318, 400] width 427 height 15
click at [610, 434] on div "**********" at bounding box center [446, -1] width 778 height 1605
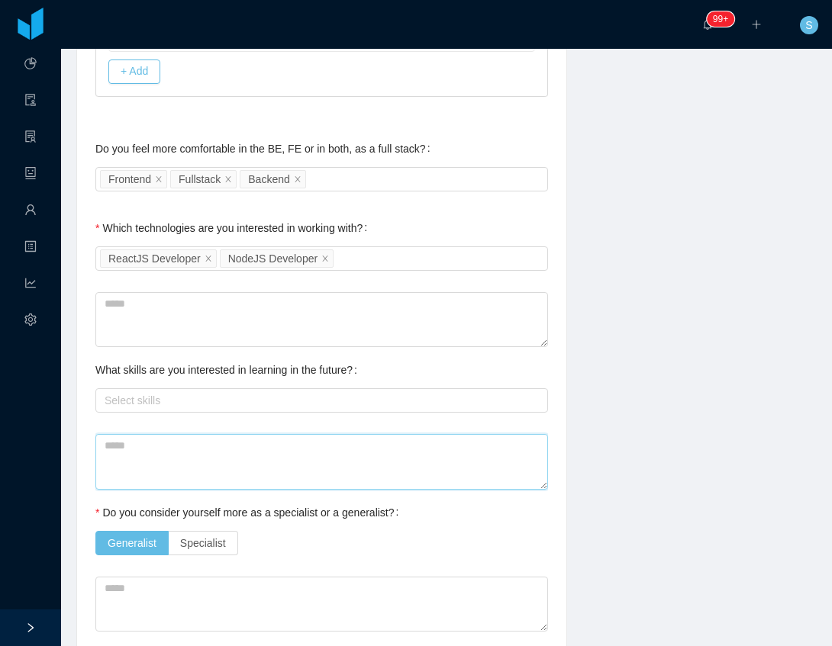
click at [281, 479] on textarea at bounding box center [321, 461] width 452 height 55
type textarea "*"
type textarea "**"
type textarea "***"
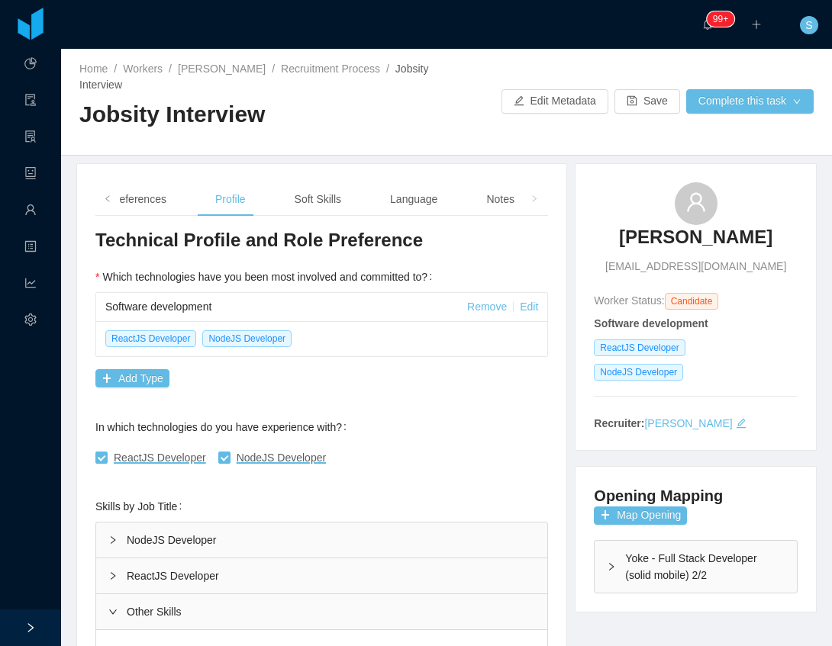
type textarea "**********"
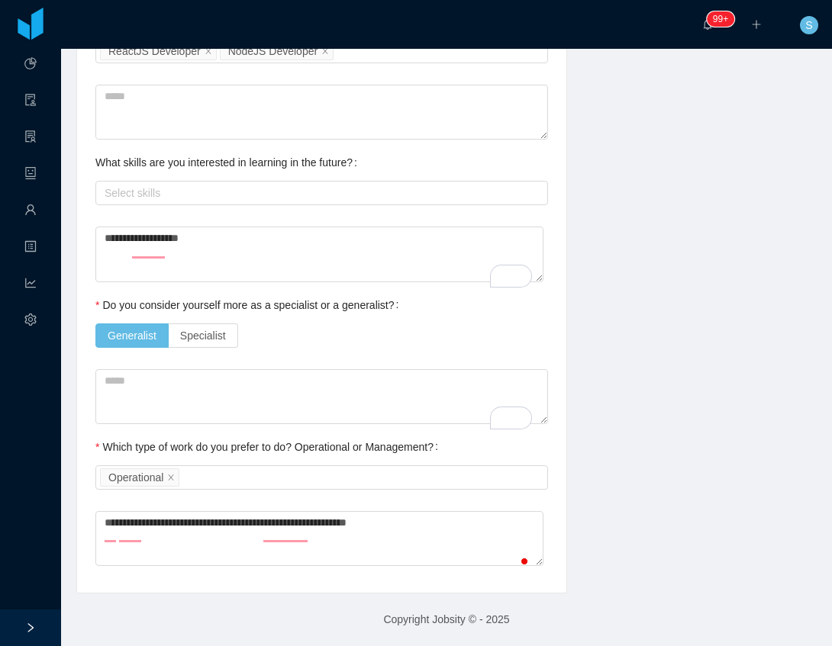
type textarea "**********"
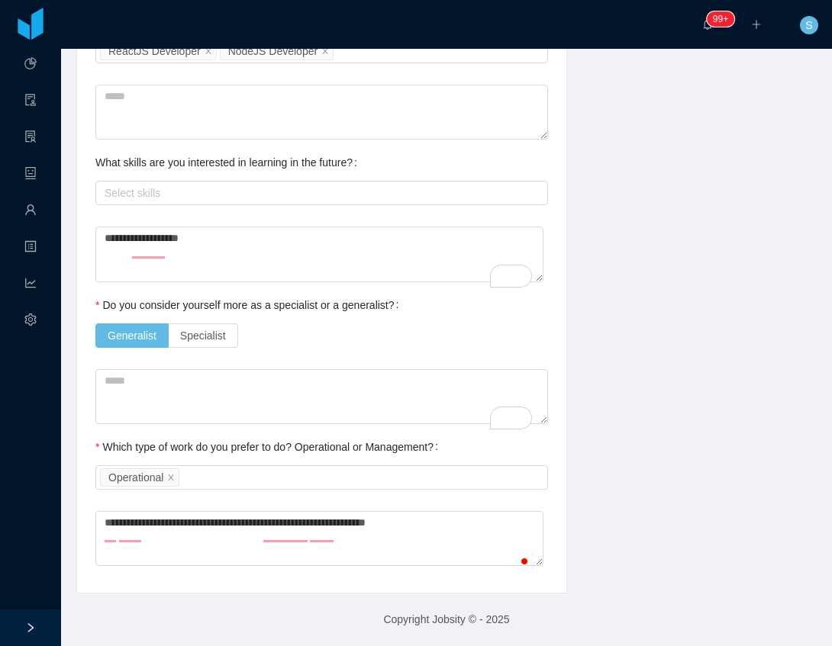
type textarea "**********"
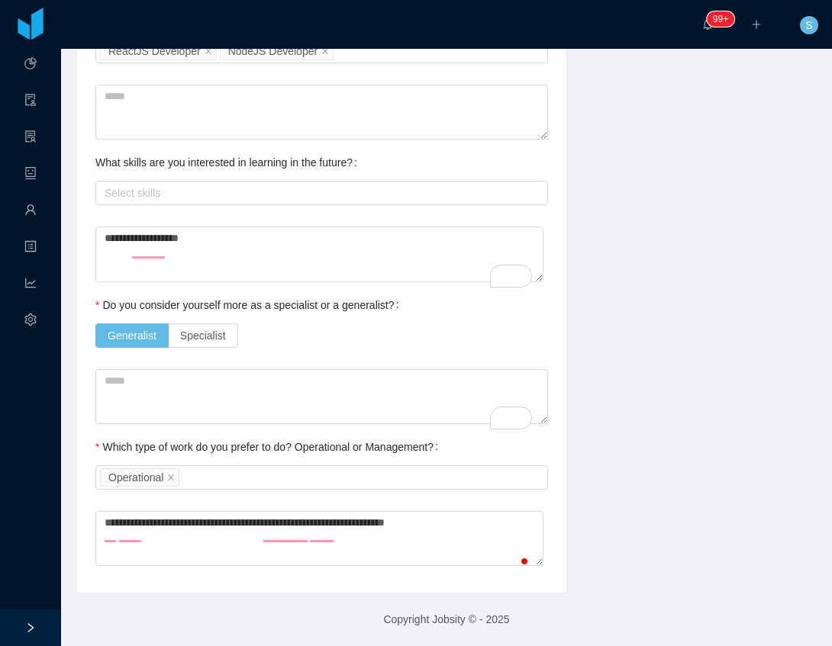
type textarea "**********"
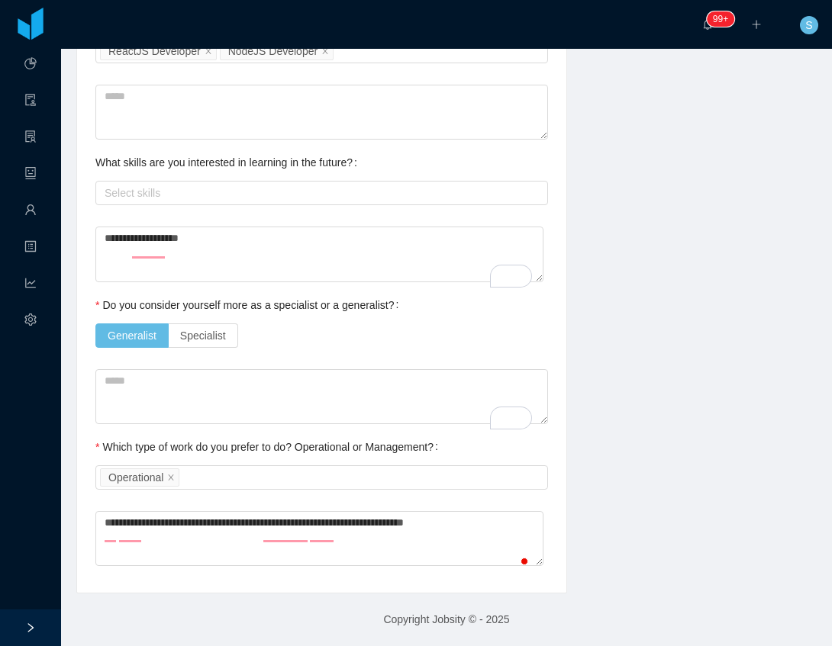
type textarea "**********"
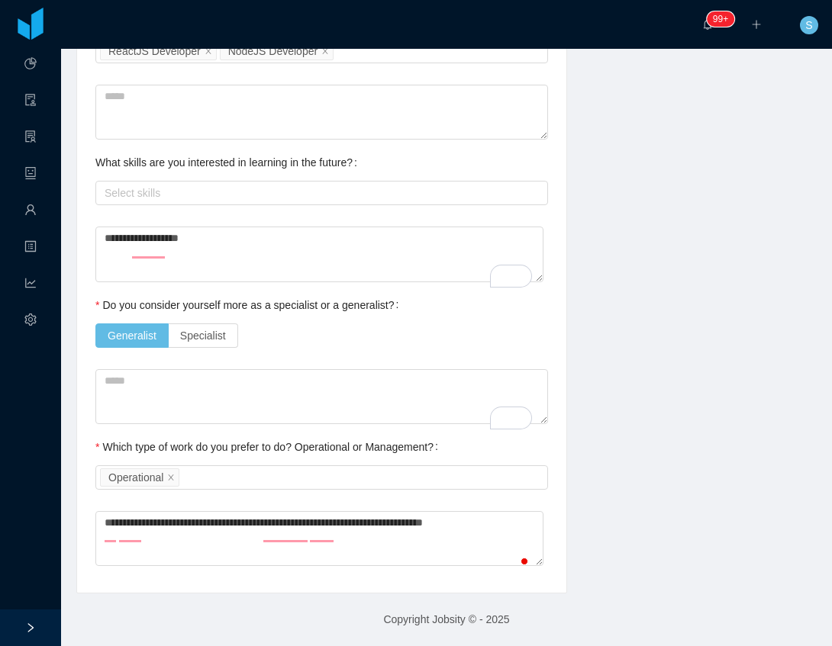
type textarea "**********"
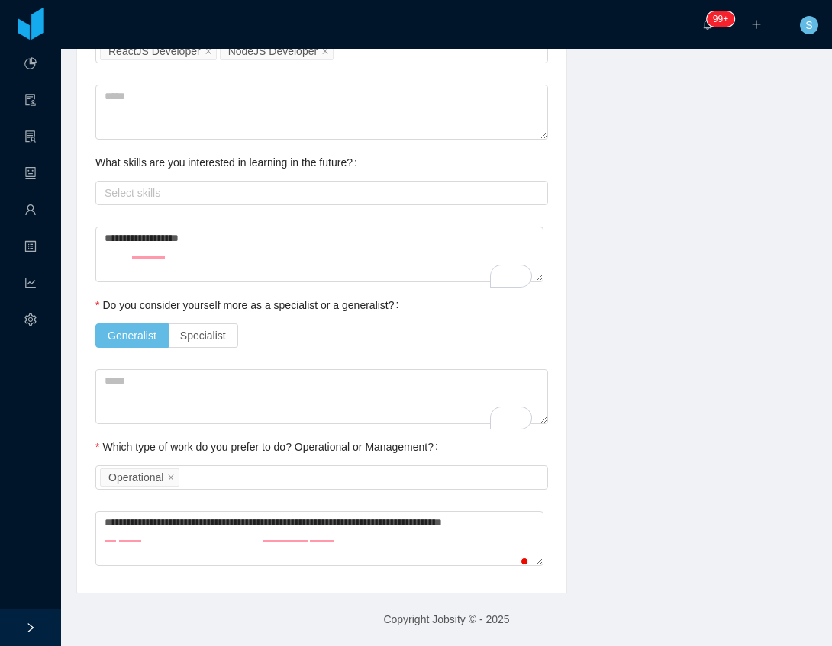
type textarea "**********"
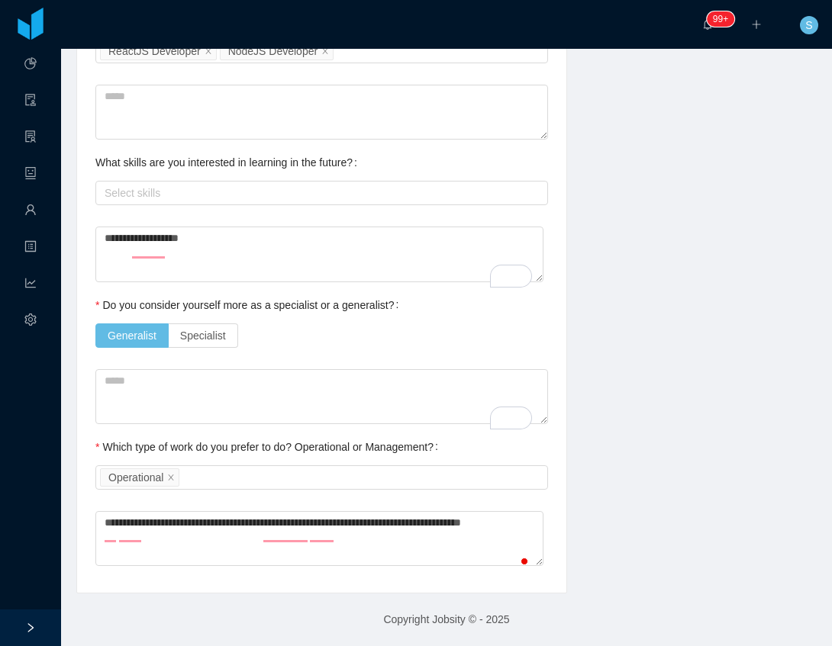
type textarea "**********"
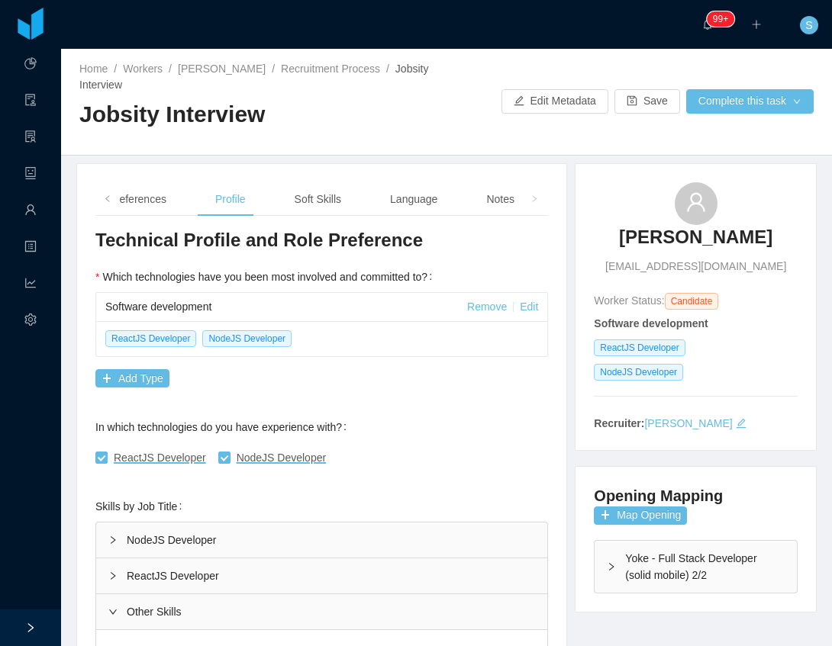
scroll to position [208, 0]
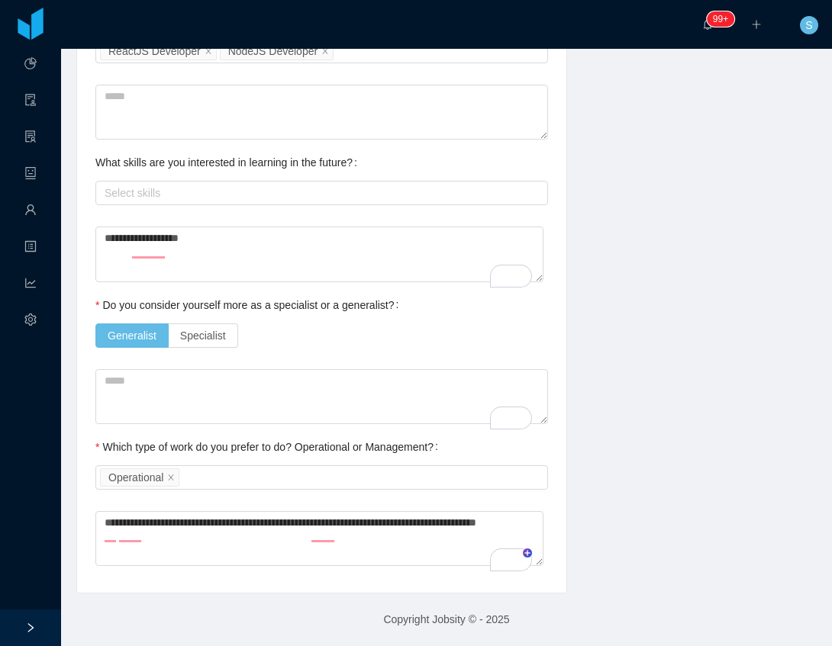
type textarea "**********"
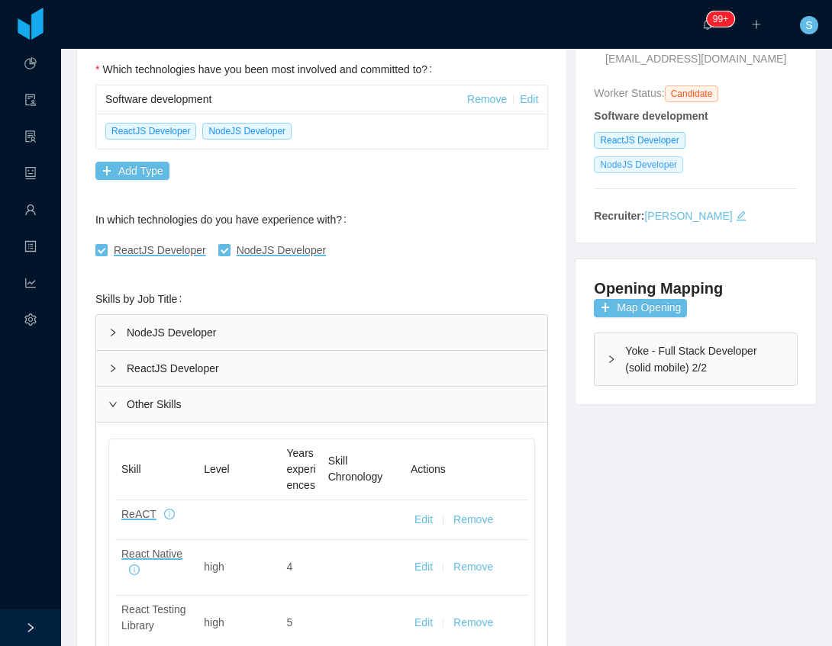
scroll to position [0, 0]
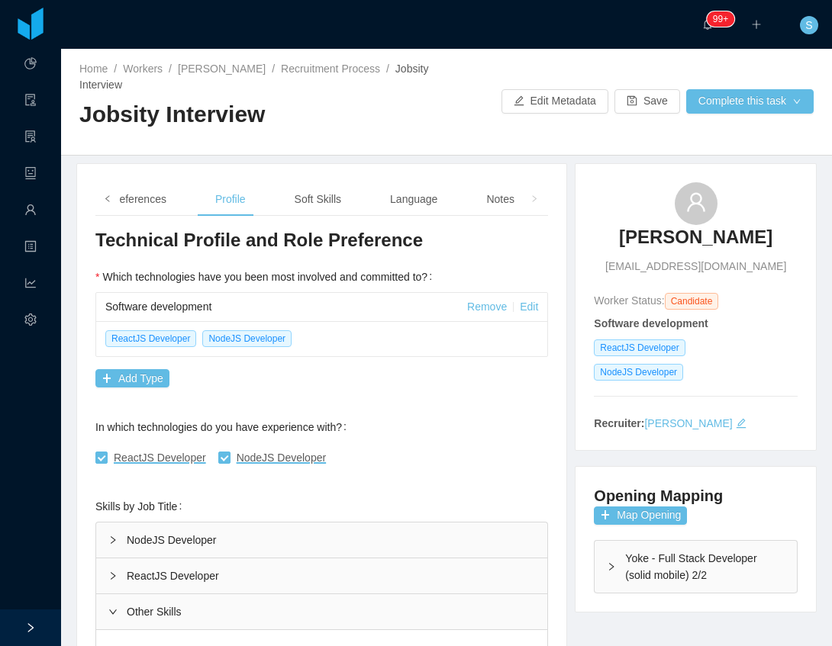
click at [110, 193] on span at bounding box center [107, 199] width 9 height 16
click at [195, 200] on div "Background" at bounding box center [161, 199] width 82 height 34
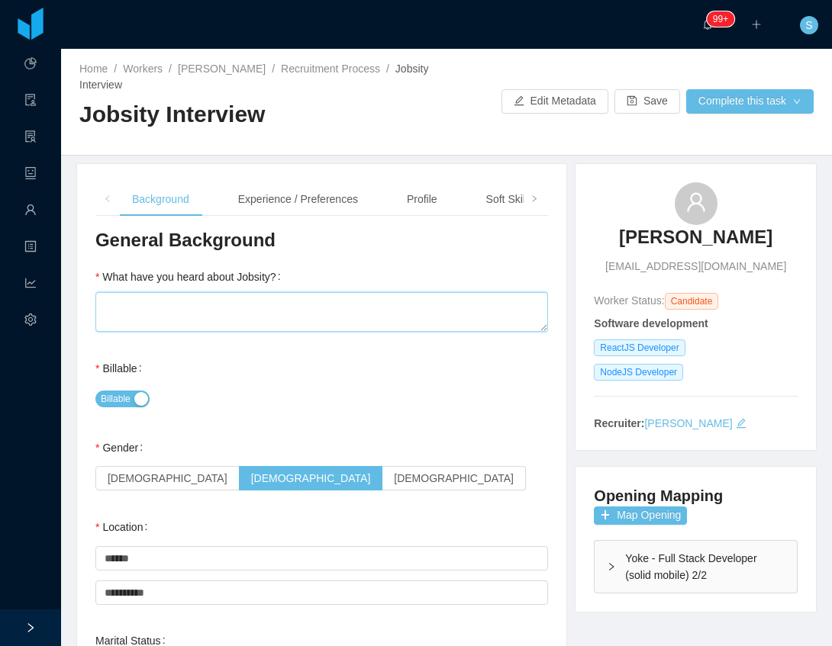
click at [191, 324] on textarea "What have you heard about Jobsity?" at bounding box center [321, 312] width 452 height 40
click at [308, 308] on textarea "What have you heard about Jobsity?" at bounding box center [321, 312] width 452 height 40
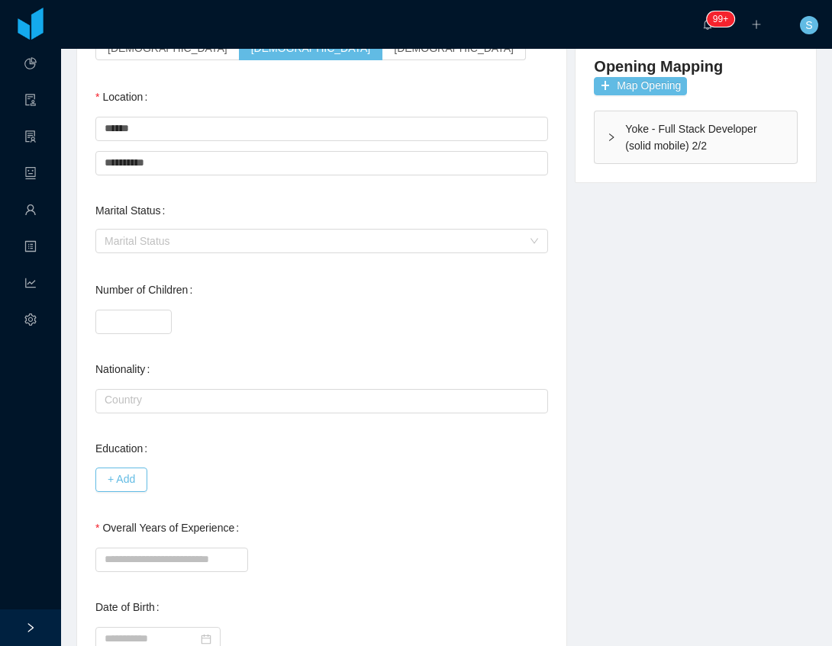
scroll to position [458, 0]
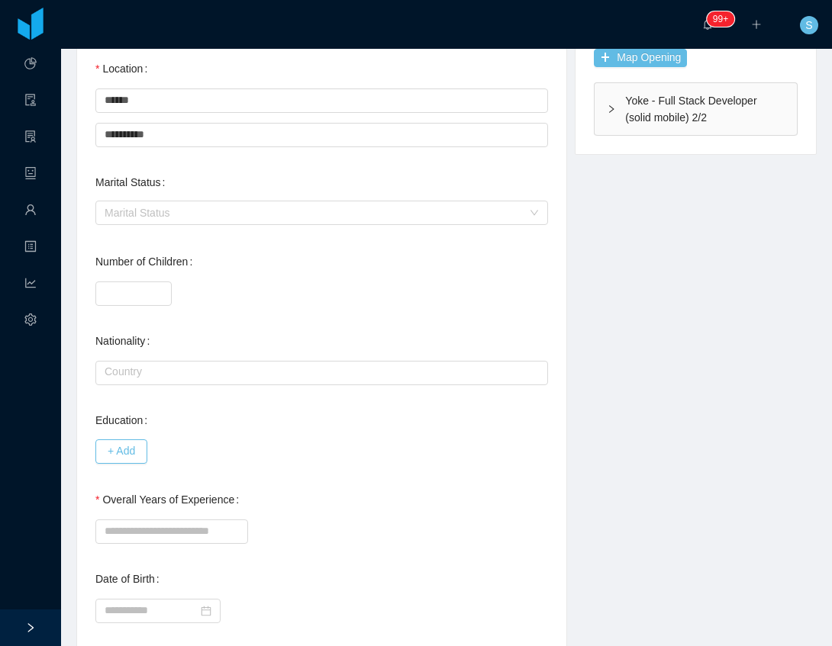
type textarea "*"
click at [124, 444] on button "+ Add" at bounding box center [121, 451] width 52 height 24
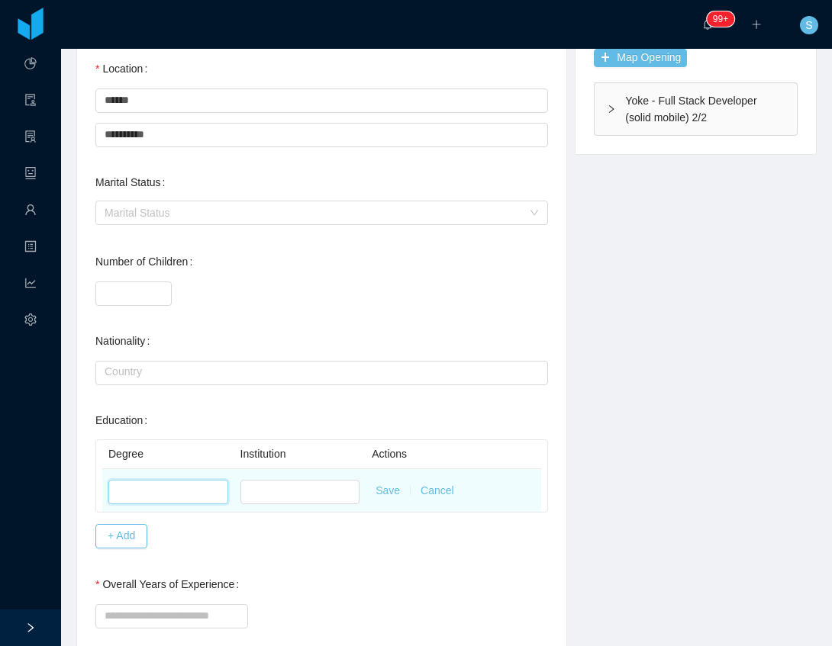
click at [130, 484] on input "text" at bounding box center [168, 492] width 120 height 24
type input "**********"
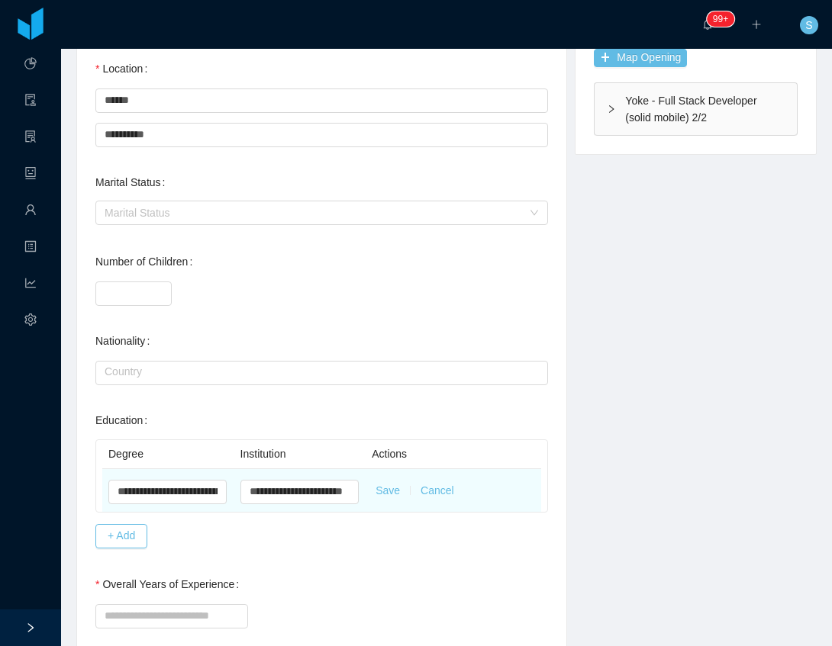
scroll to position [0, 0]
click at [378, 492] on button "Save" at bounding box center [387, 491] width 24 height 16
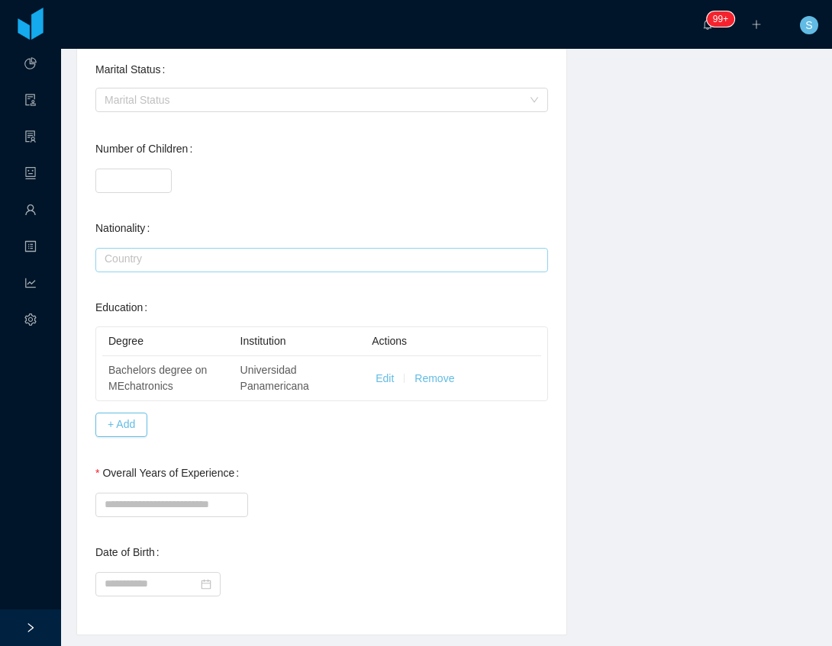
scroll to position [610, 0]
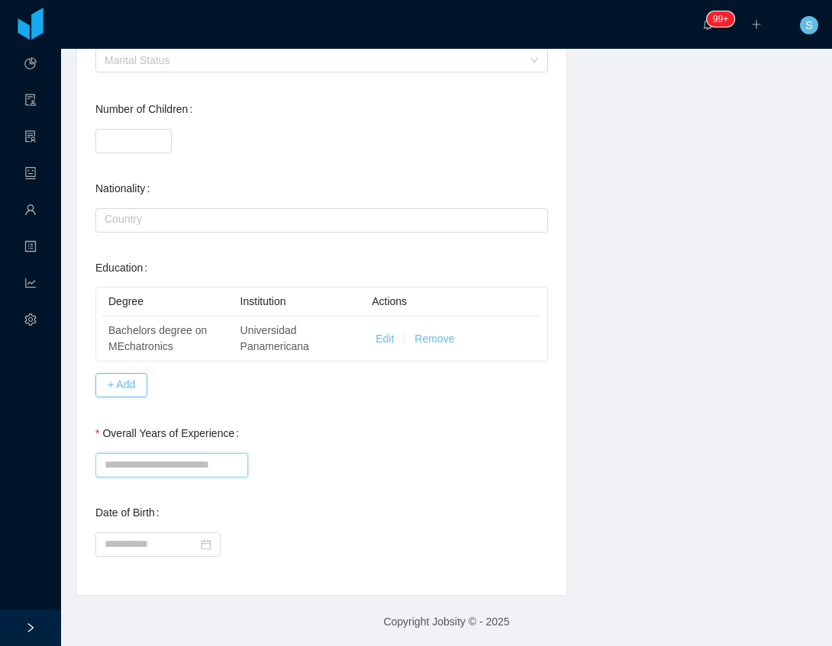
click at [211, 460] on input "Overall Years of Experience" at bounding box center [171, 465] width 153 height 24
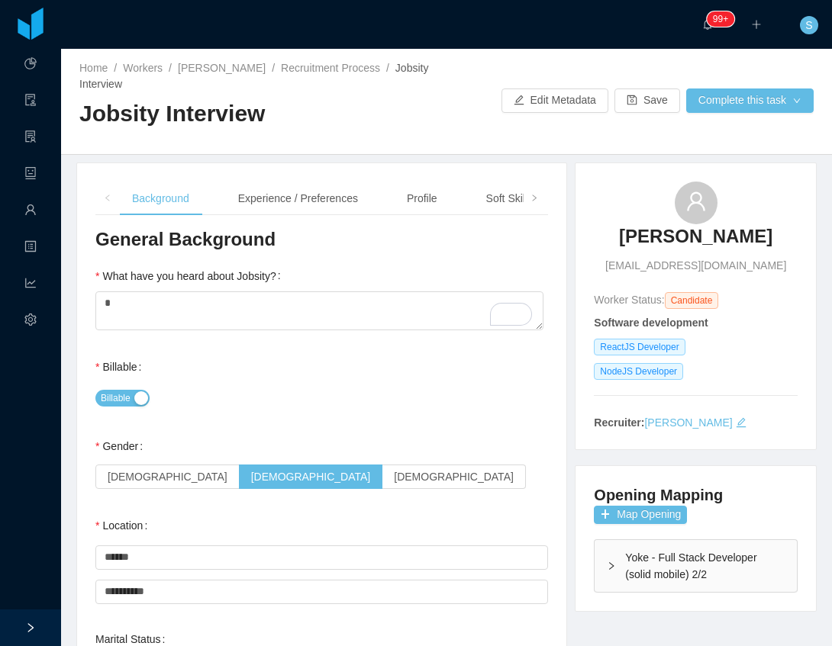
scroll to position [0, 0]
type input "*"
click at [308, 195] on div "Experience / Preferences" at bounding box center [298, 199] width 144 height 34
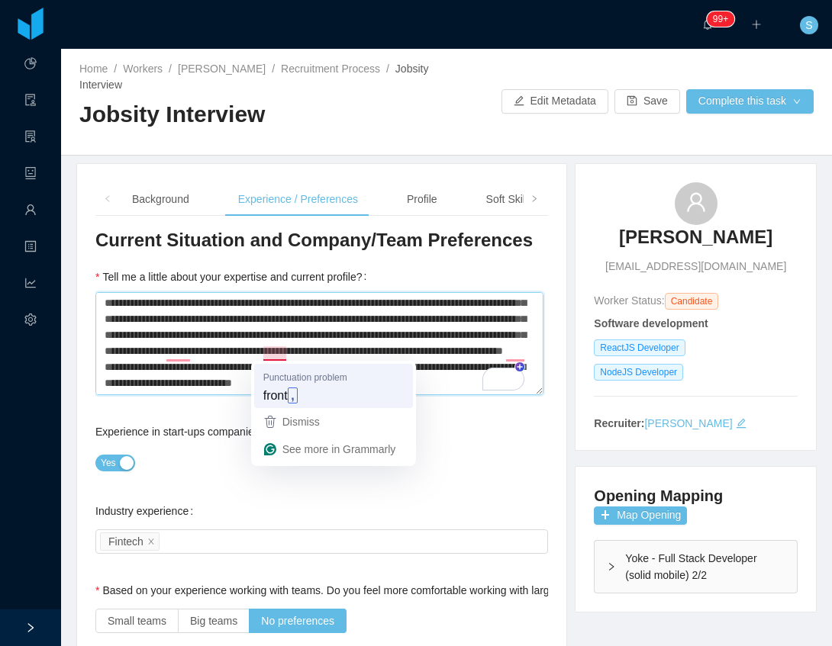
type textarea "**********"
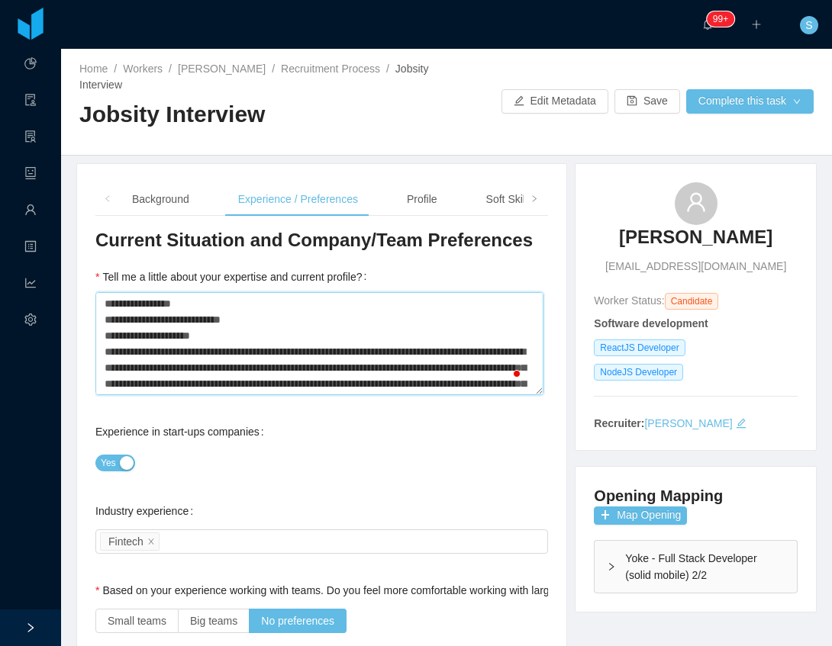
scroll to position [84, 0]
type textarea "**********"
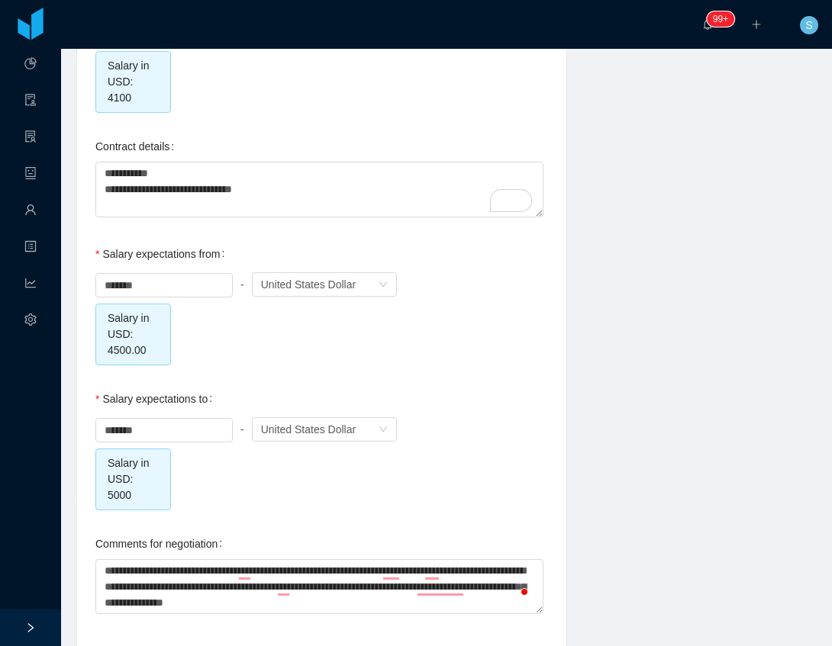
type textarea "**********"
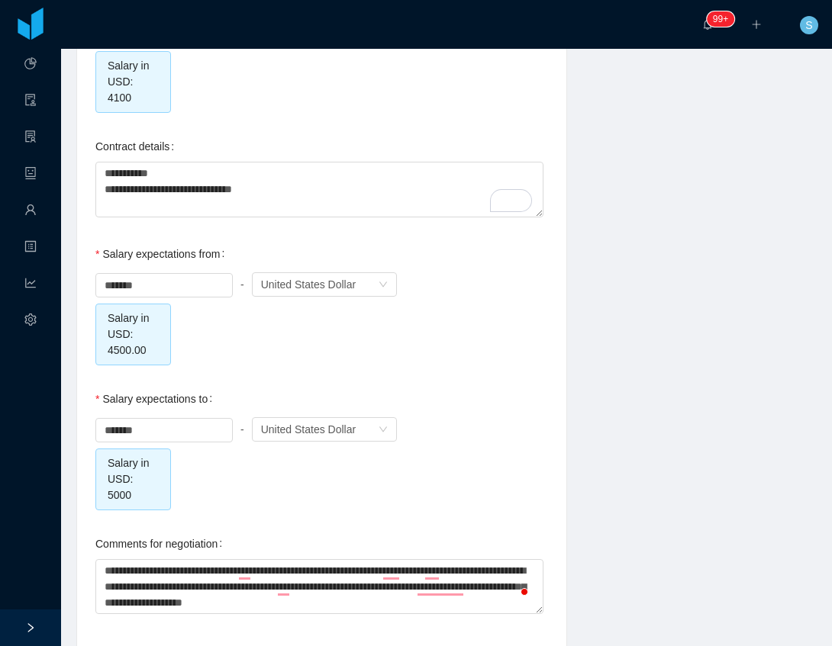
type textarea "**********"
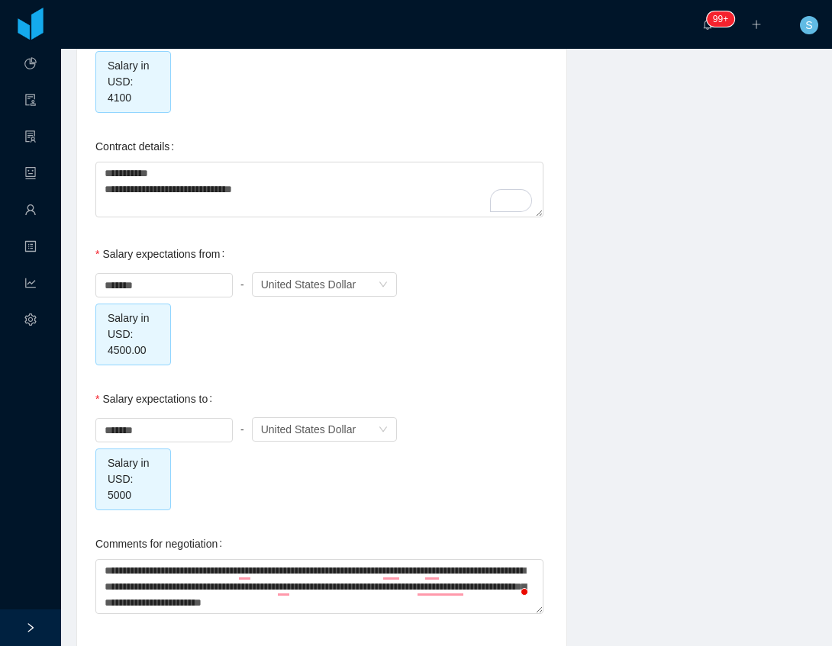
type textarea "**********"
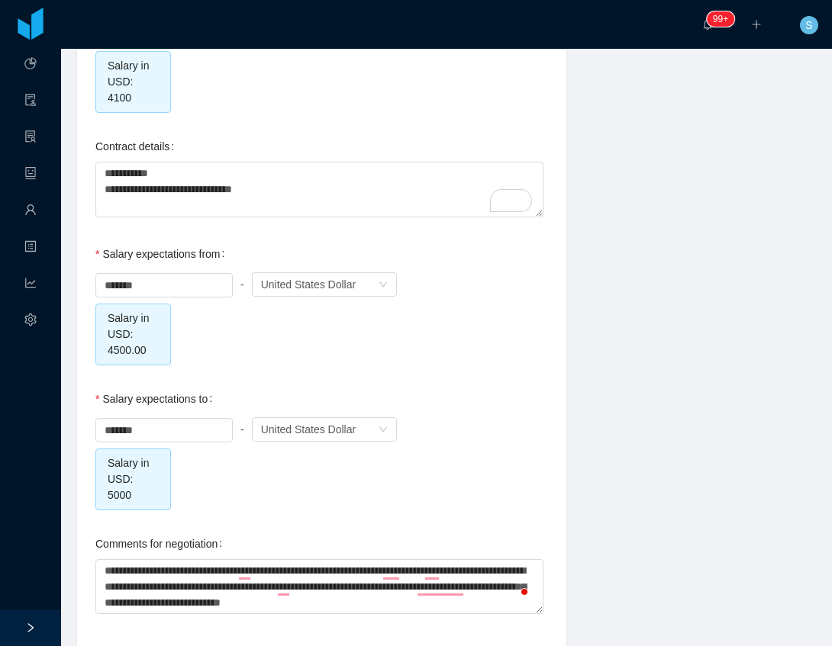
type textarea "**********"
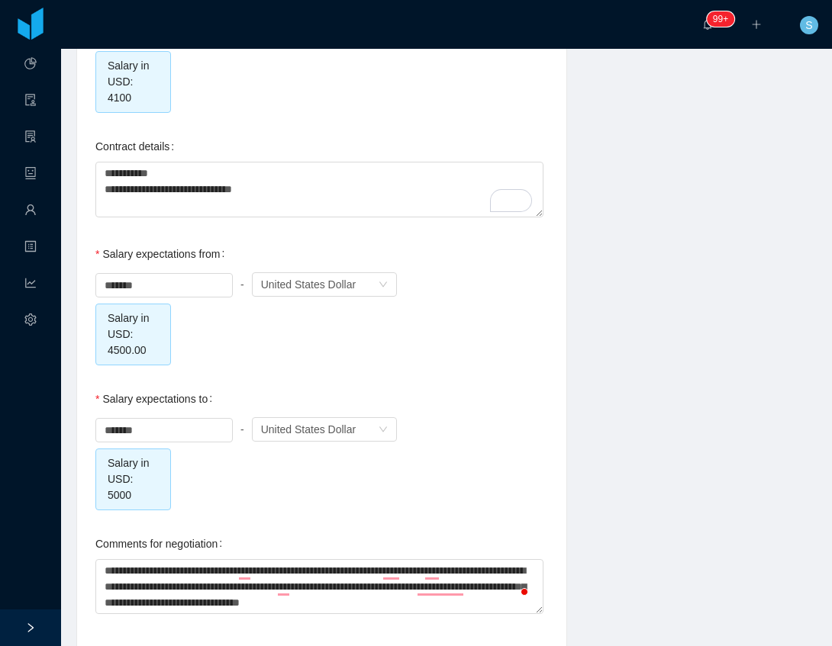
type textarea "**********"
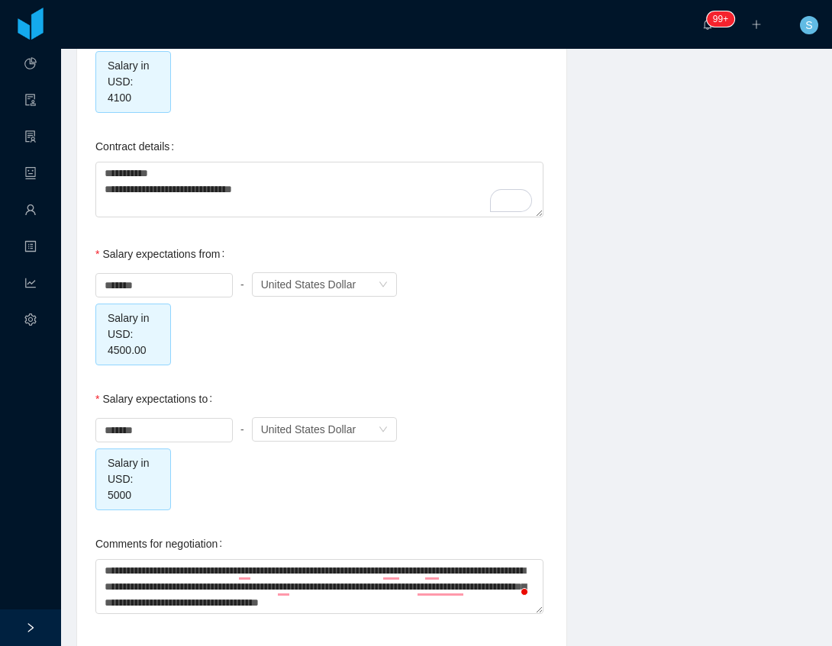
type textarea "**********"
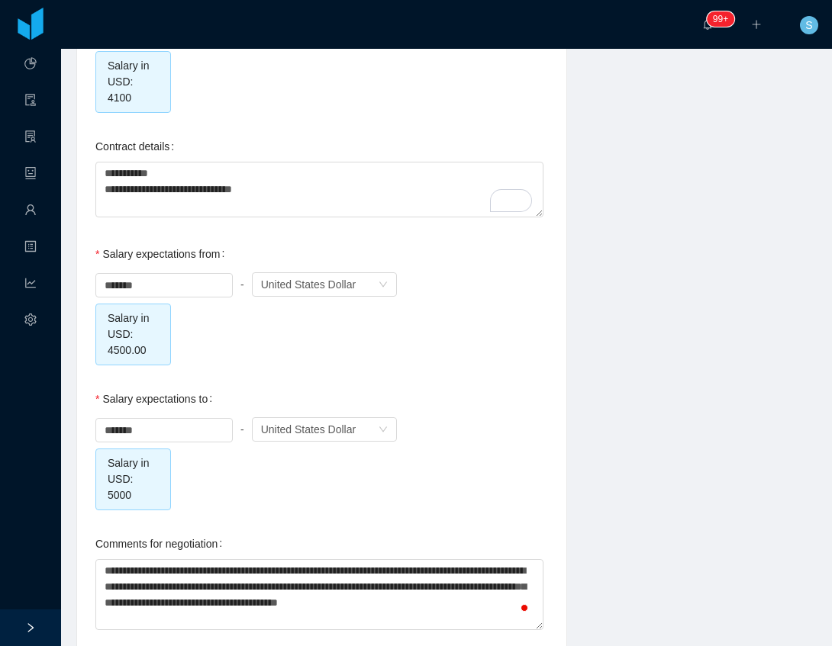
type textarea "**********"
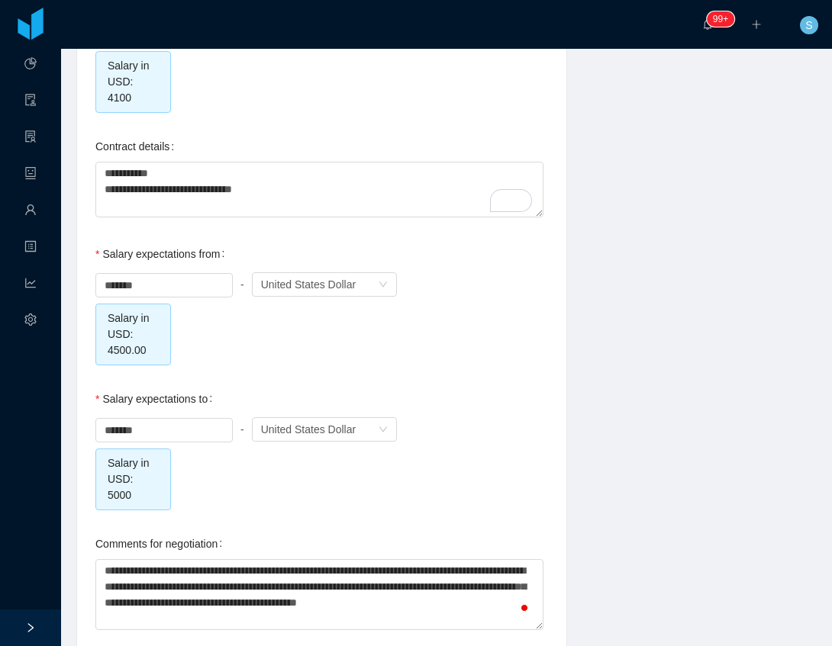
type textarea "**********"
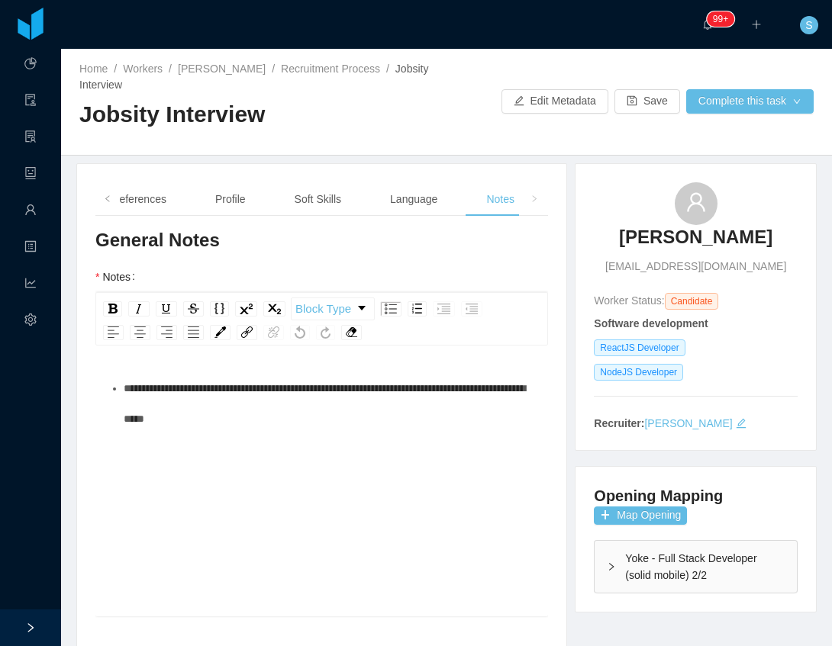
scroll to position [208, 0]
click at [337, 413] on div "**********" at bounding box center [330, 403] width 413 height 61
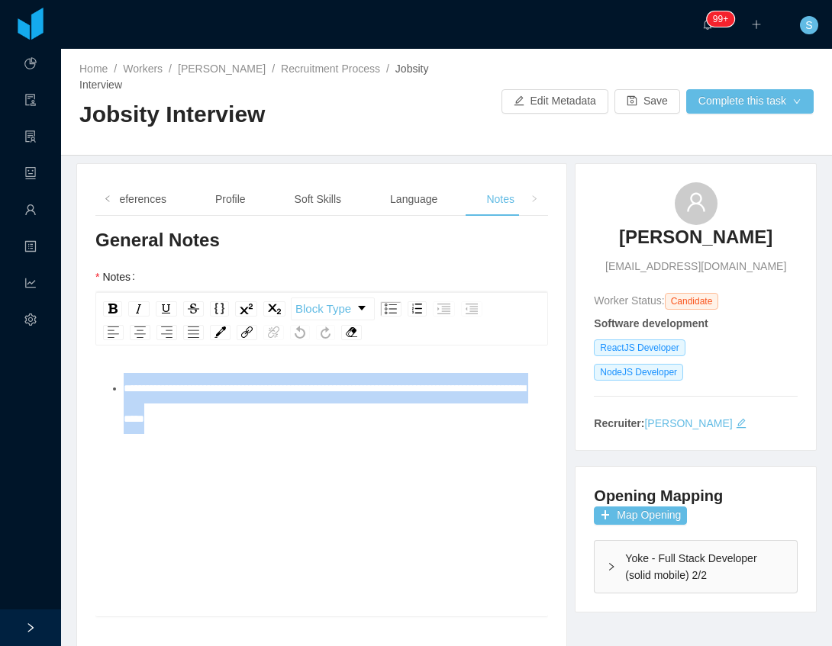
drag, startPoint x: 337, startPoint y: 413, endPoint x: -32, endPoint y: 371, distance: 371.7
click at [0, 371] on html "**********" at bounding box center [416, 323] width 832 height 646
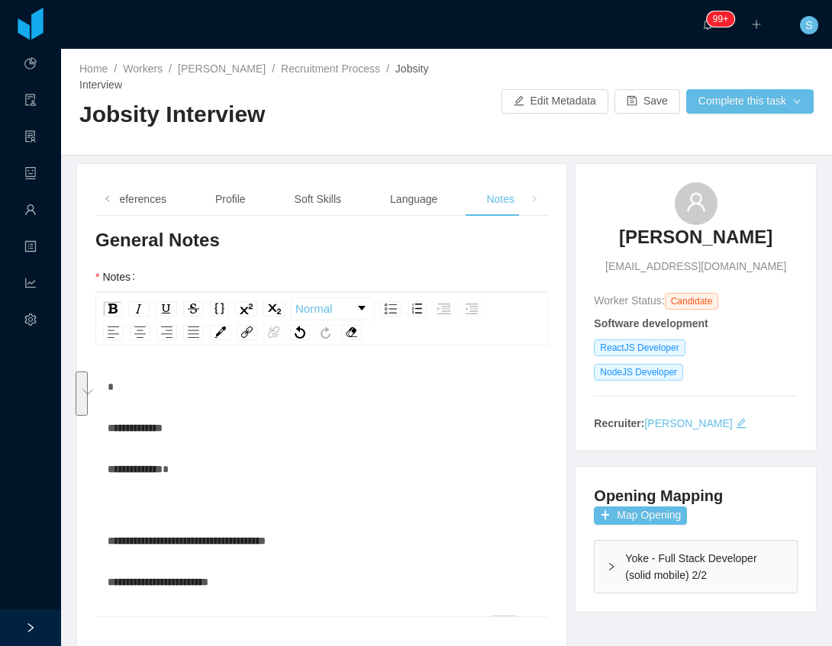
scroll to position [151, 0]
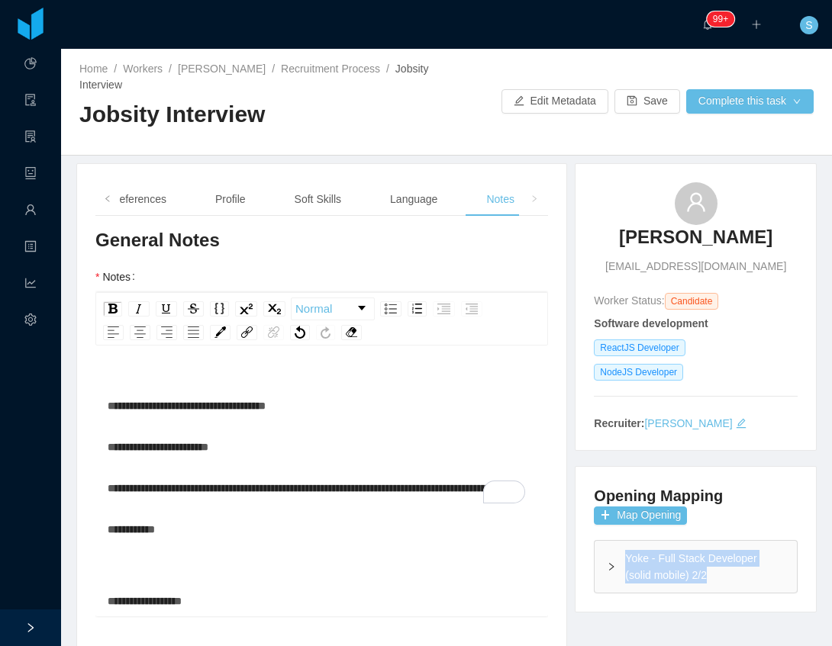
drag, startPoint x: 681, startPoint y: 569, endPoint x: 589, endPoint y: 549, distance: 93.7
click at [594, 549] on div "Yoke - Full Stack Developer (solid mobile) 2/2" at bounding box center [695, 567] width 202 height 52
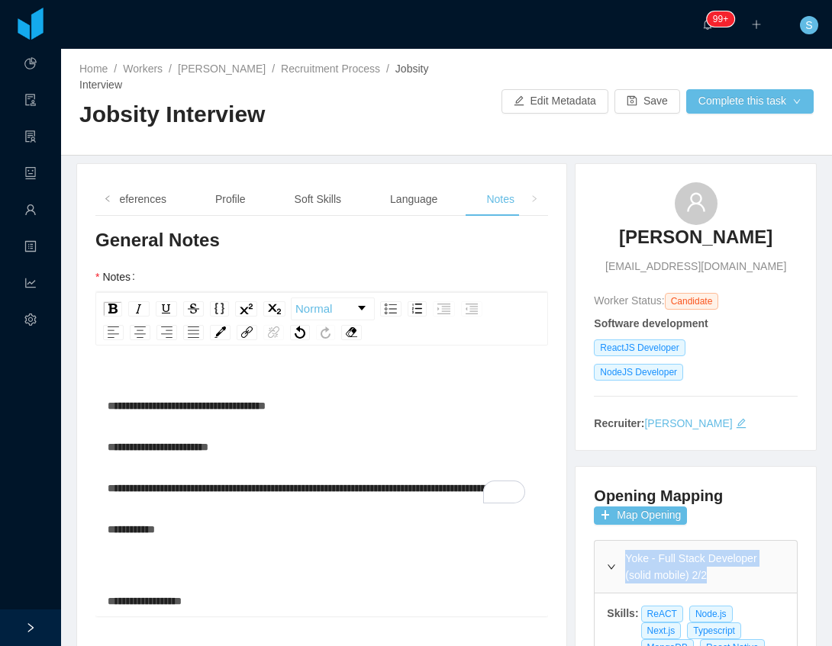
copy div "Yoke - Full Stack Developer (solid mobile) 2/2"
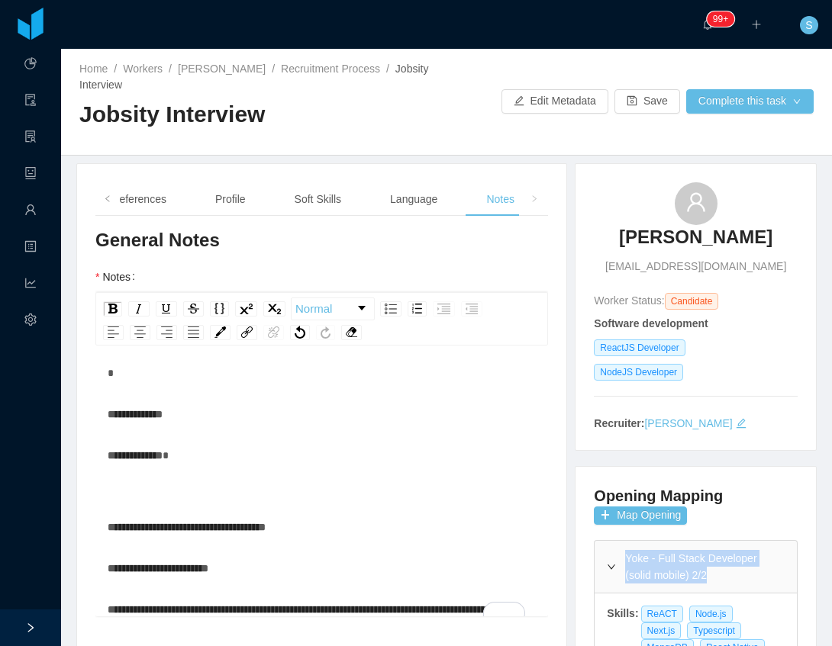
scroll to position [0, 0]
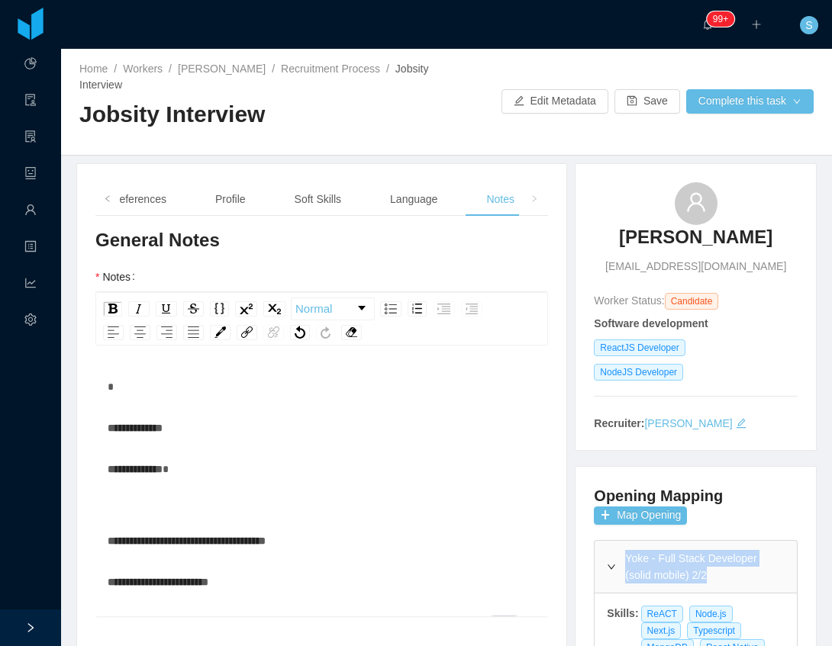
click at [259, 436] on div "**********" at bounding box center [322, 428] width 429 height 31
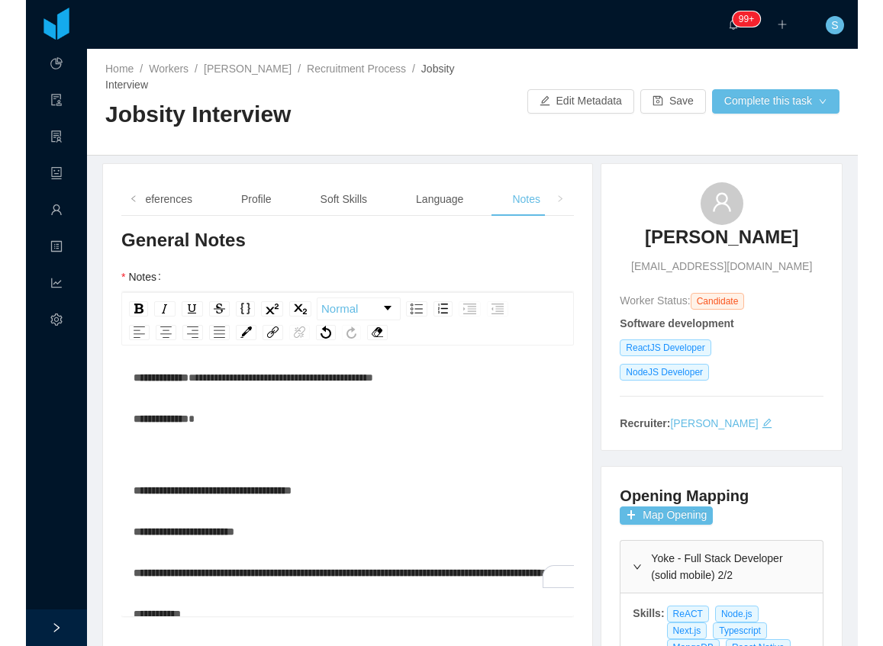
scroll to position [192, 0]
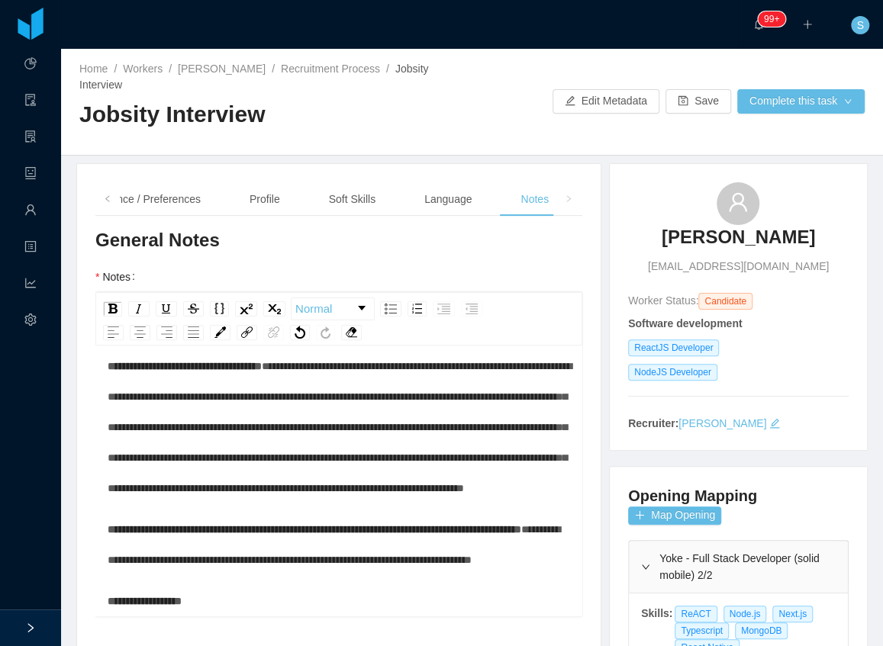
scroll to position [1303, 0]
click at [254, 587] on div "**********" at bounding box center [339, 601] width 463 height 31
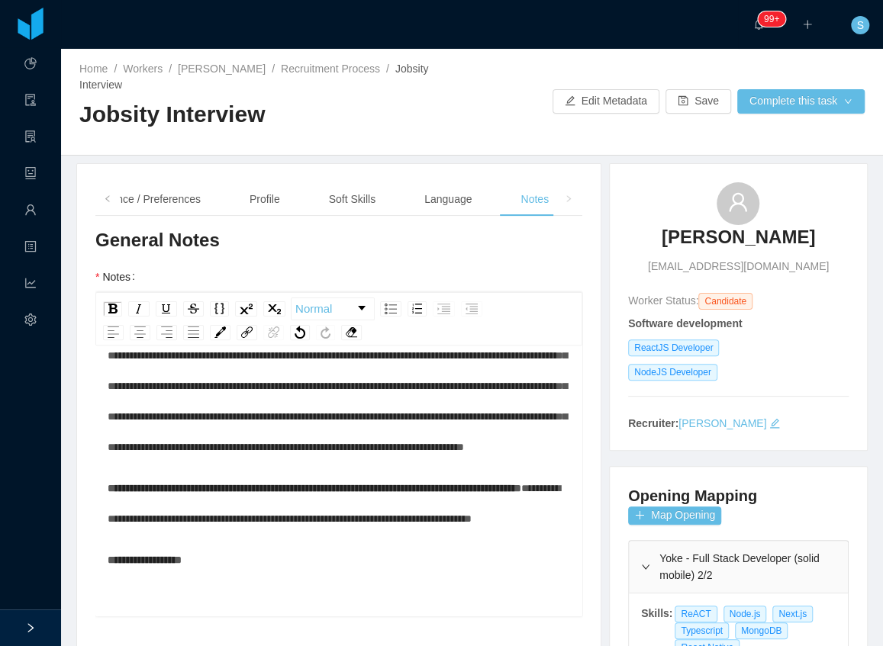
scroll to position [1598, 0]
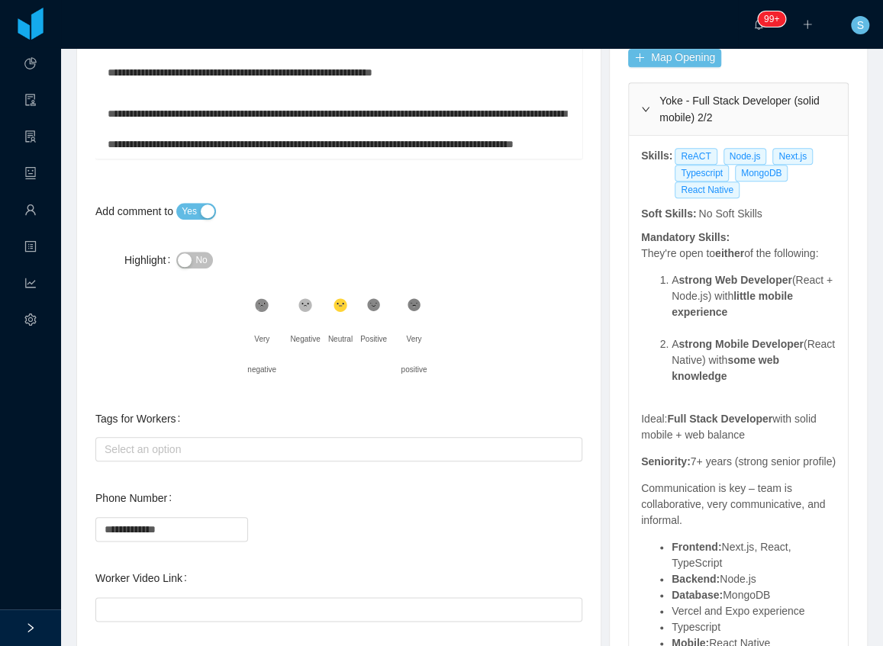
scroll to position [0, 0]
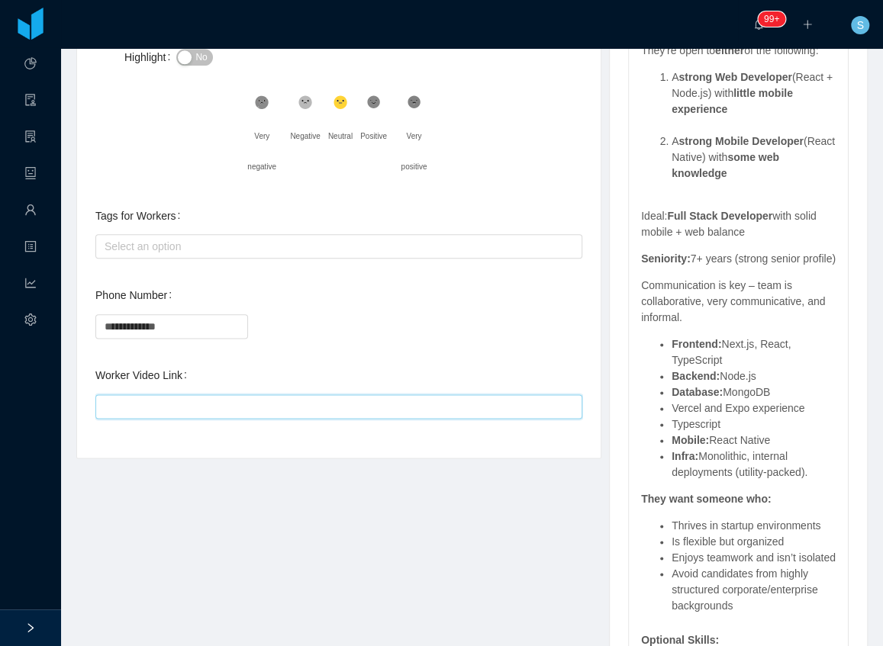
click at [237, 394] on input "Worker Video Link" at bounding box center [338, 406] width 487 height 24
paste input "**********"
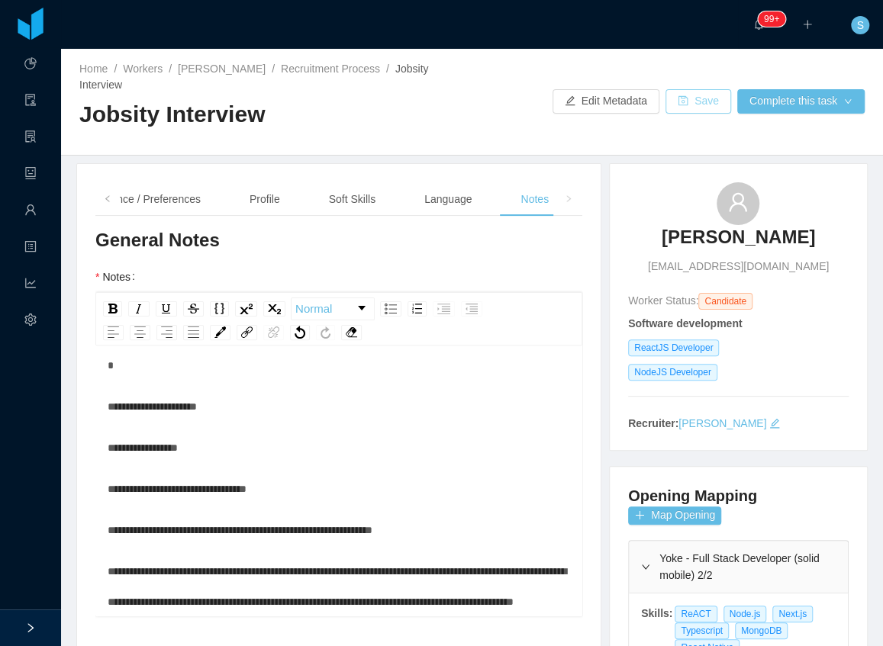
type input "**********"
click at [676, 95] on button "Save" at bounding box center [698, 101] width 66 height 24
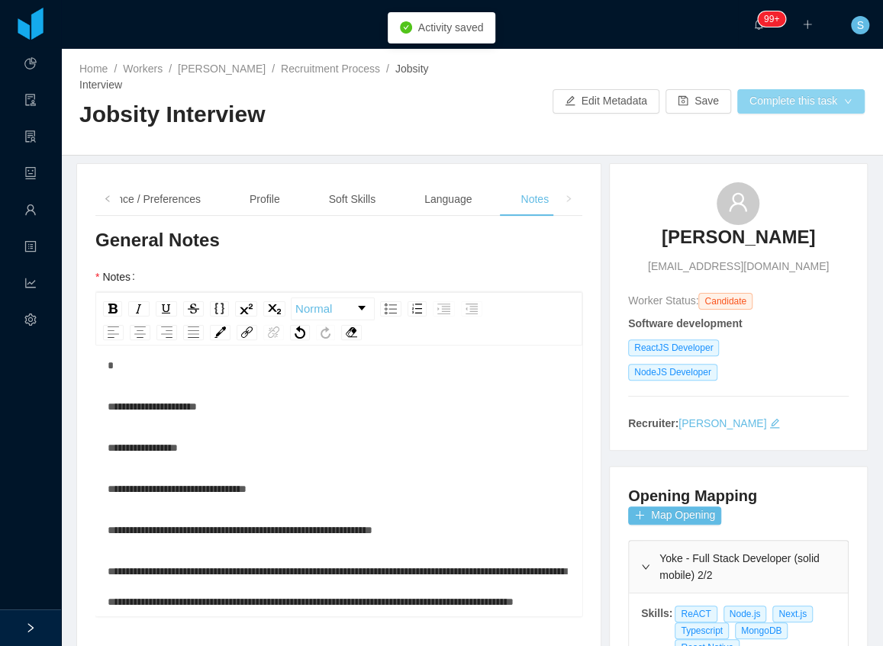
click at [809, 89] on button "Complete this task" at bounding box center [800, 101] width 127 height 24
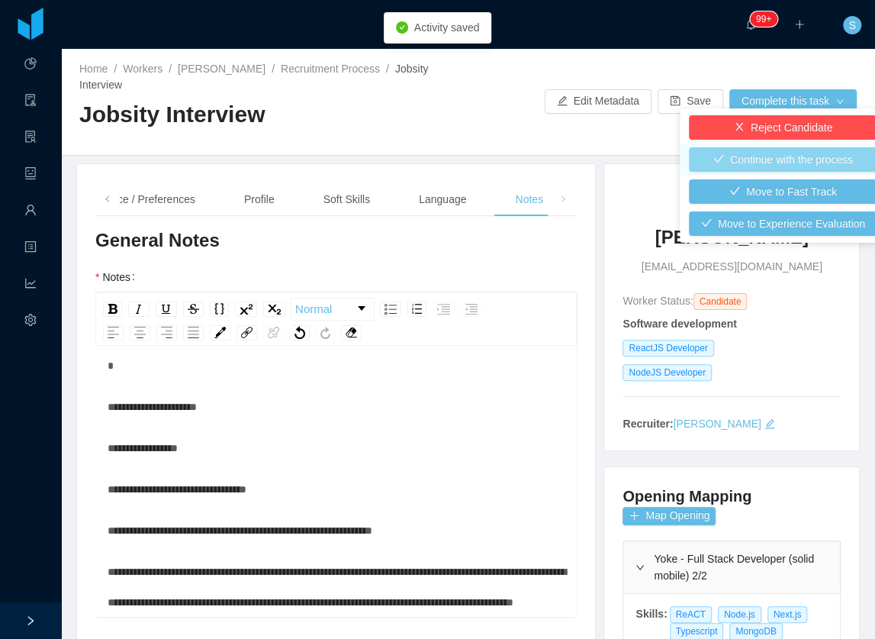
click at [765, 157] on button "Continue with the process" at bounding box center [783, 159] width 188 height 24
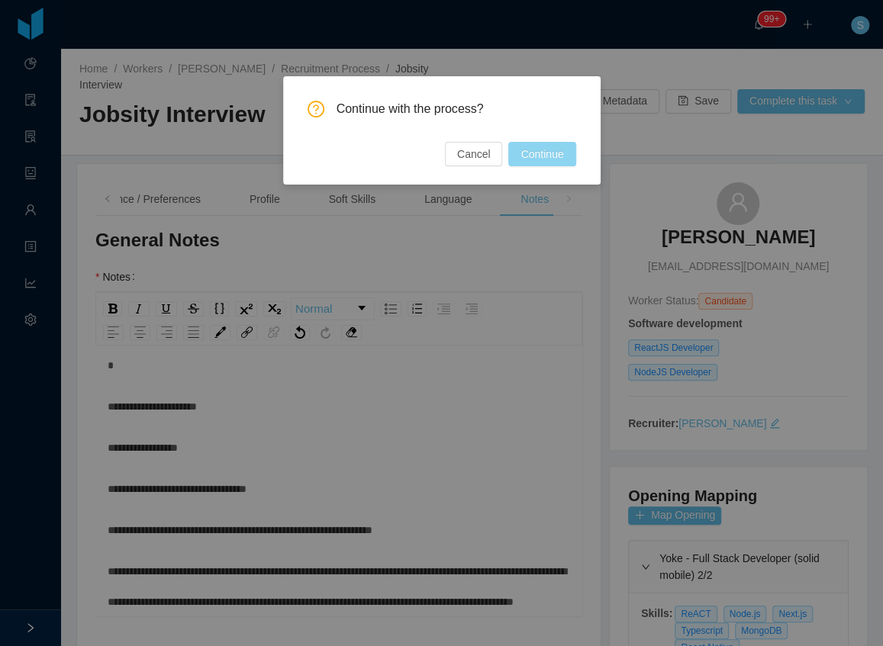
click at [551, 153] on button "Continue" at bounding box center [541, 154] width 67 height 24
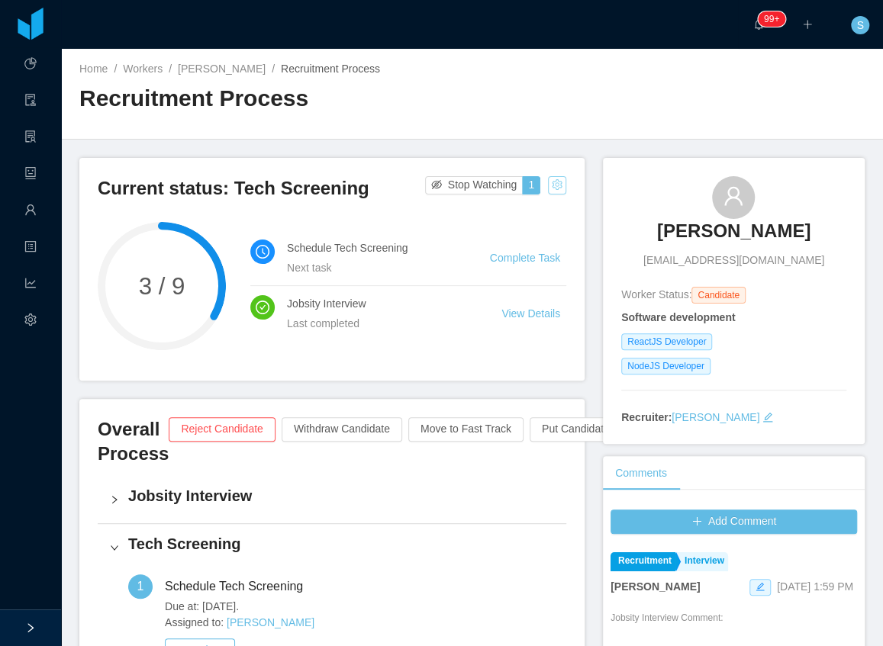
click at [548, 185] on button "button" at bounding box center [557, 185] width 18 height 18
click at [528, 233] on div "Change status" at bounding box center [519, 233] width 69 height 17
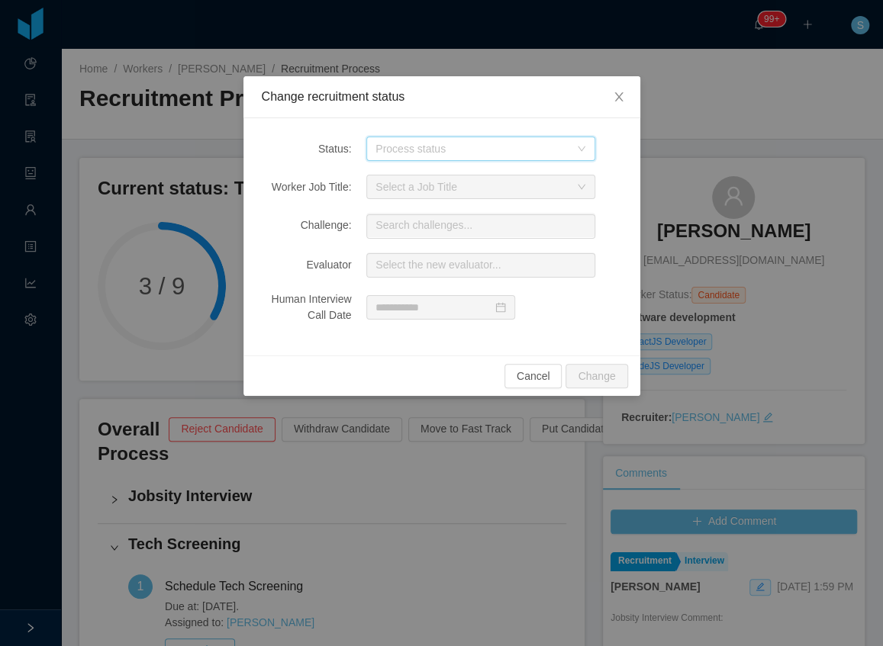
click at [450, 160] on div "Process status" at bounding box center [480, 149] width 229 height 24
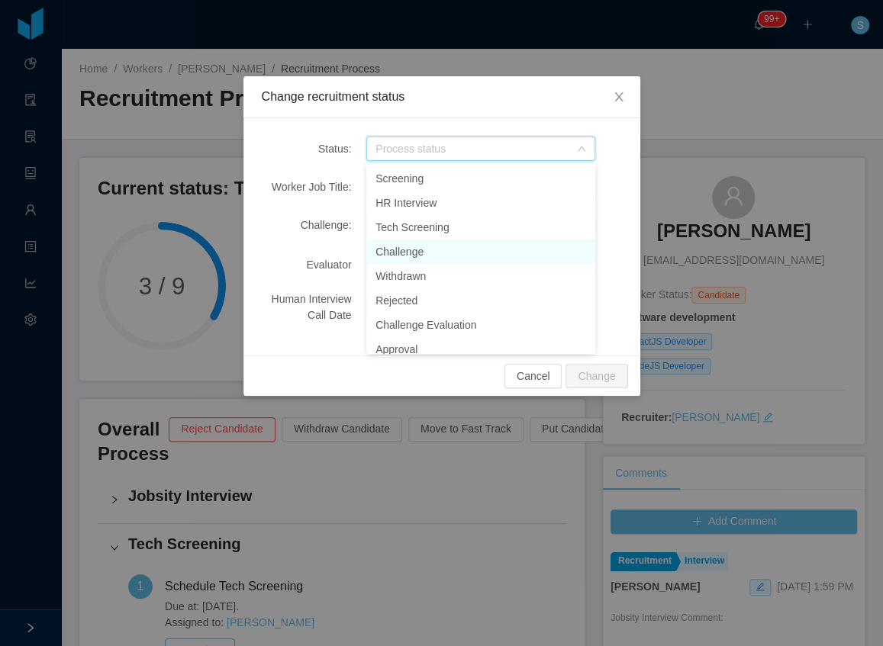
click at [428, 251] on li "Challenge" at bounding box center [480, 252] width 229 height 24
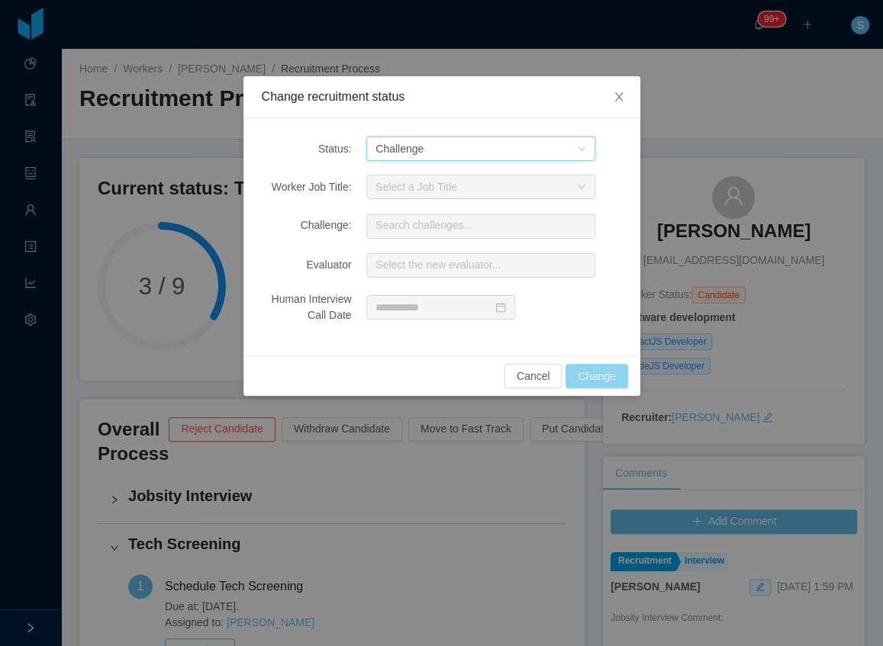
click at [591, 369] on button "Change" at bounding box center [596, 376] width 62 height 24
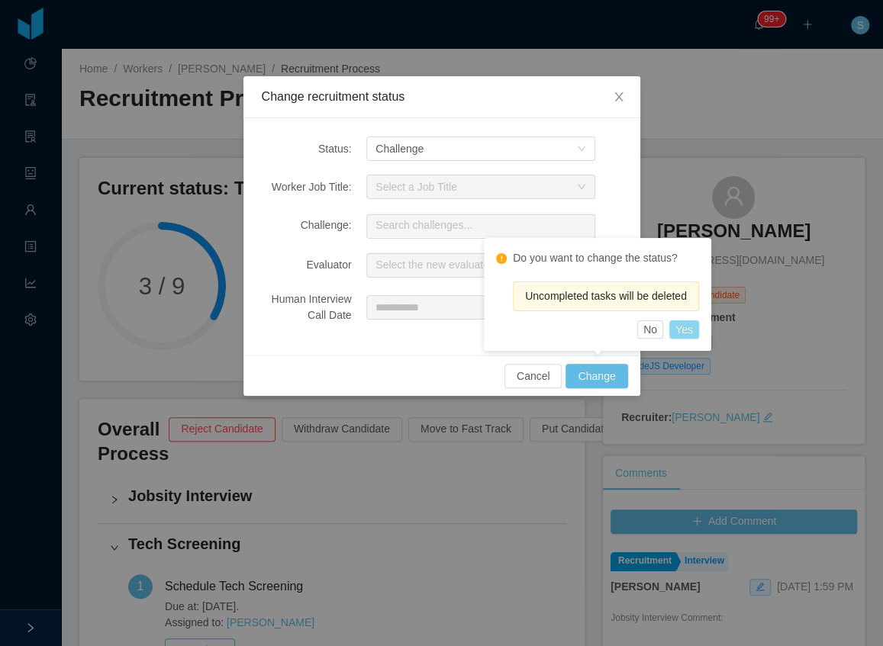
click at [682, 327] on button "Yes" at bounding box center [684, 329] width 30 height 18
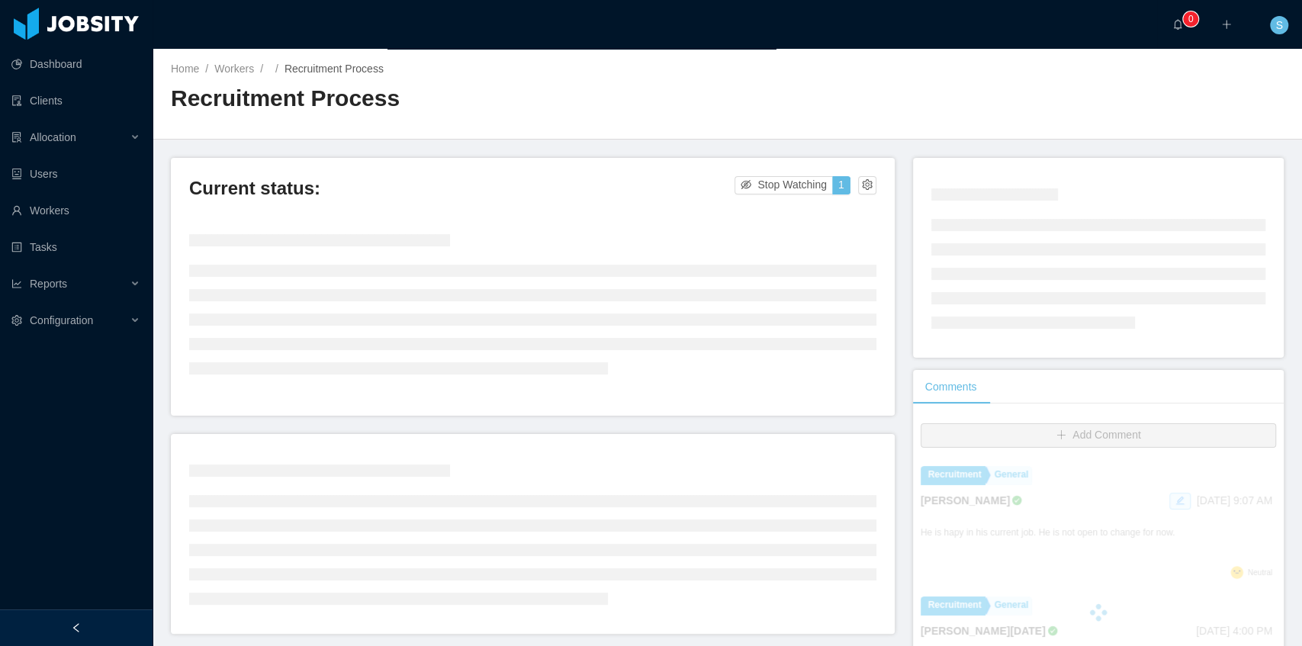
click at [86, 627] on div at bounding box center [76, 628] width 153 height 37
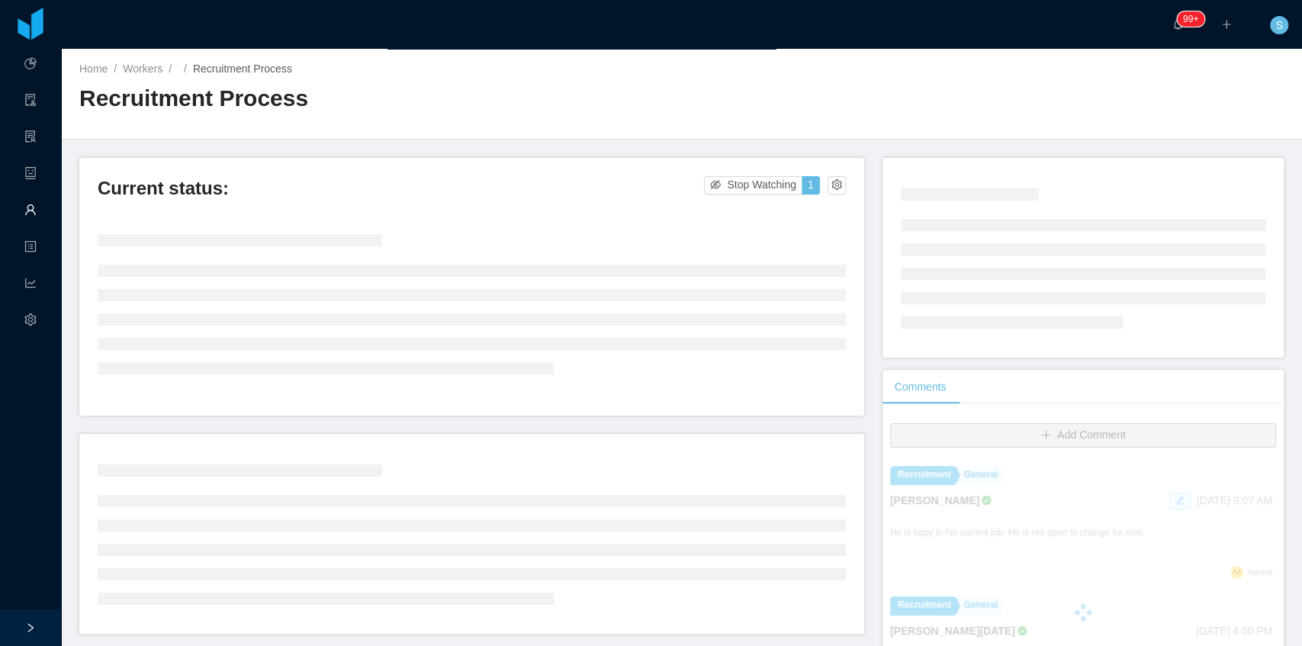
click at [34, 207] on link "Workers" at bounding box center [30, 211] width 12 height 32
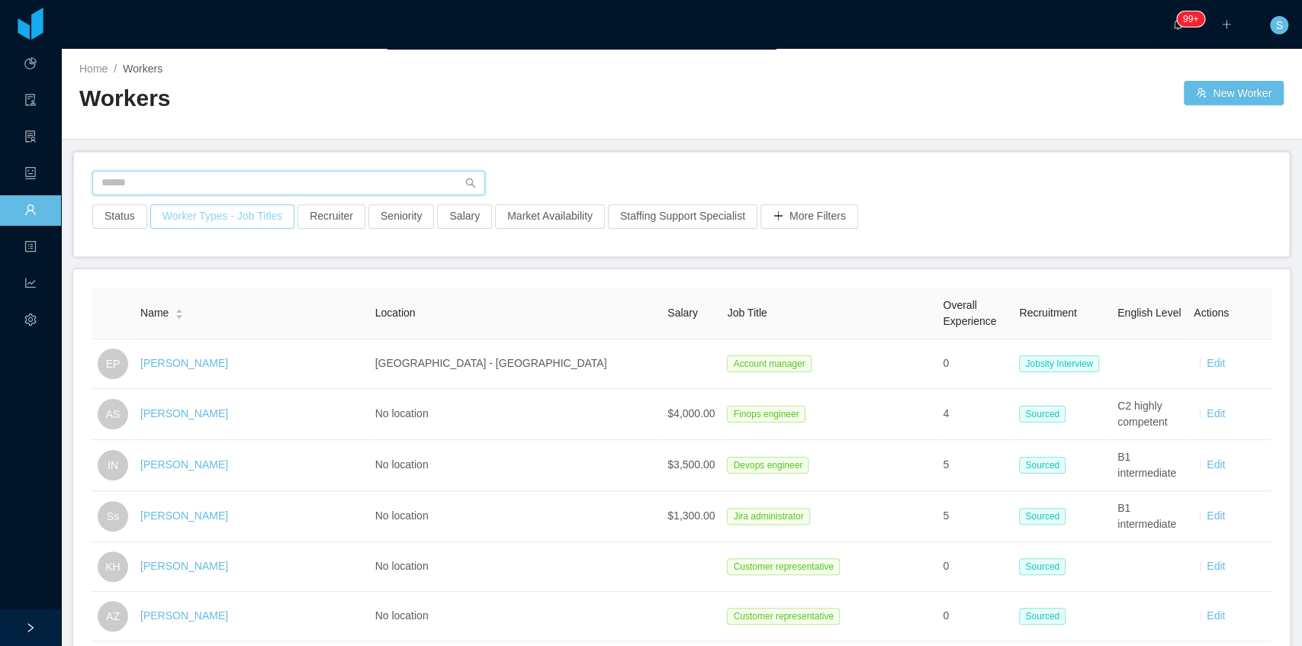
click at [282, 180] on input "text" at bounding box center [288, 183] width 393 height 24
paste input "**********"
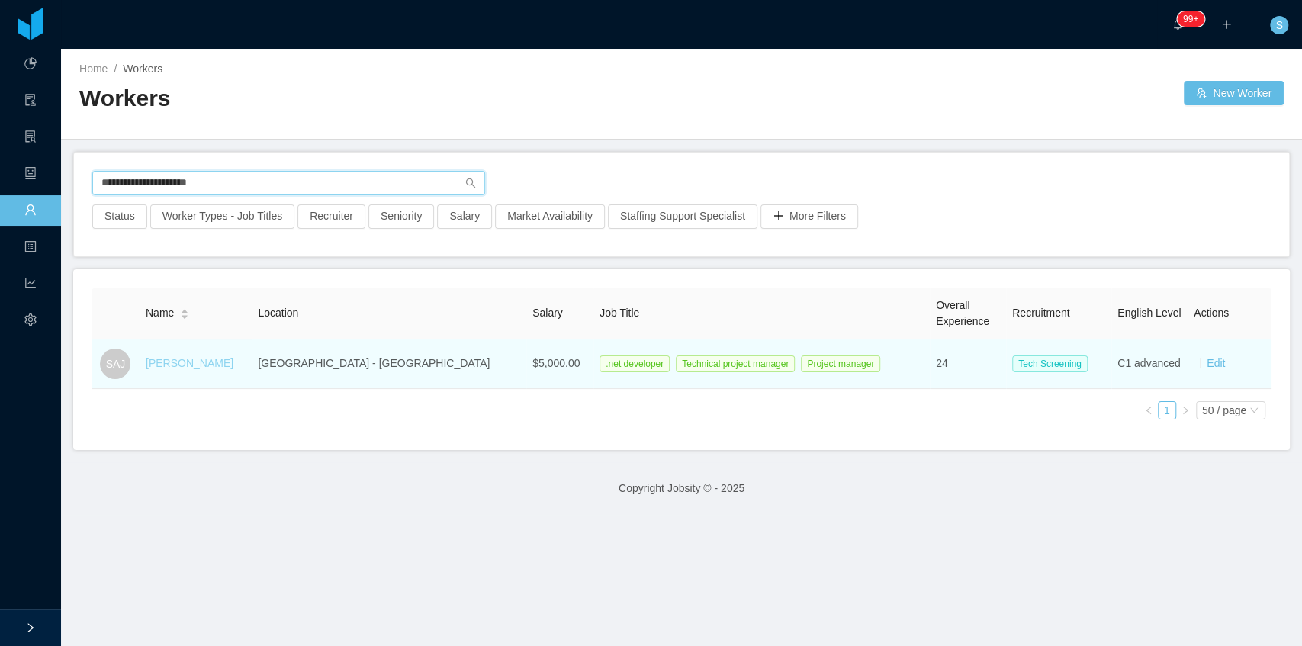
type input "**********"
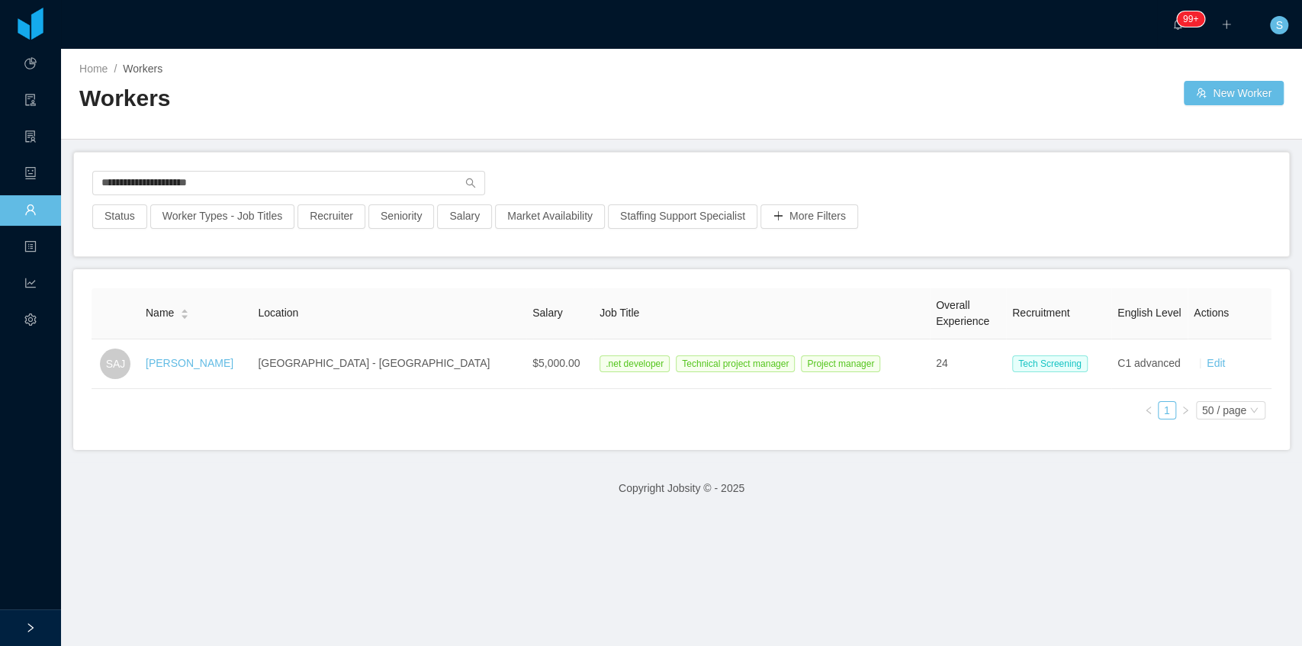
click at [221, 360] on link "[PERSON_NAME]" at bounding box center [190, 363] width 88 height 12
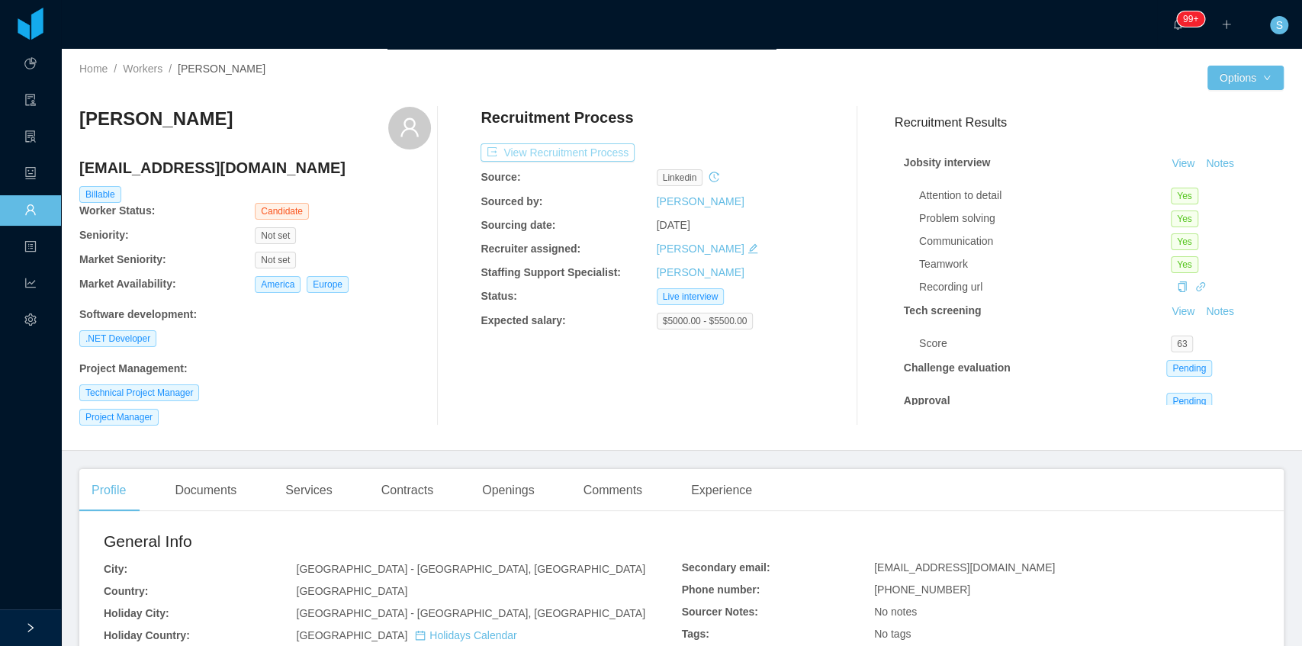
click at [547, 153] on button "View Recruitment Process" at bounding box center [558, 152] width 154 height 18
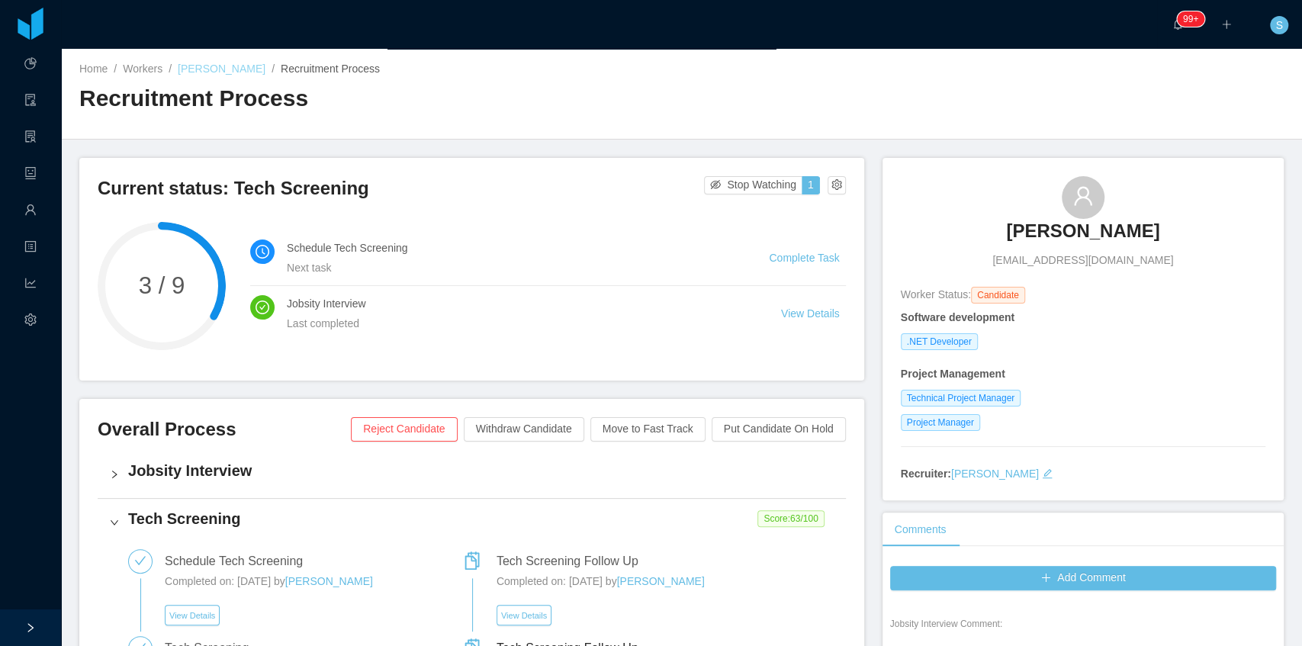
click at [259, 66] on link "[PERSON_NAME]" at bounding box center [222, 69] width 88 height 12
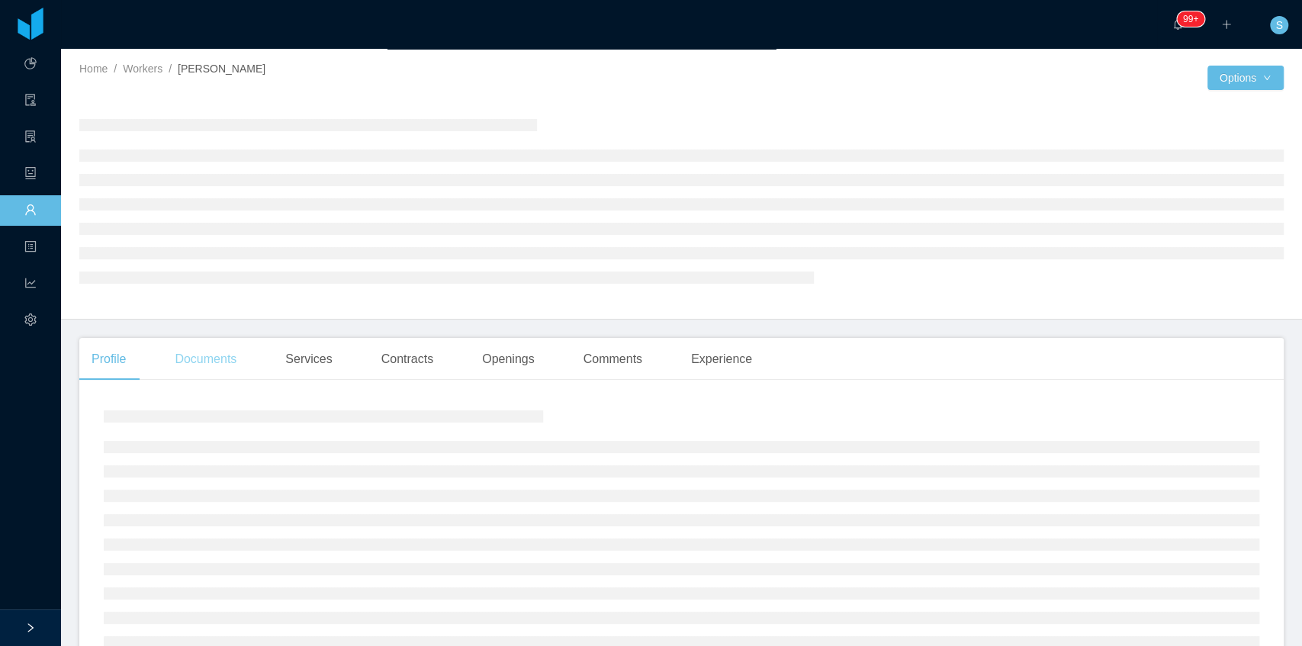
click at [214, 363] on div "Documents" at bounding box center [206, 359] width 86 height 43
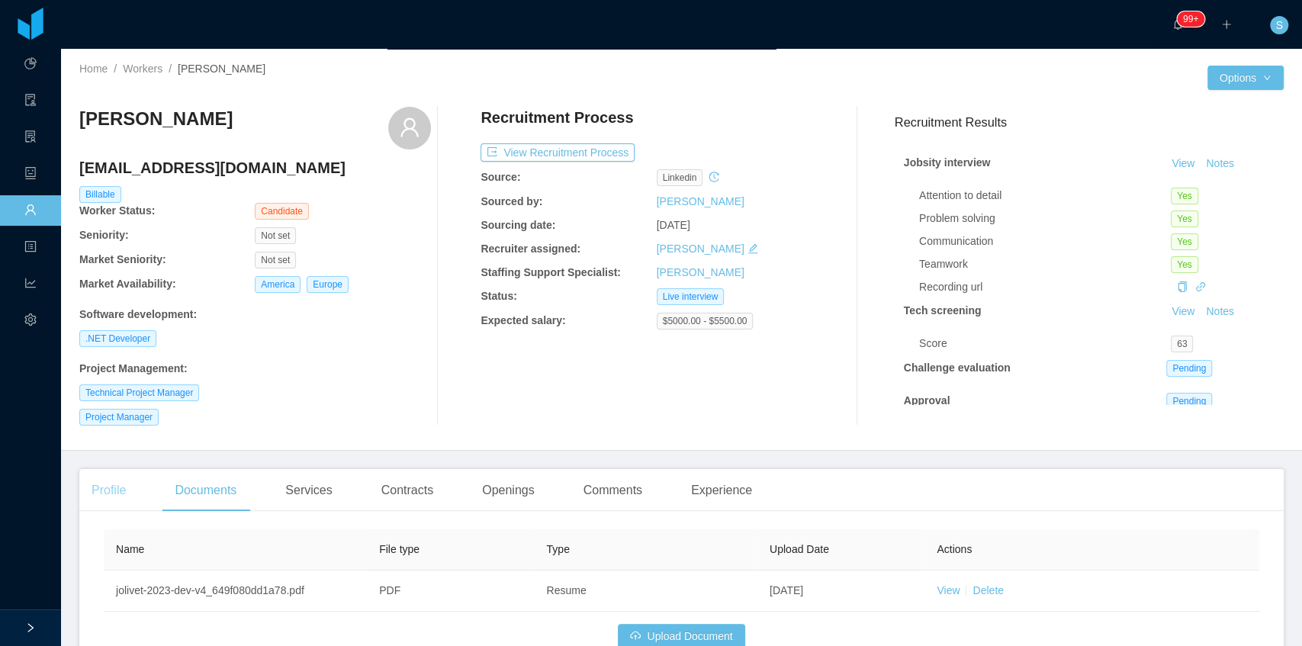
click at [105, 496] on div "Profile" at bounding box center [108, 490] width 59 height 43
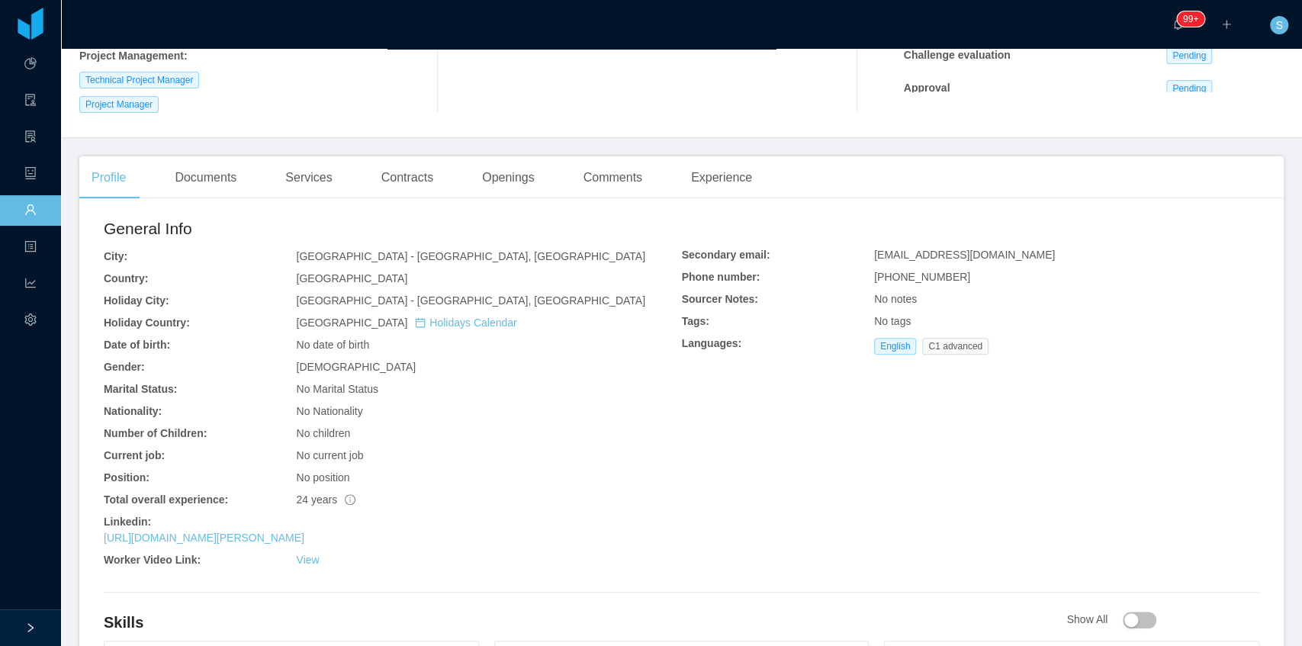
scroll to position [356, 0]
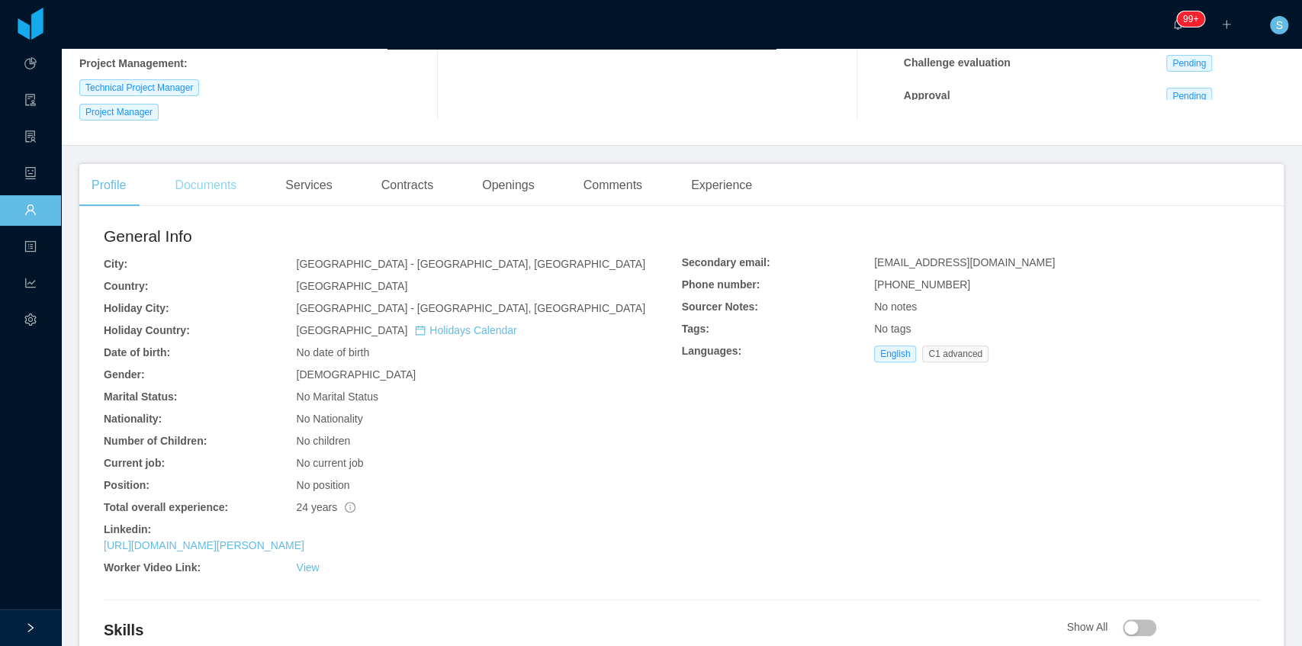
click at [220, 185] on div "Documents" at bounding box center [206, 185] width 86 height 43
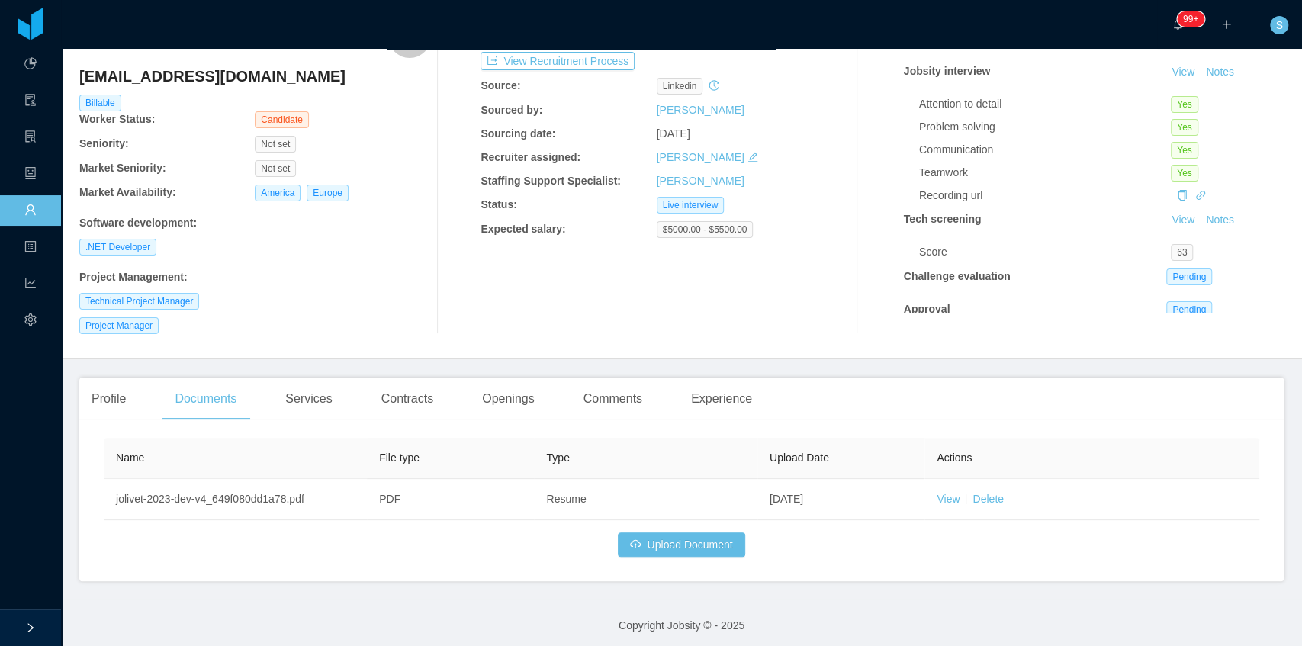
scroll to position [96, 0]
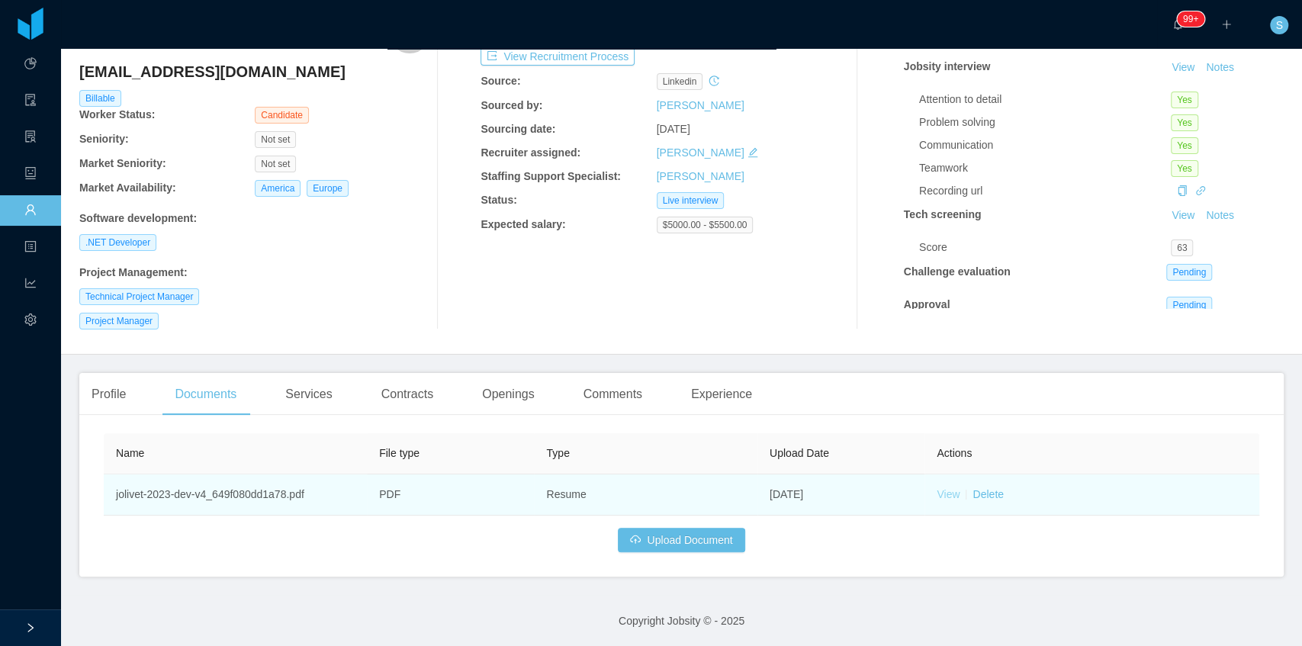
click at [937, 496] on link "View" at bounding box center [948, 494] width 23 height 12
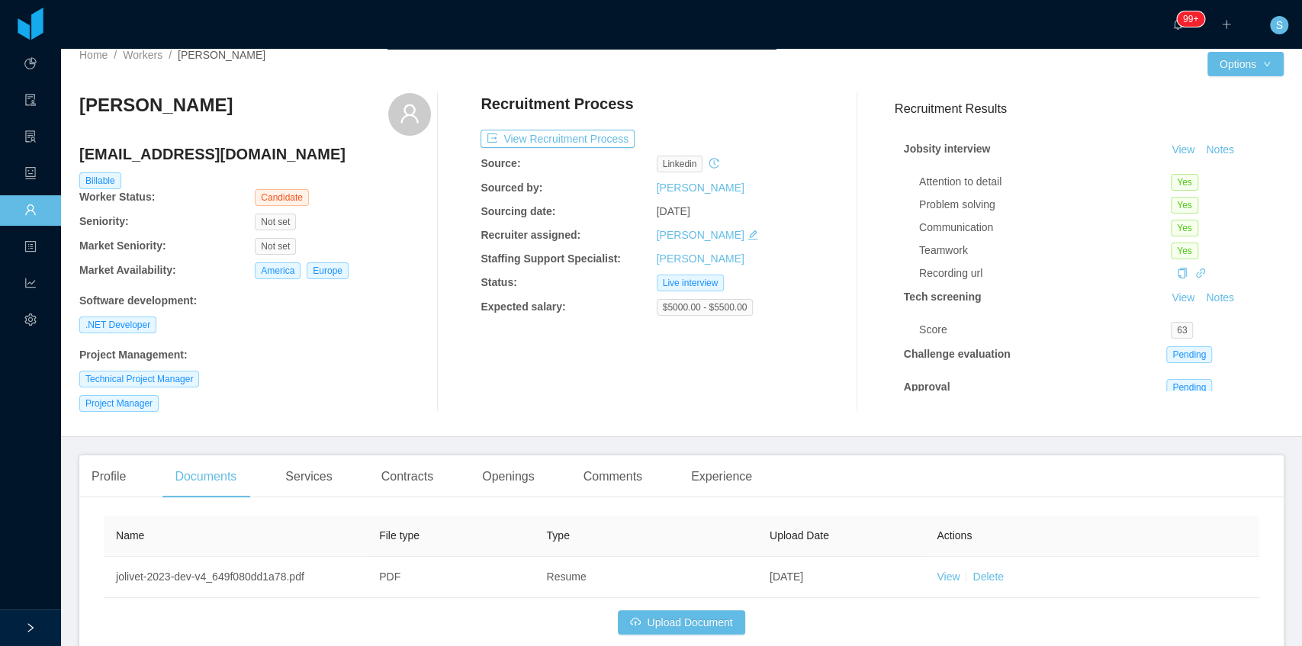
scroll to position [0, 0]
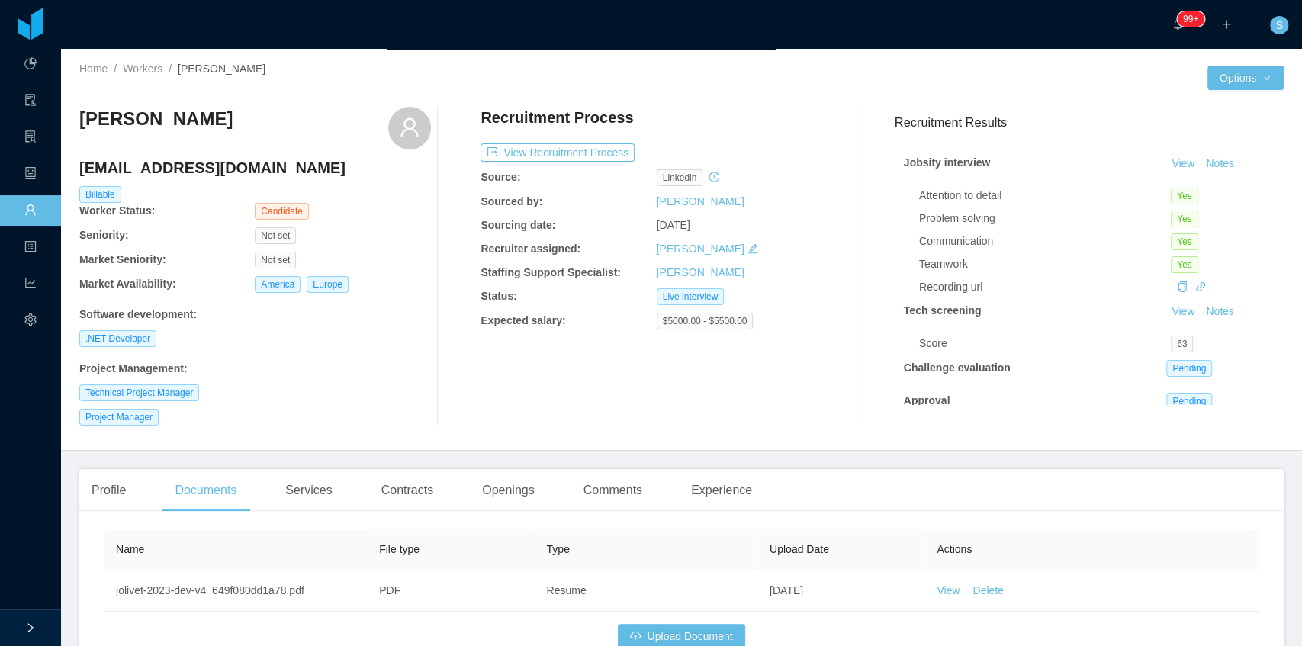
drag, startPoint x: 259, startPoint y: 122, endPoint x: 493, endPoint y: 142, distance: 234.3
click at [94, 113] on div "[PERSON_NAME]" at bounding box center [255, 128] width 352 height 43
click at [117, 487] on div "Profile" at bounding box center [108, 490] width 59 height 43
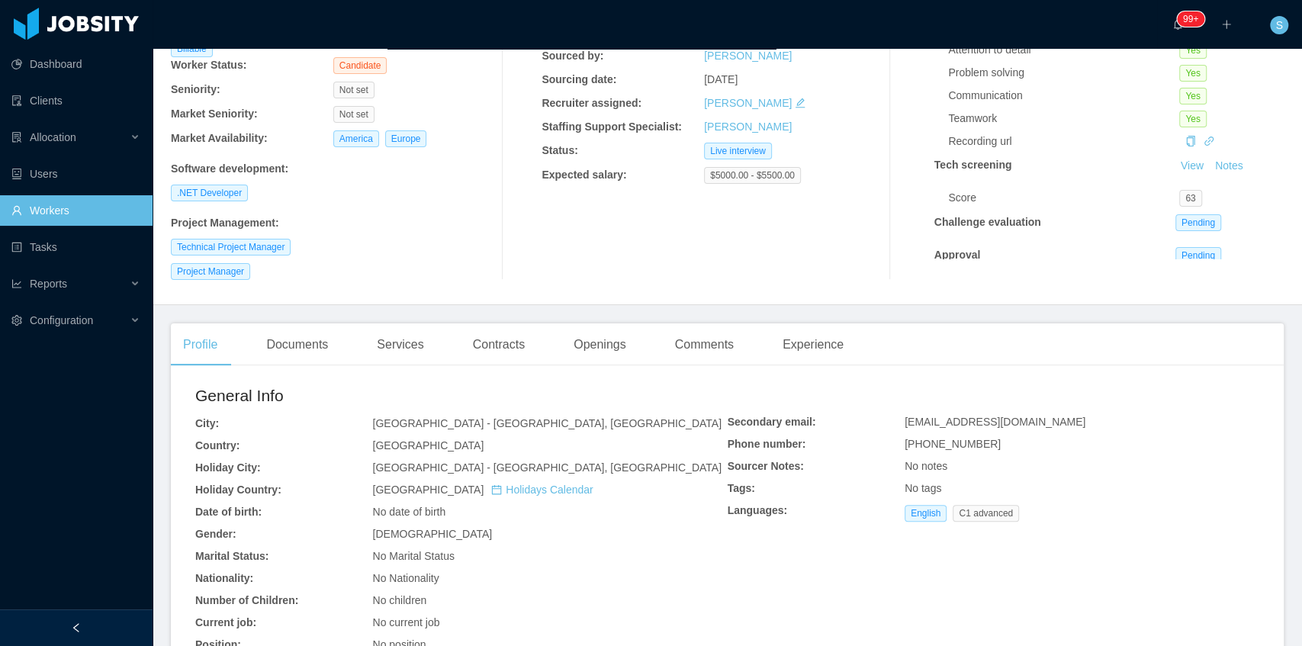
scroll to position [153, 0]
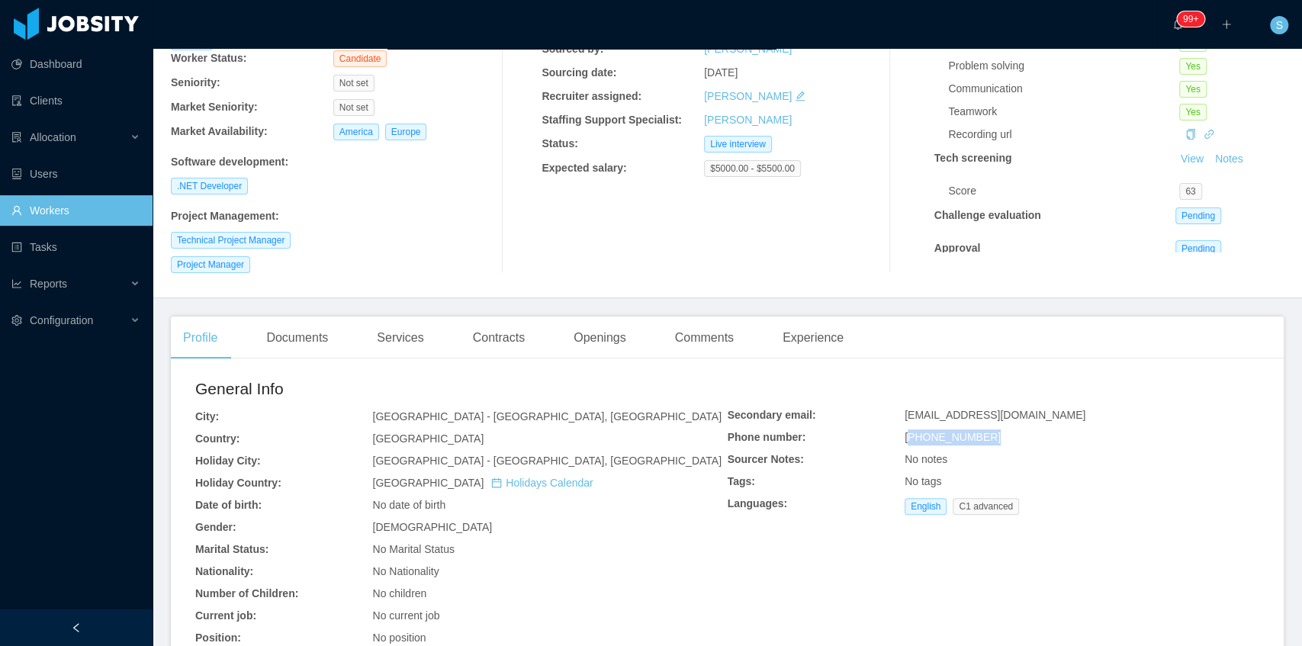
copy span "5491158085122"
drag, startPoint x: 995, startPoint y: 436, endPoint x: 909, endPoint y: 437, distance: 86.2
click at [727, 437] on div "[PHONE_NUMBER]" at bounding box center [549, 439] width 355 height 16
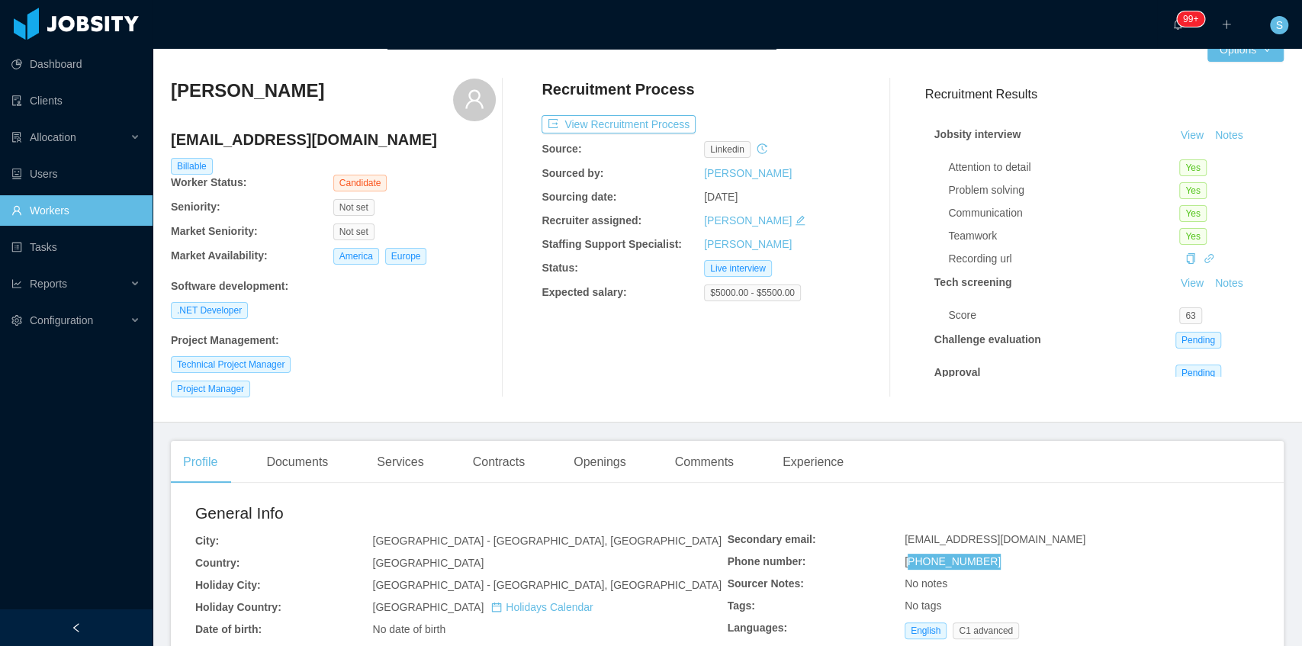
scroll to position [0, 0]
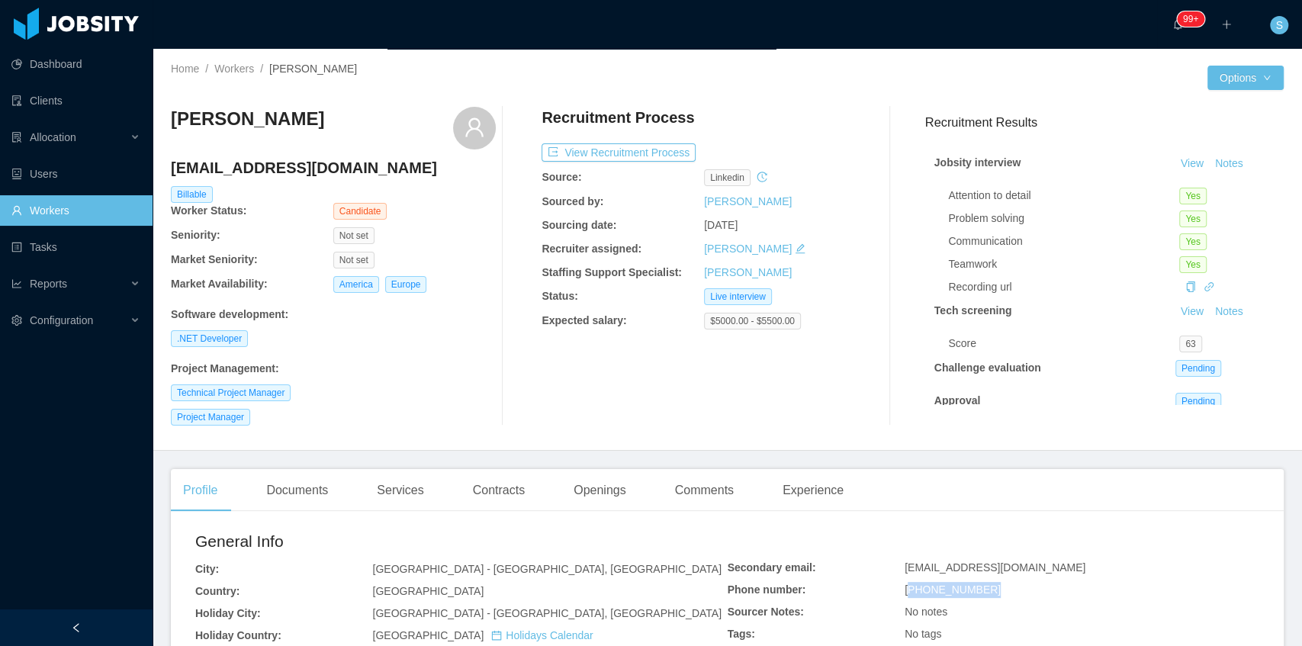
copy h3 "[PERSON_NAME]"
drag, startPoint x: 349, startPoint y: 119, endPoint x: 169, endPoint y: 116, distance: 180.1
click at [169, 116] on div "Home / Workers / [PERSON_NAME] / Options [PERSON_NAME] [EMAIL_ADDRESS][DOMAIN_N…" at bounding box center [728, 250] width 1150 height 402
click at [330, 174] on h4 "[EMAIL_ADDRESS][DOMAIN_NAME]" at bounding box center [333, 167] width 325 height 21
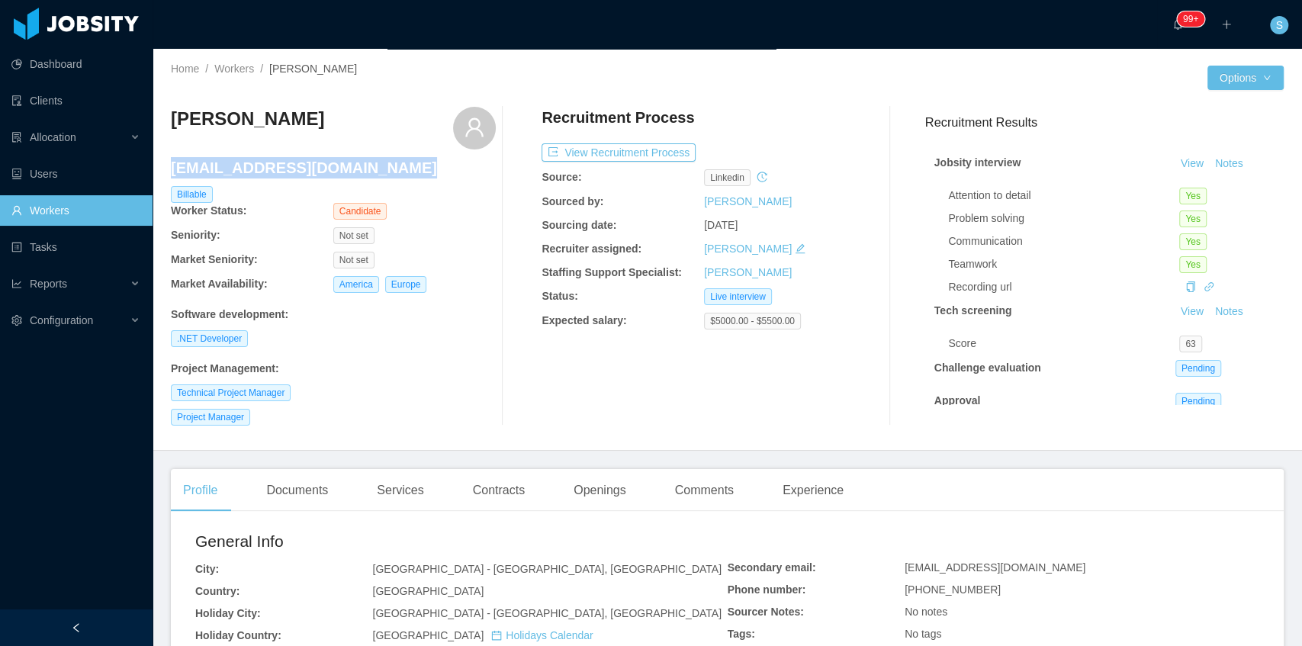
click at [330, 174] on h4 "[EMAIL_ADDRESS][DOMAIN_NAME]" at bounding box center [333, 167] width 325 height 21
copy h4 "[EMAIL_ADDRESS][DOMAIN_NAME]"
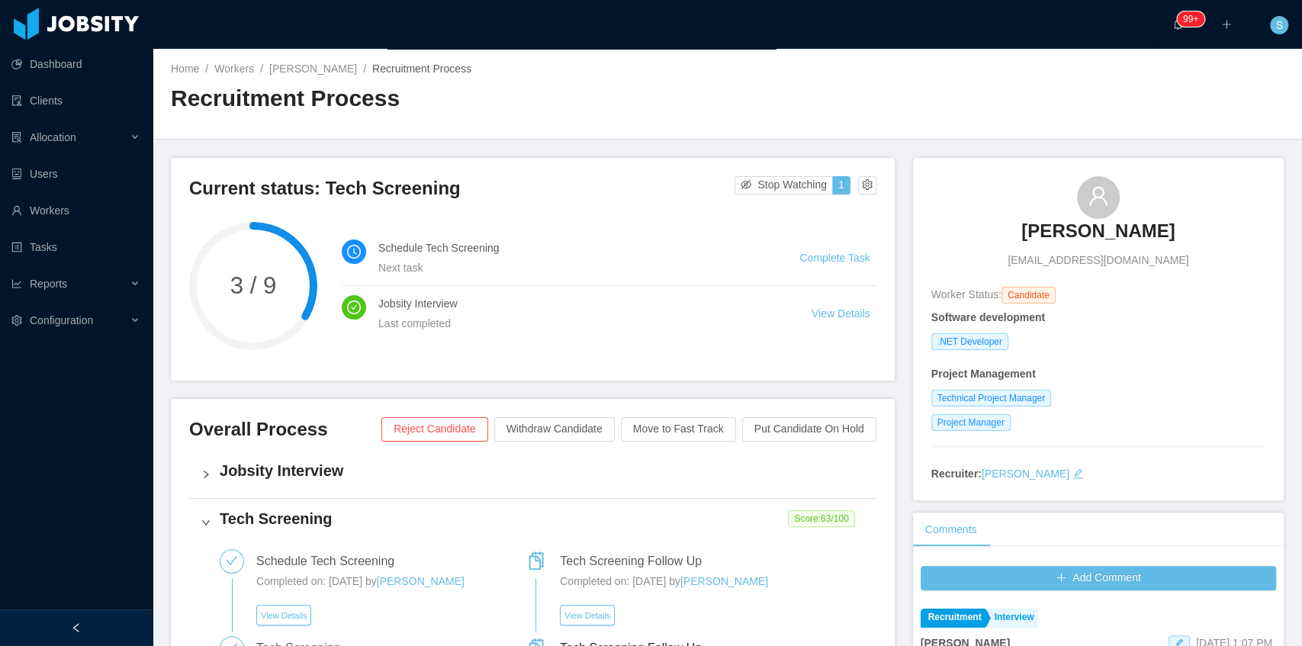
drag, startPoint x: 1058, startPoint y: 220, endPoint x: 1198, endPoint y: 230, distance: 140.8
click at [1198, 230] on div "[PERSON_NAME] [EMAIL_ADDRESS][DOMAIN_NAME]" at bounding box center [1099, 222] width 334 height 92
copy h3 "[PERSON_NAME]"
